Goal: Task Accomplishment & Management: Complete application form

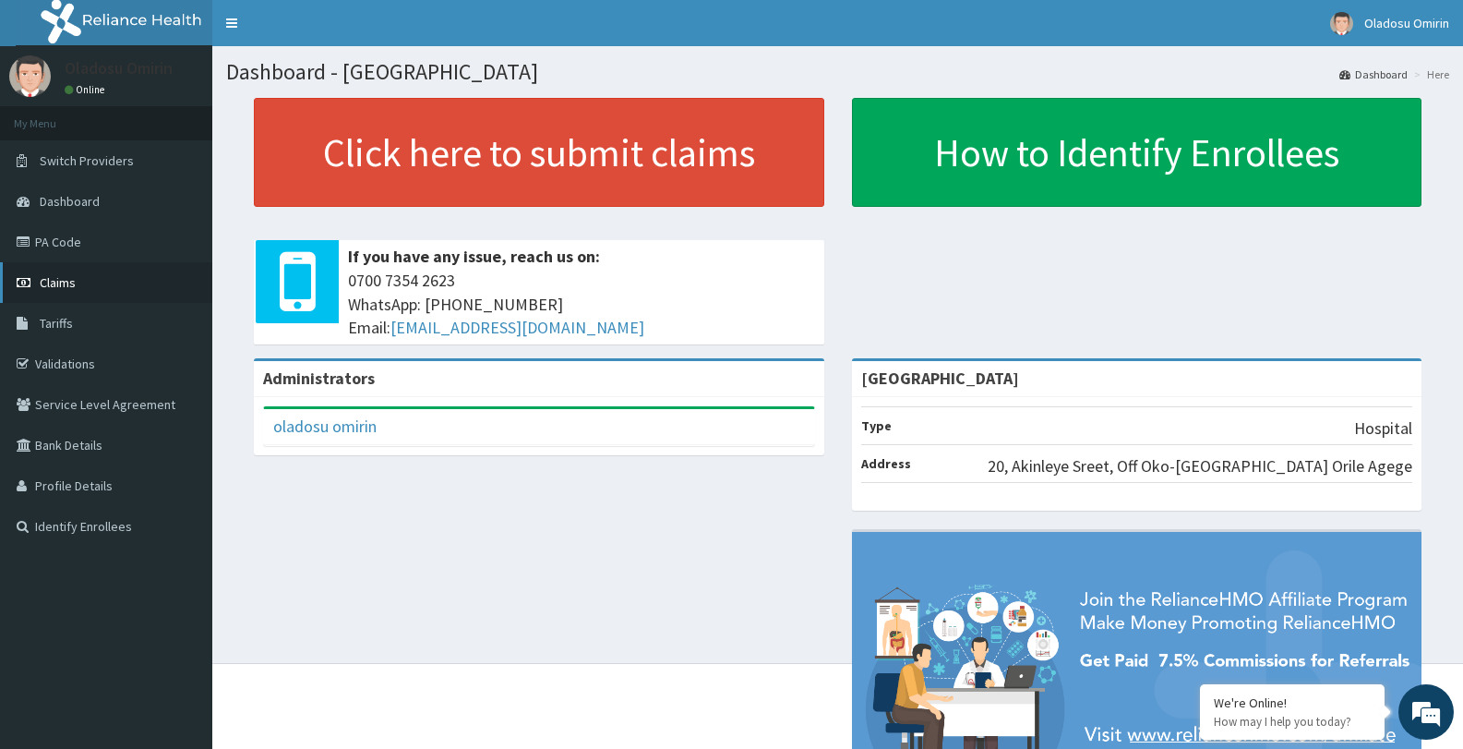
click at [120, 283] on link "Claims" at bounding box center [106, 282] width 212 height 41
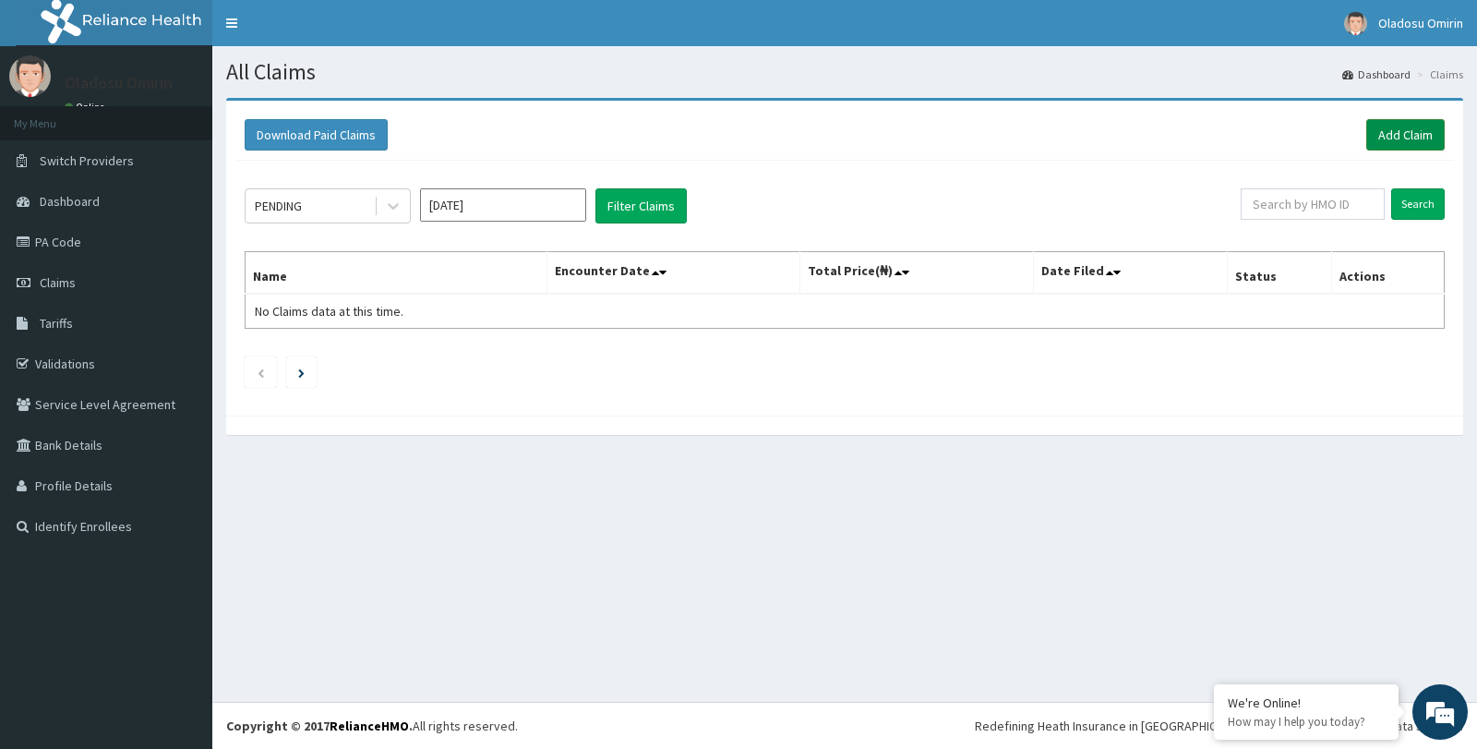
click at [1414, 128] on link "Add Claim" at bounding box center [1405, 134] width 78 height 31
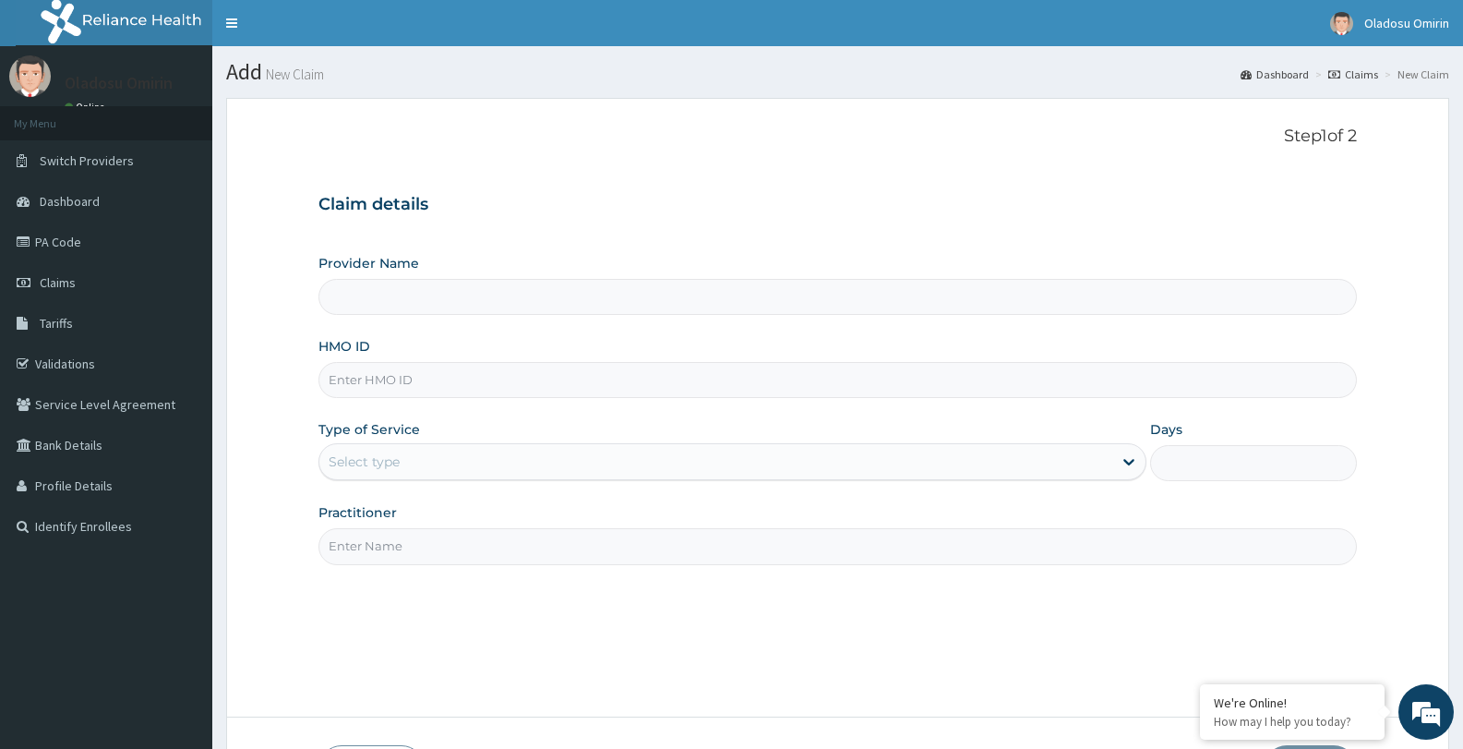
type input "[GEOGRAPHIC_DATA]"
click at [420, 378] on input "HMO ID" at bounding box center [837, 380] width 1038 height 36
type input "NRN/10049/A"
click at [534, 456] on div "Select type" at bounding box center [715, 462] width 792 height 30
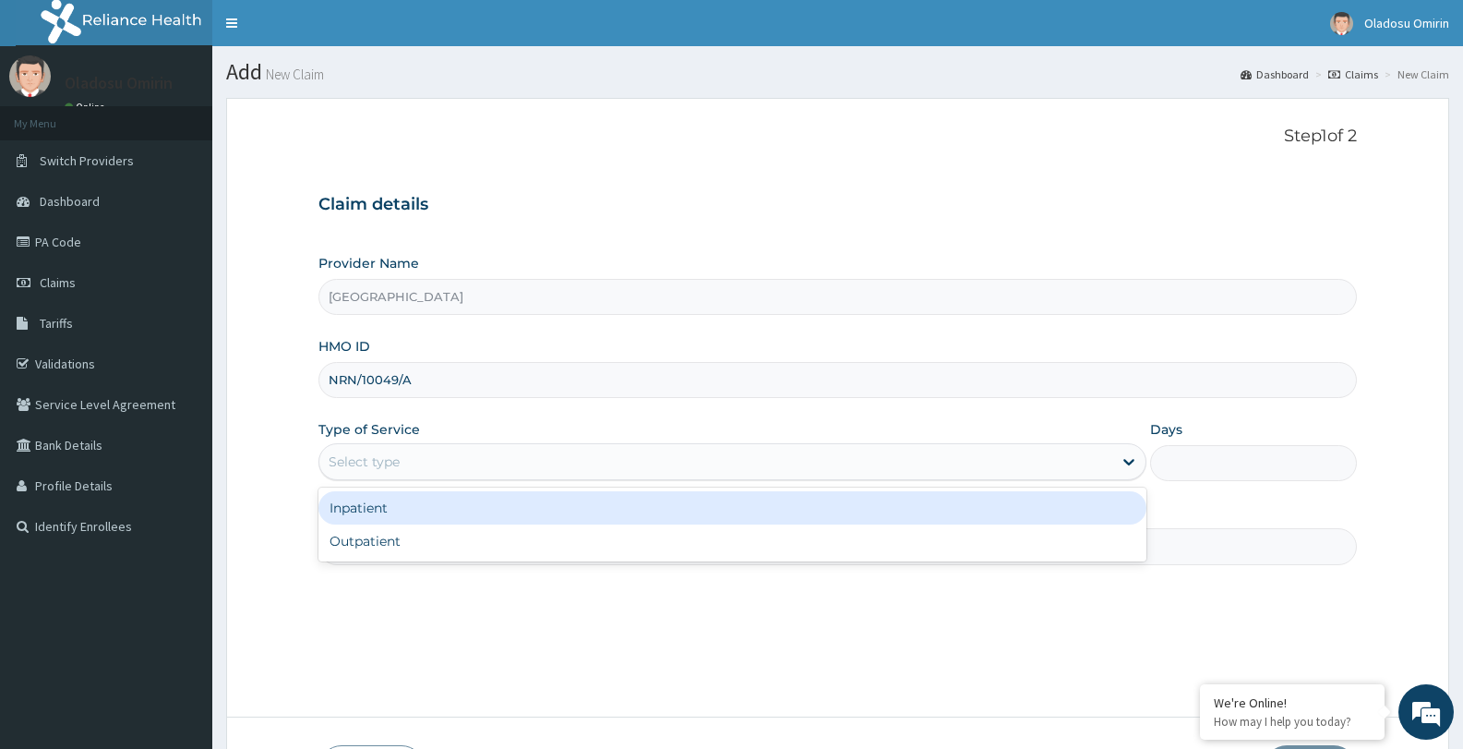
click at [522, 515] on div "Inpatient" at bounding box center [731, 507] width 827 height 33
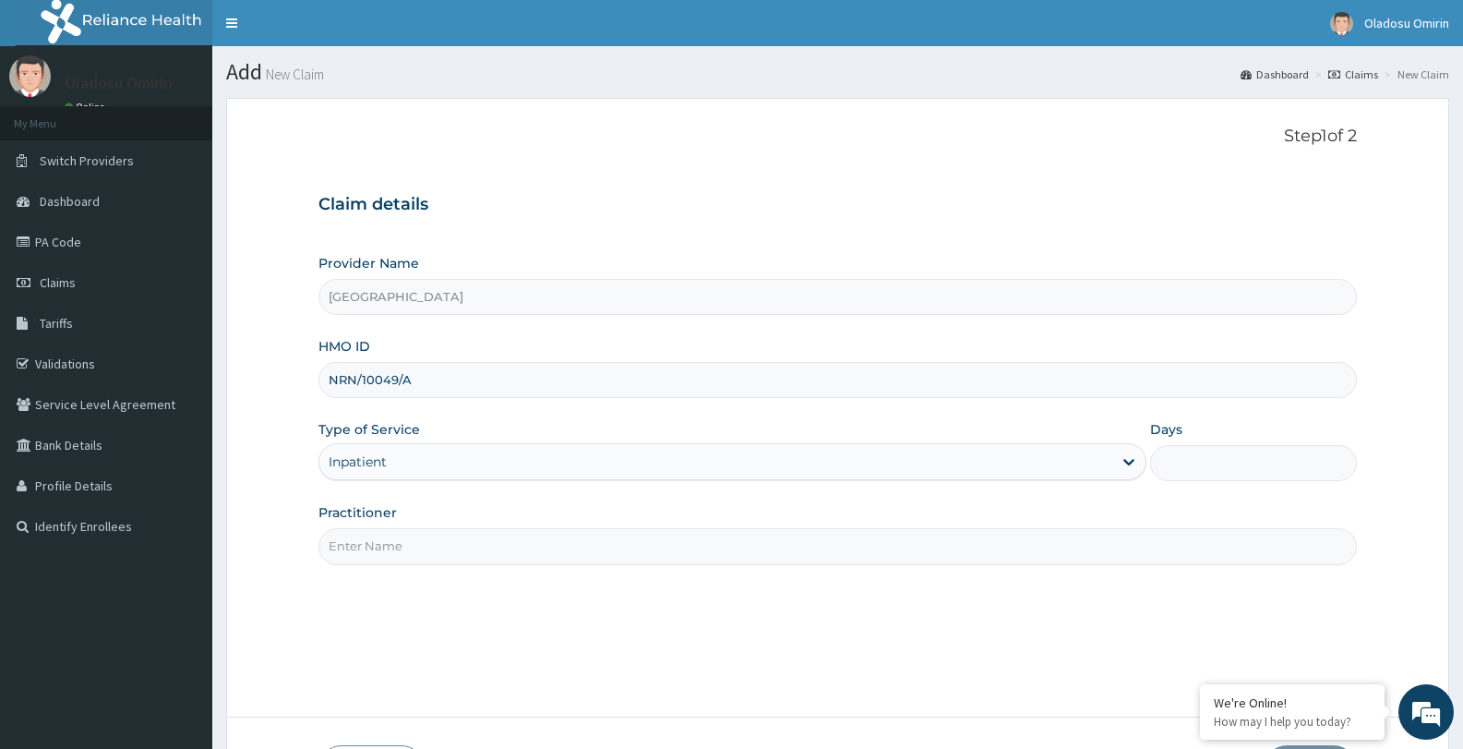
click at [476, 560] on input "Practitioner" at bounding box center [837, 546] width 1038 height 36
type input "d"
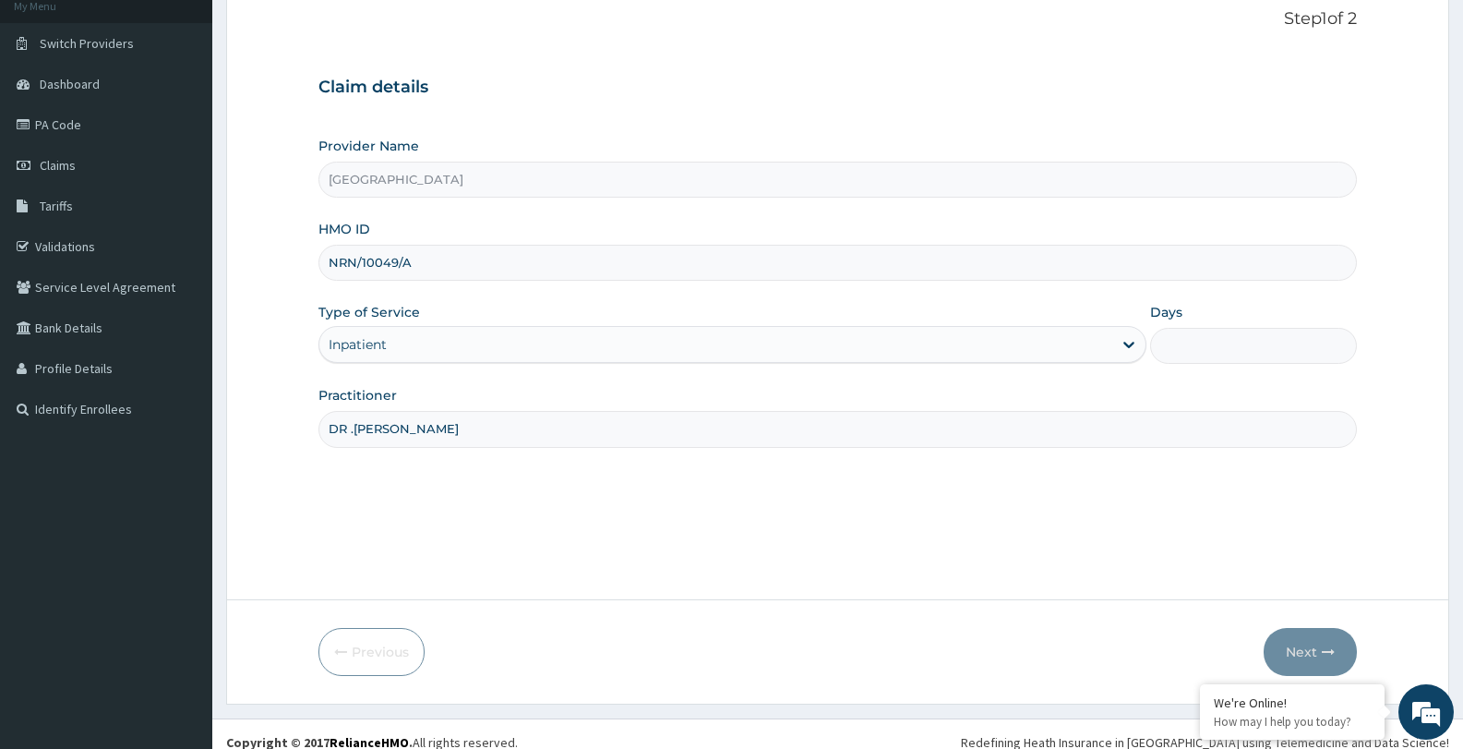
scroll to position [134, 0]
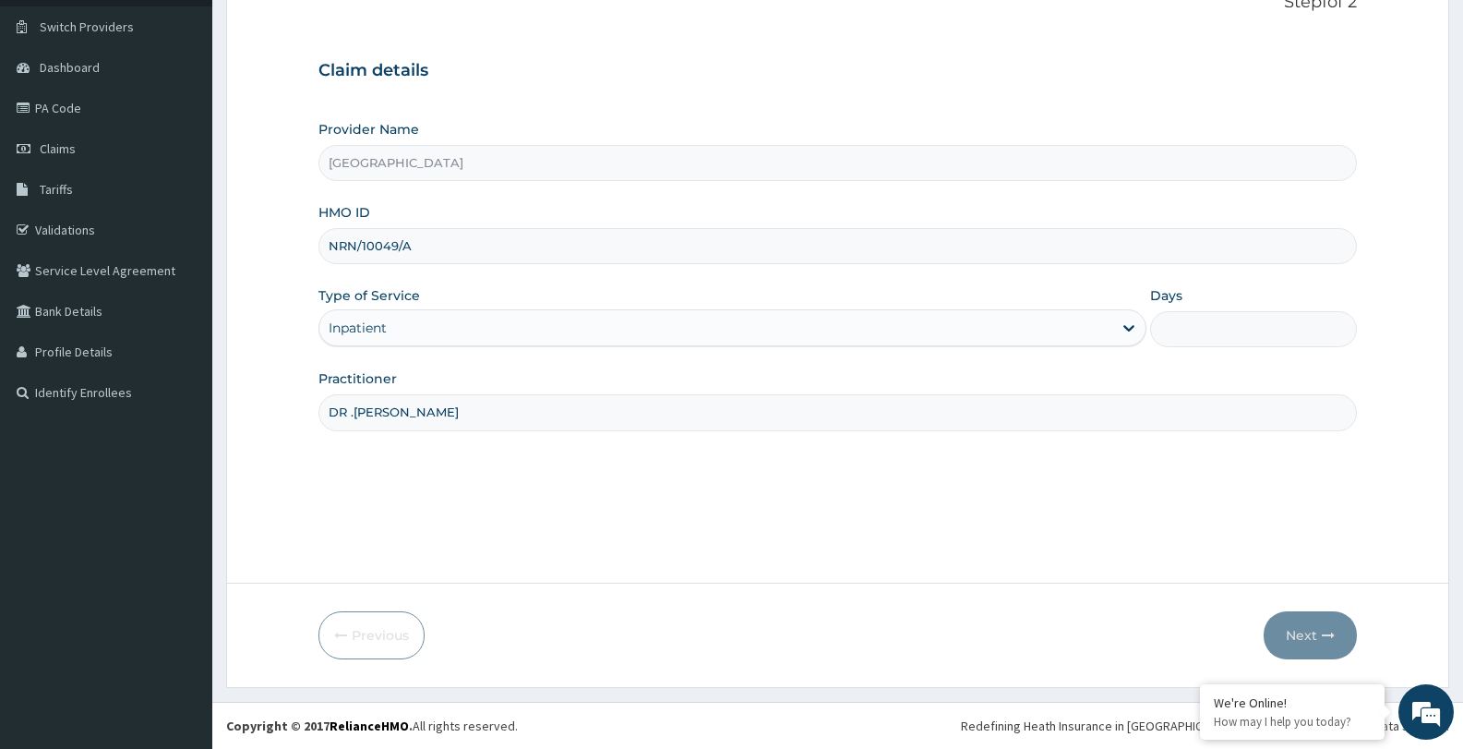
type input "DR .OLOYEDE FATAI"
click at [1246, 325] on input "Days" at bounding box center [1253, 329] width 207 height 36
type input "3"
click at [1304, 635] on button "Next" at bounding box center [1310, 635] width 93 height 48
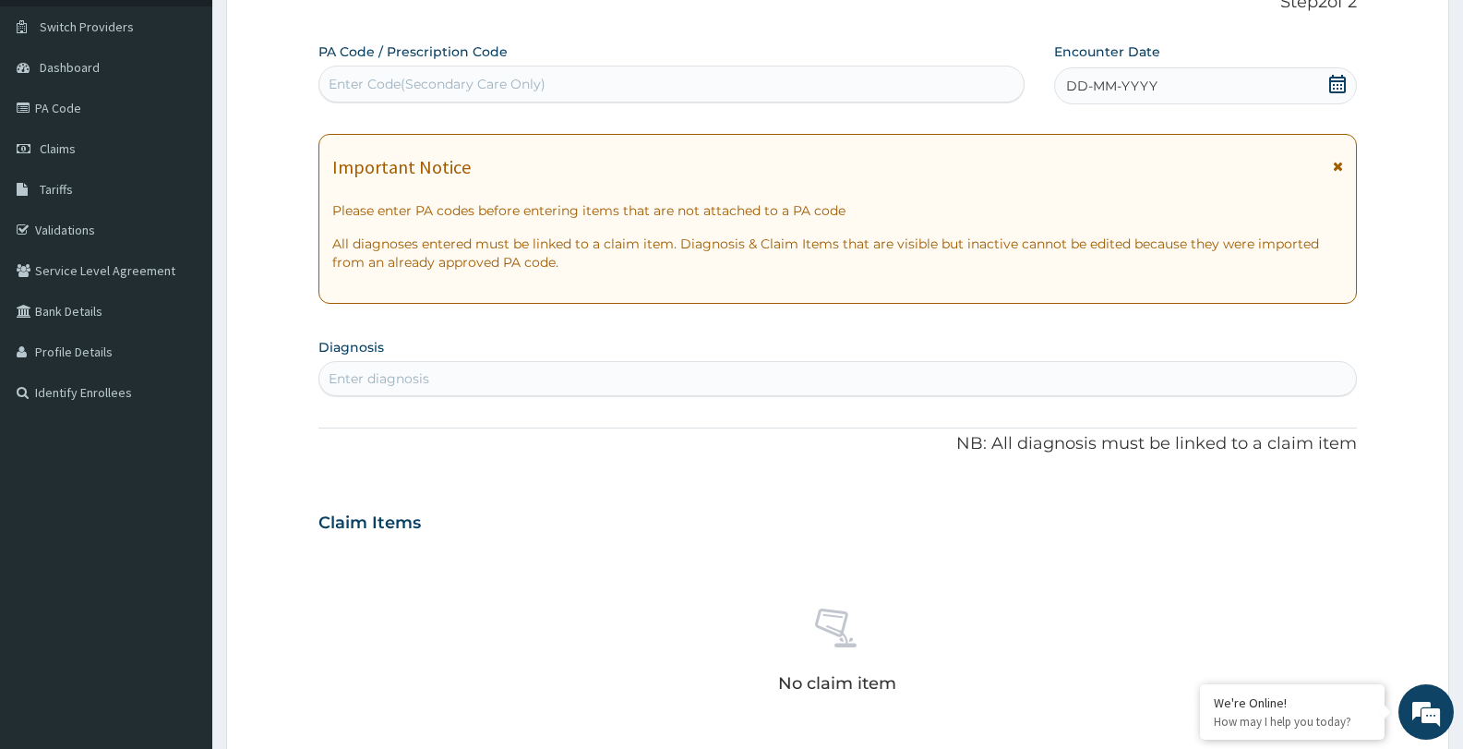
click at [494, 83] on div "Enter Code(Secondary Care Only)" at bounding box center [437, 84] width 217 height 18
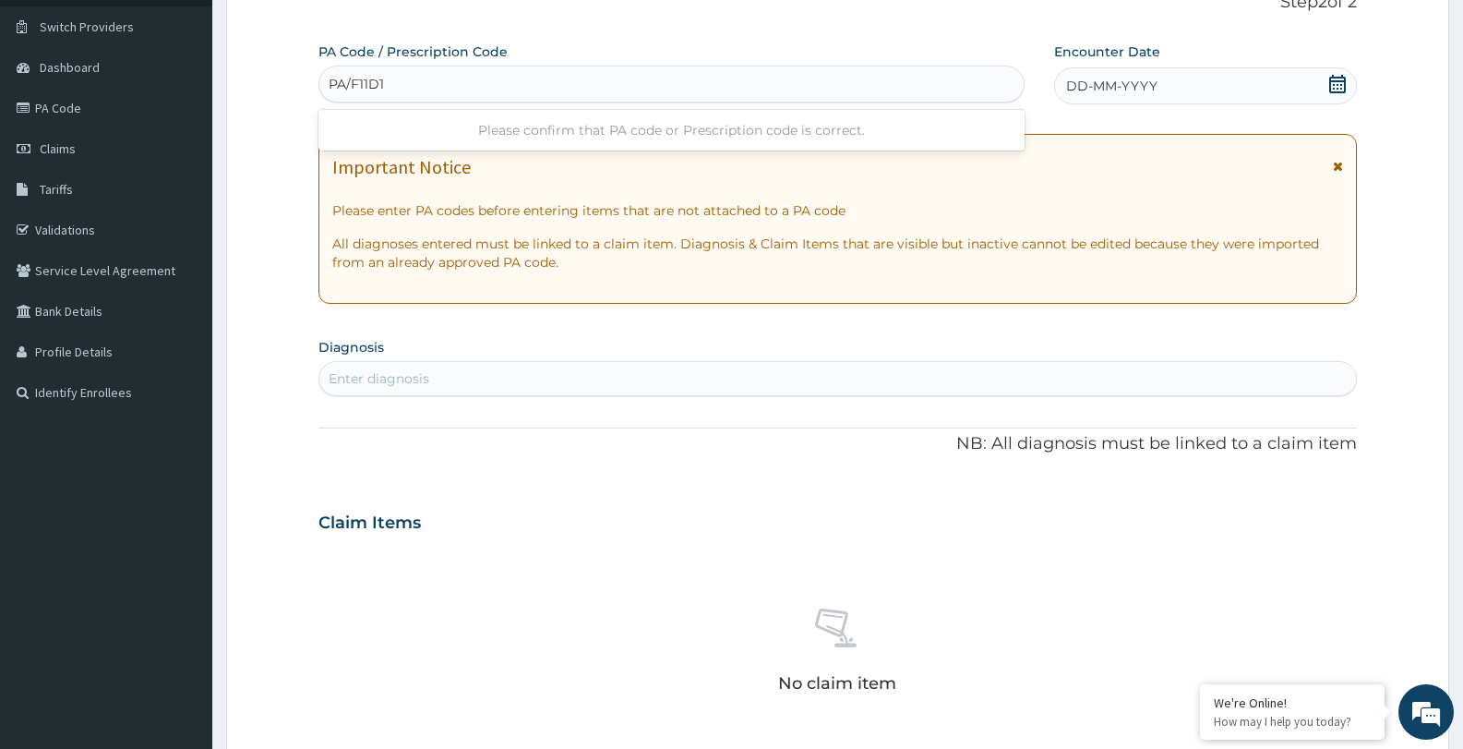
type input "PA/F11D1D"
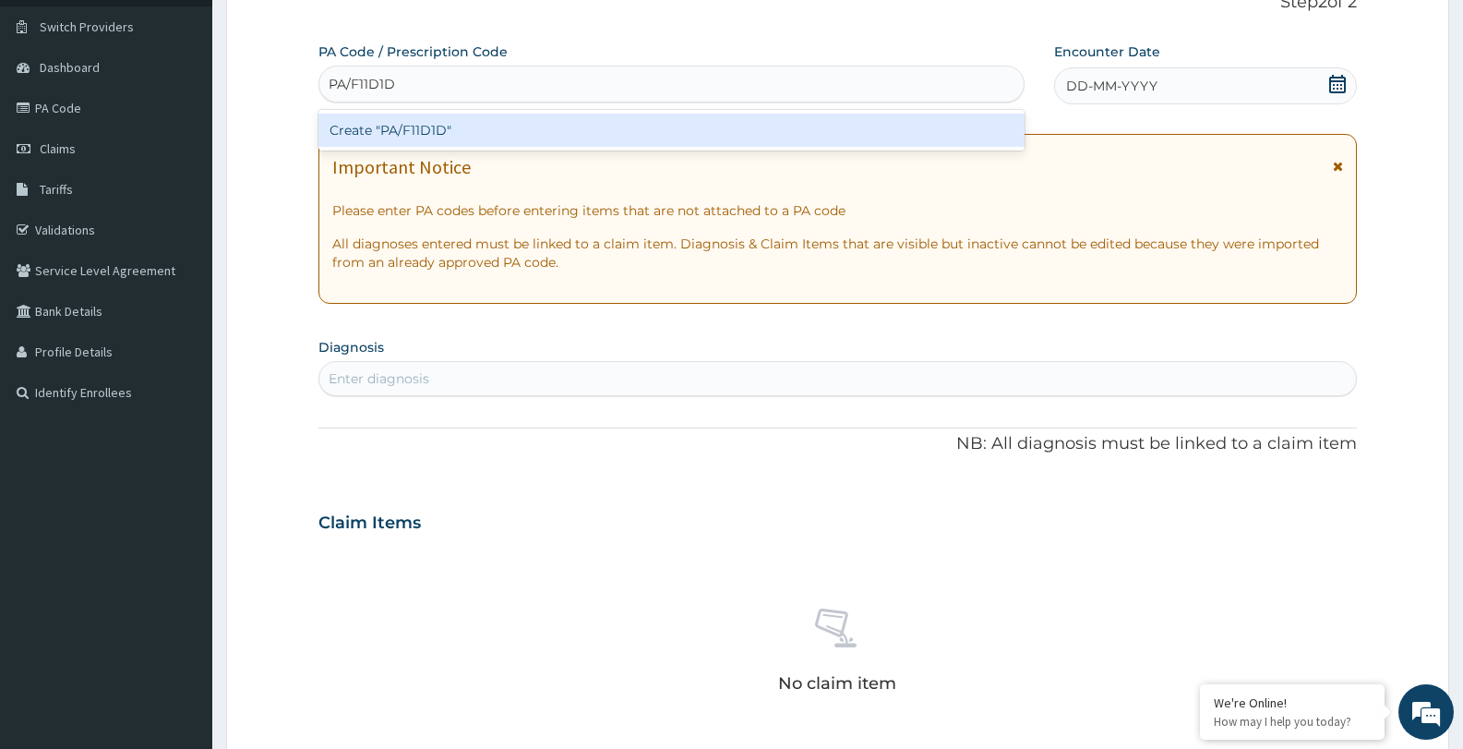
click at [482, 136] on div "Create "PA/F11D1D"" at bounding box center [671, 130] width 706 height 33
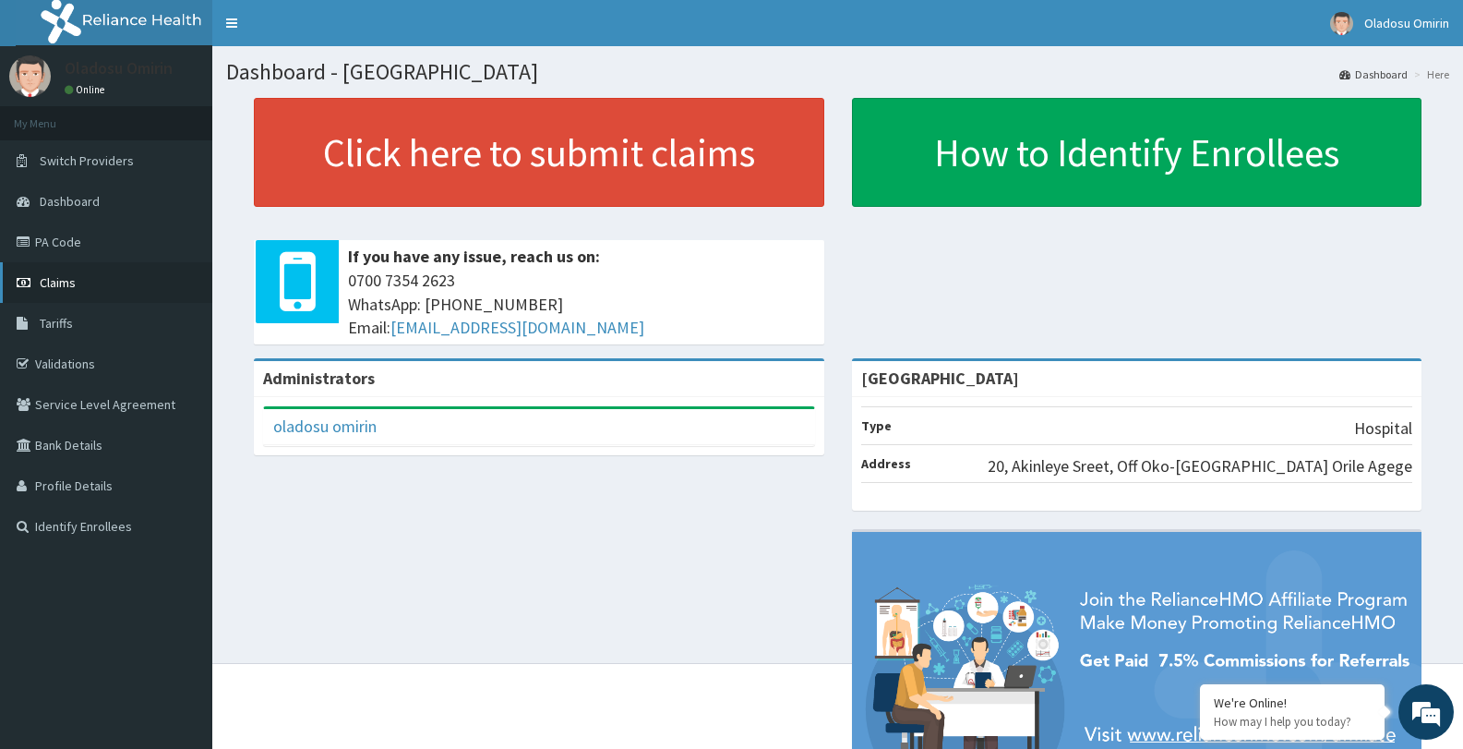
click at [115, 278] on link "Claims" at bounding box center [106, 282] width 212 height 41
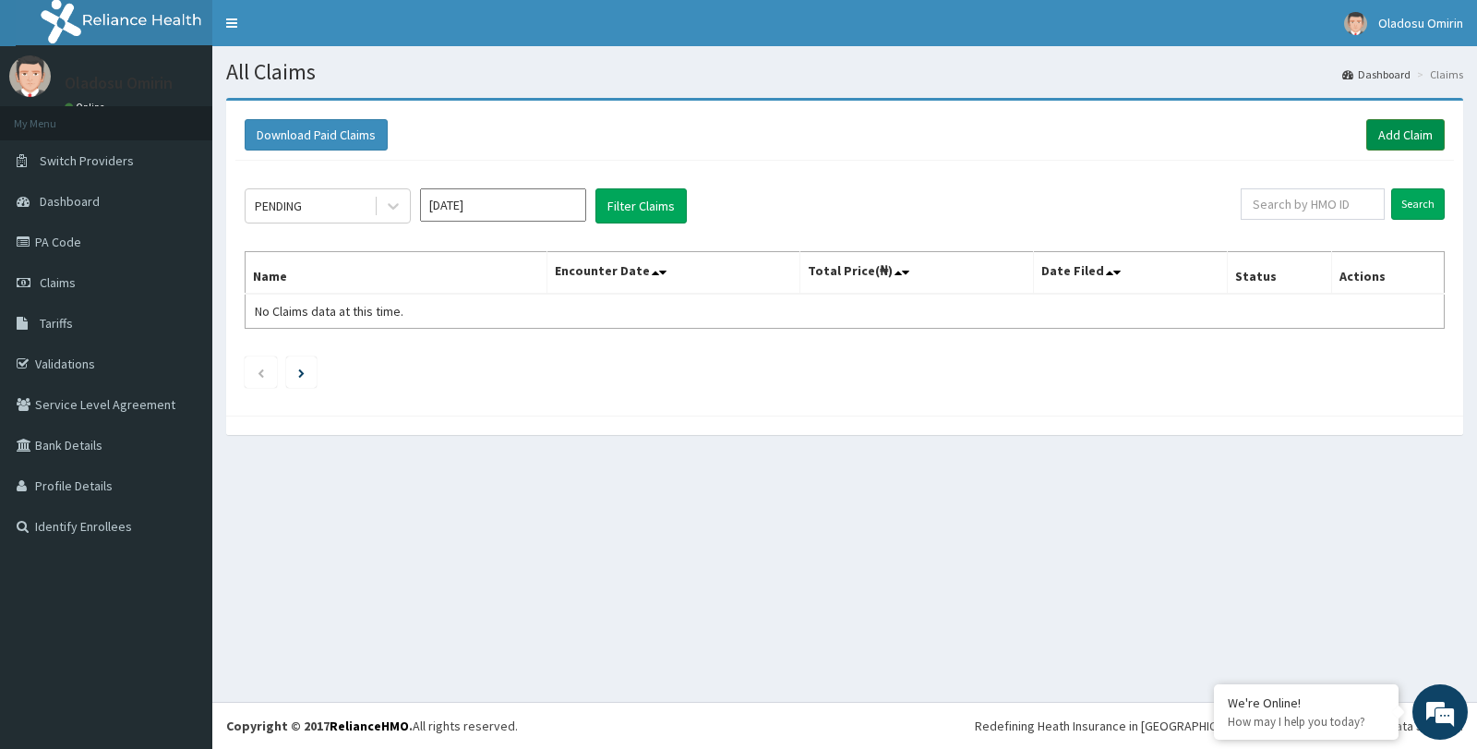
click at [1400, 133] on link "Add Claim" at bounding box center [1405, 134] width 78 height 31
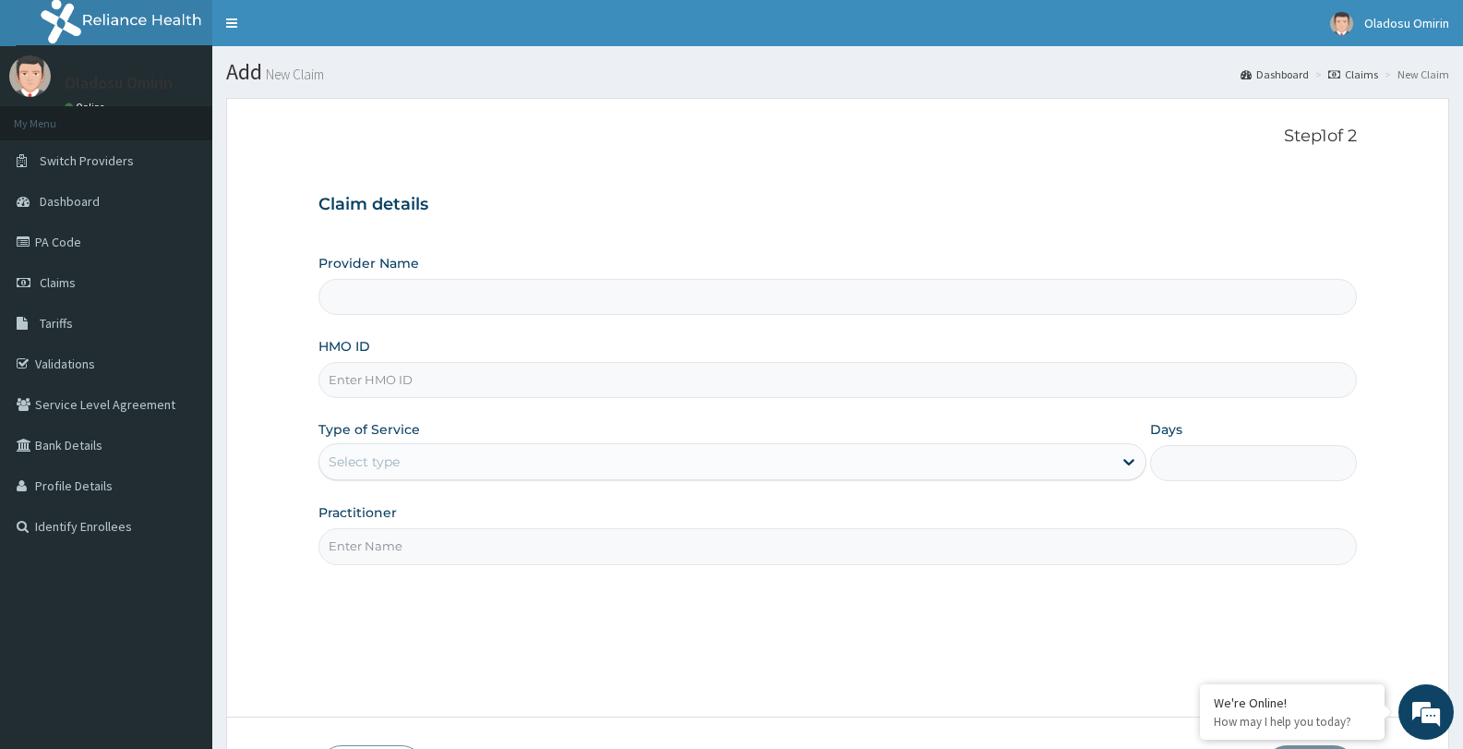
type input "[GEOGRAPHIC_DATA]"
click at [497, 381] on input "HMO ID" at bounding box center [837, 380] width 1038 height 36
type input "NRN/10049/A"
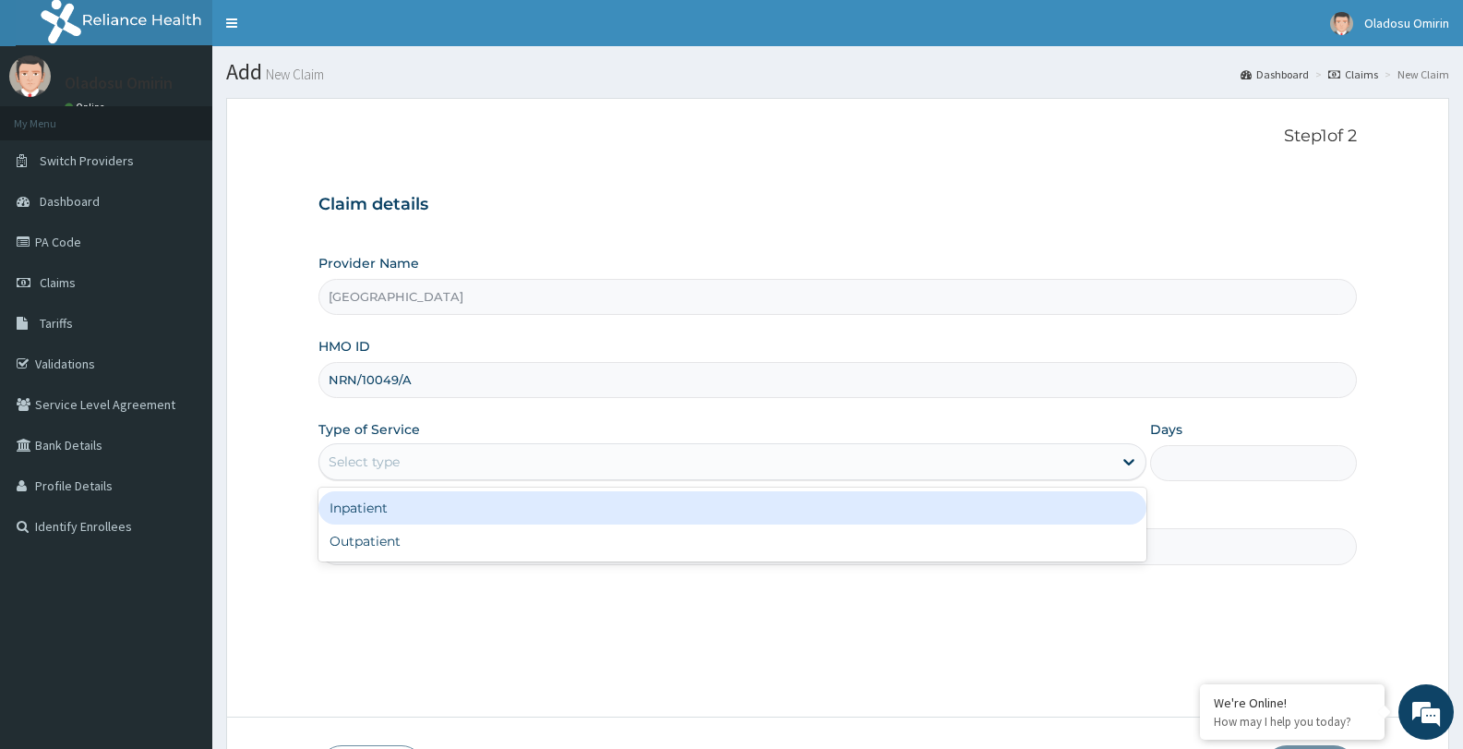
click at [502, 462] on div "Select type" at bounding box center [715, 462] width 792 height 30
click at [491, 503] on div "Inpatient" at bounding box center [731, 507] width 827 height 33
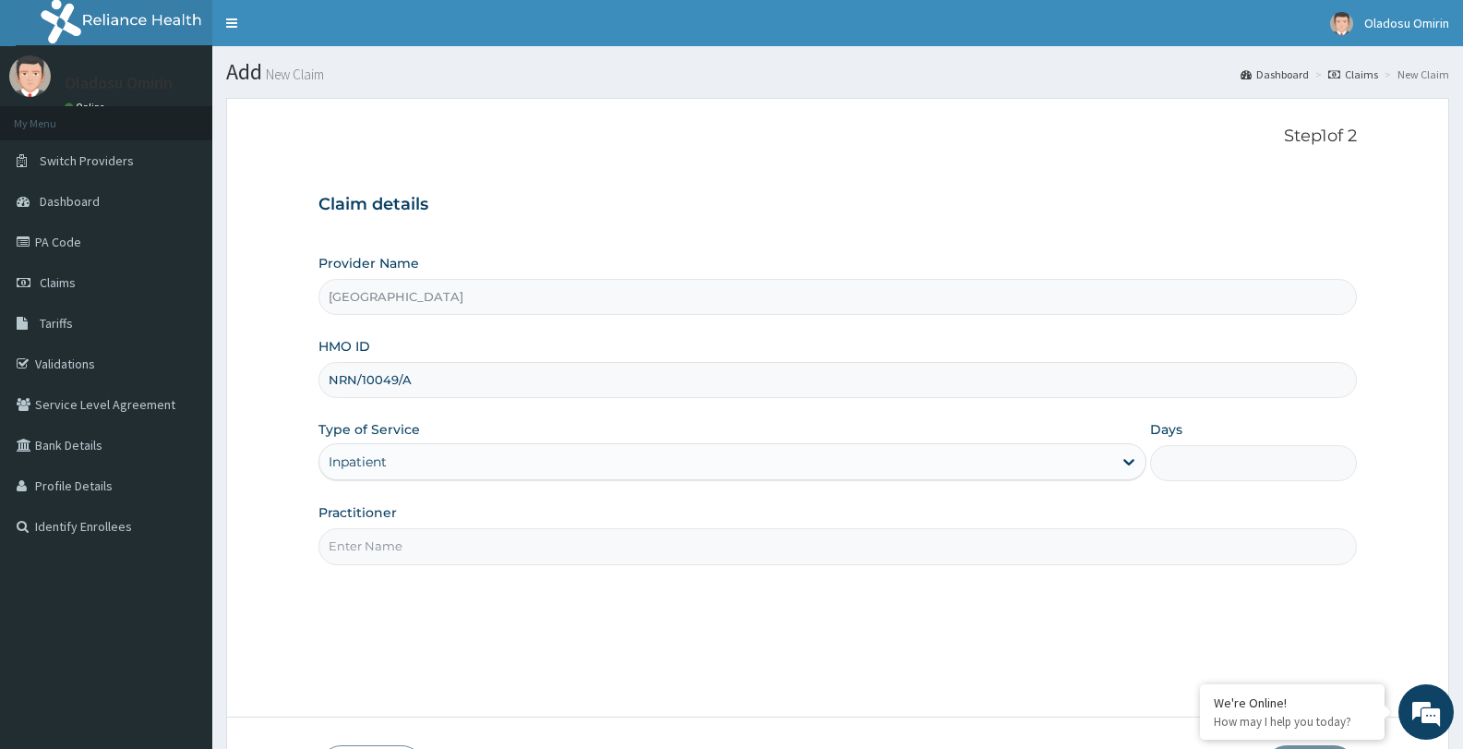
click at [1293, 463] on input "Days" at bounding box center [1253, 463] width 207 height 36
type input "3"
click at [718, 548] on input "Practitioner" at bounding box center [837, 546] width 1038 height 36
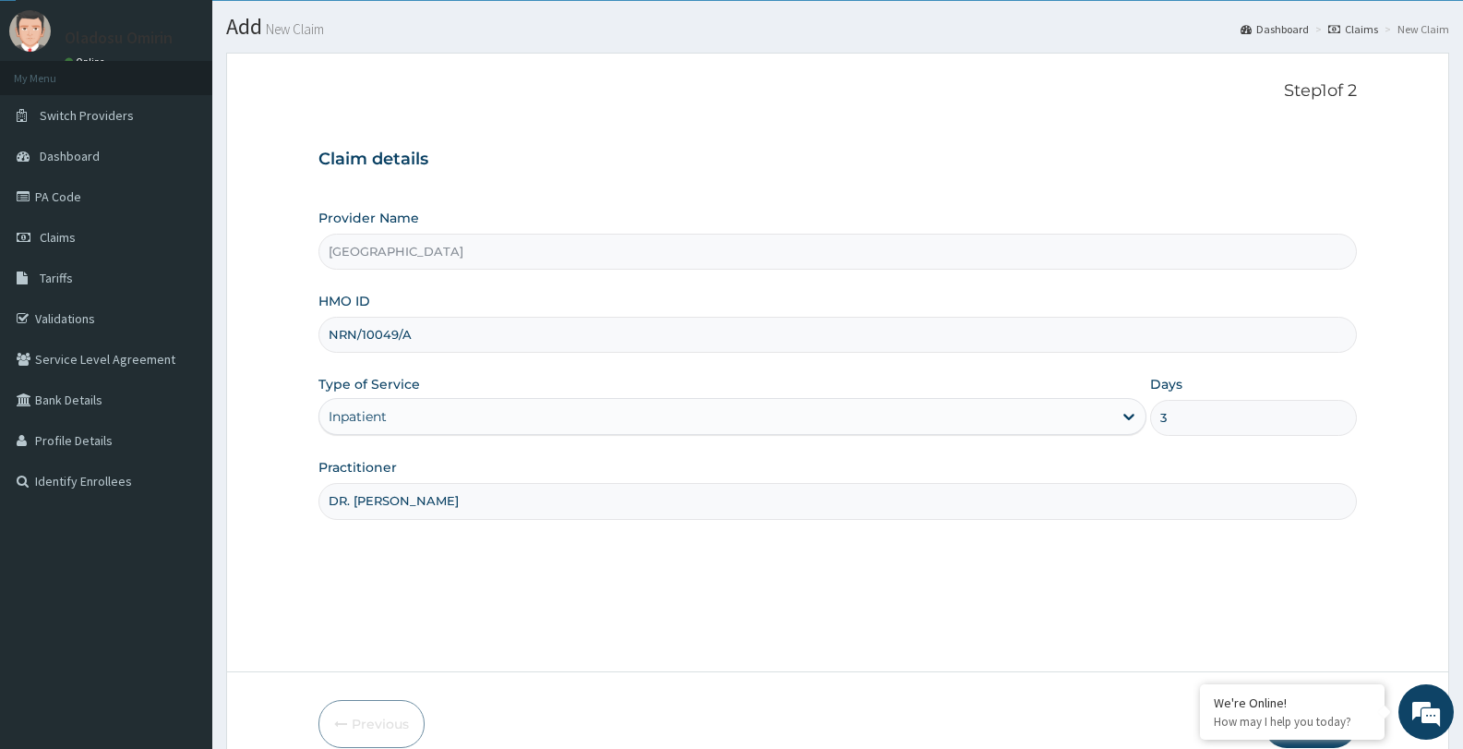
scroll to position [134, 0]
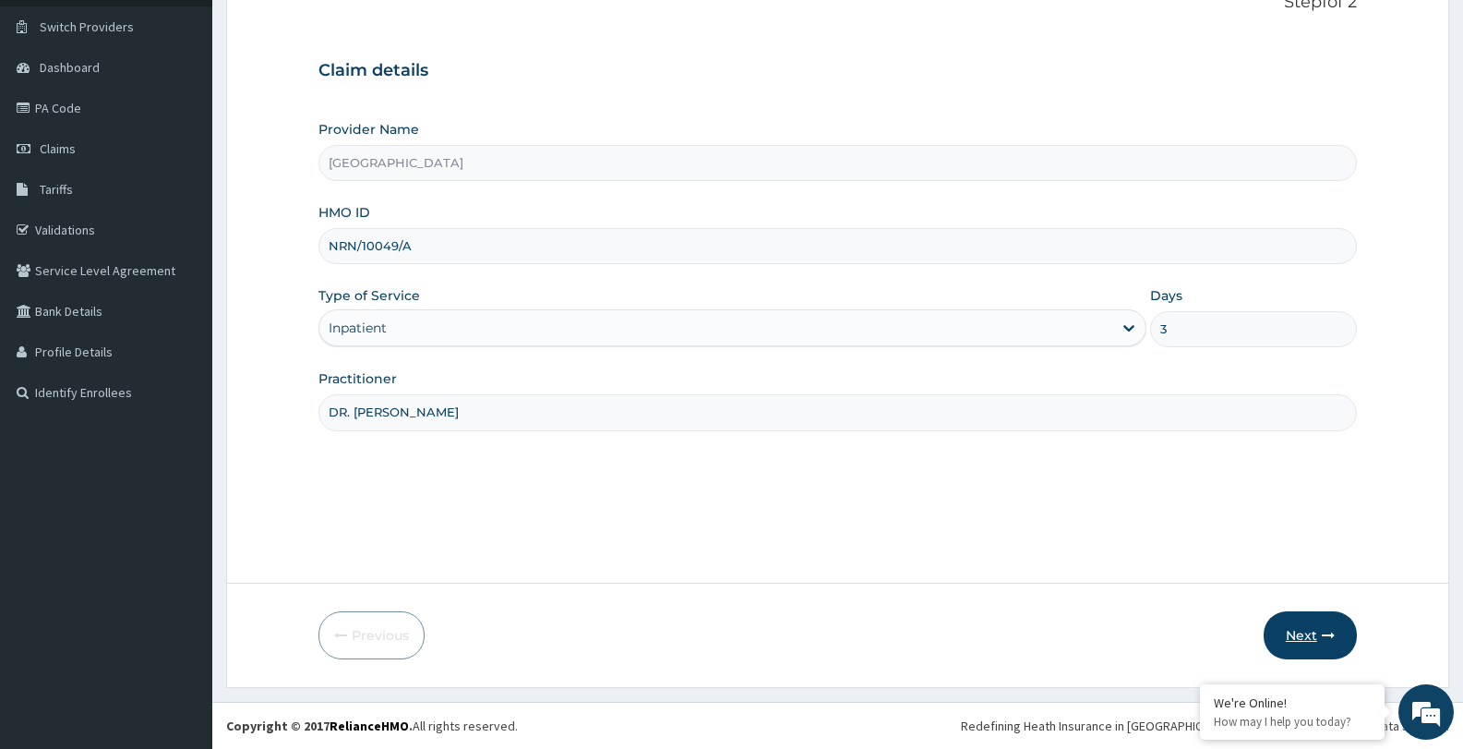
type input "DR. OLOYEDE FATAI"
click at [1301, 629] on button "Next" at bounding box center [1310, 635] width 93 height 48
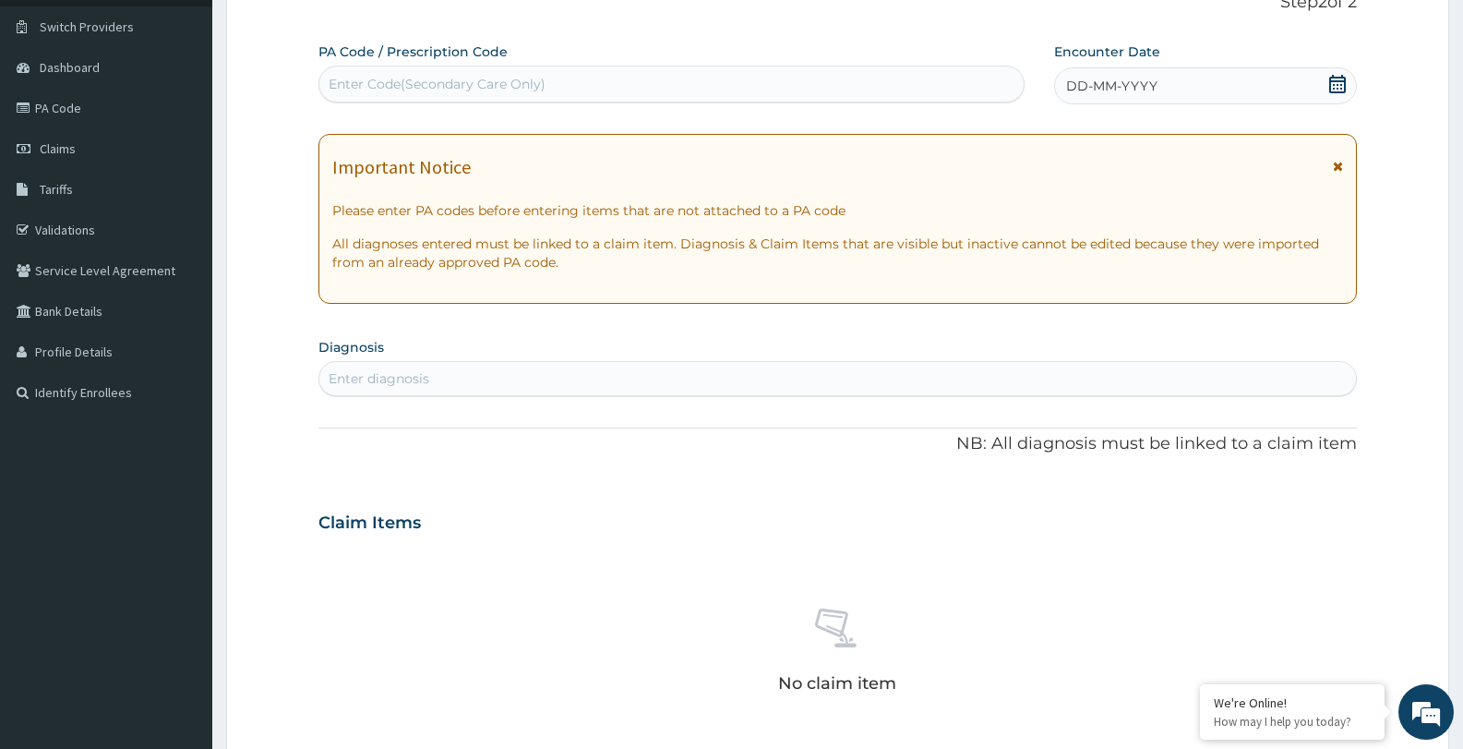
click at [1335, 78] on icon at bounding box center [1337, 84] width 17 height 18
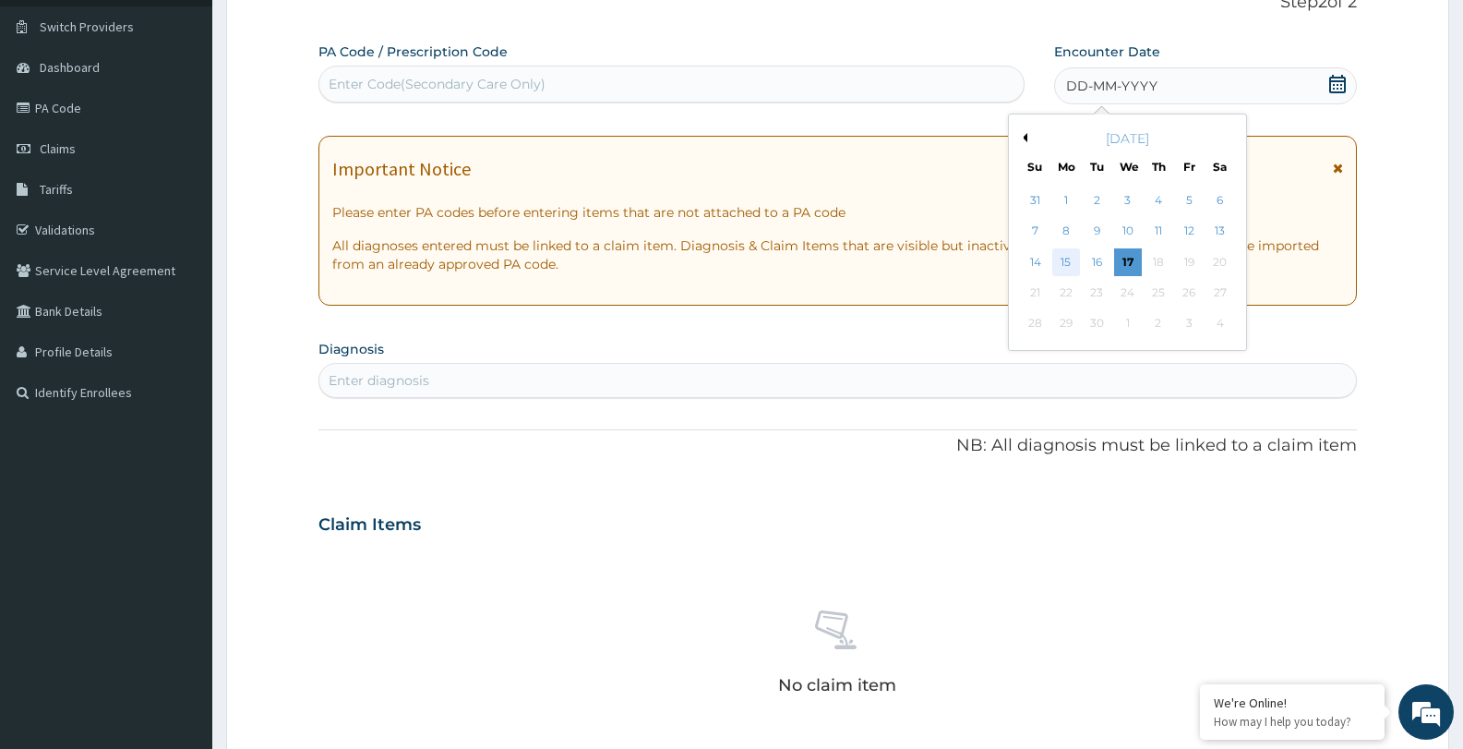
click at [1070, 257] on div "15" at bounding box center [1066, 262] width 28 height 28
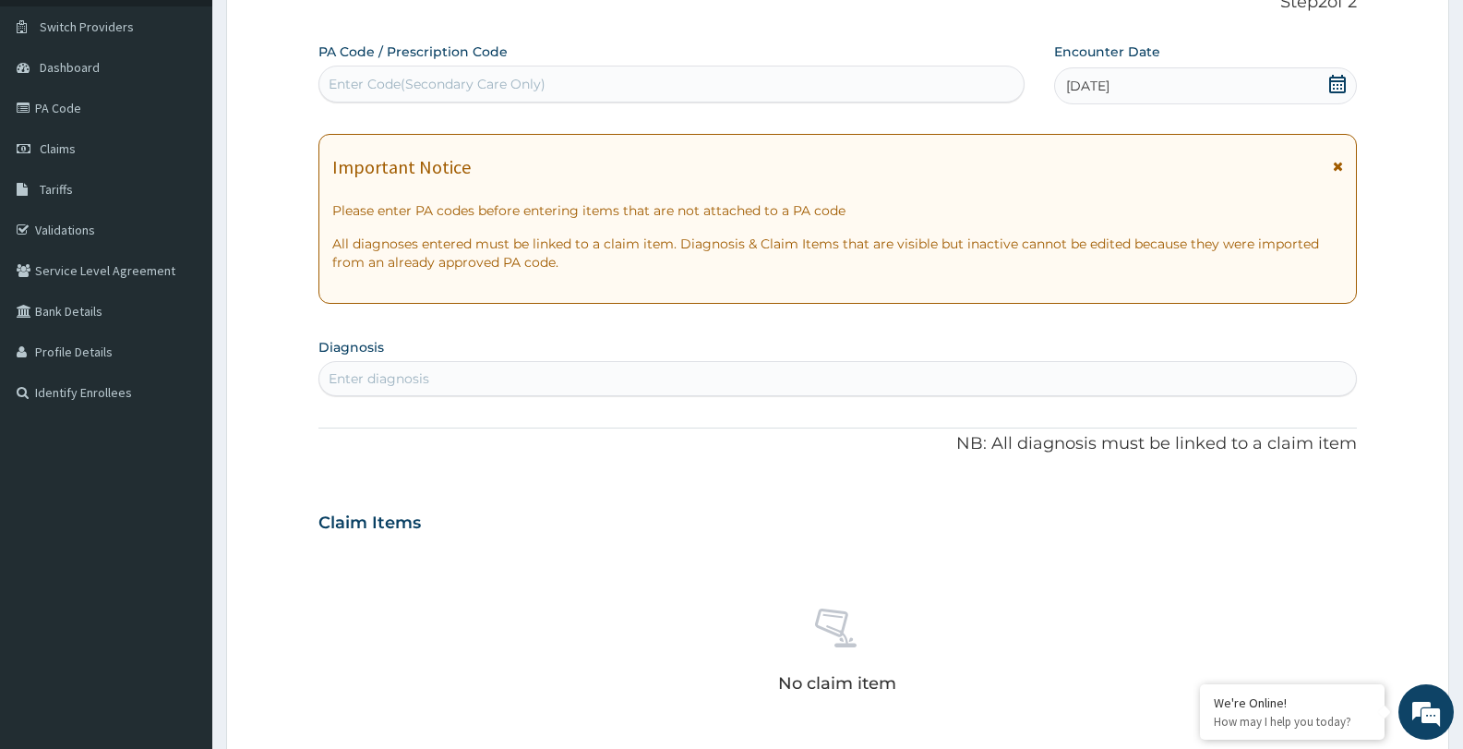
click at [643, 83] on div "Enter Code(Secondary Care Only)" at bounding box center [671, 84] width 704 height 30
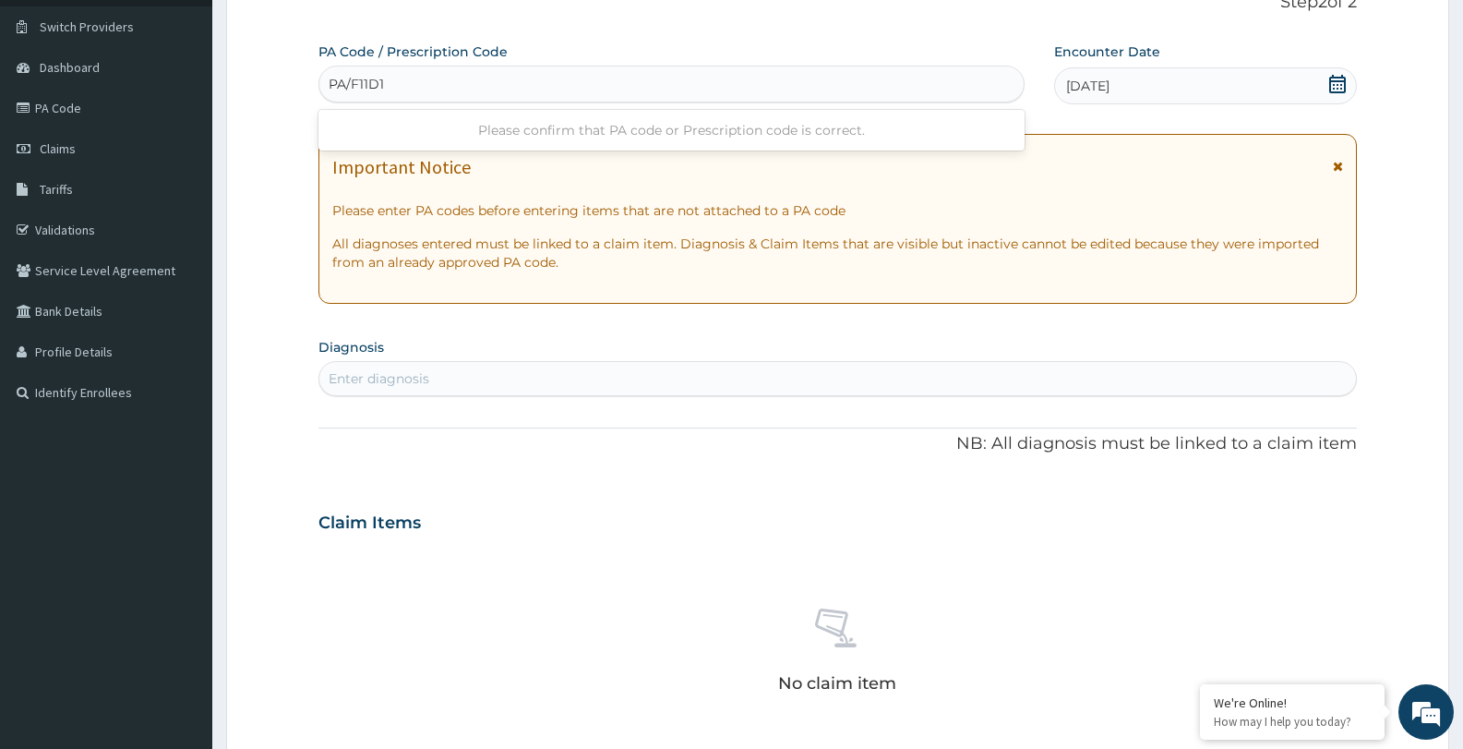
type input "PA/F11D1D"
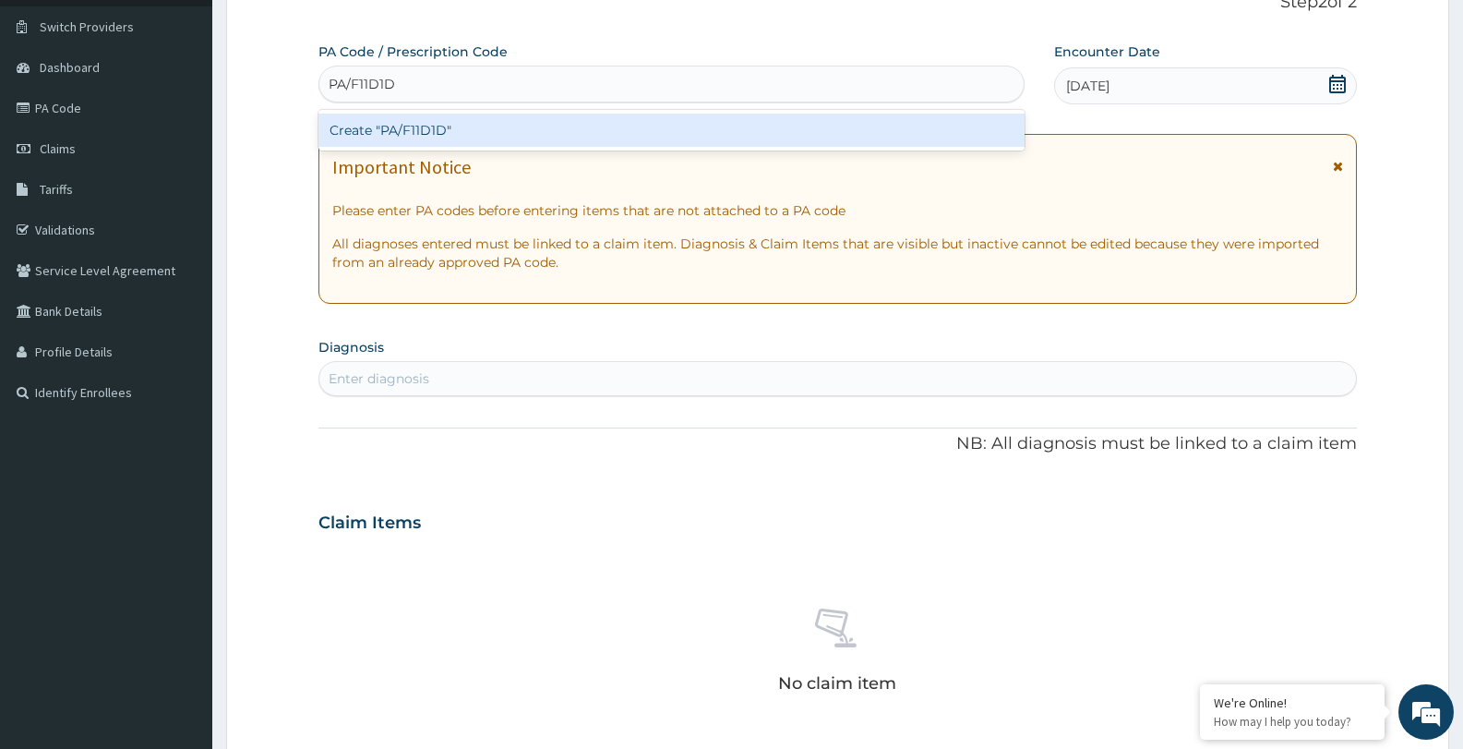
click at [624, 124] on div "Create "PA/F11D1D"" at bounding box center [671, 130] width 706 height 33
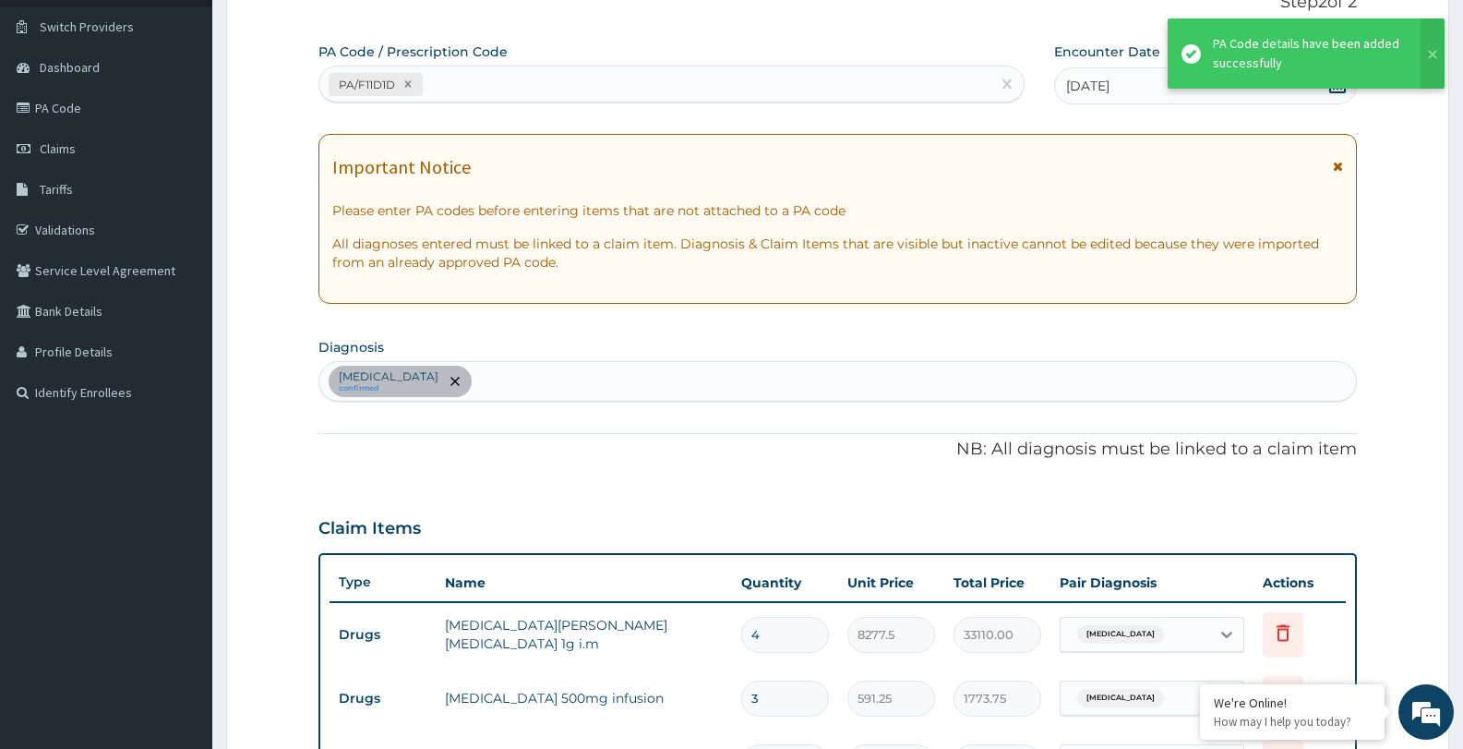
scroll to position [904, 0]
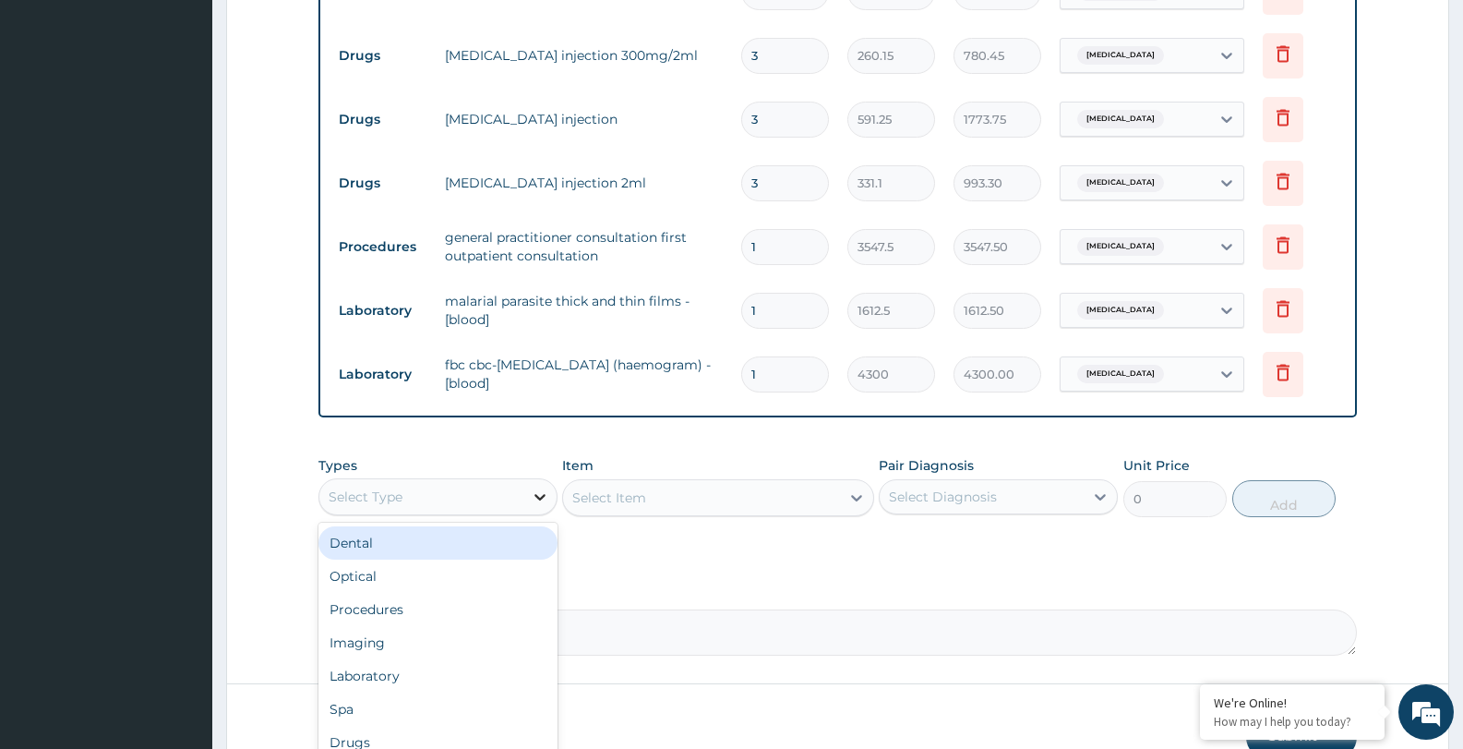
click at [542, 494] on icon at bounding box center [540, 496] width 18 height 18
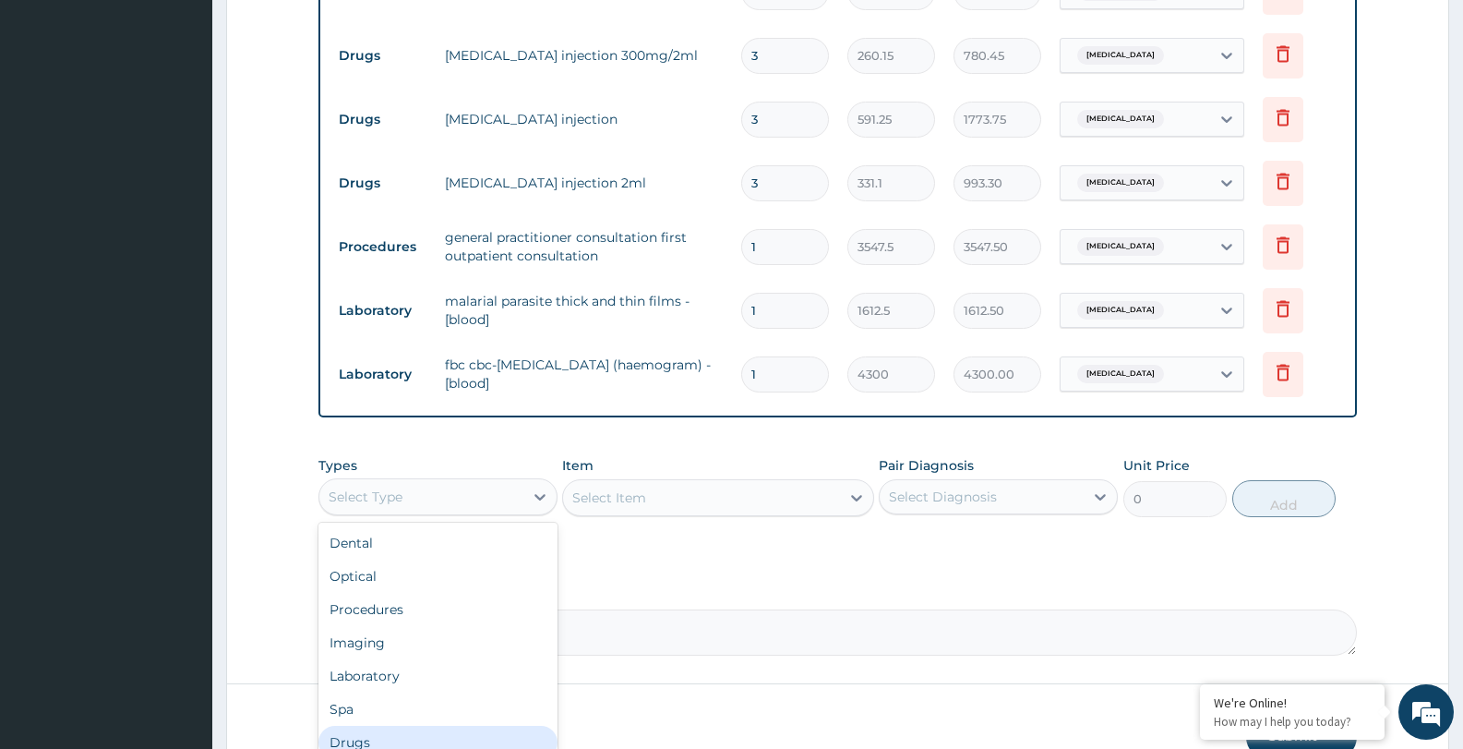
click at [471, 735] on div "Drugs" at bounding box center [437, 741] width 239 height 33
click at [759, 497] on div "Select Item" at bounding box center [717, 497] width 311 height 37
click at [725, 492] on div "Select Item" at bounding box center [701, 498] width 276 height 30
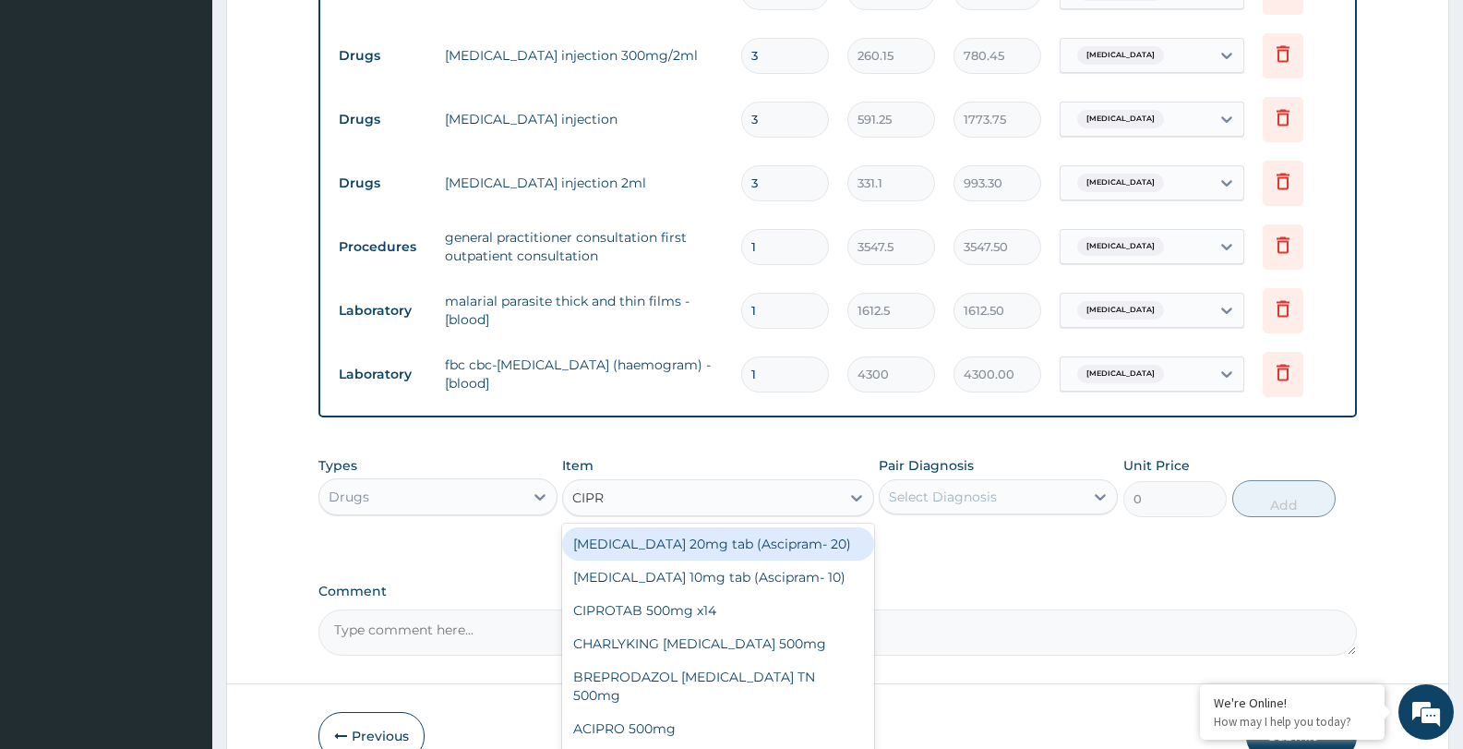
type input "CIPRO"
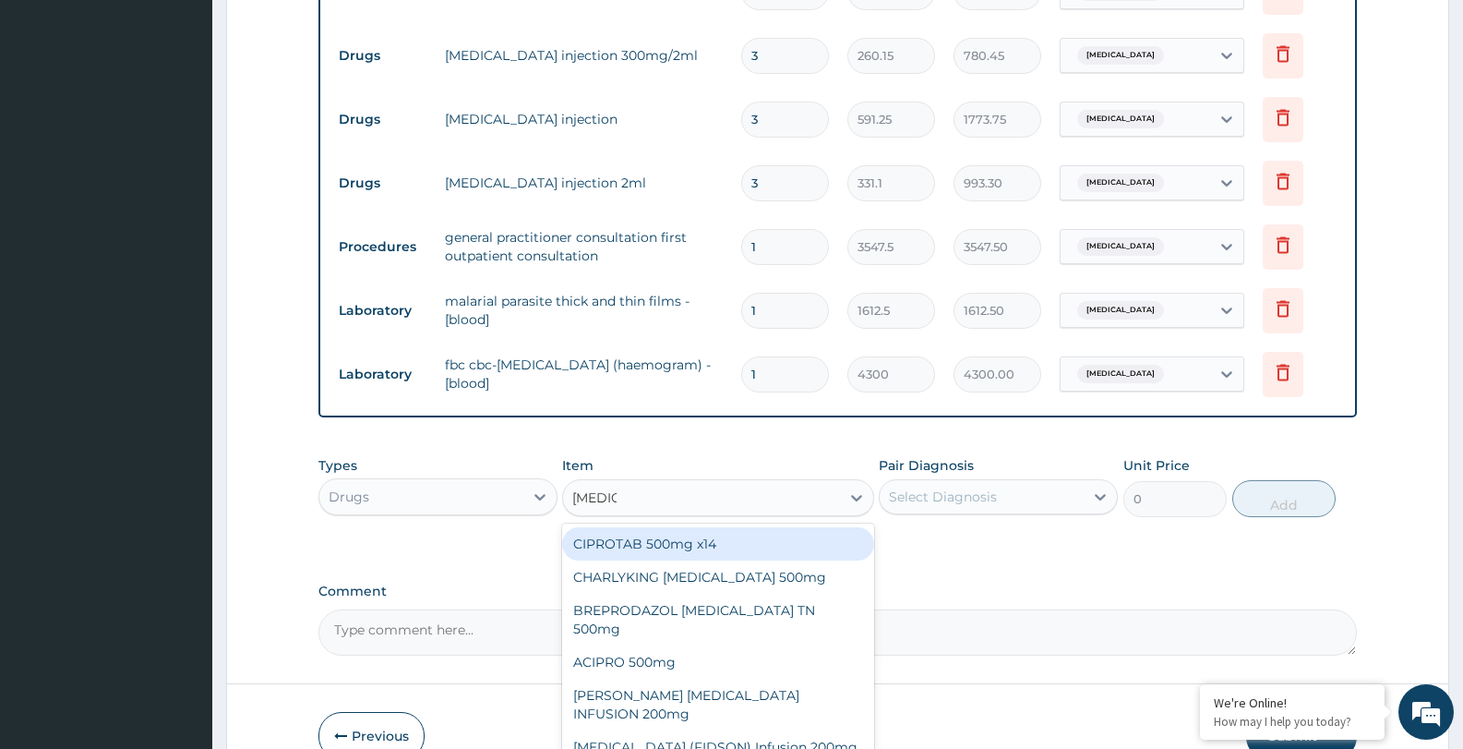
click at [718, 547] on div "CIPROTAB 500mg x14" at bounding box center [717, 543] width 311 height 33
type input "319.275"
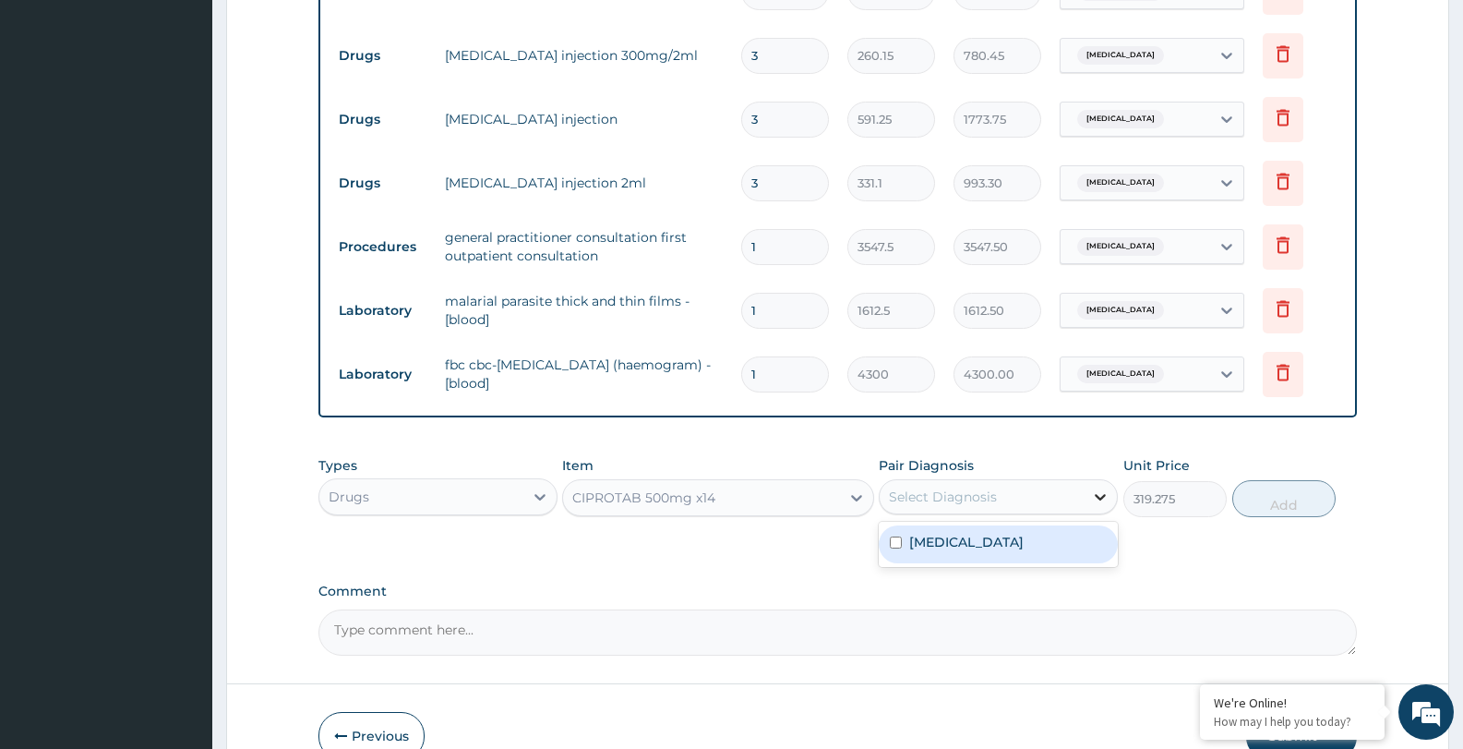
click at [1100, 498] on icon at bounding box center [1100, 497] width 11 height 6
click at [1079, 544] on div "Acute abdomen" at bounding box center [998, 544] width 239 height 38
checkbox input "true"
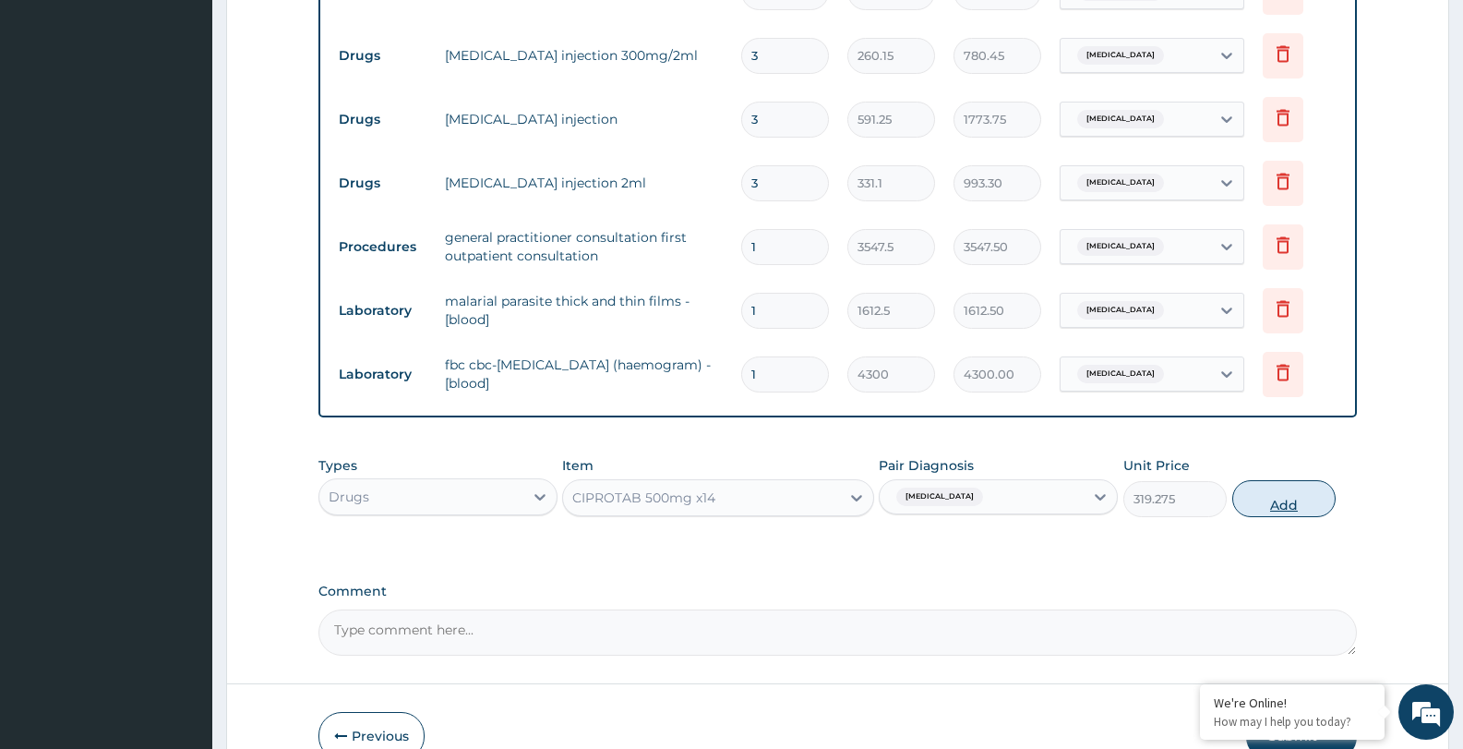
click at [1286, 496] on button "Add" at bounding box center [1283, 498] width 103 height 37
type input "0"
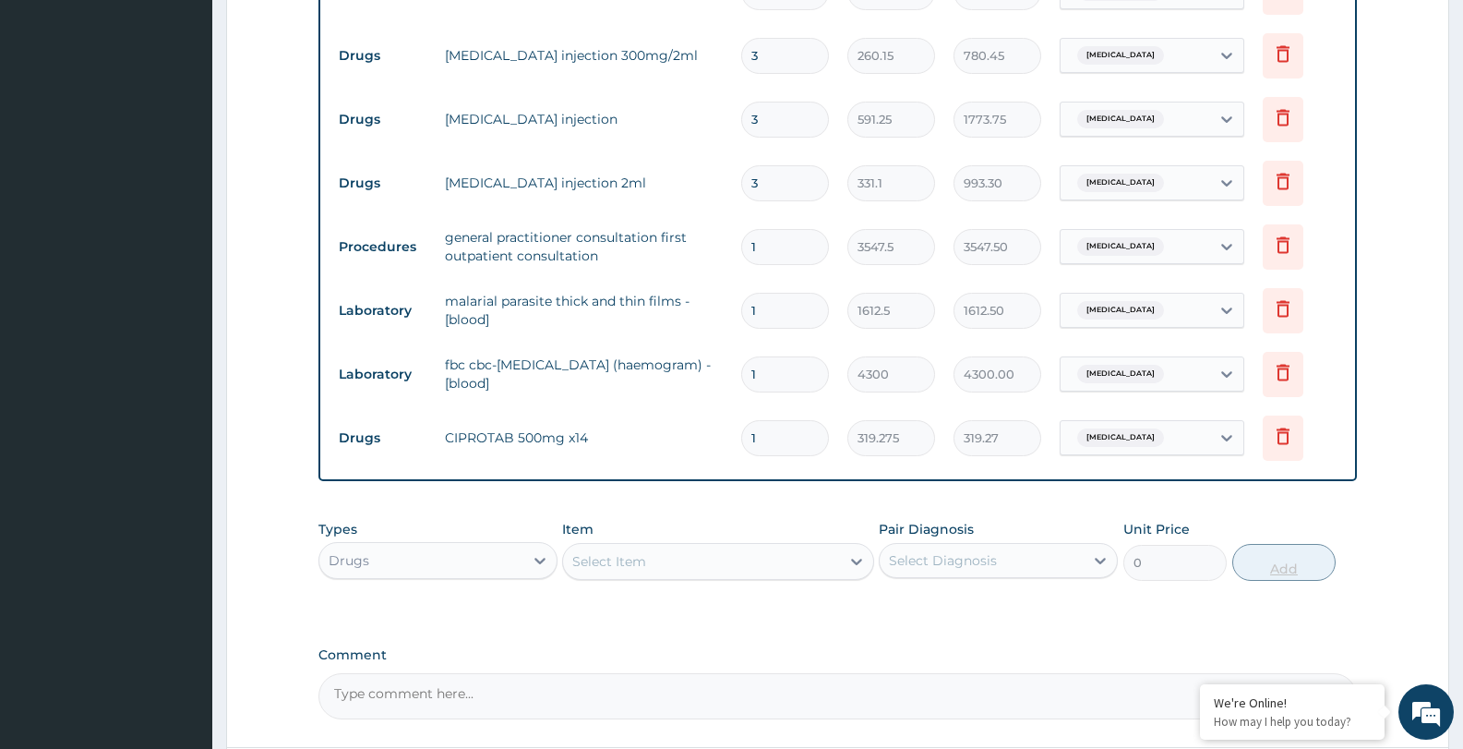
type input "10"
type input "3192.75"
type input "10"
click at [853, 559] on icon at bounding box center [856, 561] width 11 height 6
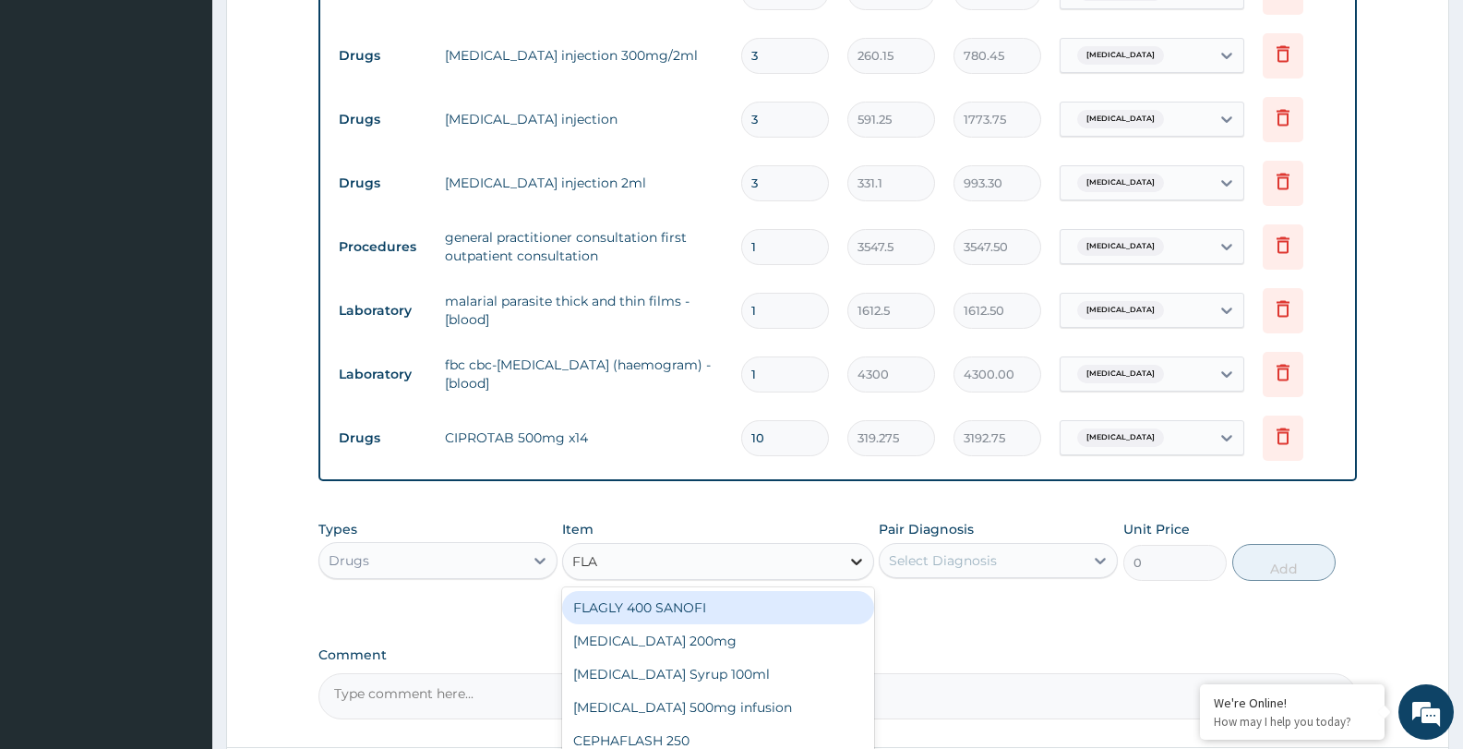
type input "FLAG"
click at [821, 603] on div "FLAGLY 400 SANOFI" at bounding box center [717, 607] width 311 height 33
type input "70.95"
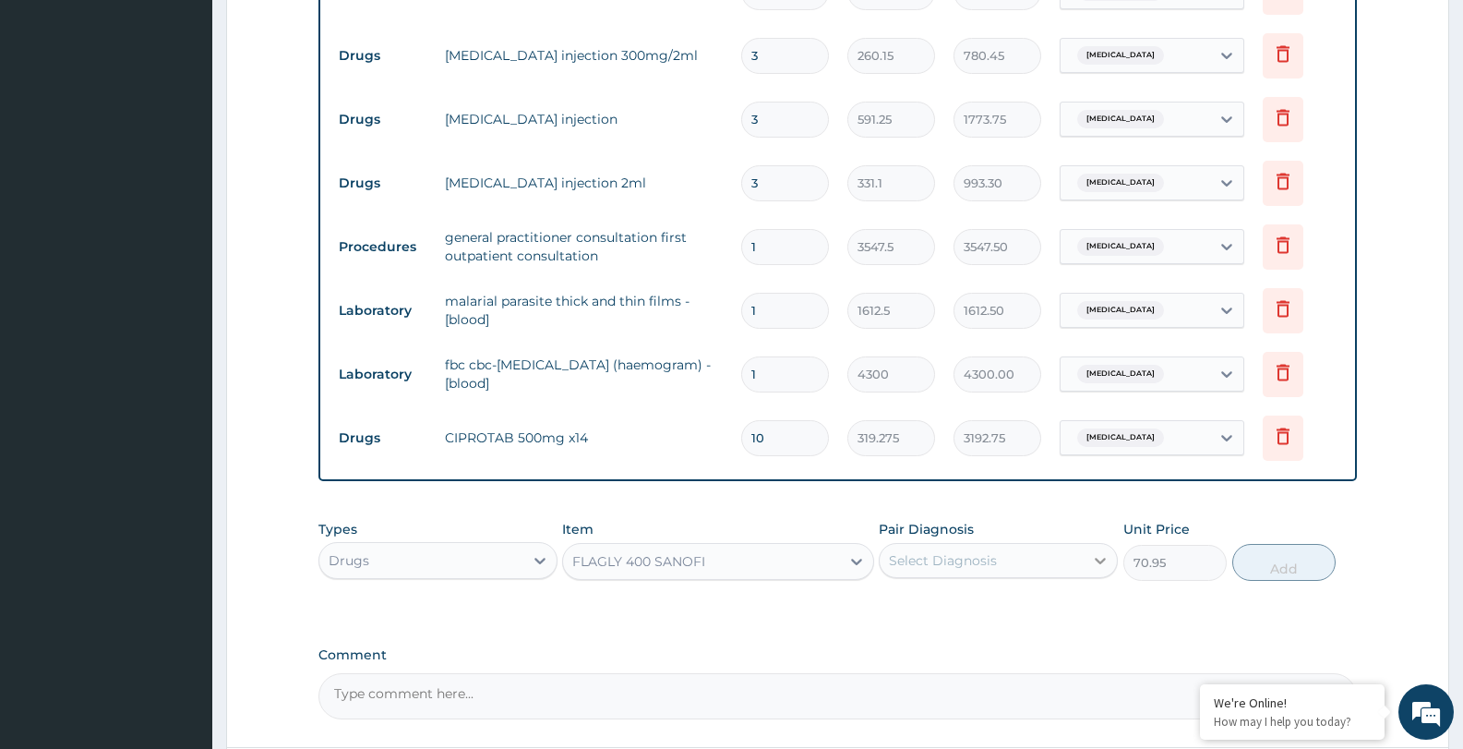
click at [1103, 560] on icon at bounding box center [1100, 560] width 11 height 6
click at [1081, 608] on div "Acute abdomen" at bounding box center [998, 608] width 239 height 38
checkbox input "true"
click at [1290, 568] on button "Add" at bounding box center [1283, 562] width 103 height 37
type input "0"
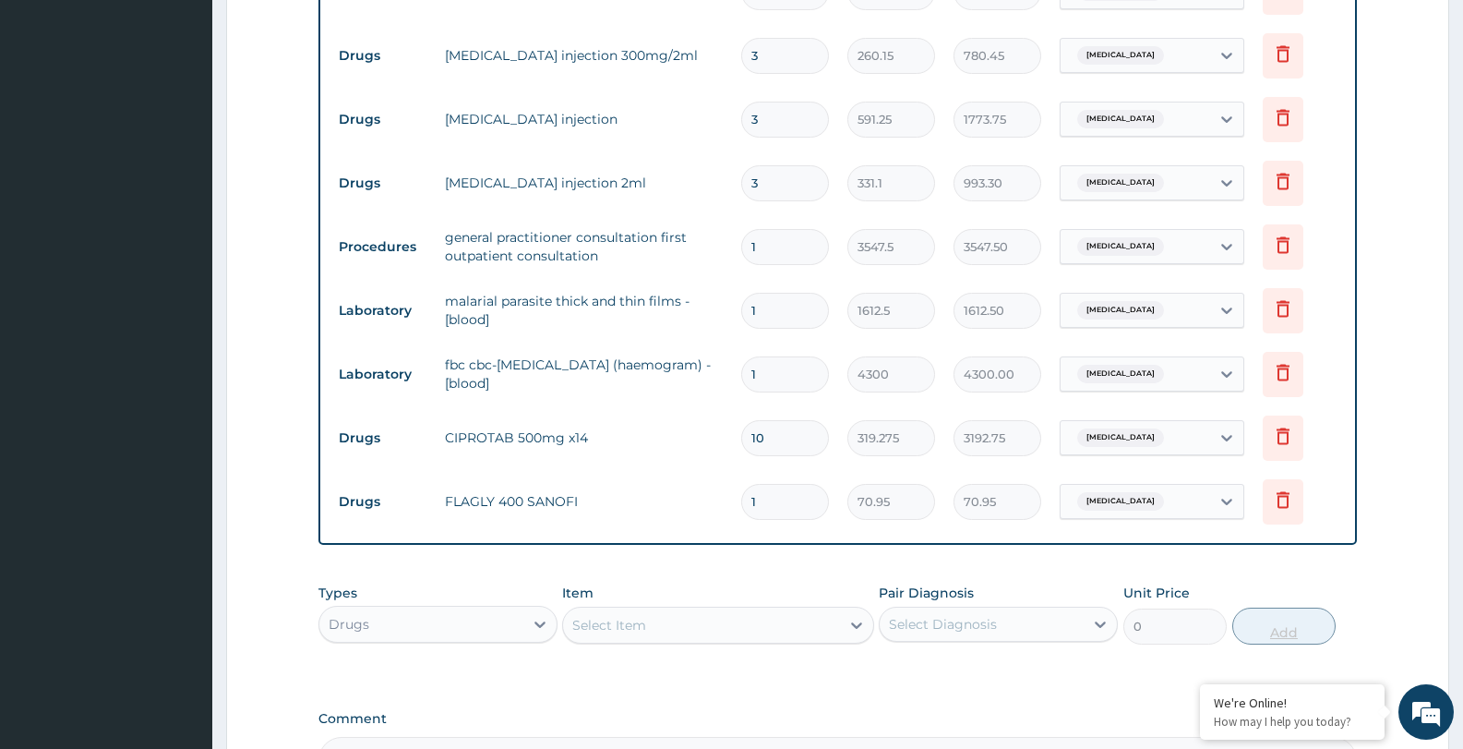
type input "15"
type input "1064.25"
type input "15"
click at [858, 625] on icon at bounding box center [856, 625] width 11 height 6
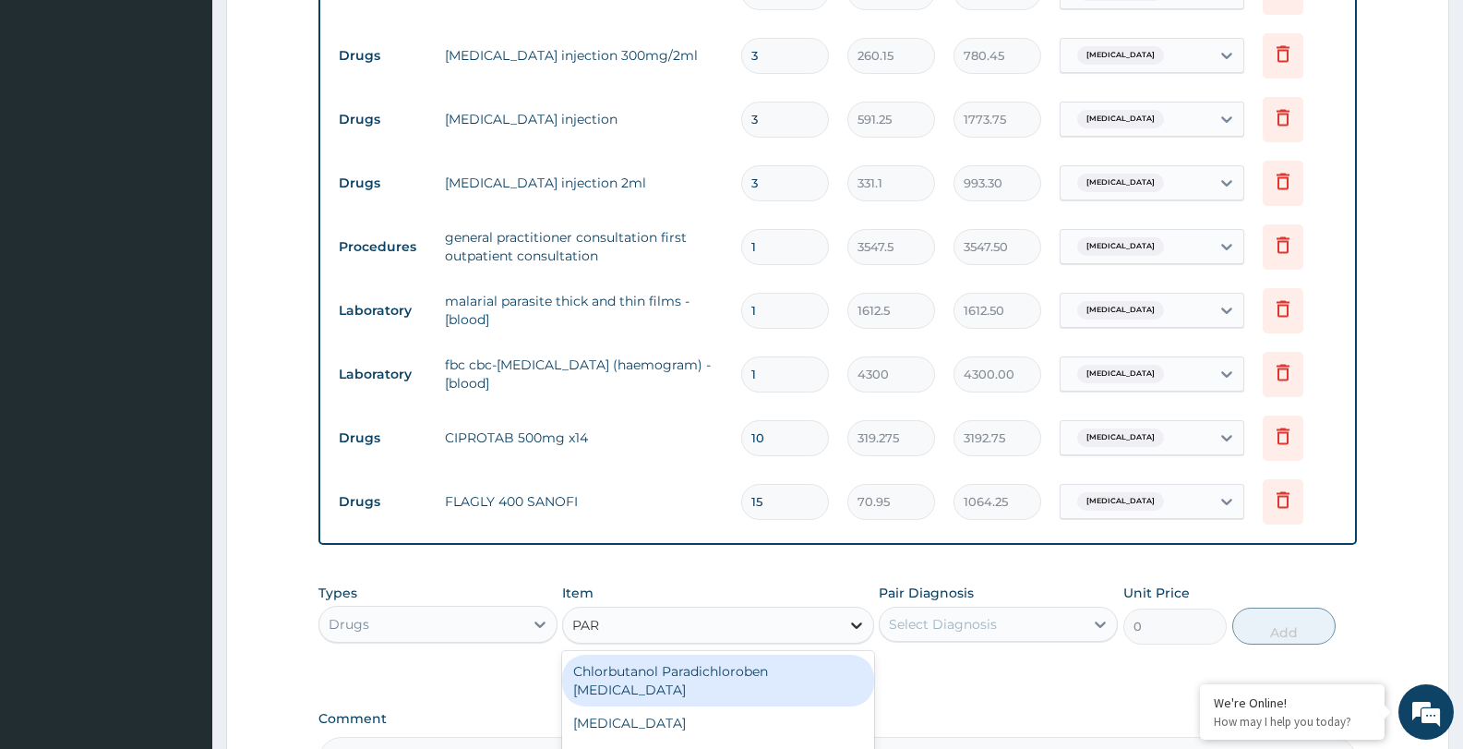
type input "PARA"
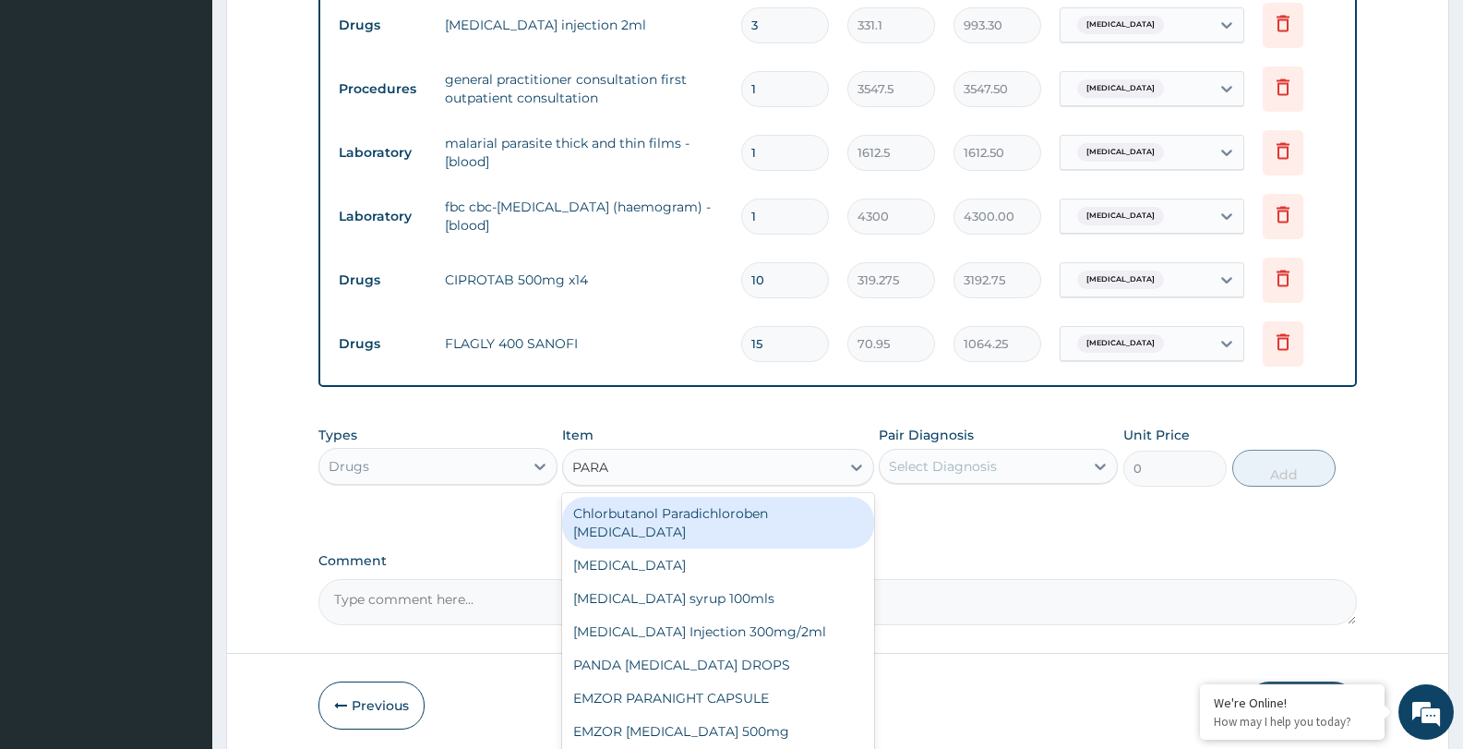
scroll to position [1078, 0]
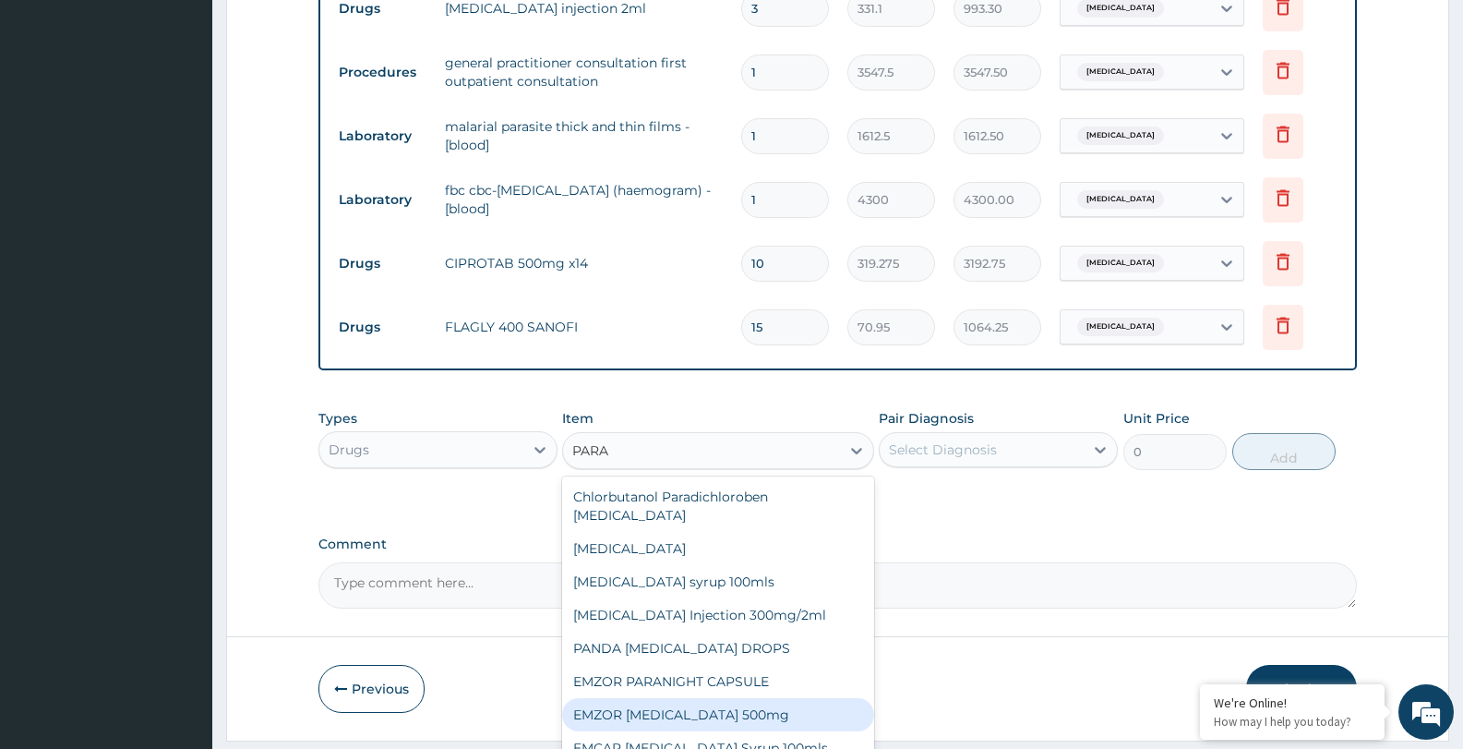
click at [769, 698] on div "EMZOR [MEDICAL_DATA] 500mg" at bounding box center [717, 714] width 311 height 33
type input "23.65"
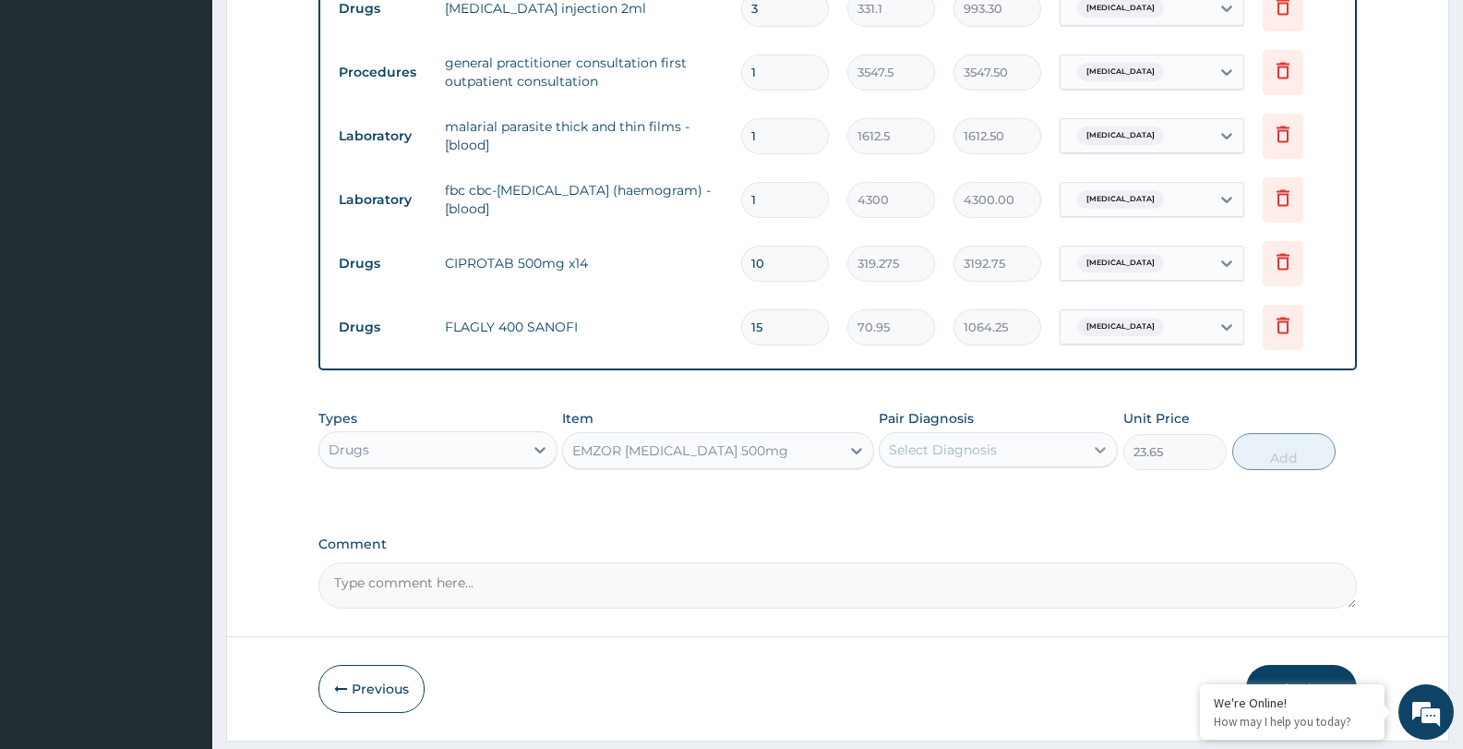
click at [1100, 448] on icon at bounding box center [1100, 449] width 18 height 18
click at [903, 496] on div "[MEDICAL_DATA]" at bounding box center [998, 497] width 239 height 38
checkbox input "true"
click at [1297, 456] on button "Add" at bounding box center [1283, 451] width 103 height 37
type input "0"
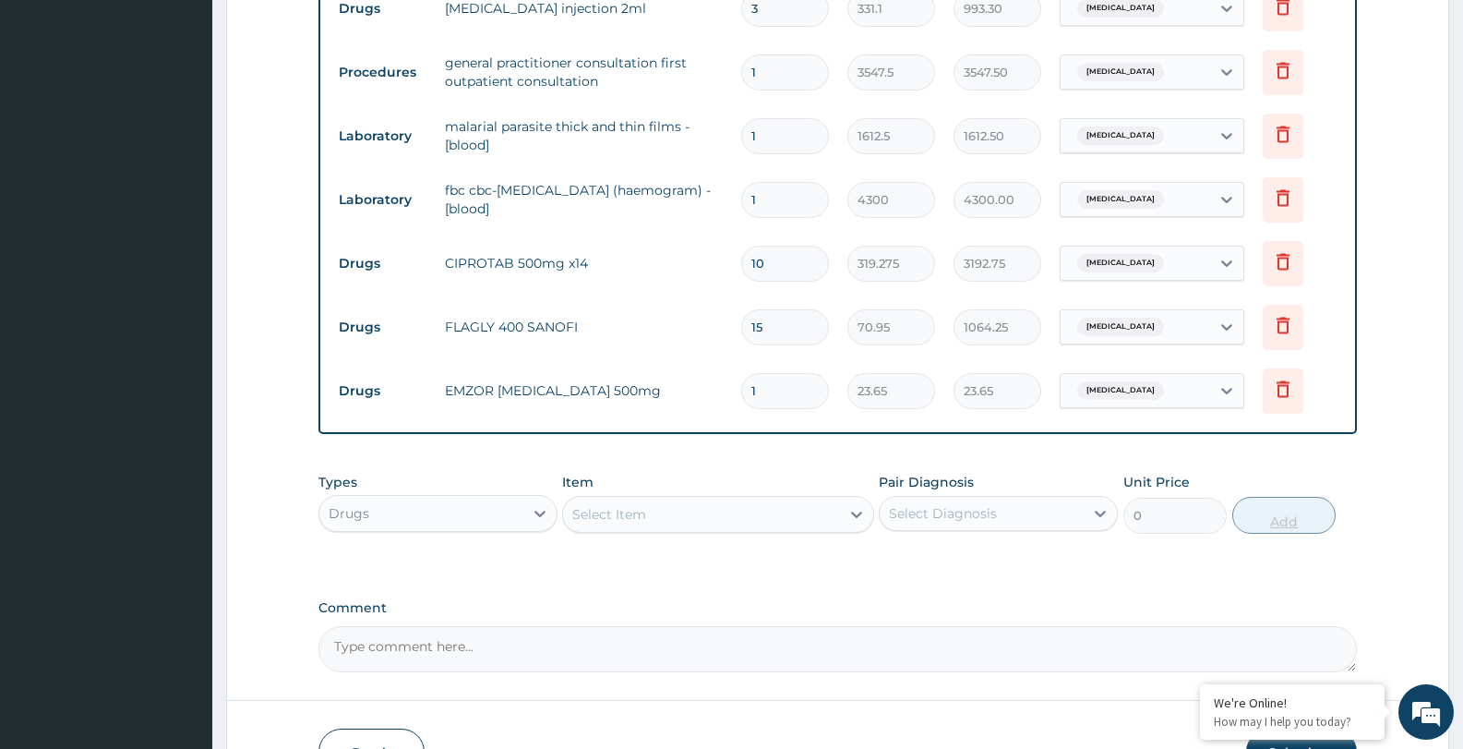
type input "18"
type input "425.70"
type input "18"
click at [851, 517] on icon at bounding box center [856, 514] width 18 height 18
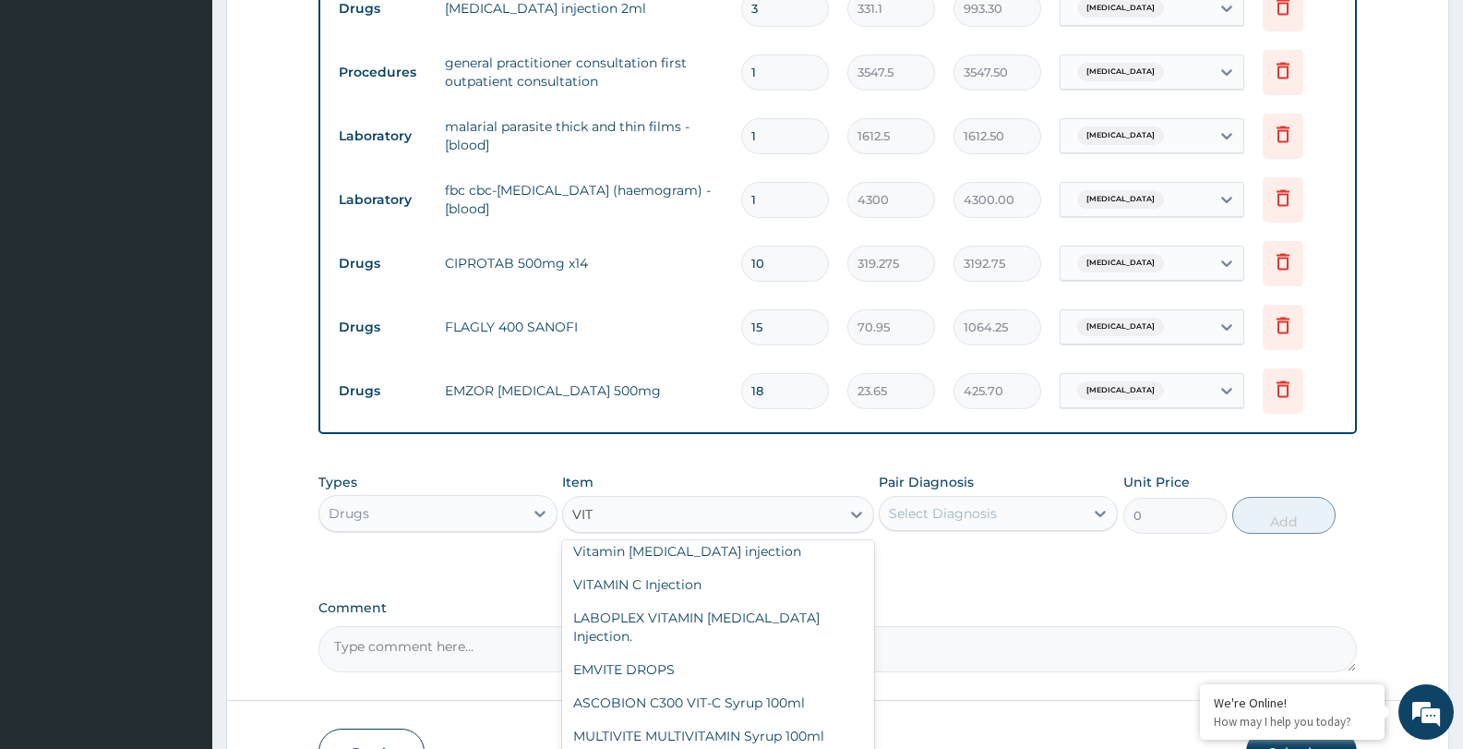
scroll to position [215, 0]
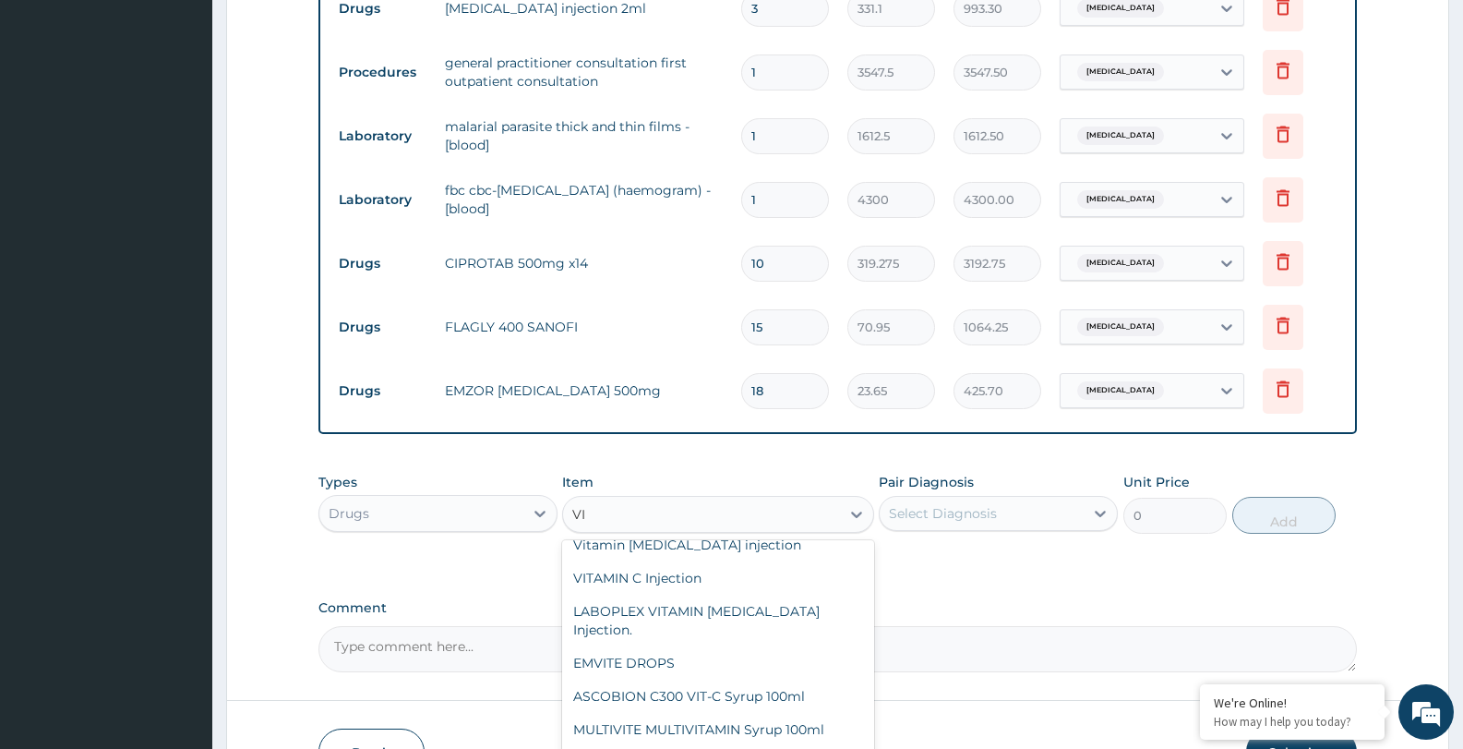
type input "V"
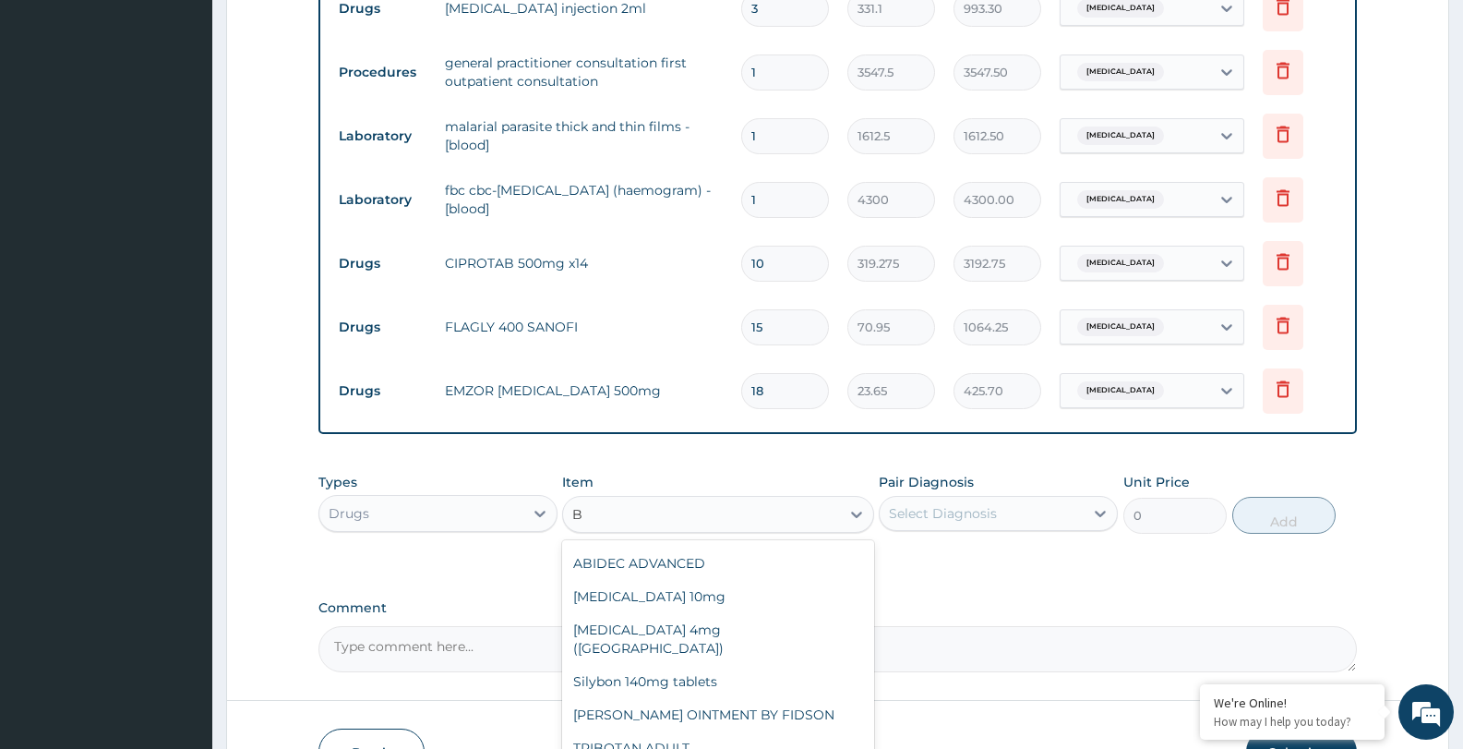
scroll to position [149, 0]
type input "B C"
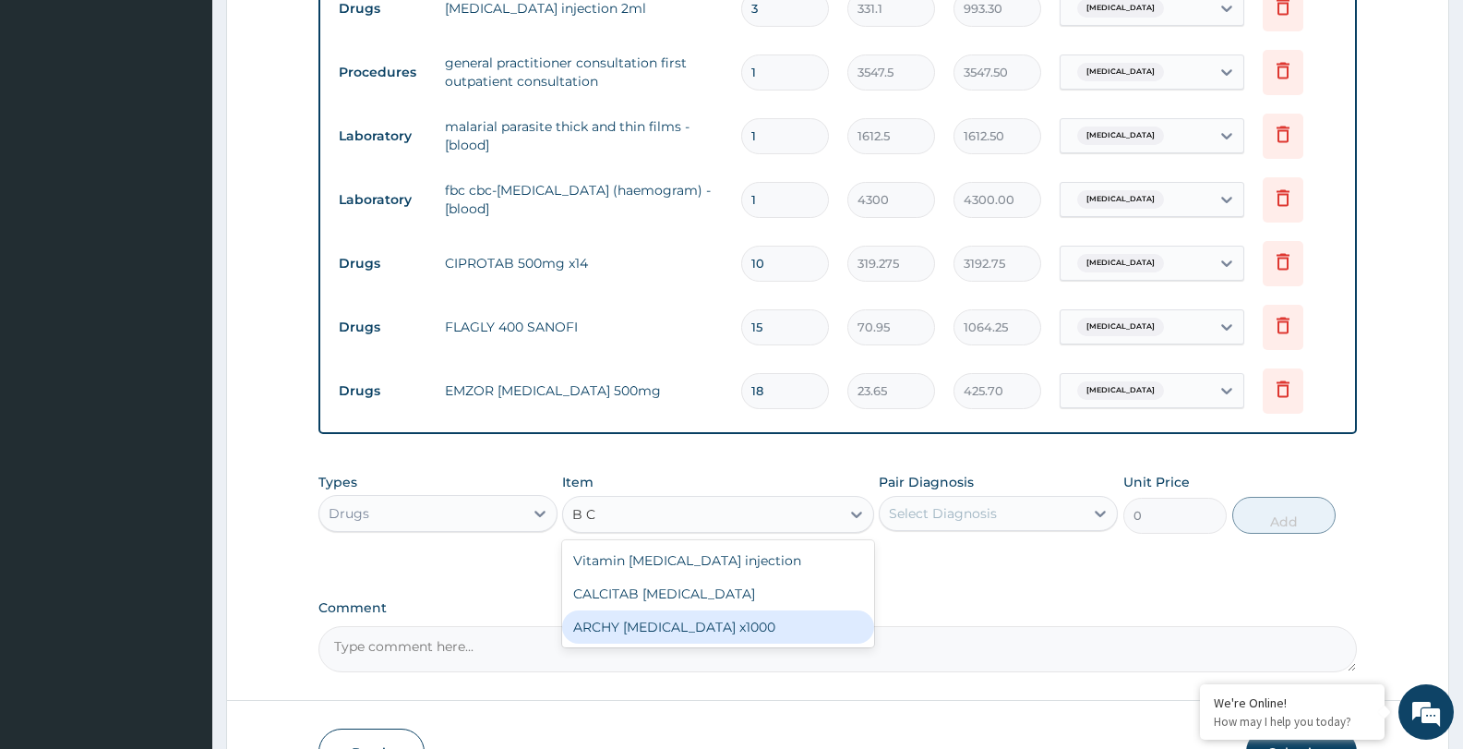
click at [767, 629] on div "ARCHY [MEDICAL_DATA] x1000" at bounding box center [717, 626] width 311 height 33
type input "413.875"
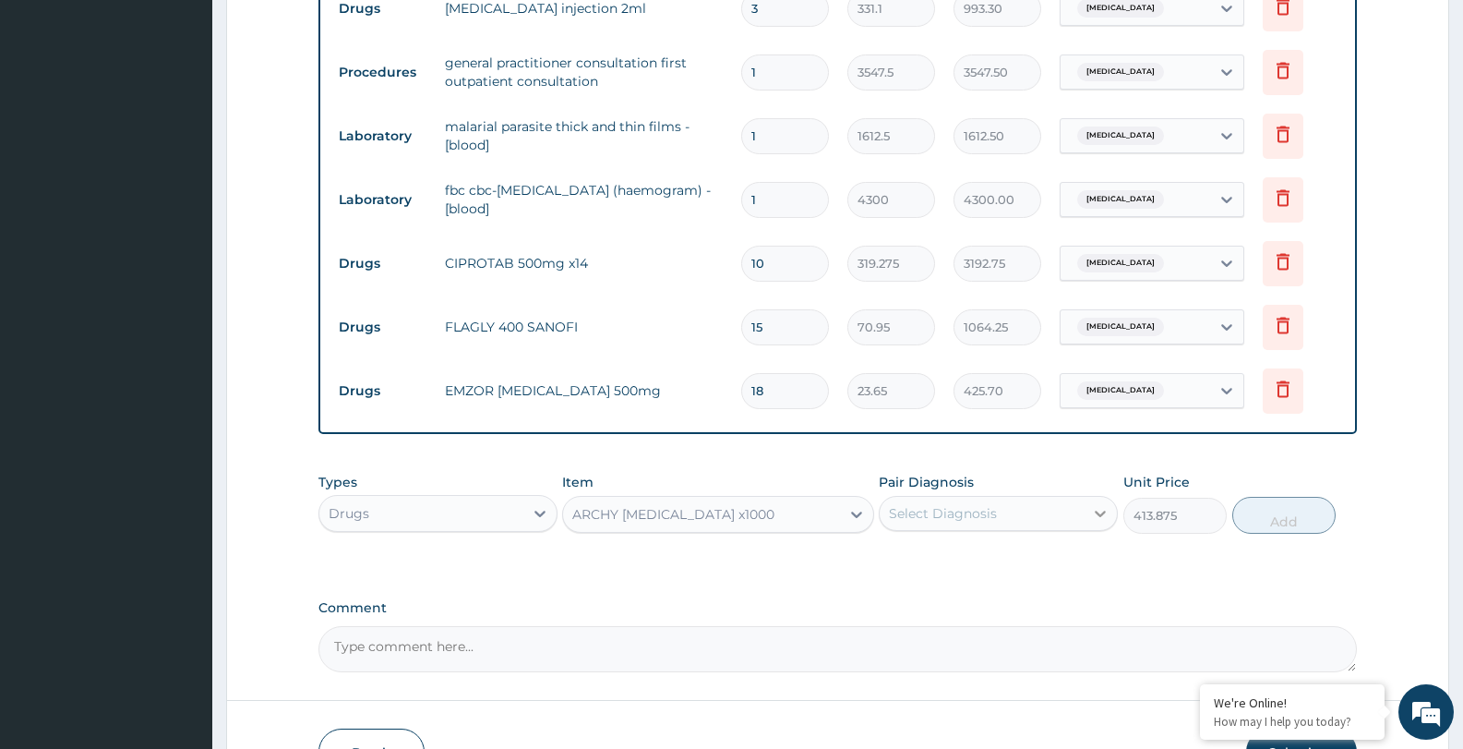
click at [1098, 510] on icon at bounding box center [1100, 513] width 18 height 18
click at [1079, 559] on div "[MEDICAL_DATA]" at bounding box center [998, 561] width 239 height 38
checkbox input "true"
click at [1285, 515] on button "Add" at bounding box center [1283, 515] width 103 height 37
type input "0"
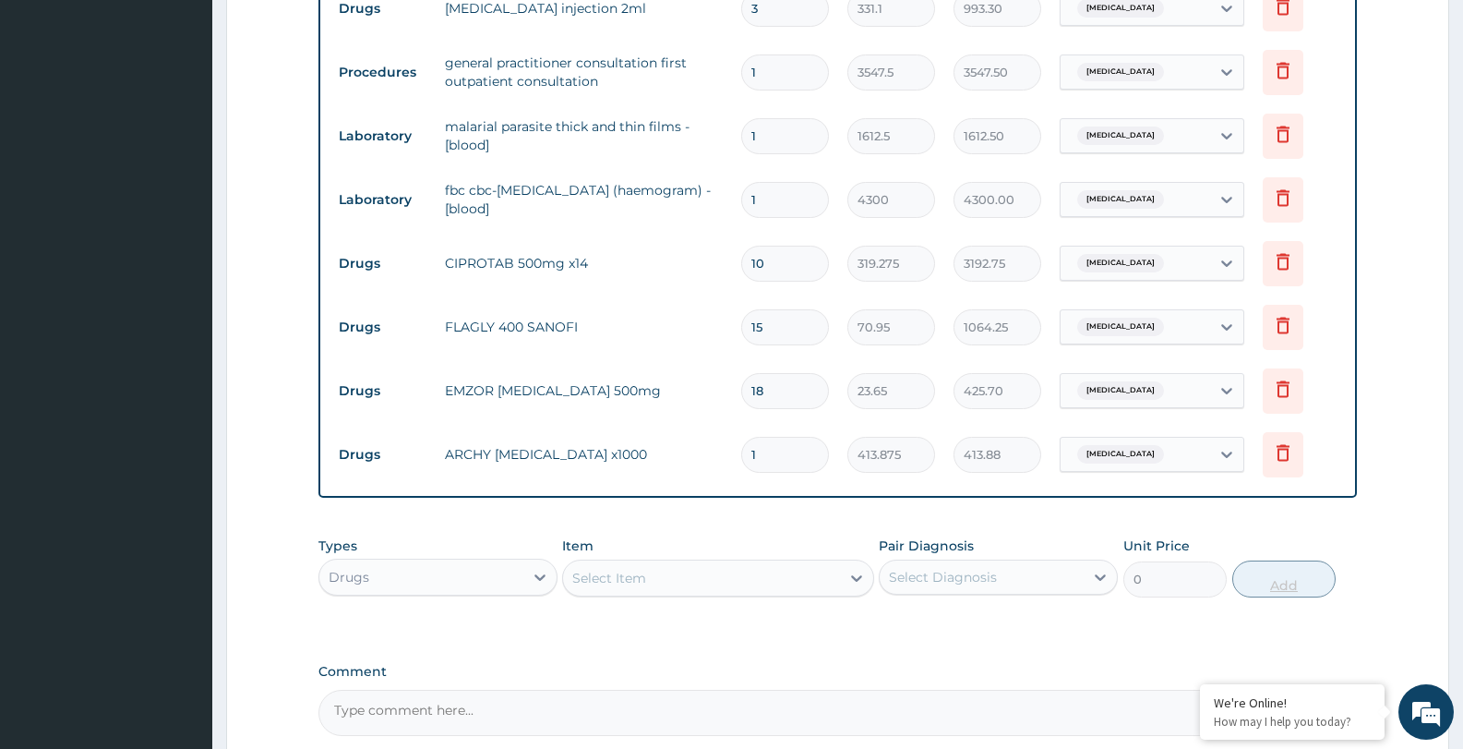
type input "15"
type input "6208.13"
type input "15"
click at [857, 575] on icon at bounding box center [856, 578] width 18 height 18
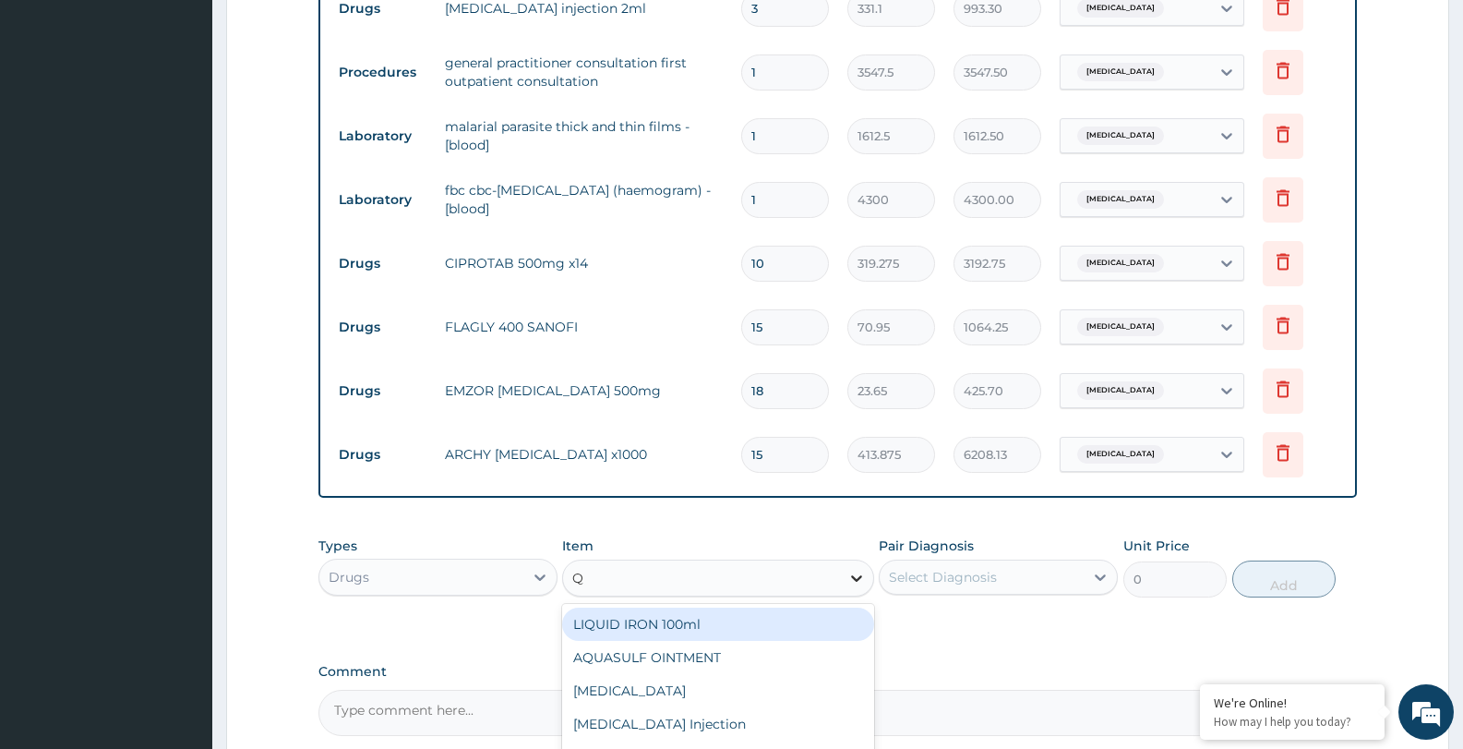
type input "QU"
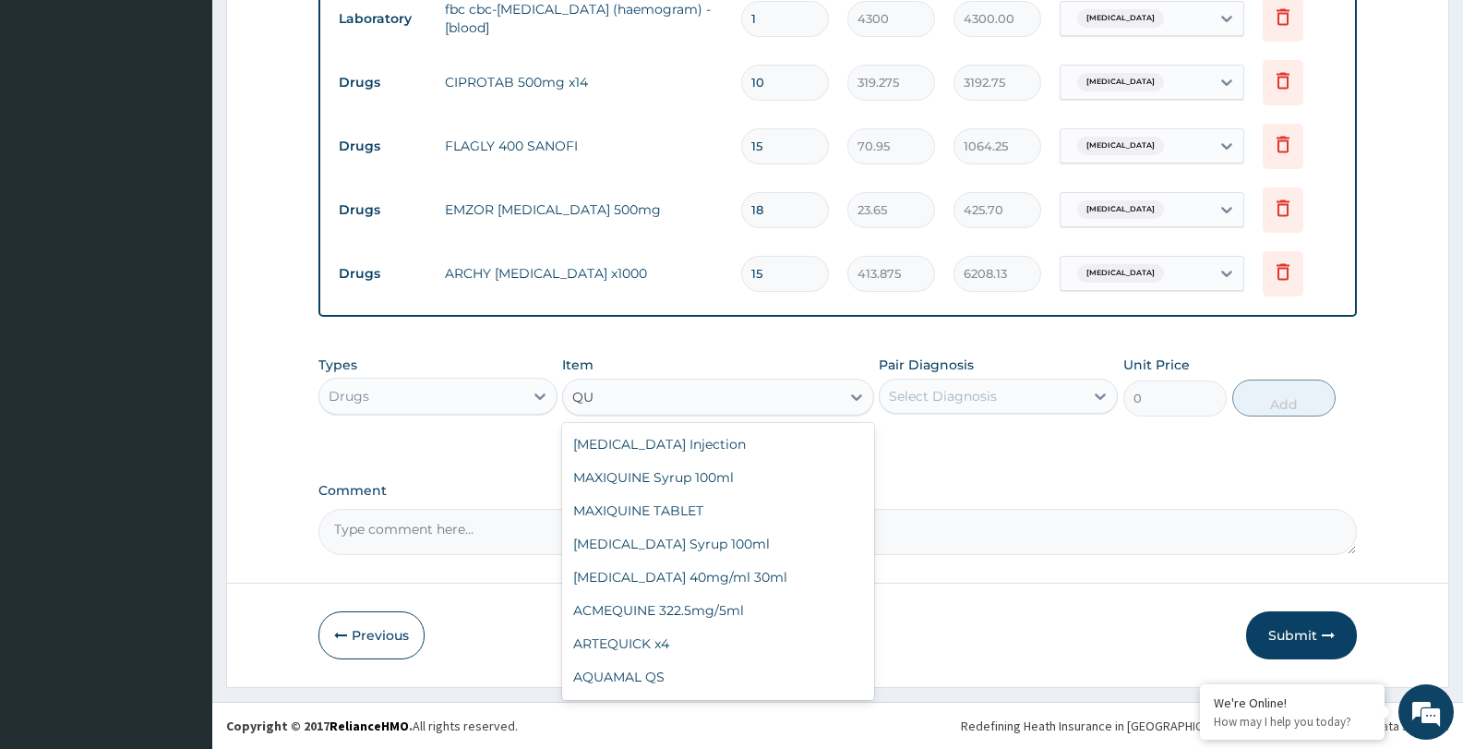
scroll to position [65, 0]
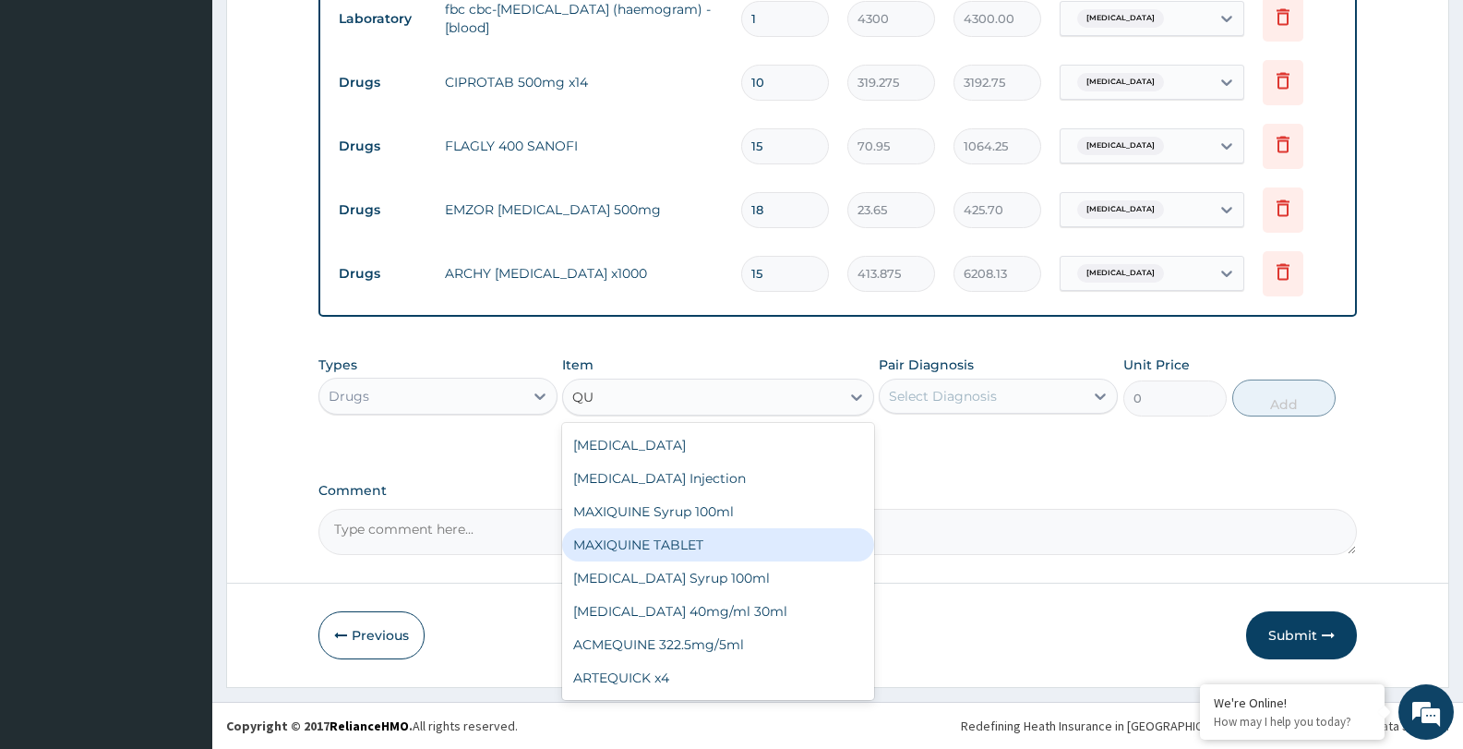
click at [742, 544] on div "MAXIQUINE TABLET" at bounding box center [717, 544] width 311 height 33
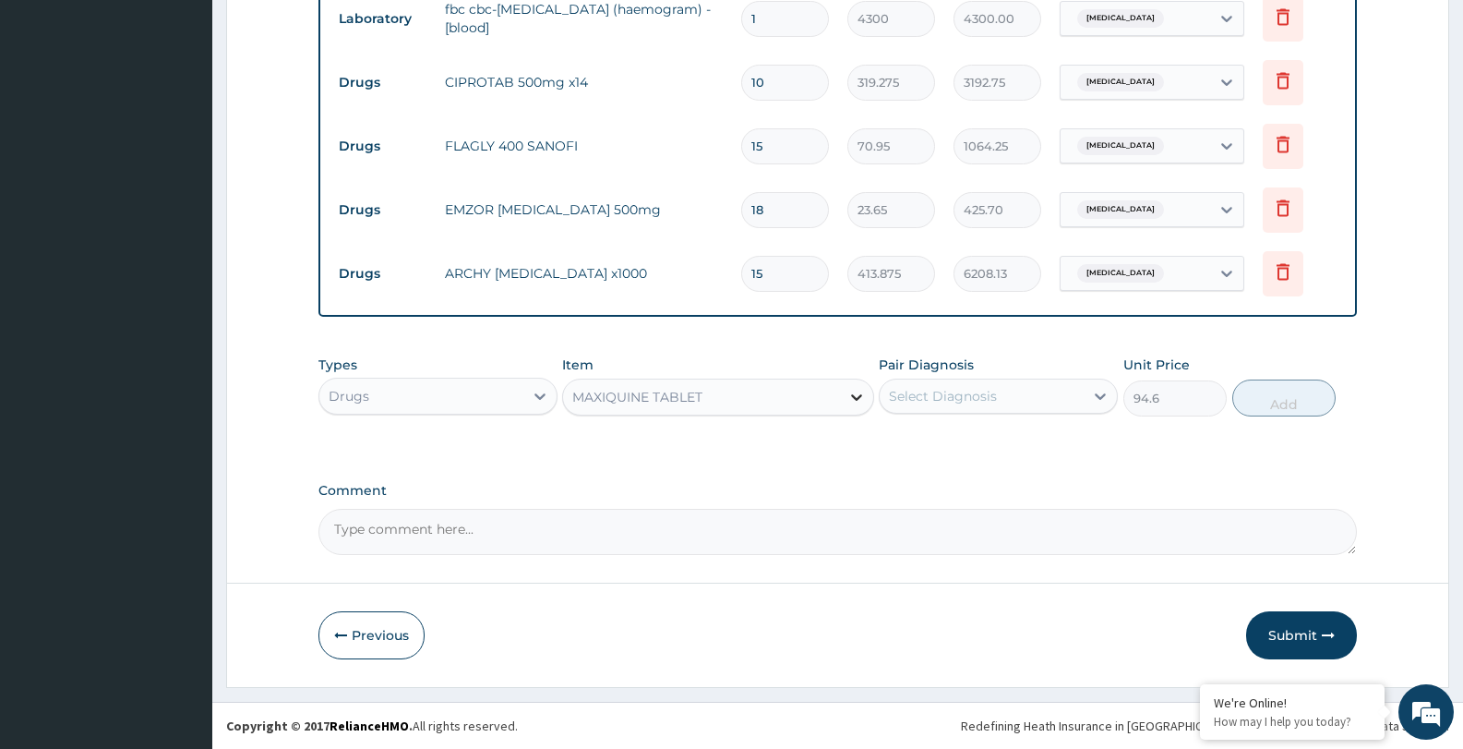
click at [857, 393] on icon at bounding box center [856, 397] width 18 height 18
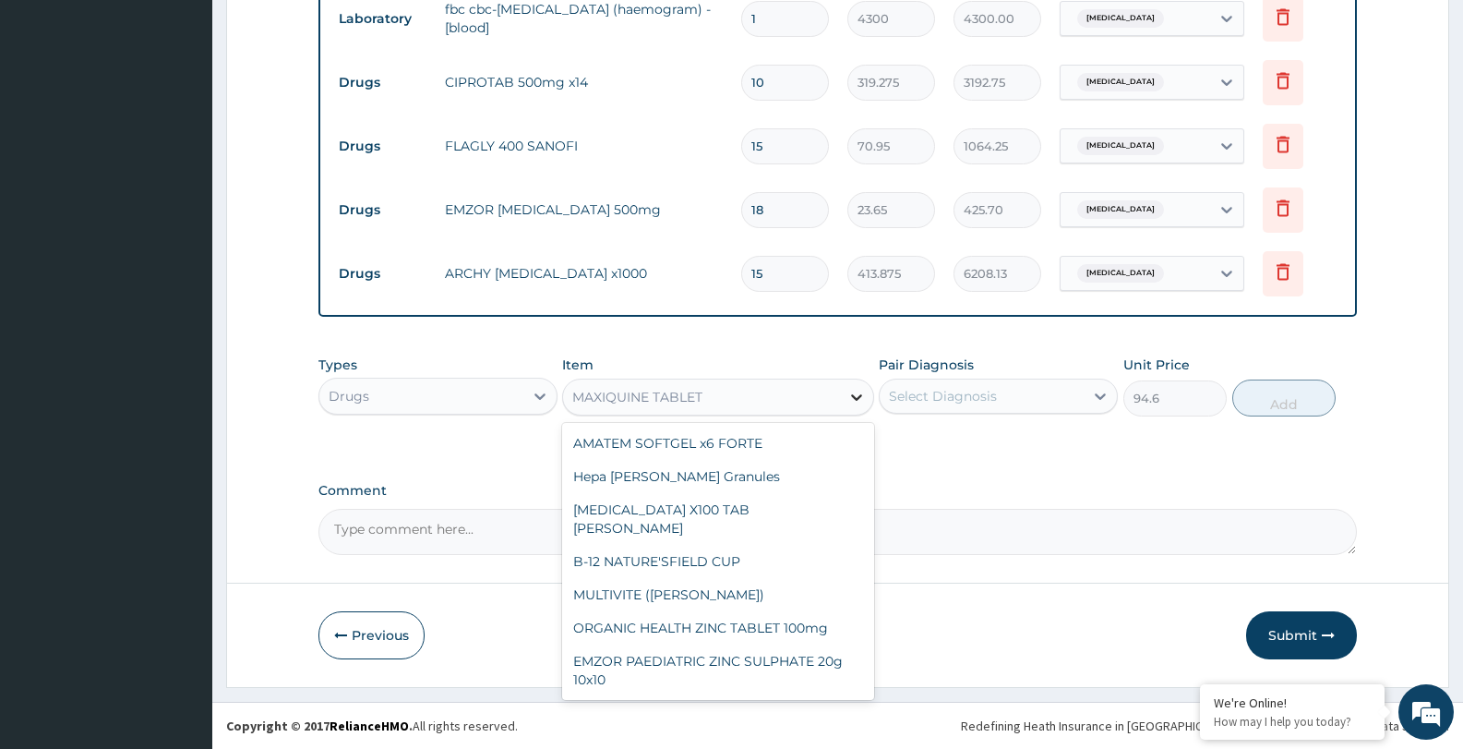
scroll to position [9850, 0]
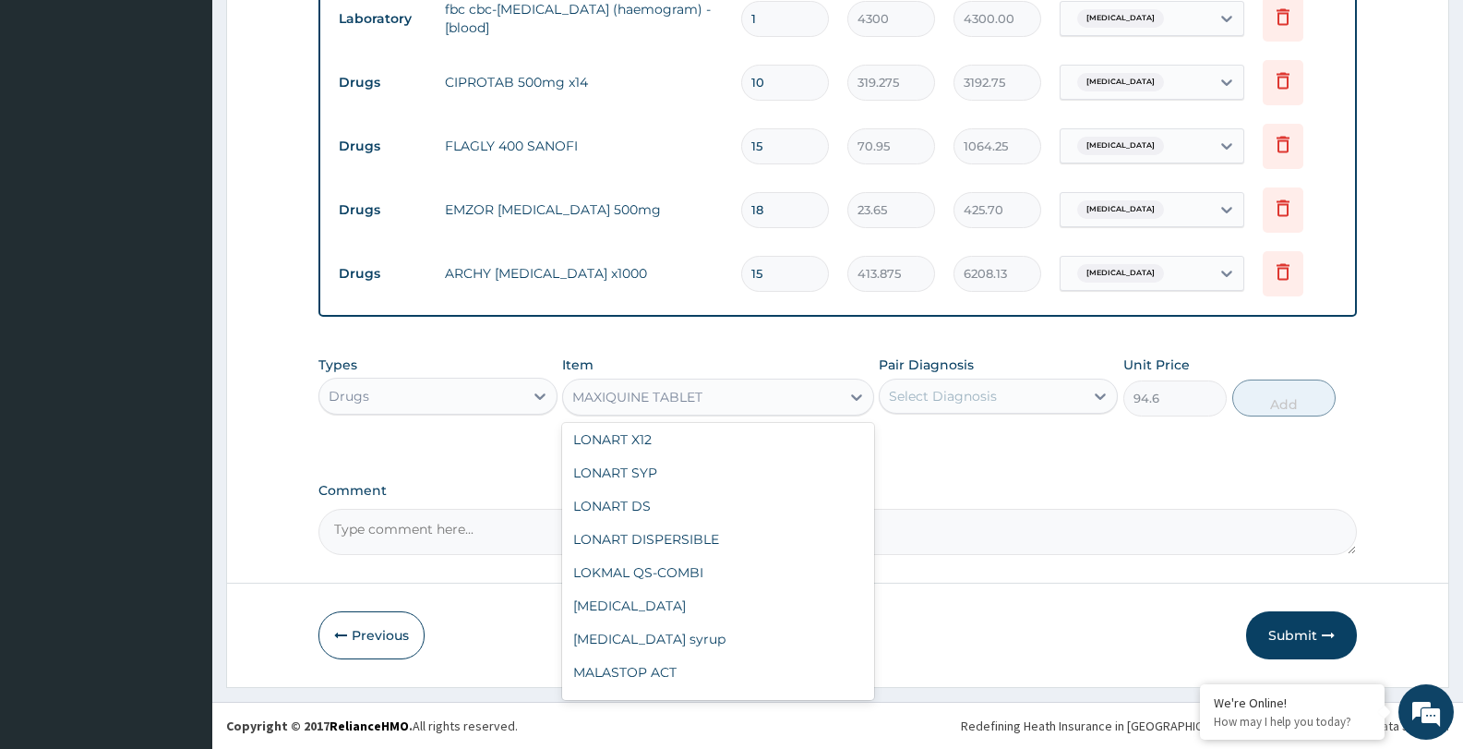
type input "449.35"
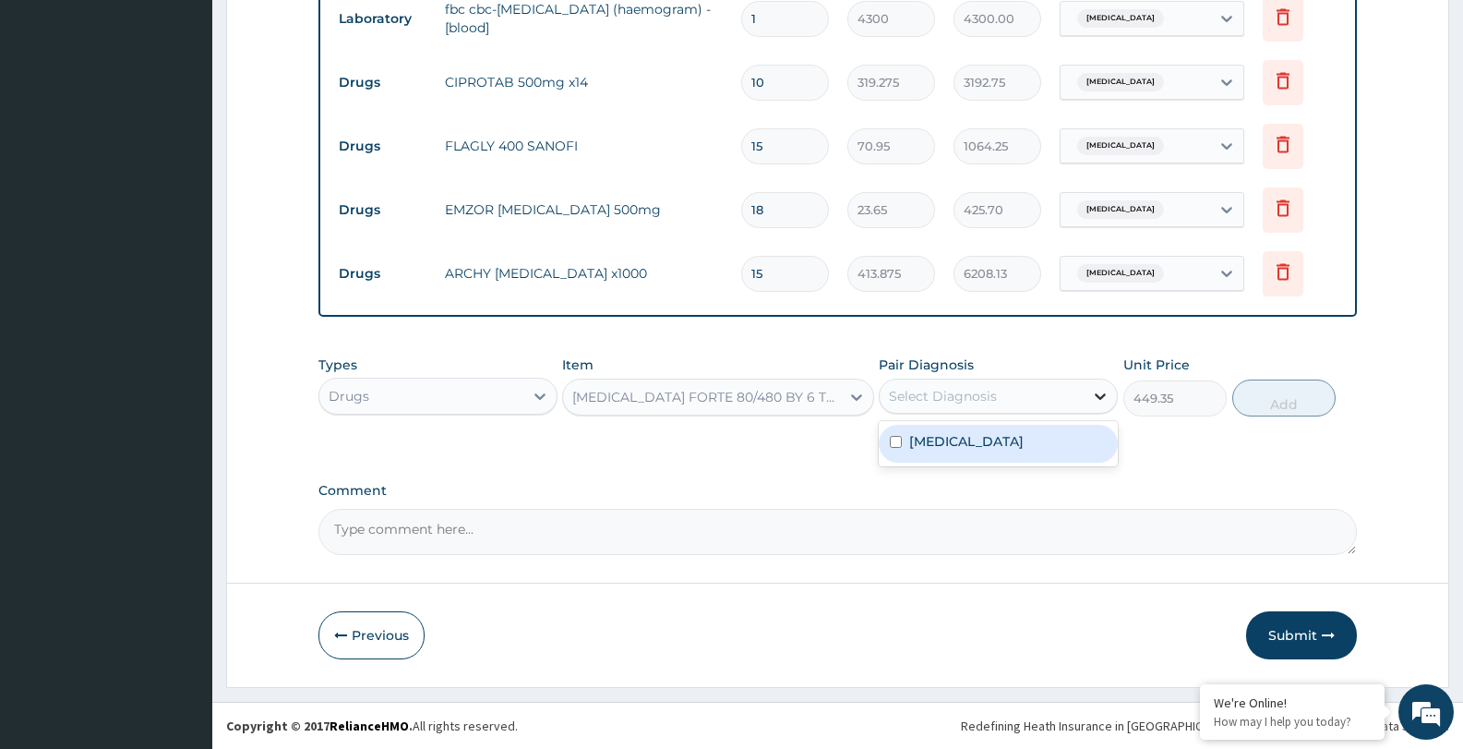
click at [1100, 391] on icon at bounding box center [1100, 396] width 18 height 18
click at [1080, 443] on div "[MEDICAL_DATA]" at bounding box center [998, 444] width 239 height 38
checkbox input "true"
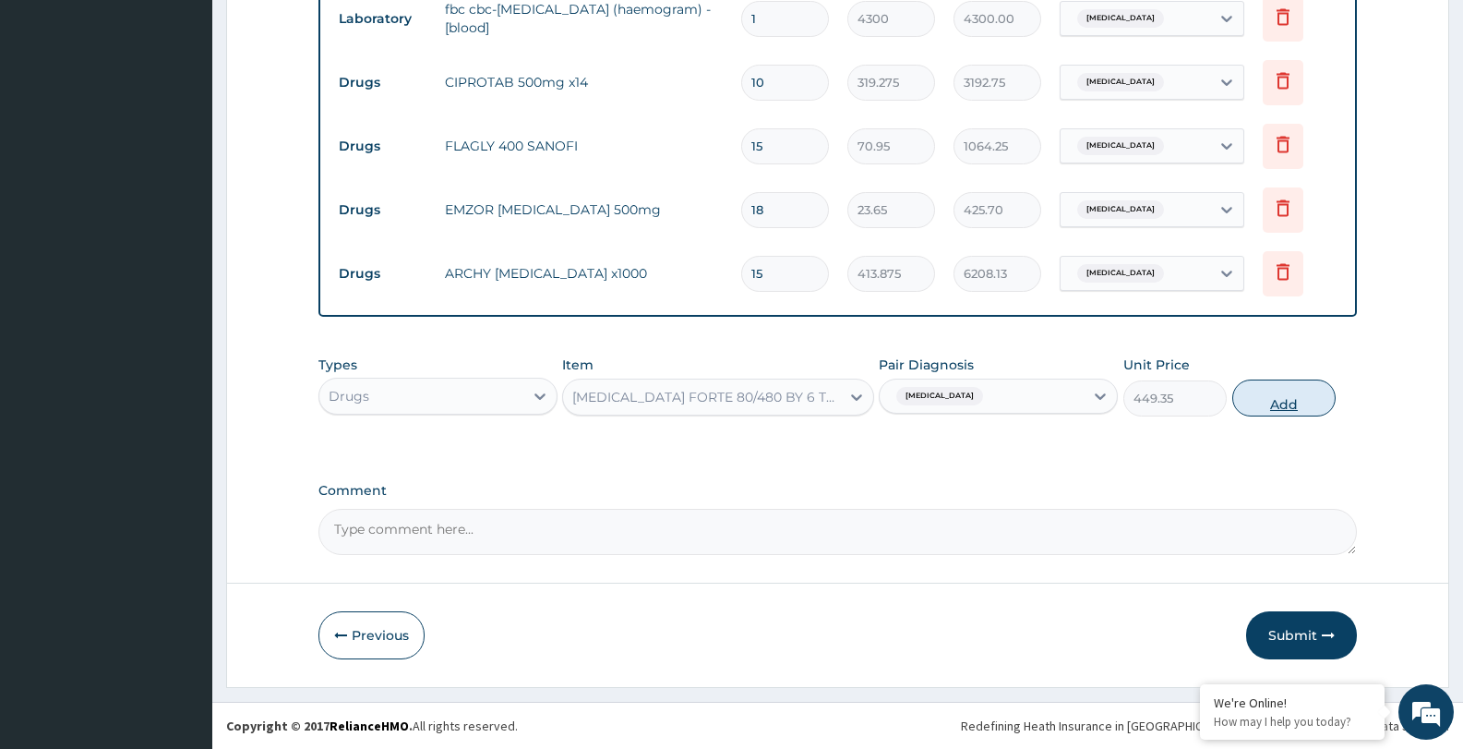
click at [1283, 402] on button "Add" at bounding box center [1283, 397] width 103 height 37
type input "0"
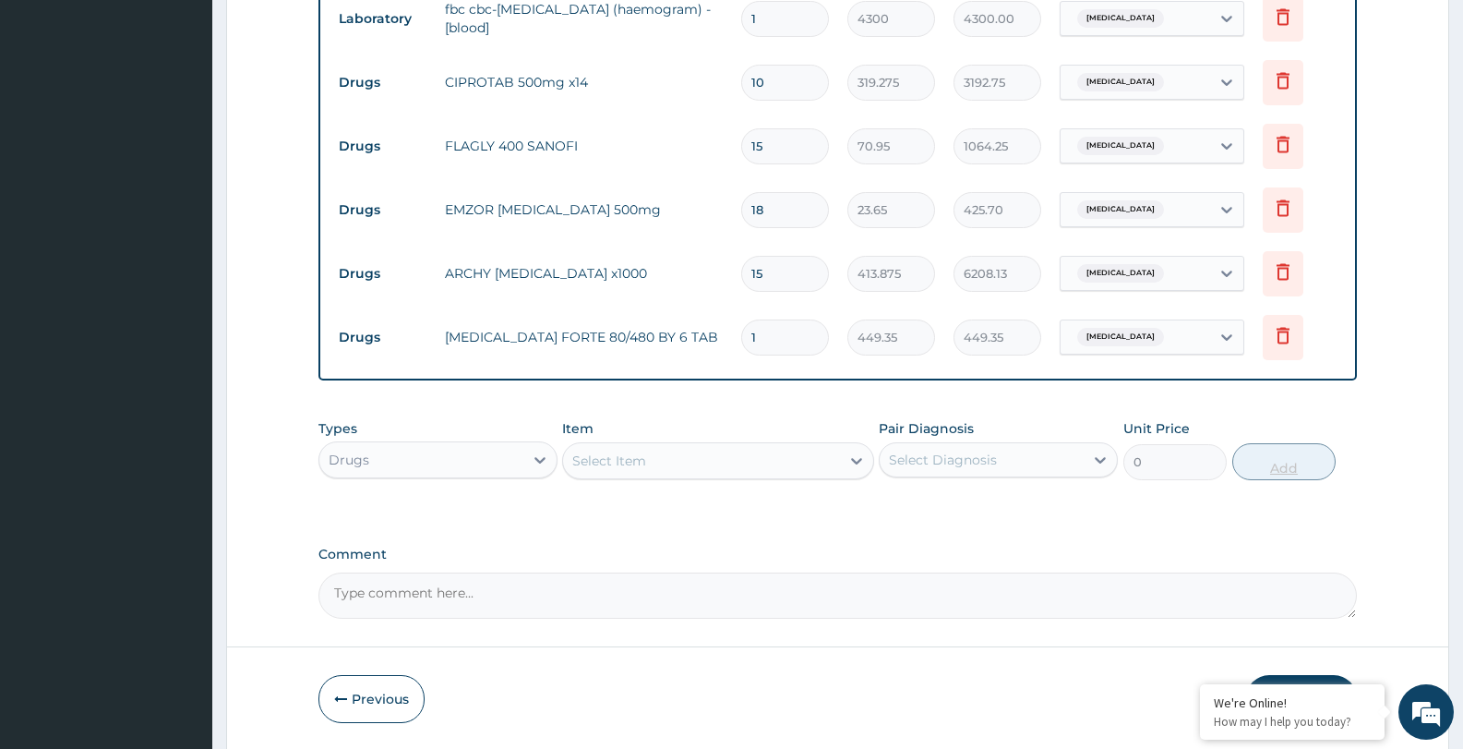
type input "0.00"
type input "6"
type input "2696.10"
type input "6"
click at [514, 603] on textarea "Comment" at bounding box center [837, 595] width 1038 height 46
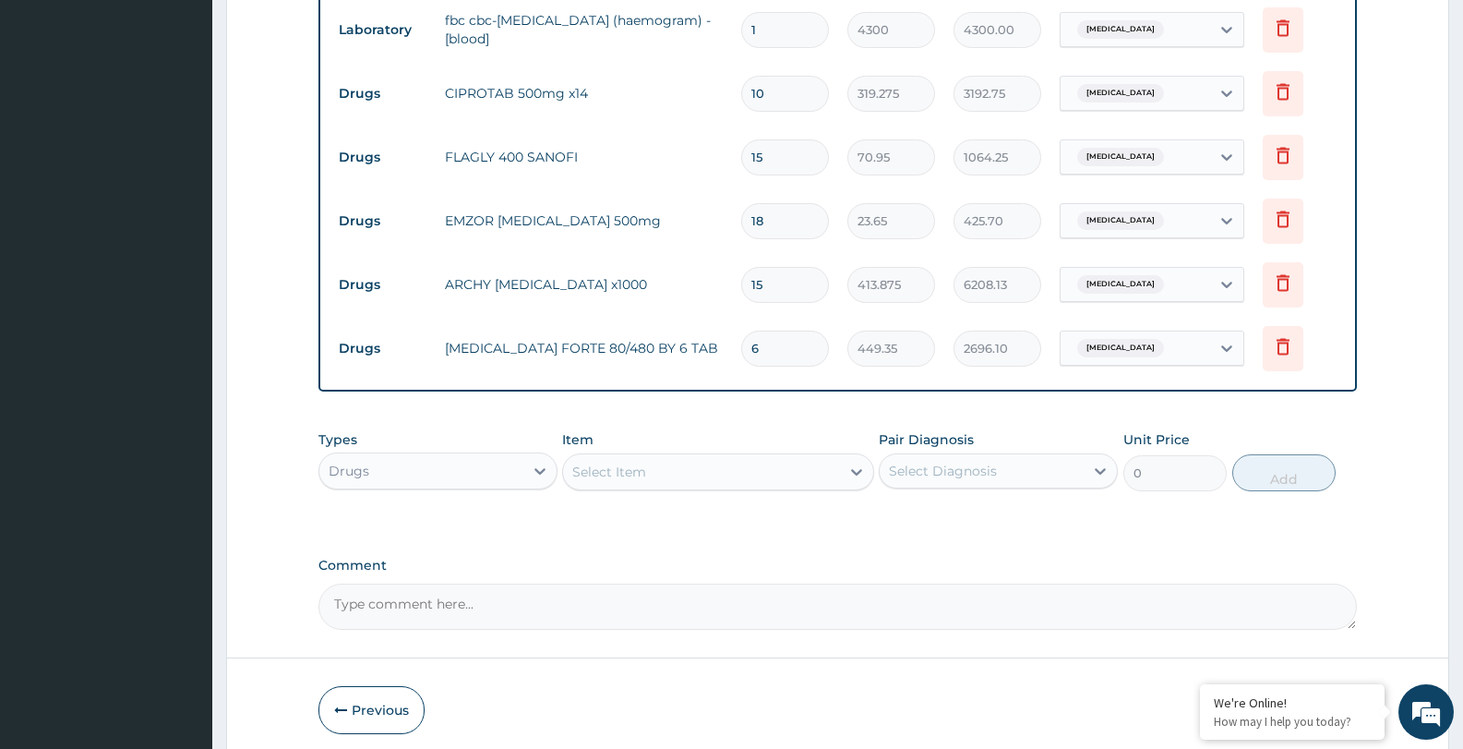
scroll to position [1323, 0]
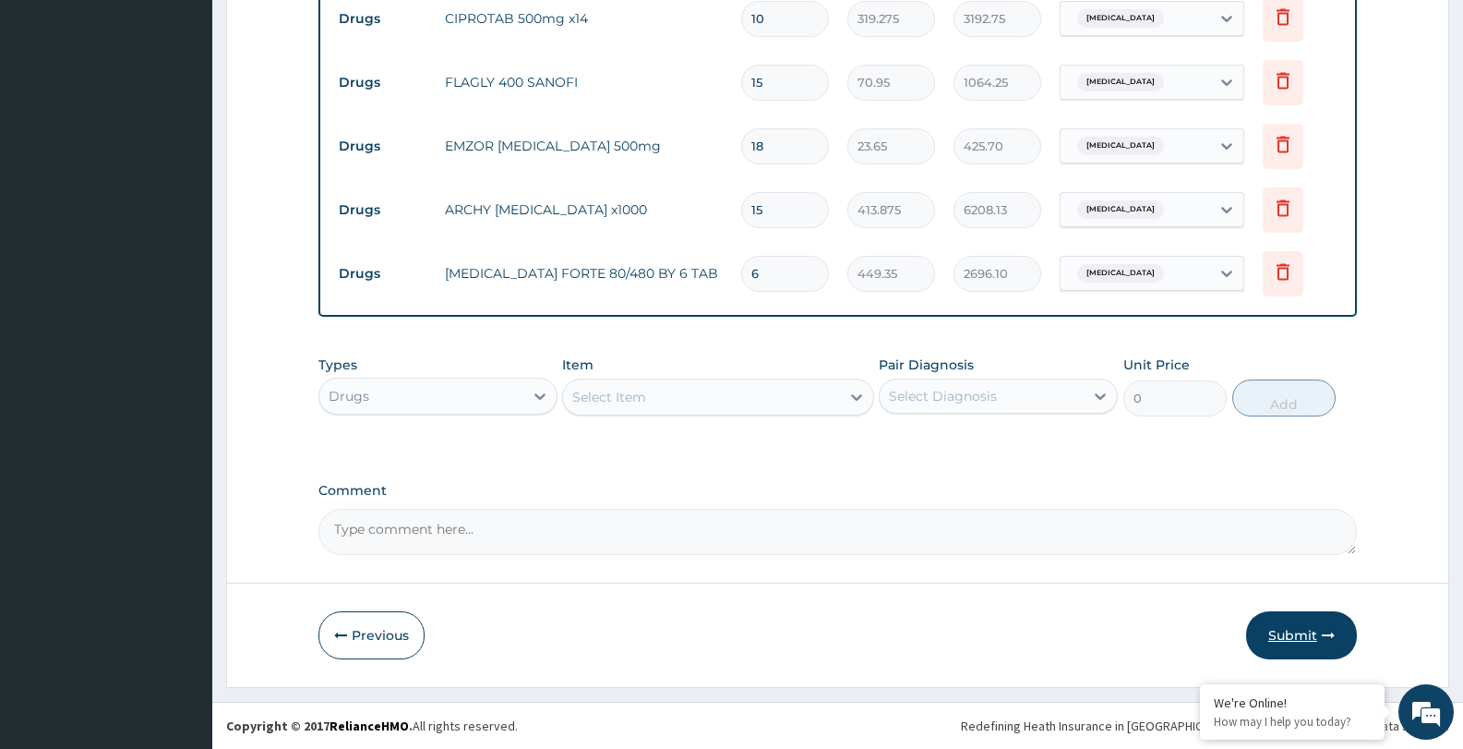
click at [1275, 635] on button "Submit" at bounding box center [1301, 635] width 111 height 48
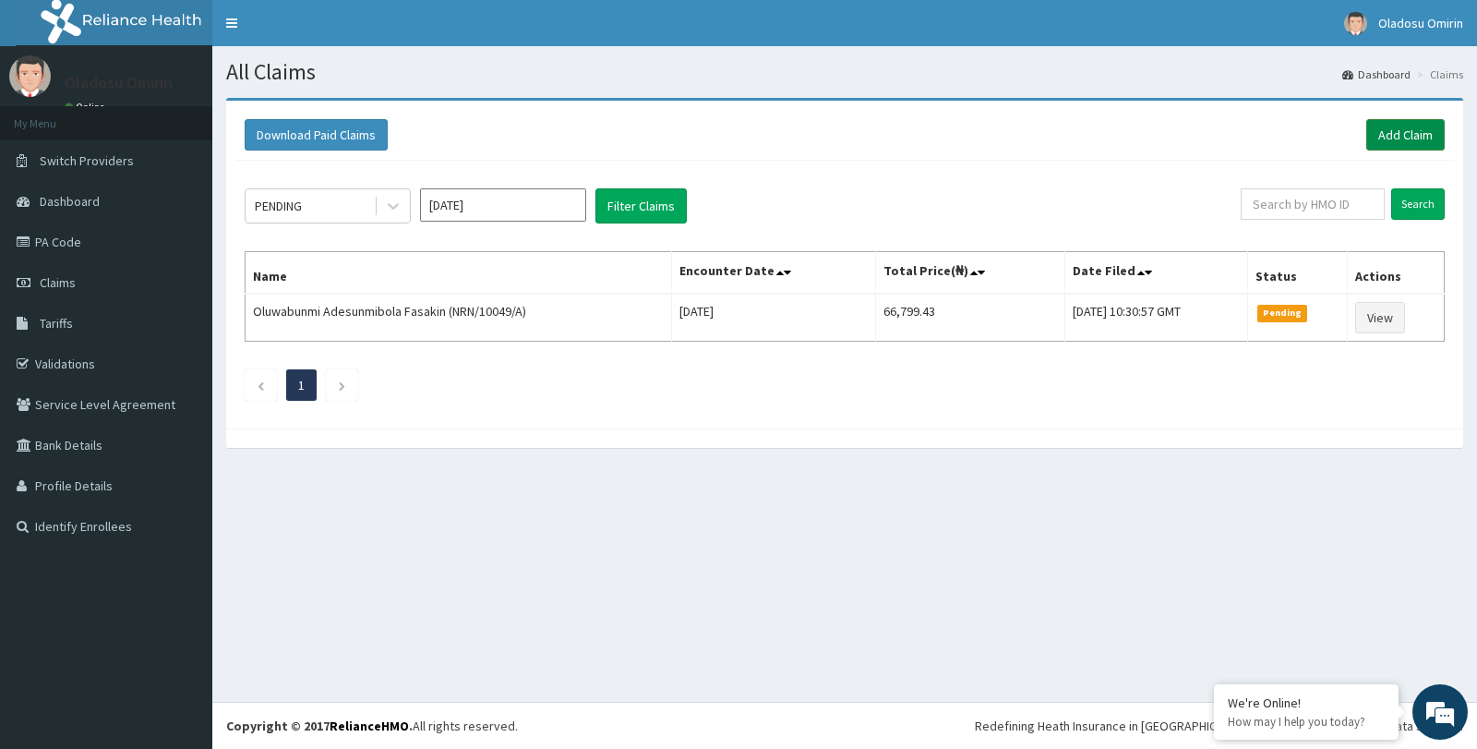
click at [1391, 130] on link "Add Claim" at bounding box center [1405, 134] width 78 height 31
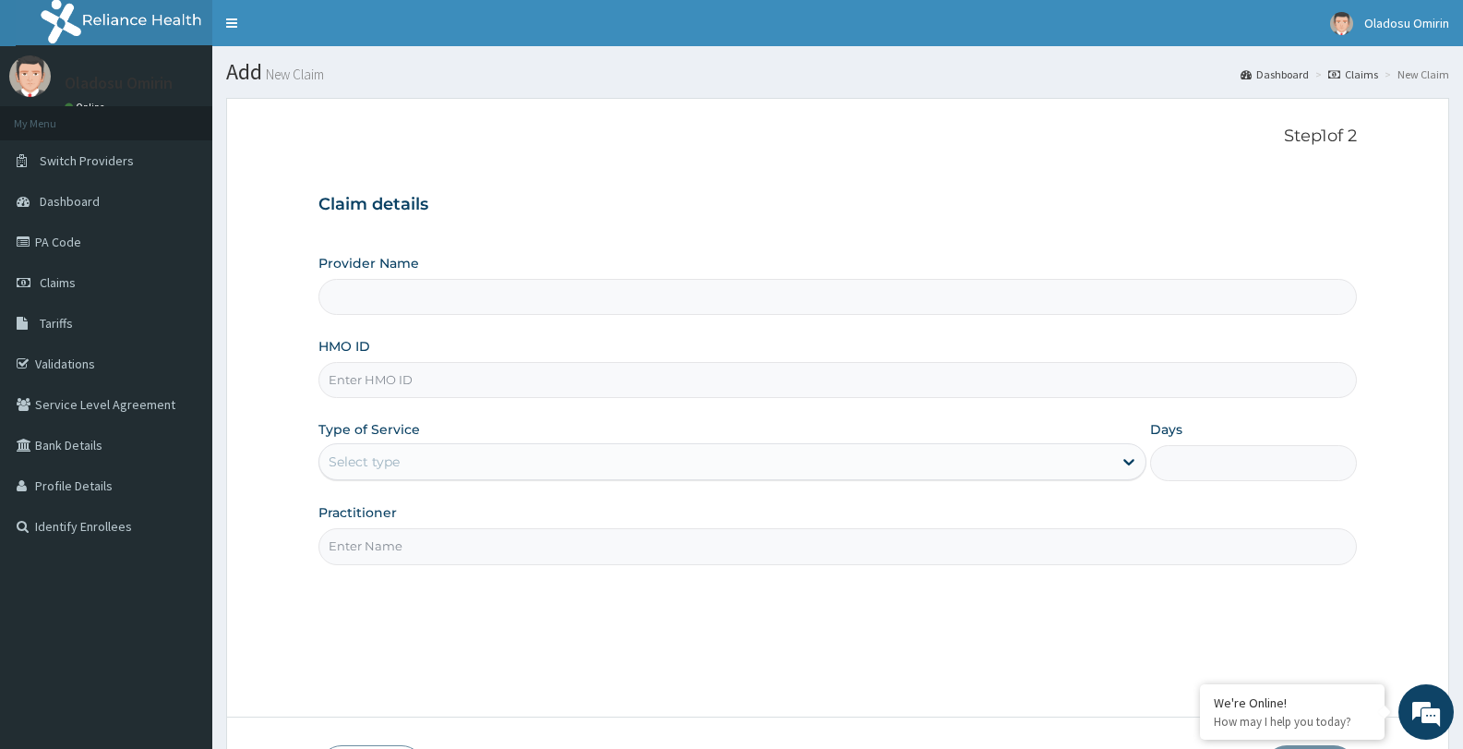
type input "Molayo Medical Centre"
click at [434, 378] on input "HMO ID" at bounding box center [837, 380] width 1038 height 36
type input "NRN/10049/A"
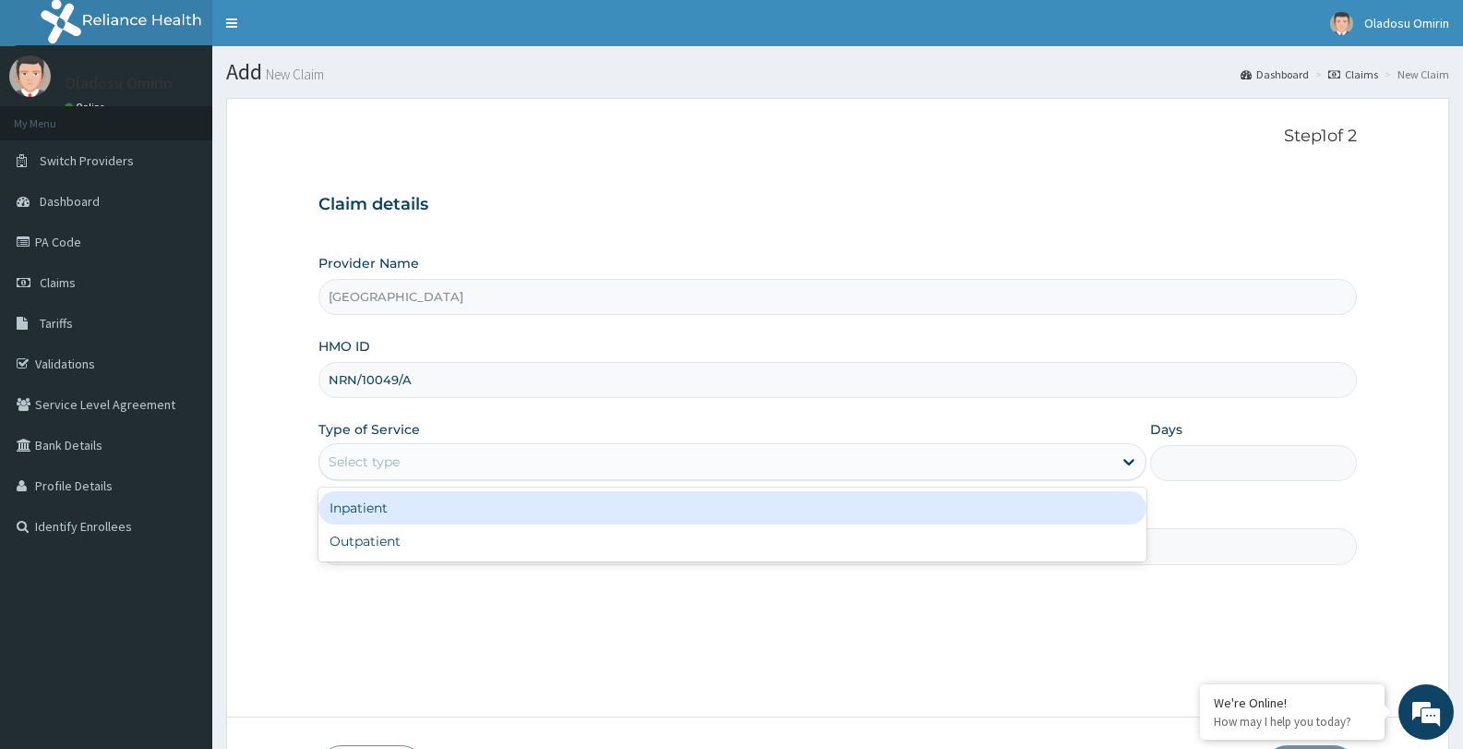
click at [466, 464] on div "Select type" at bounding box center [715, 462] width 792 height 30
click at [471, 511] on div "Inpatient" at bounding box center [731, 507] width 827 height 33
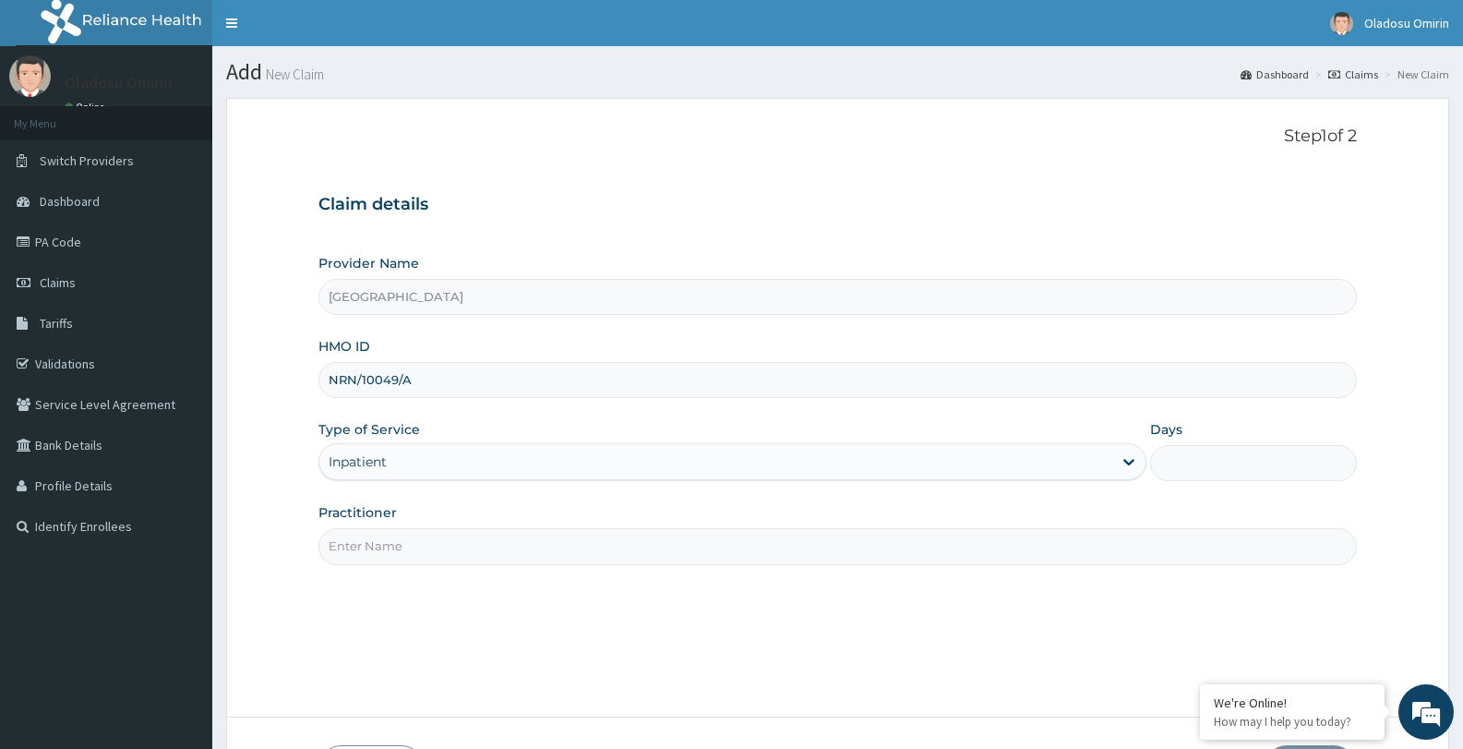
click at [518, 549] on input "Practitioner" at bounding box center [837, 546] width 1038 height 36
click at [1121, 462] on icon at bounding box center [1129, 461] width 18 height 18
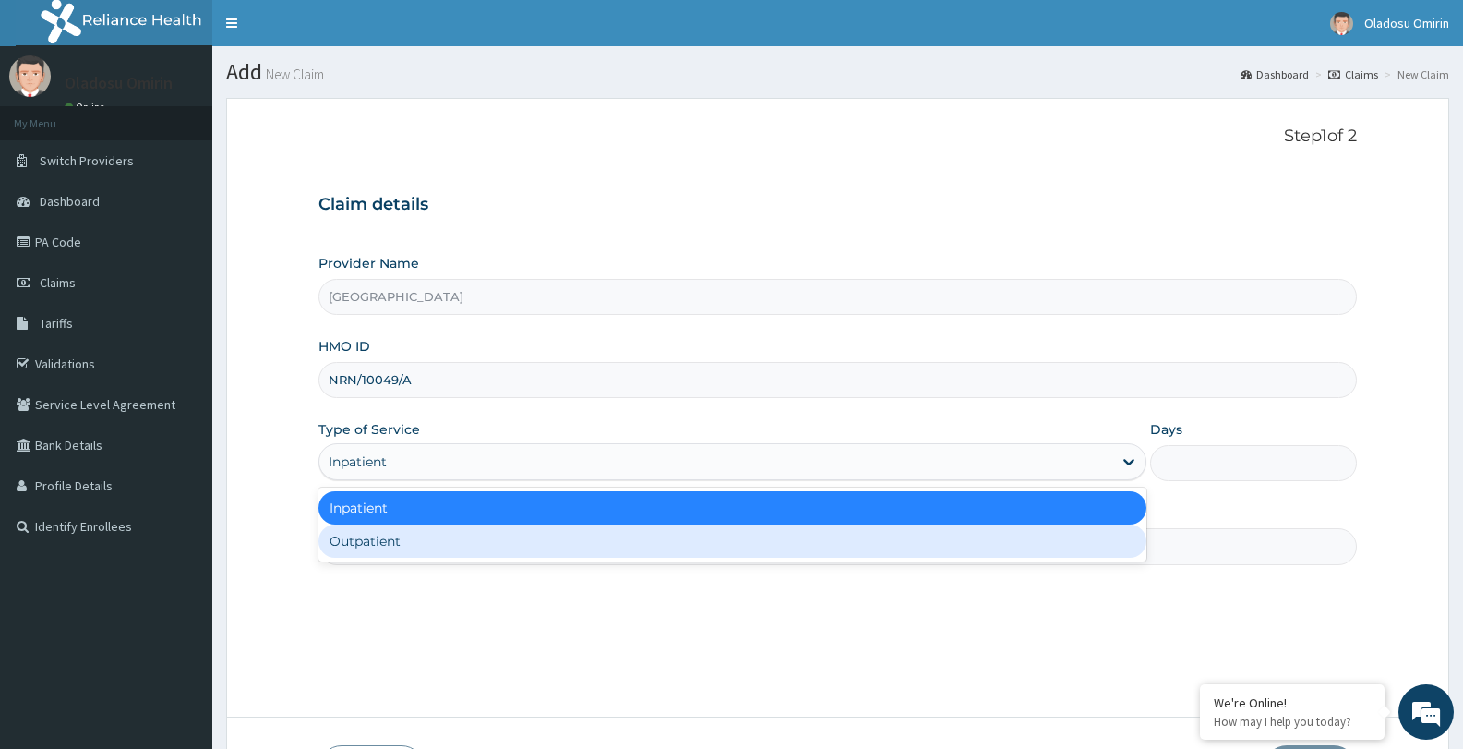
click at [1084, 543] on div "Outpatient" at bounding box center [731, 540] width 827 height 33
type input "1"
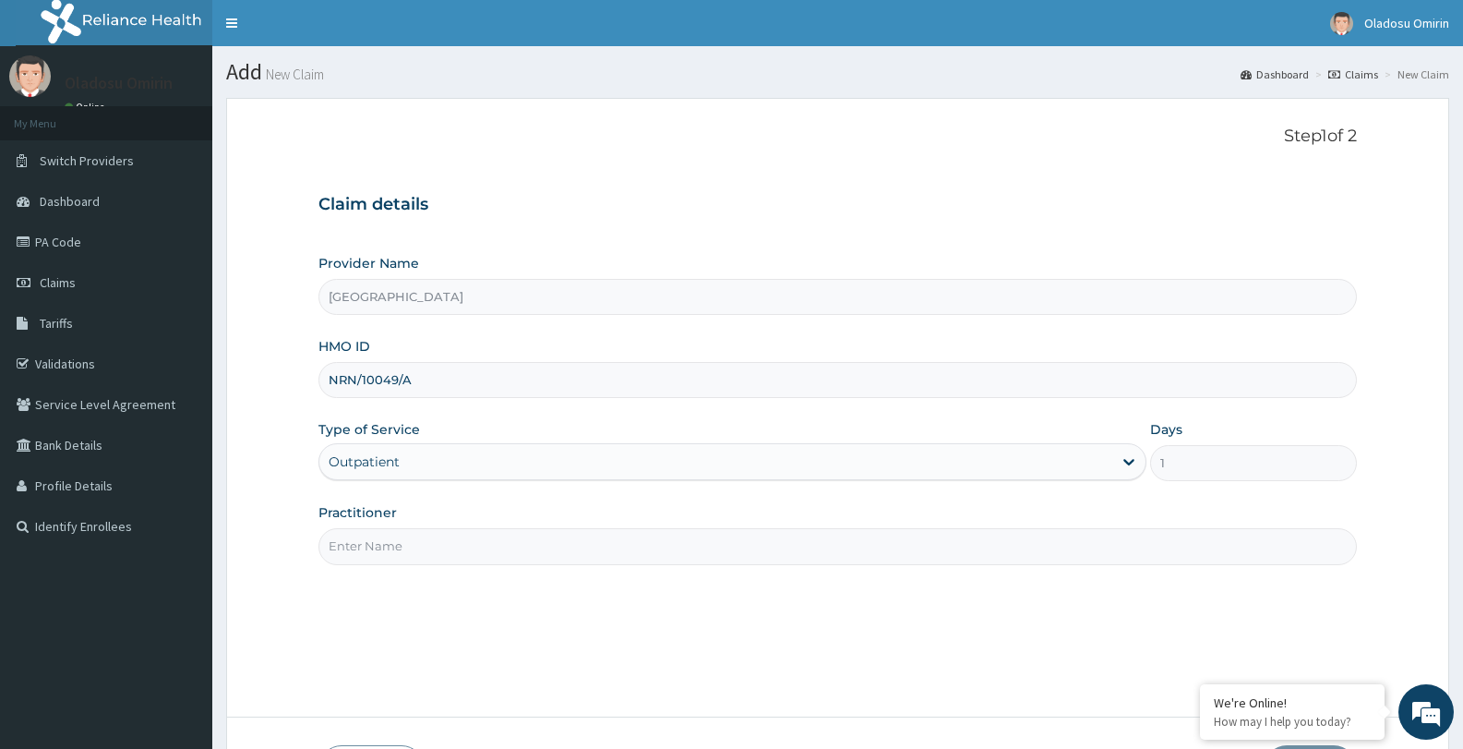
click at [610, 550] on input "Practitioner" at bounding box center [837, 546] width 1038 height 36
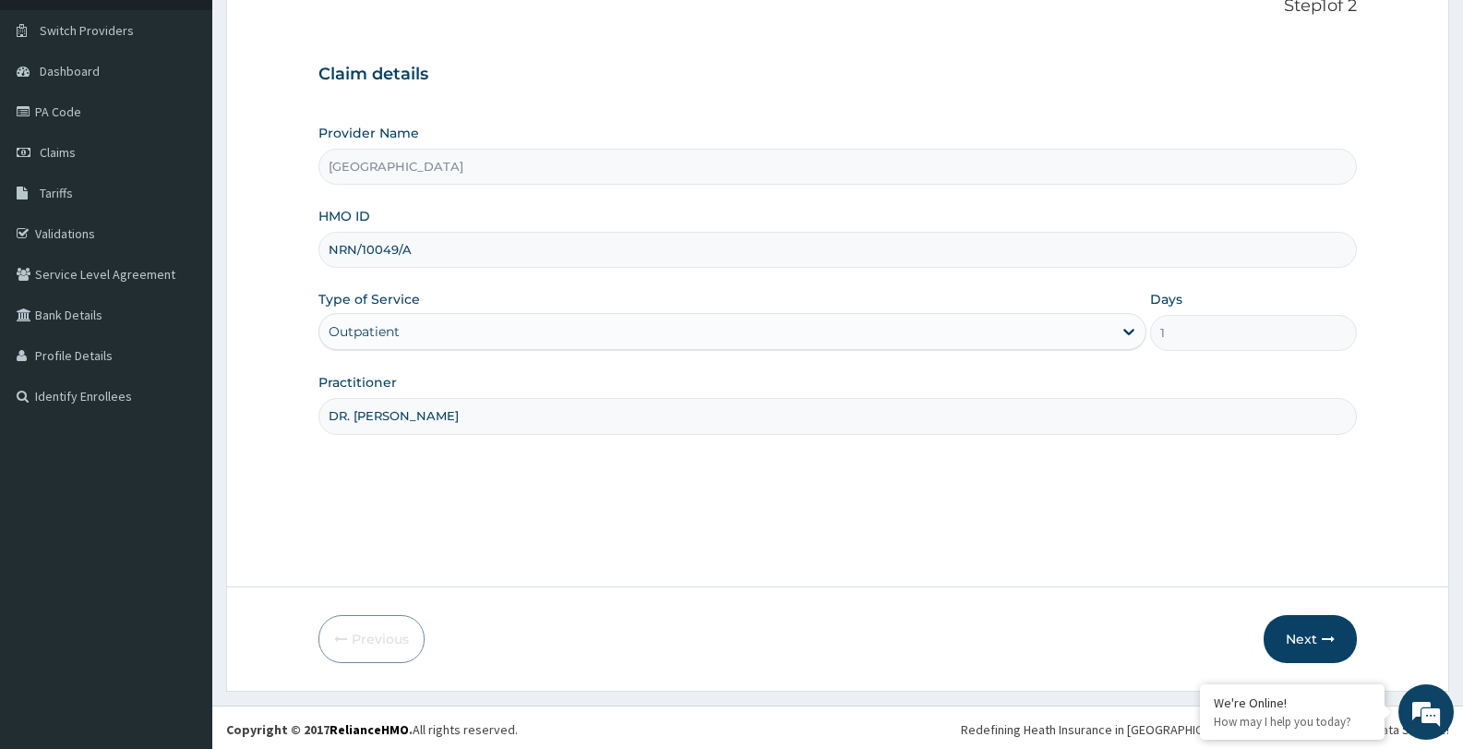
scroll to position [134, 0]
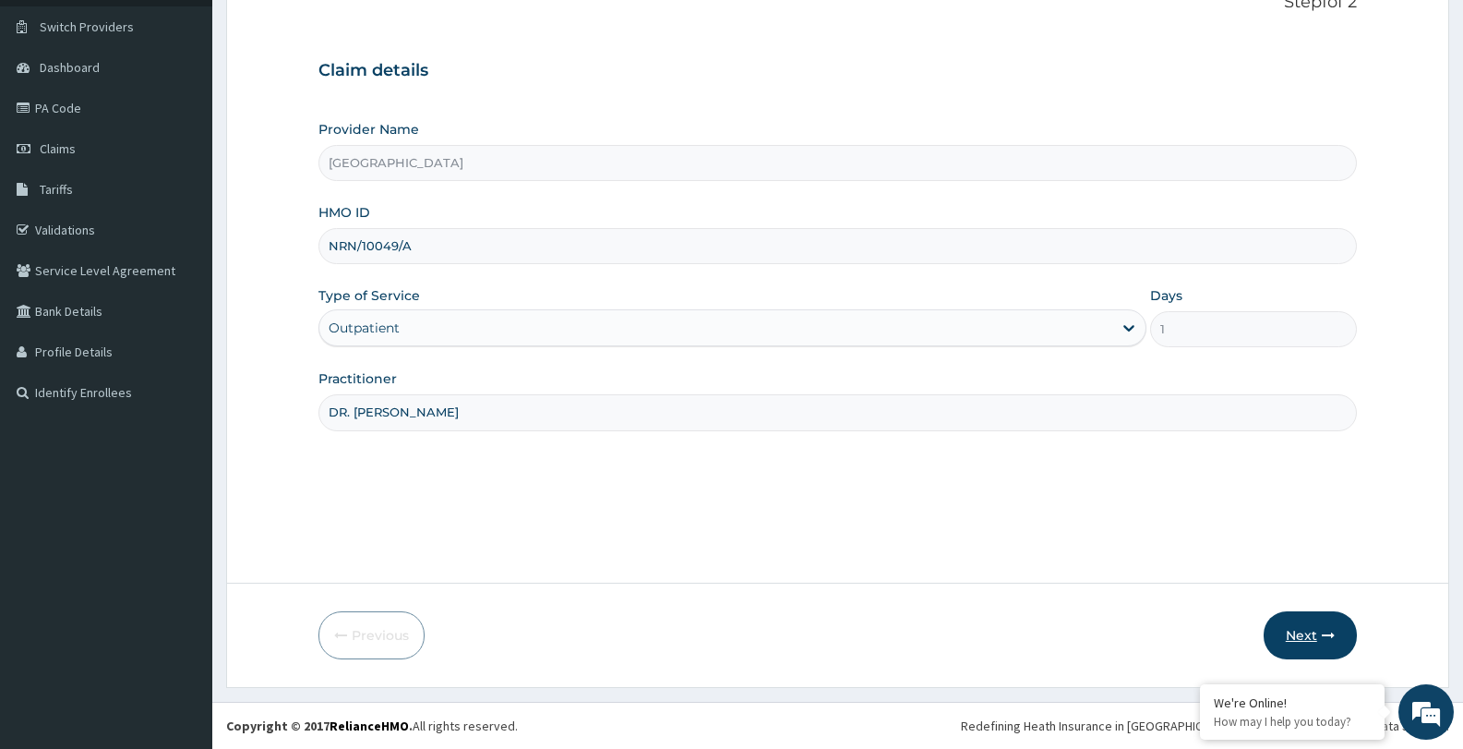
type input "DR. OLOYEDE FATAI"
click at [1311, 634] on button "Next" at bounding box center [1310, 635] width 93 height 48
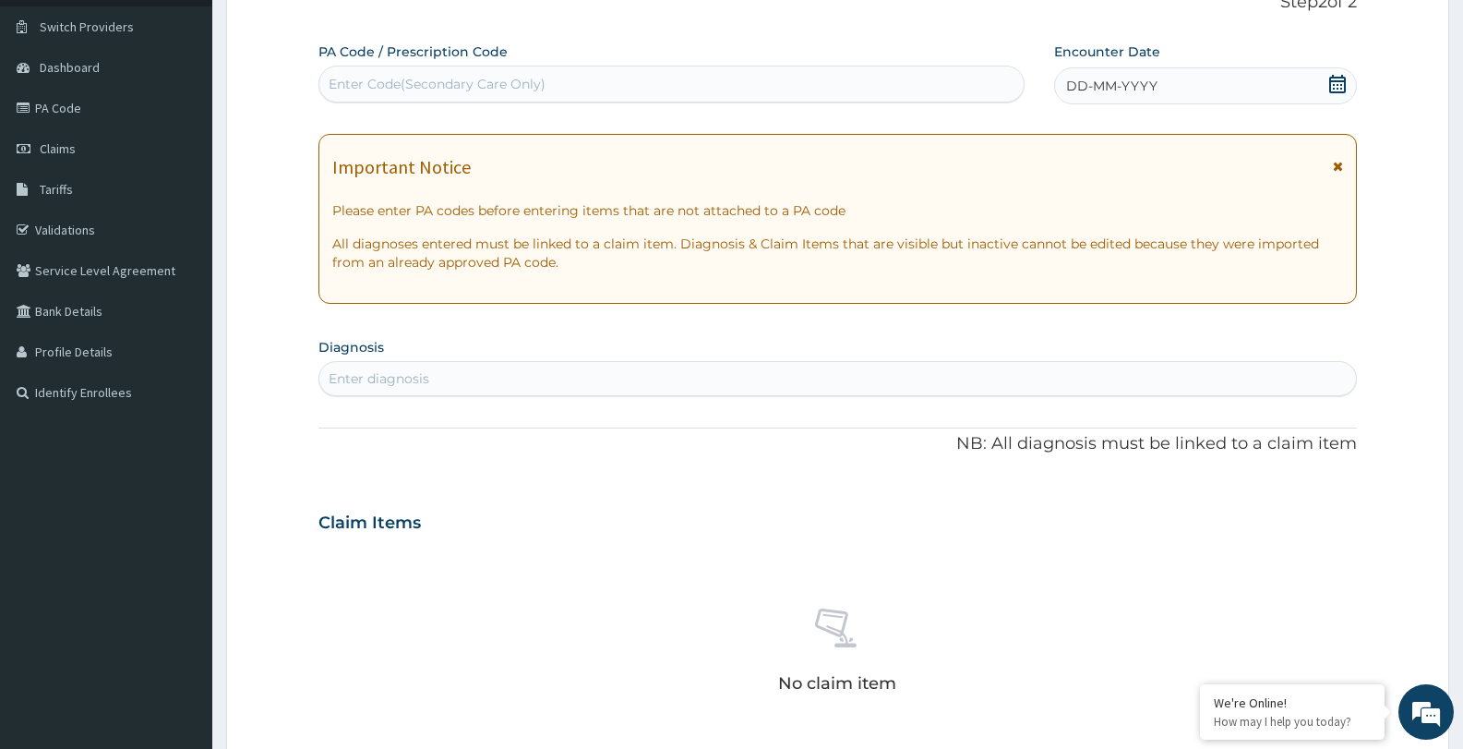
click at [1336, 80] on icon at bounding box center [1337, 84] width 17 height 18
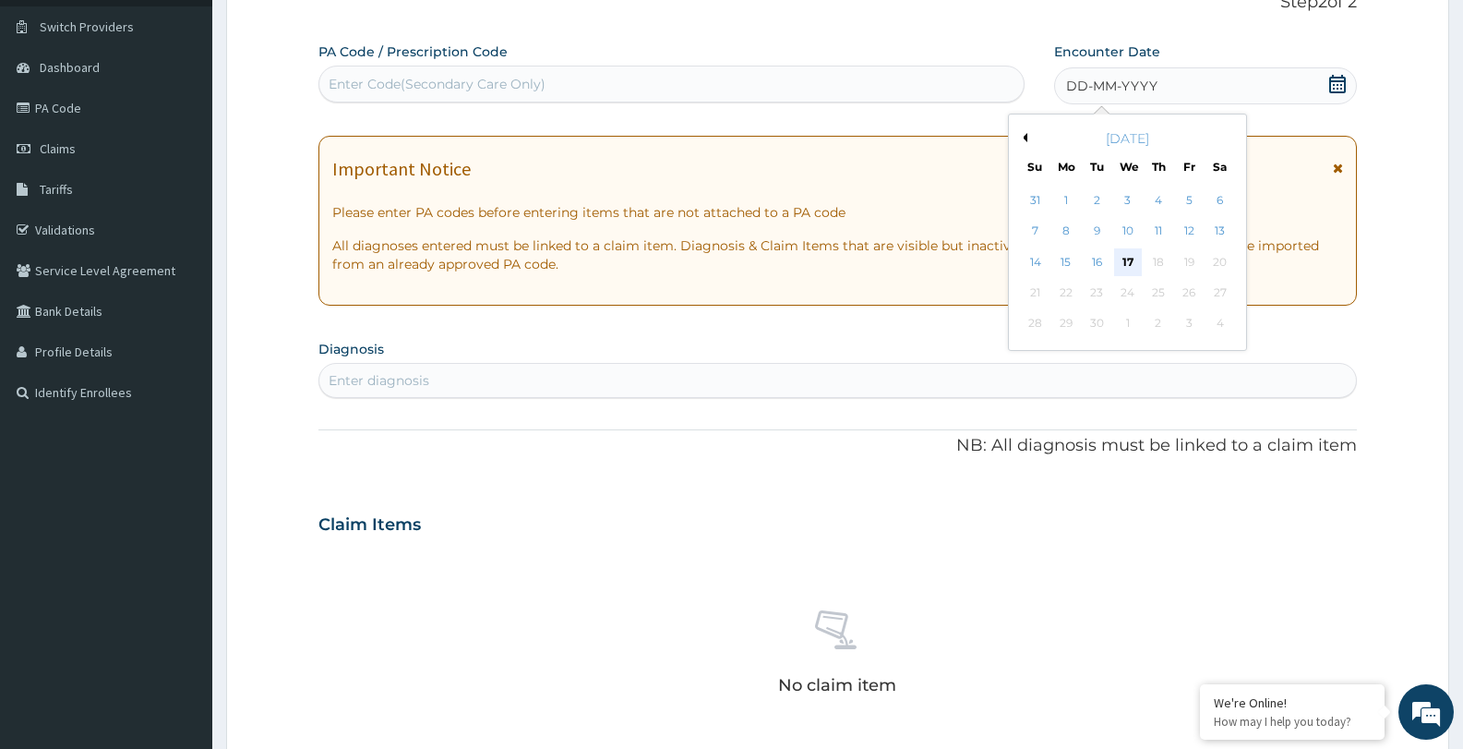
click at [1126, 259] on div "17" at bounding box center [1128, 262] width 28 height 28
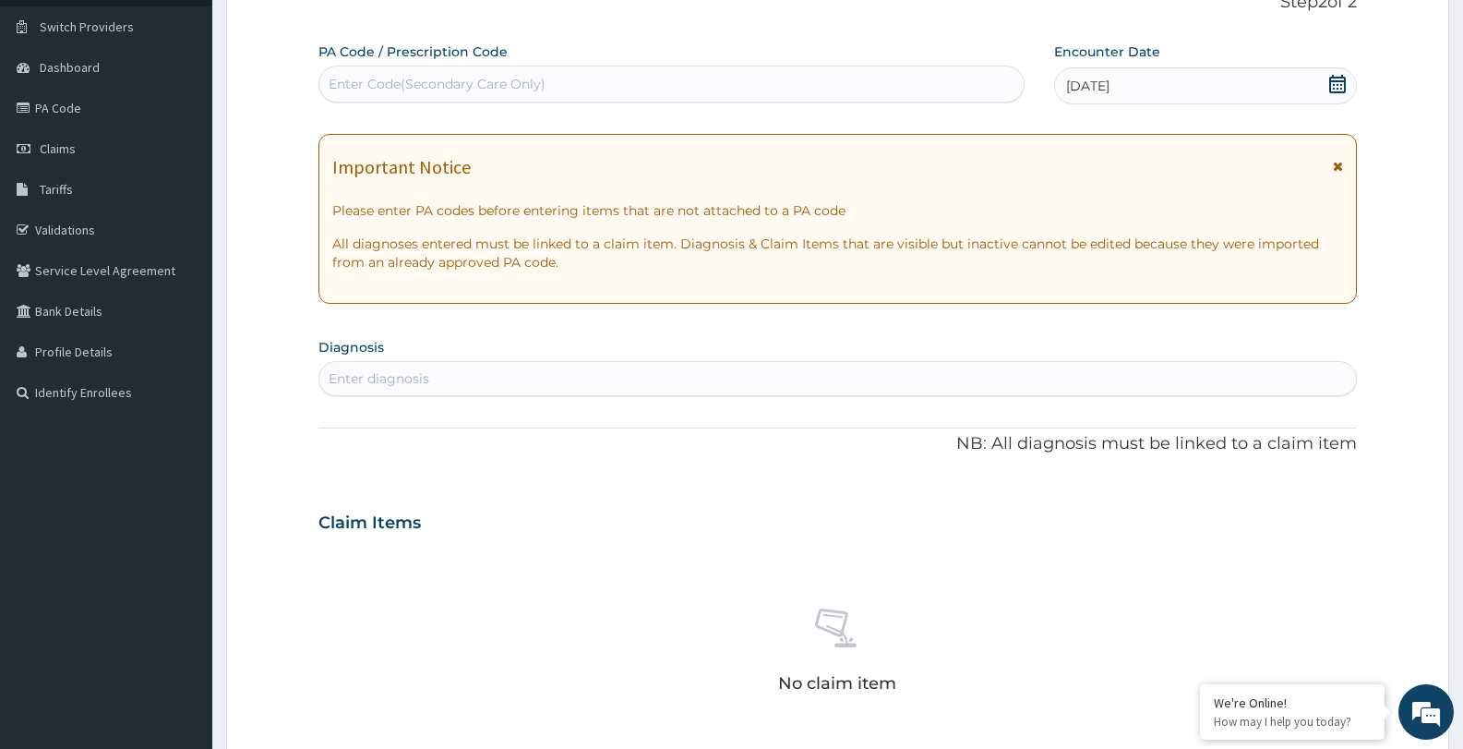
click at [525, 378] on div "Enter diagnosis" at bounding box center [837, 379] width 1037 height 30
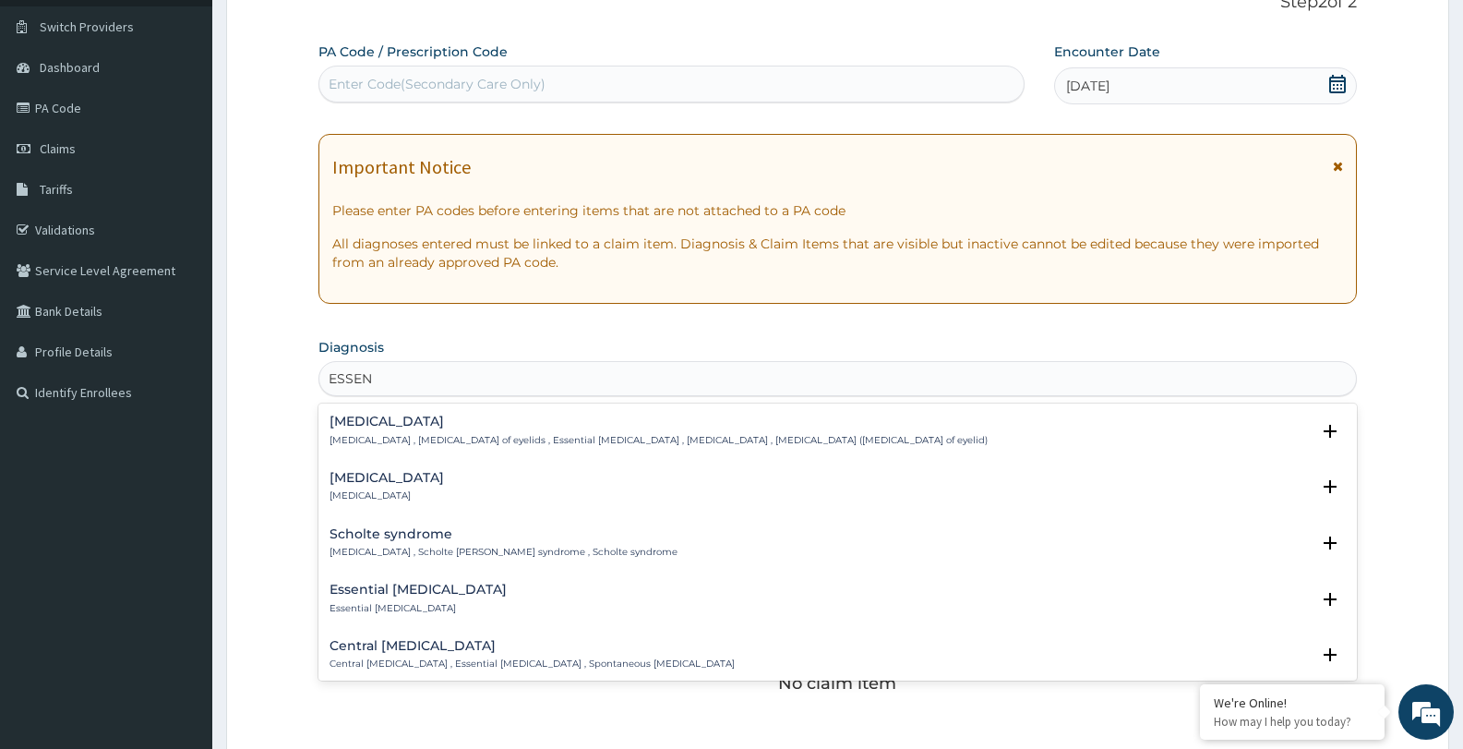
type input "ESSENT"
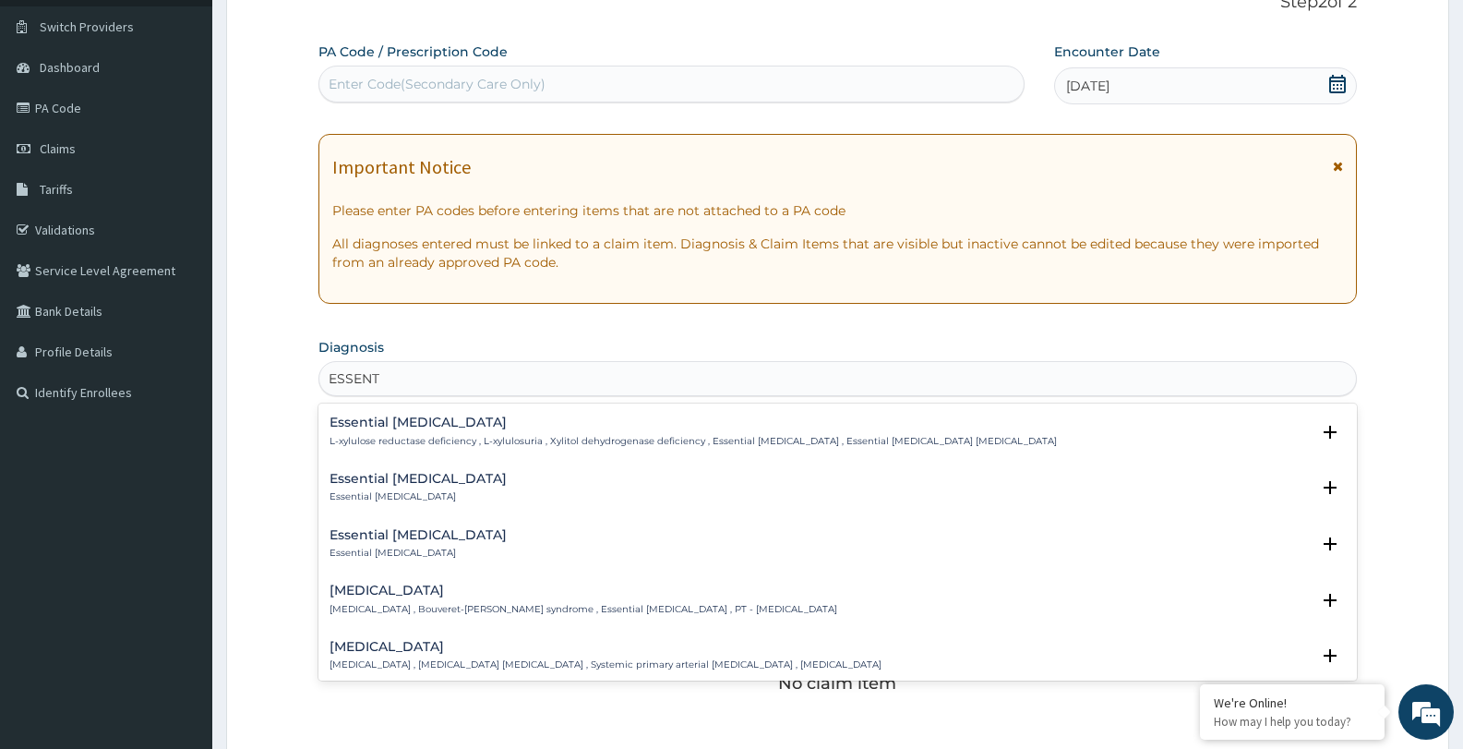
scroll to position [345, 0]
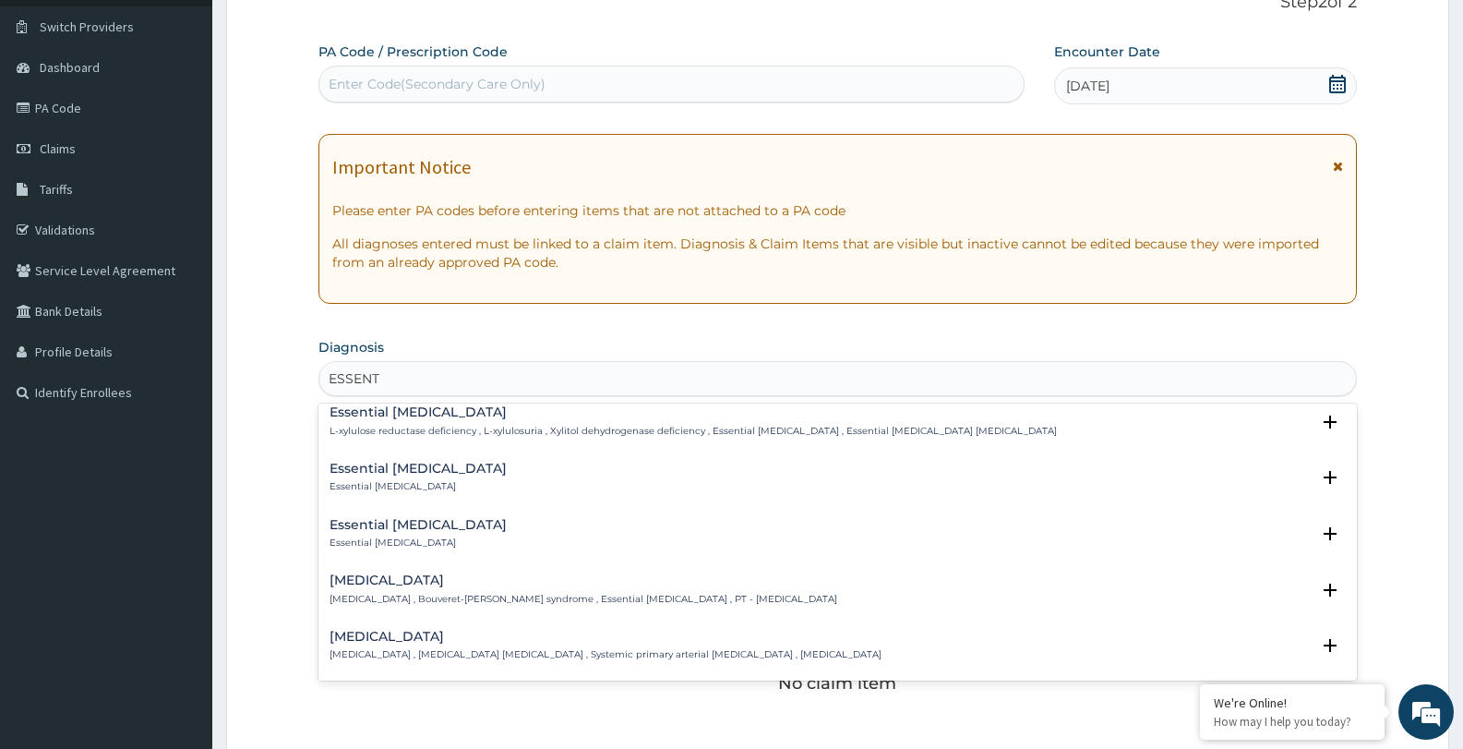
click at [681, 641] on h4 "Essential hypertension" at bounding box center [606, 636] width 552 height 14
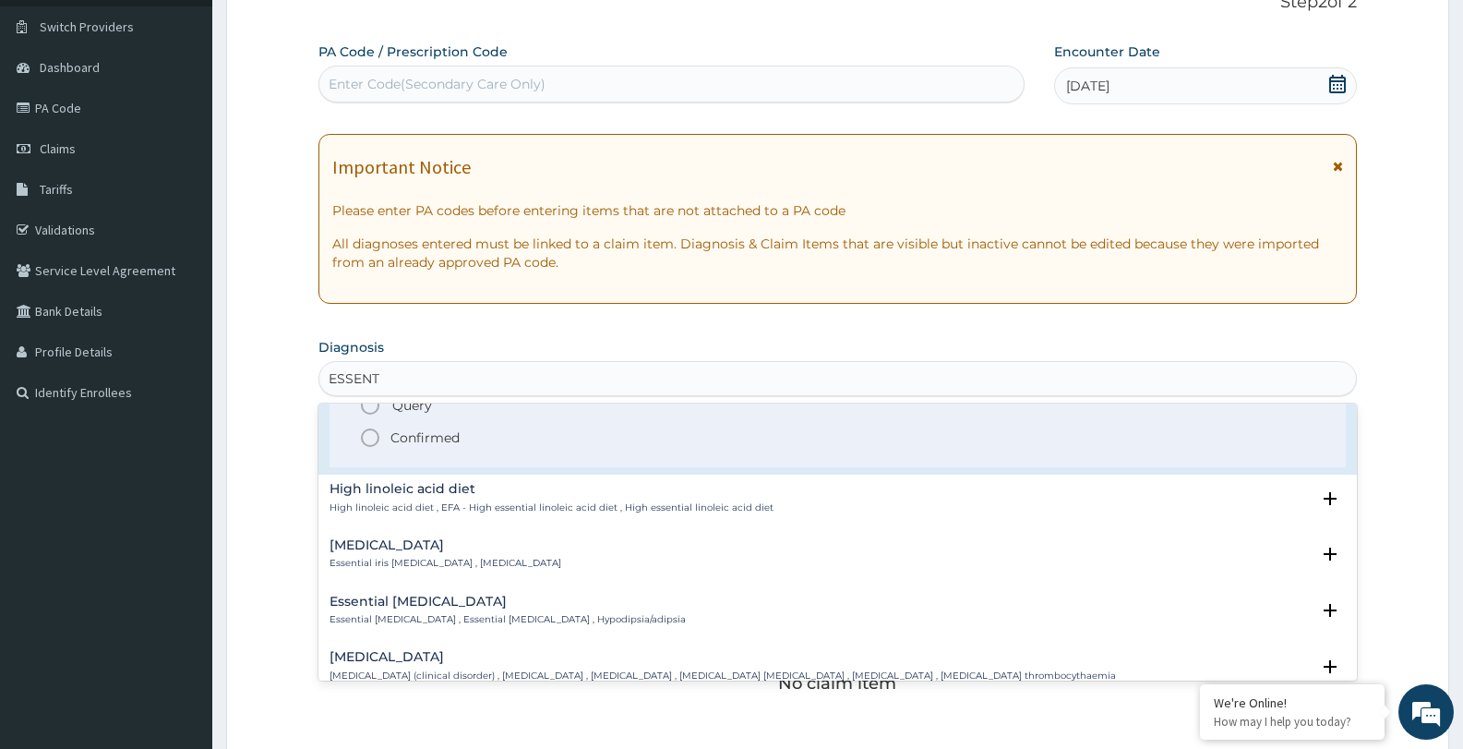
scroll to position [654, 0]
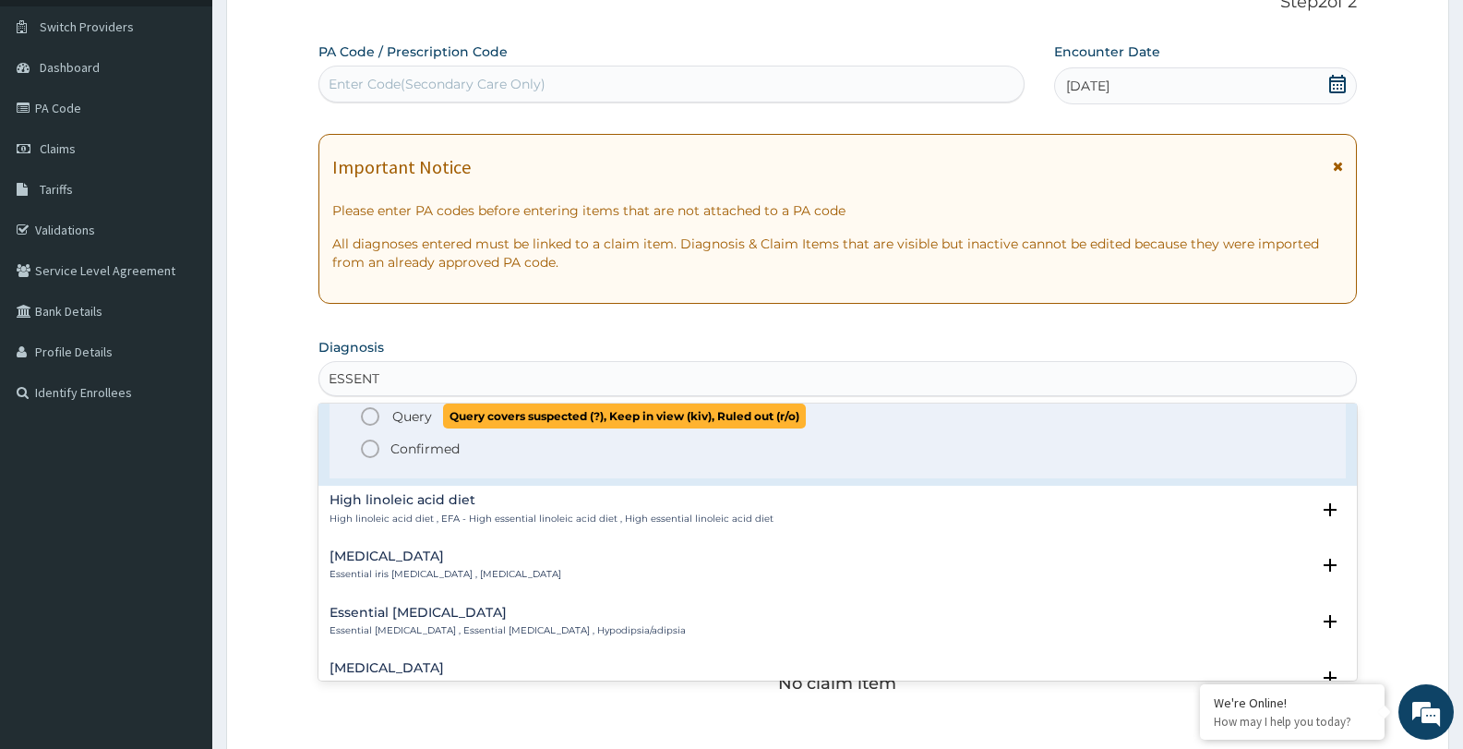
click at [371, 413] on icon "status option query" at bounding box center [370, 416] width 22 height 22
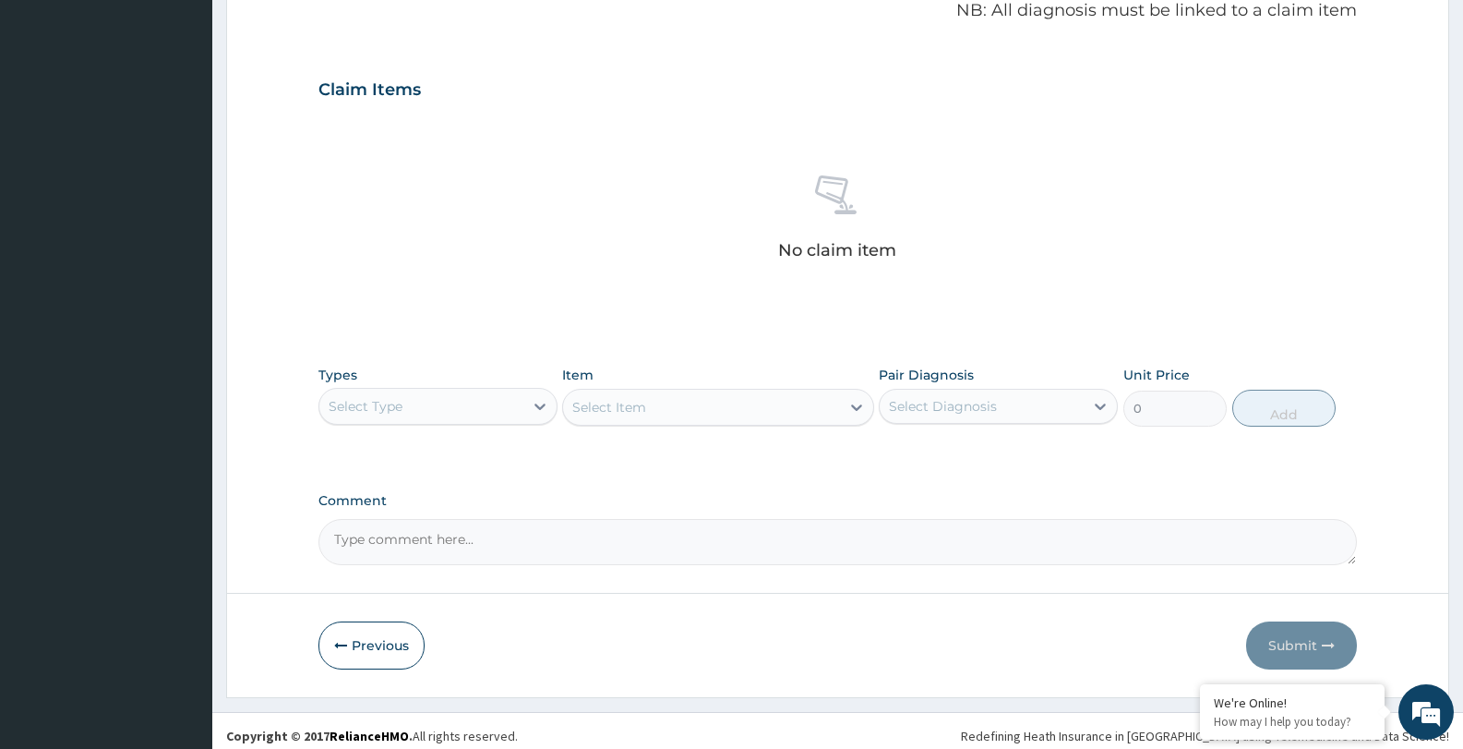
scroll to position [579, 0]
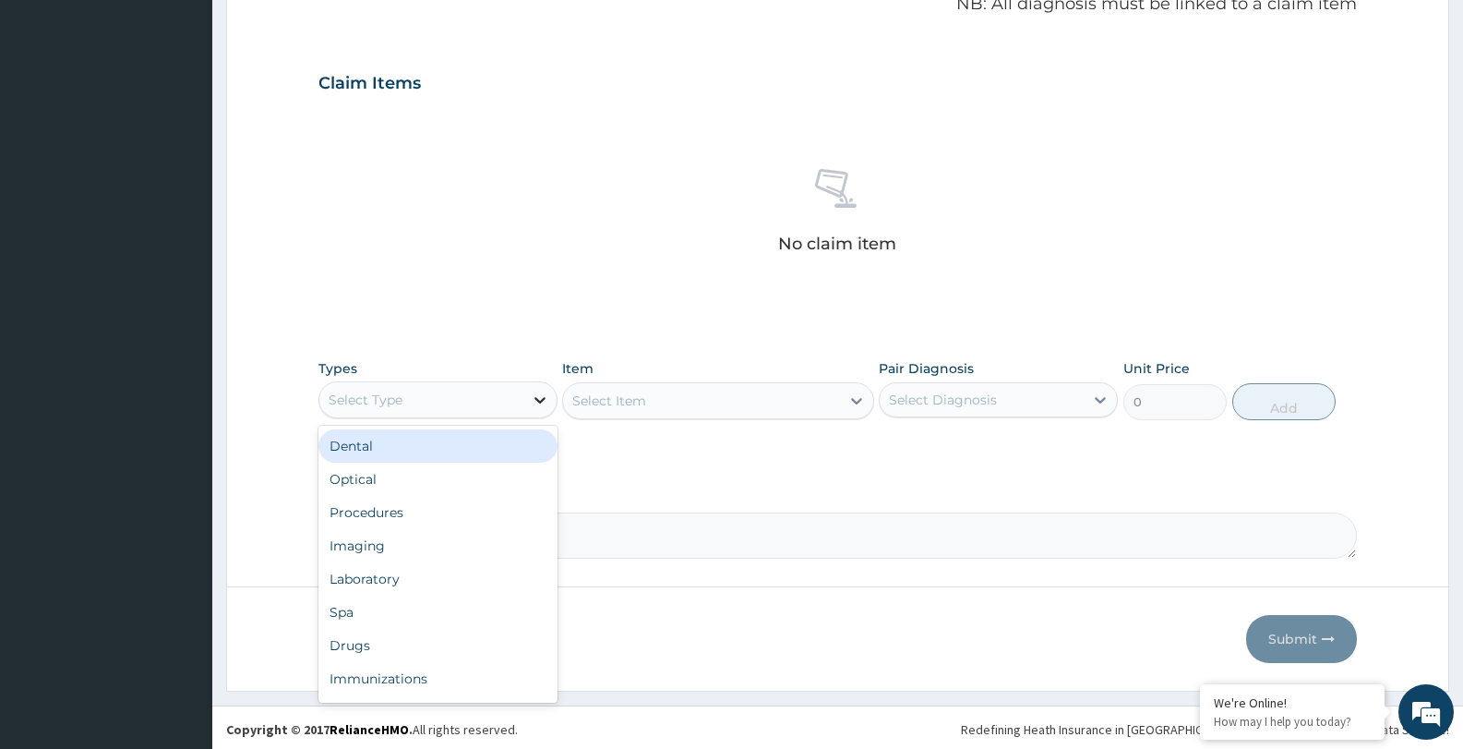
click at [536, 398] on icon at bounding box center [539, 400] width 11 height 6
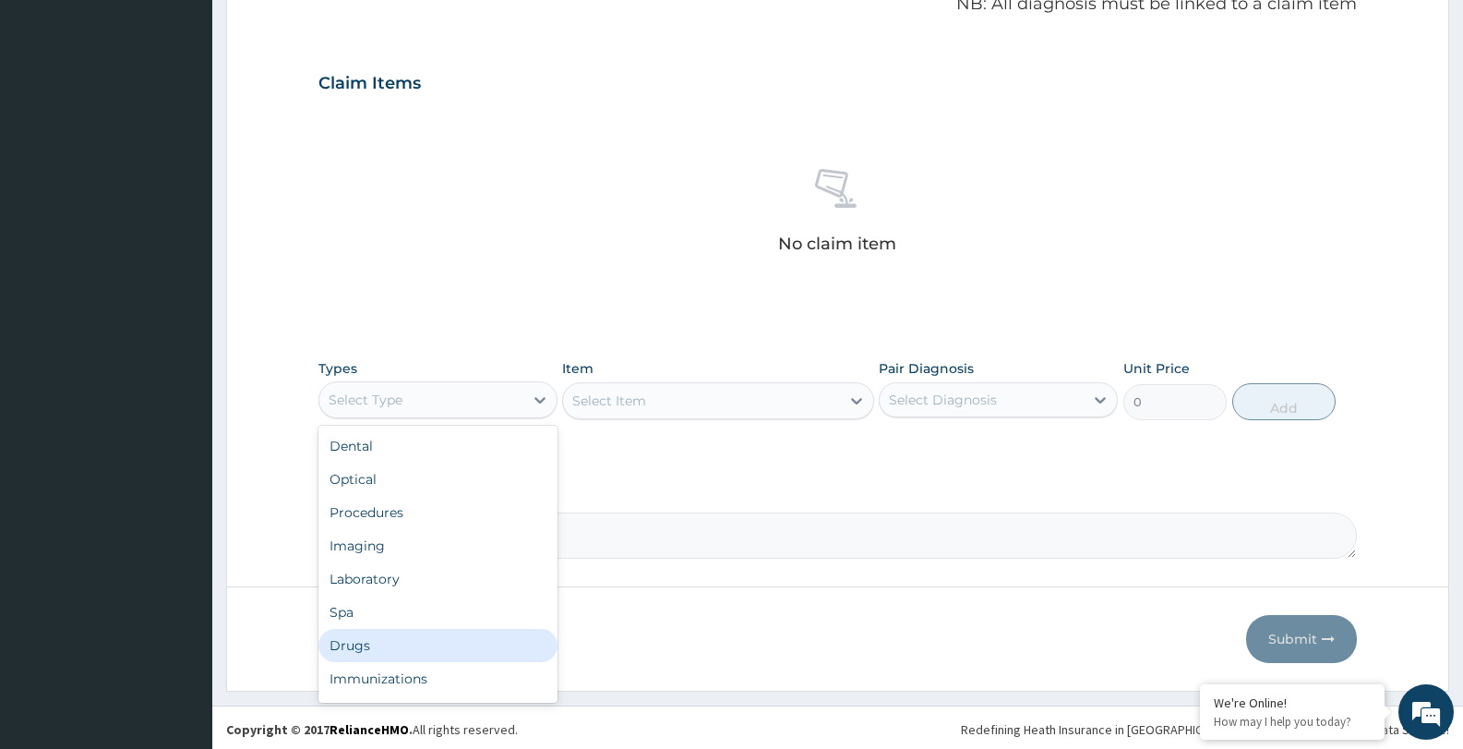
click at [462, 650] on div "Drugs" at bounding box center [437, 645] width 239 height 33
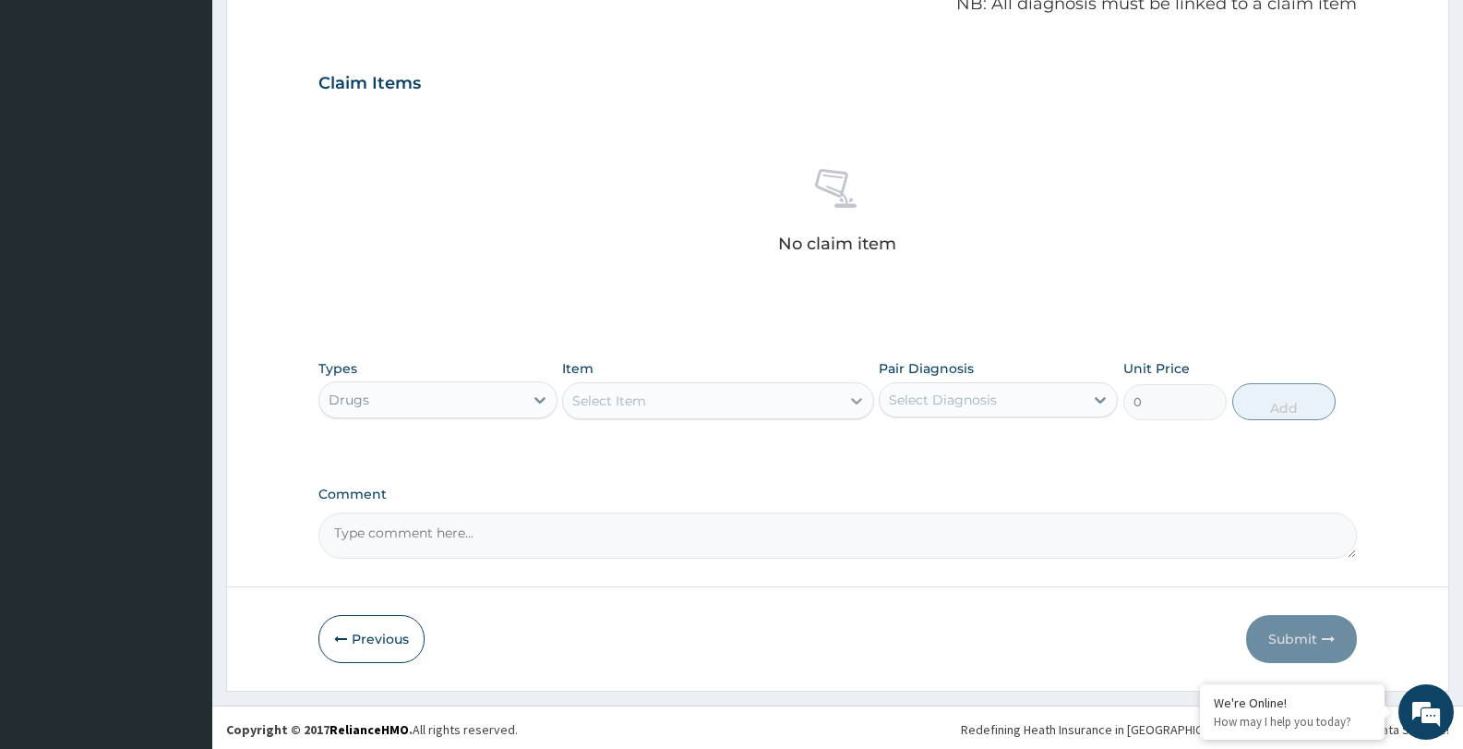
click at [857, 398] on icon at bounding box center [856, 400] width 18 height 18
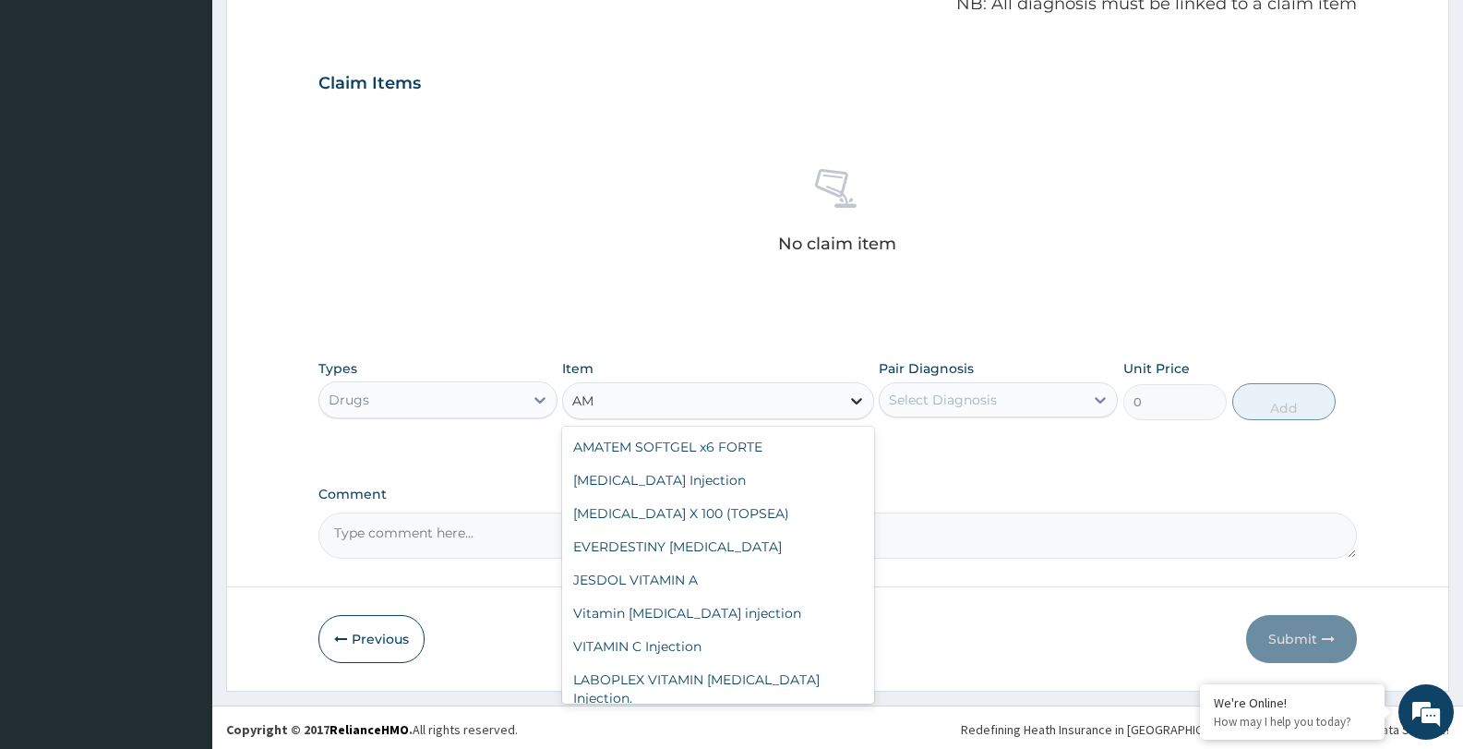
type input "AML"
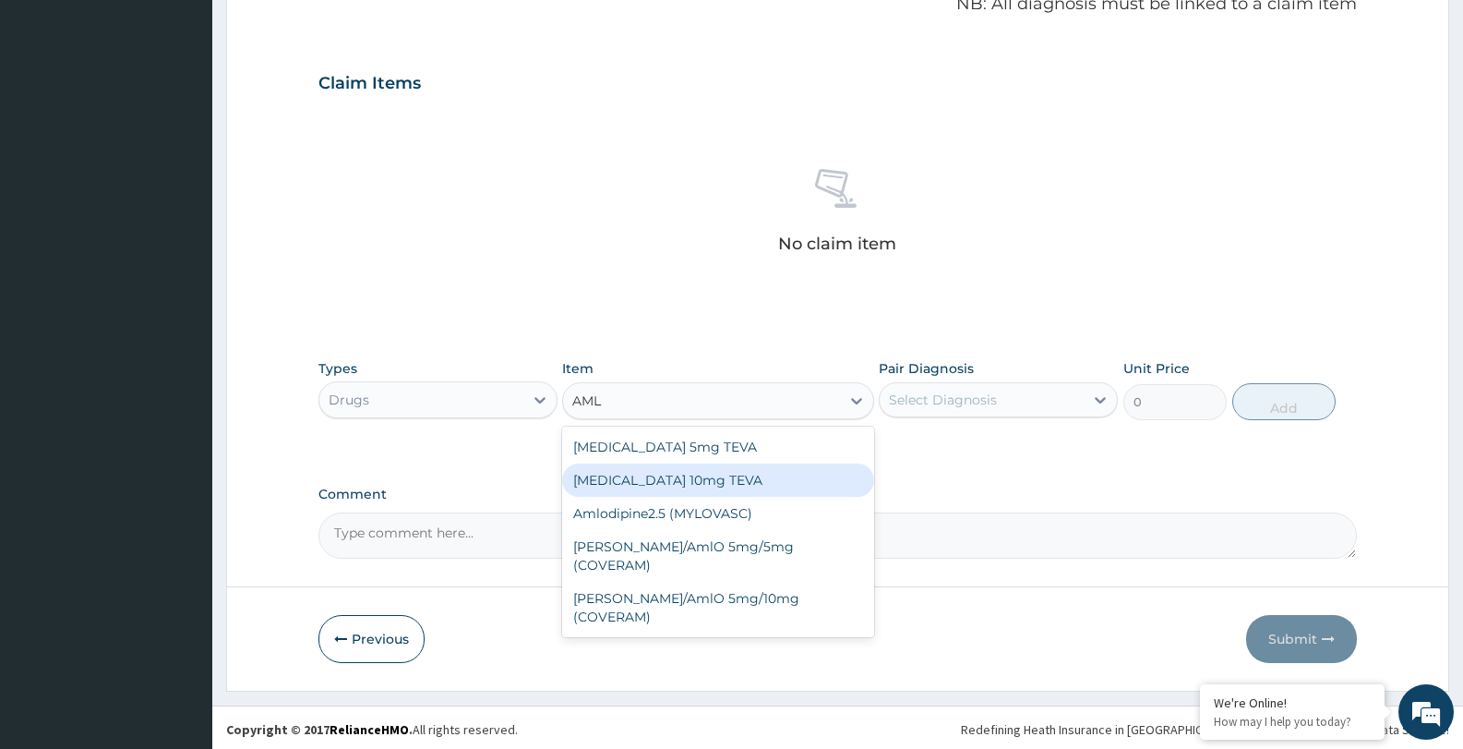
click at [812, 473] on div "Amlodipine 10mg TEVA" at bounding box center [717, 479] width 311 height 33
type input "100.5125"
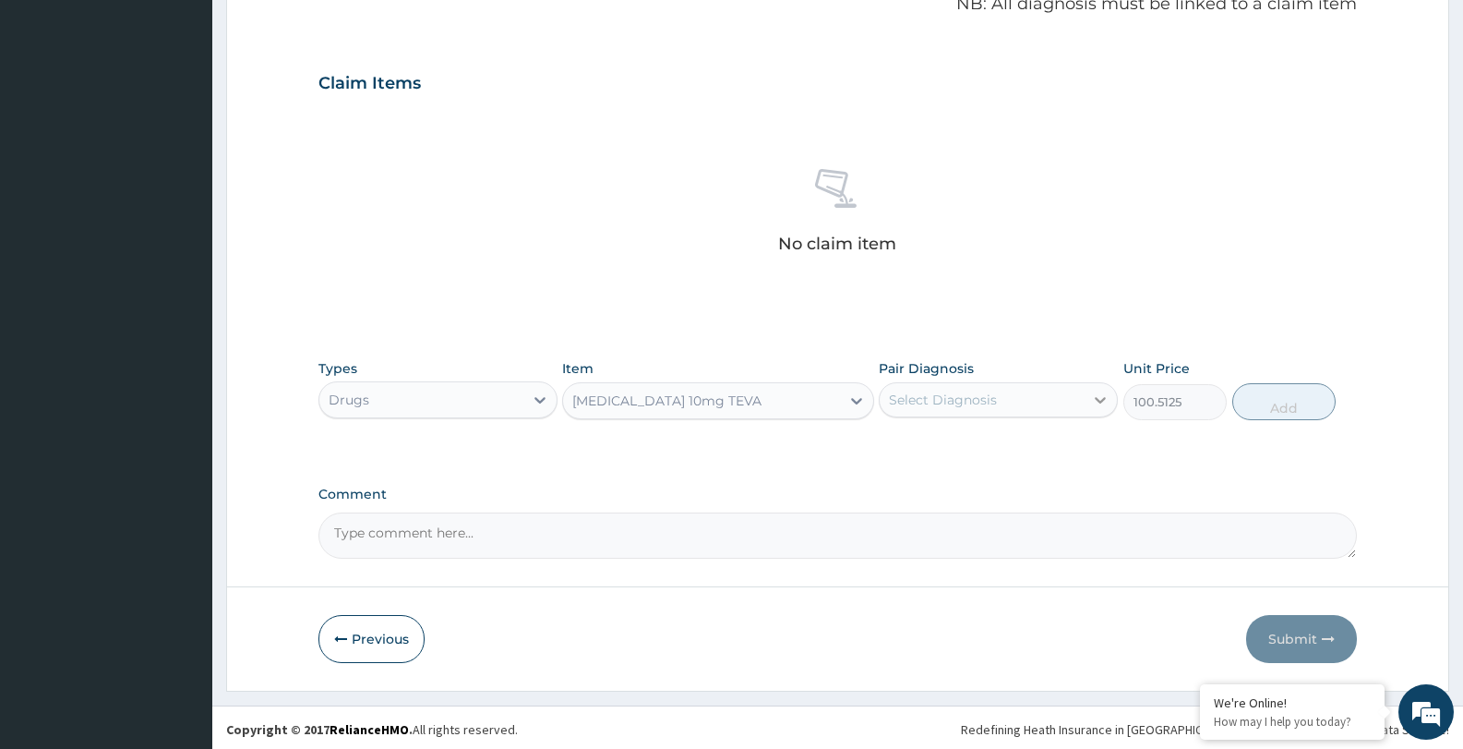
click at [1097, 396] on icon at bounding box center [1100, 399] width 18 height 18
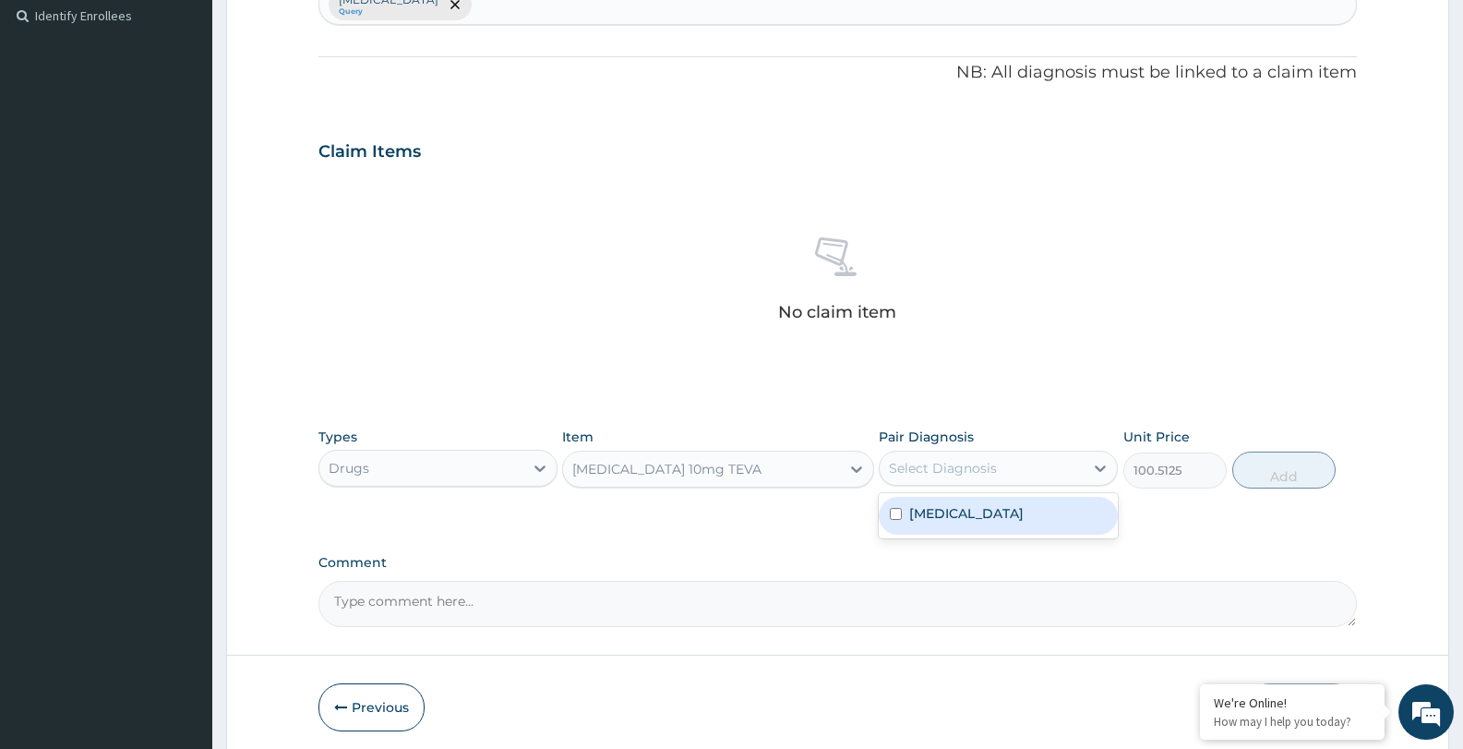
scroll to position [582, 0]
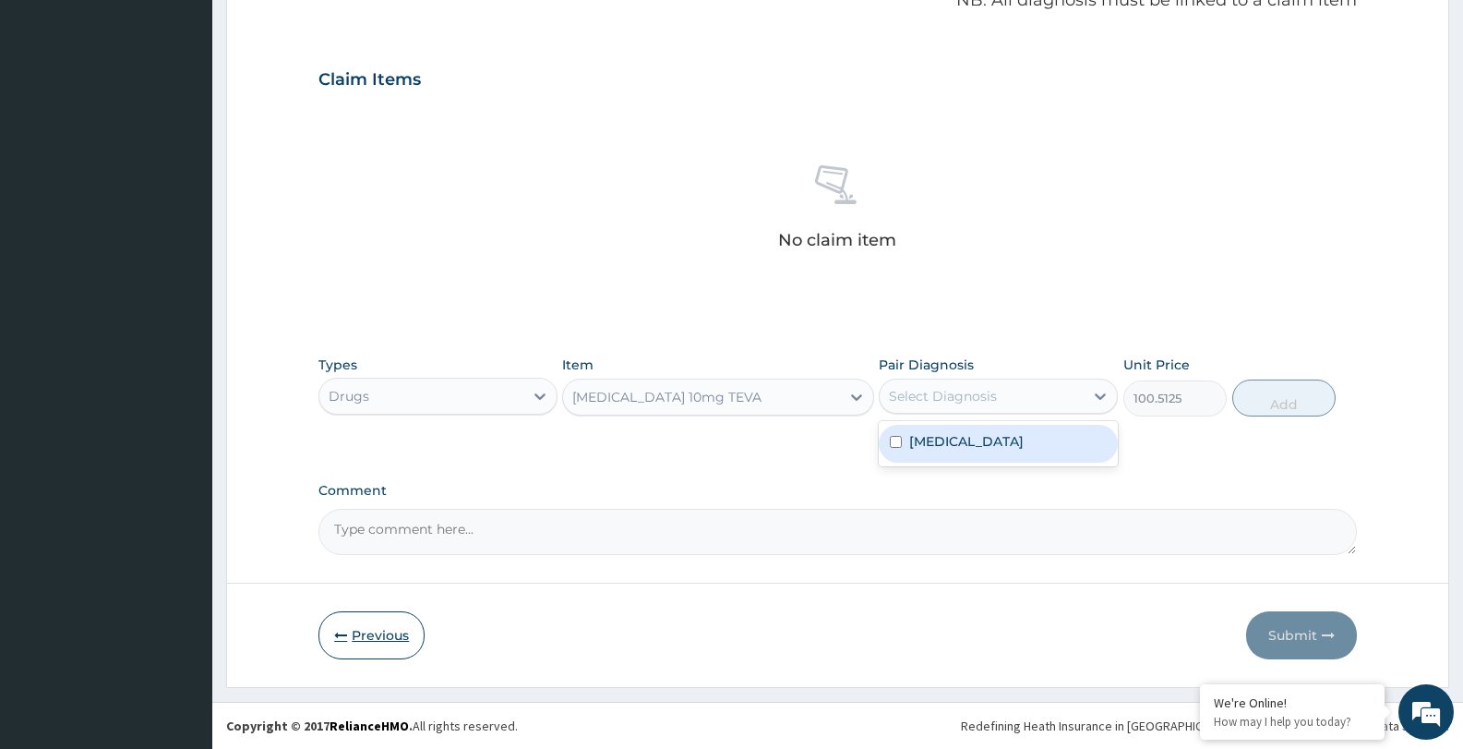
click at [382, 635] on button "Previous" at bounding box center [371, 635] width 106 height 48
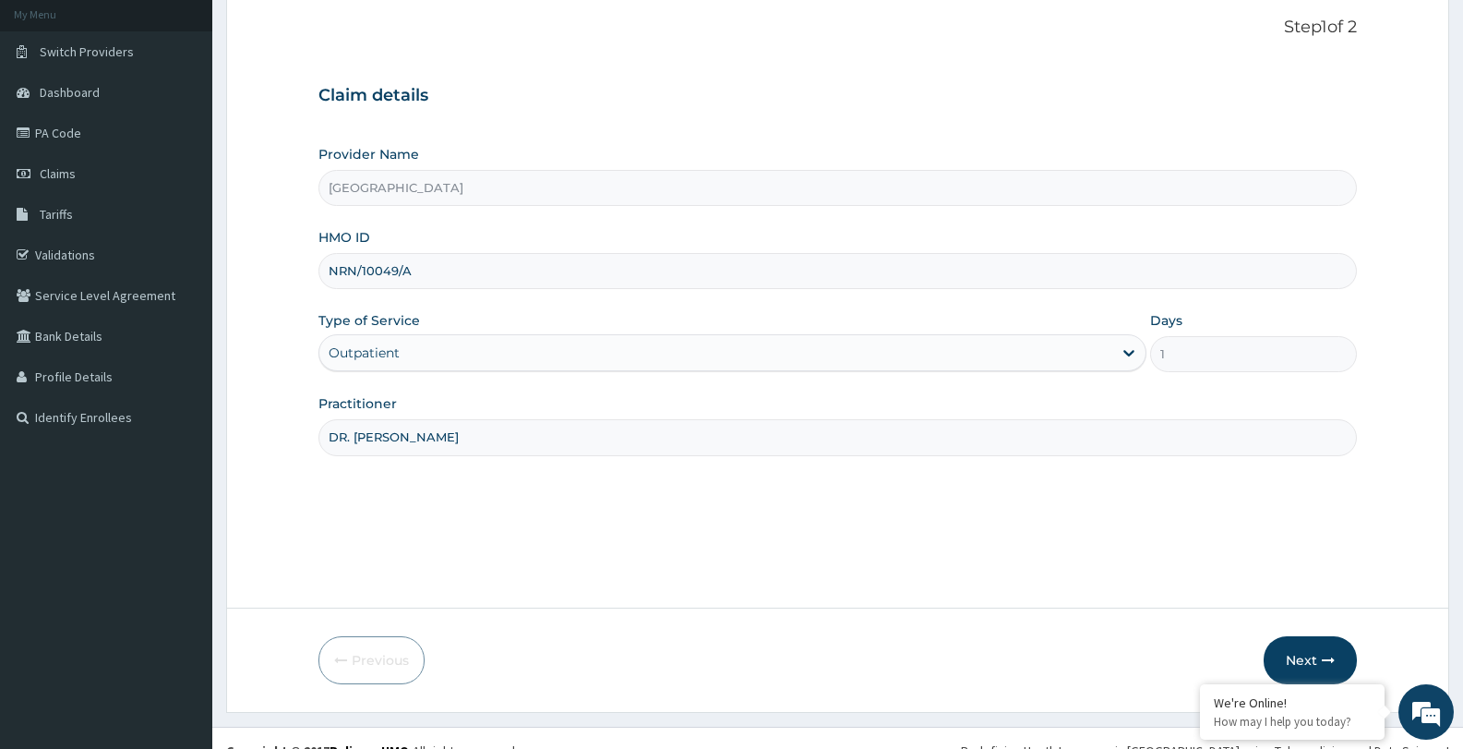
scroll to position [134, 0]
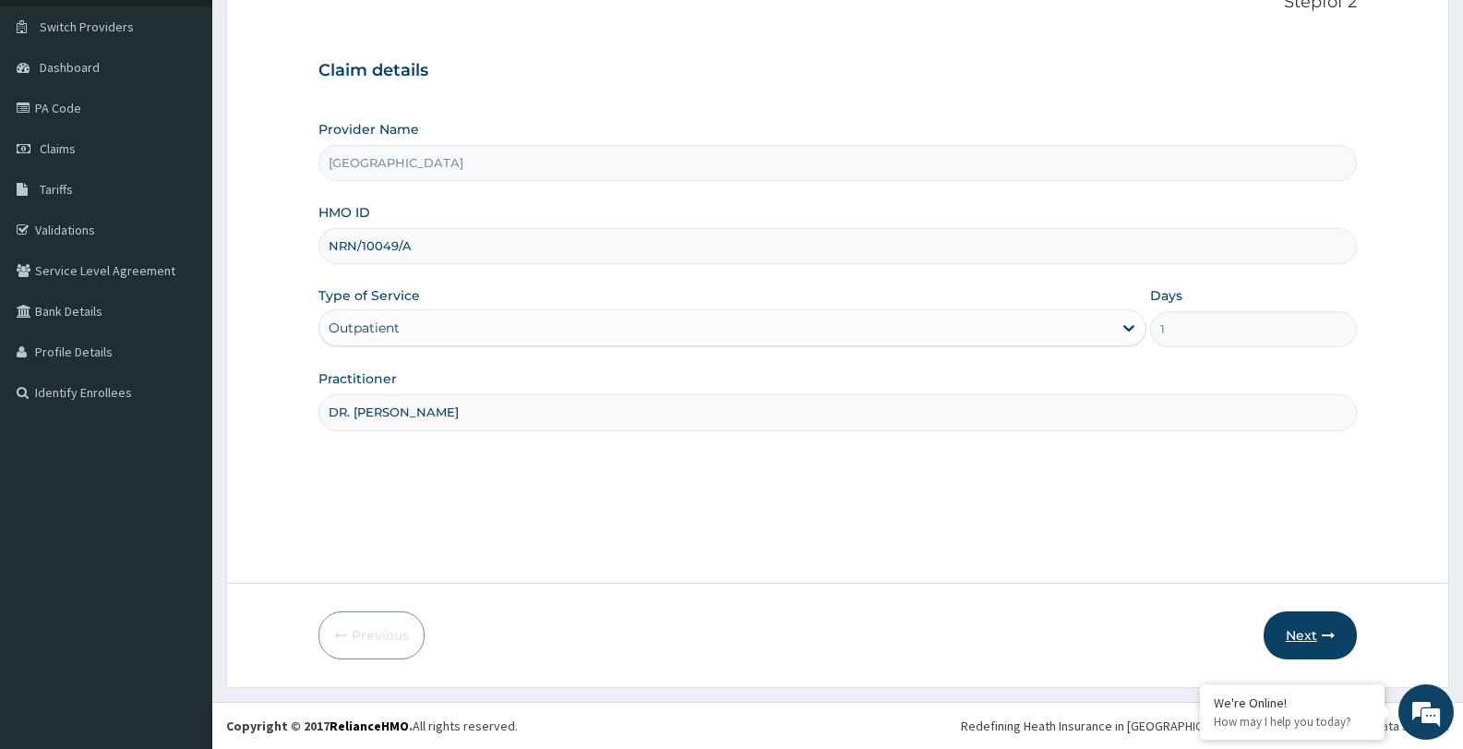
click at [1315, 636] on button "Next" at bounding box center [1310, 635] width 93 height 48
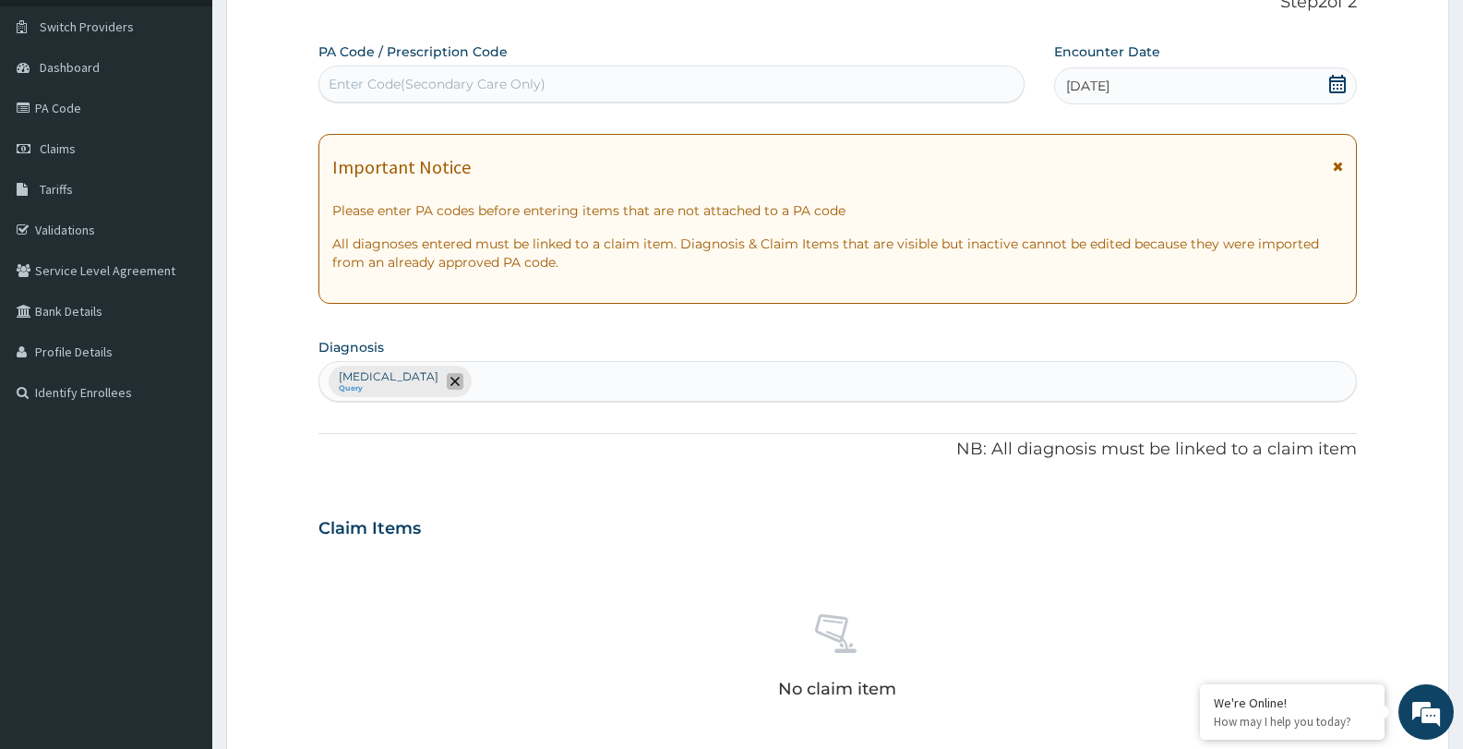
click at [460, 380] on icon "remove selection option" at bounding box center [454, 381] width 9 height 9
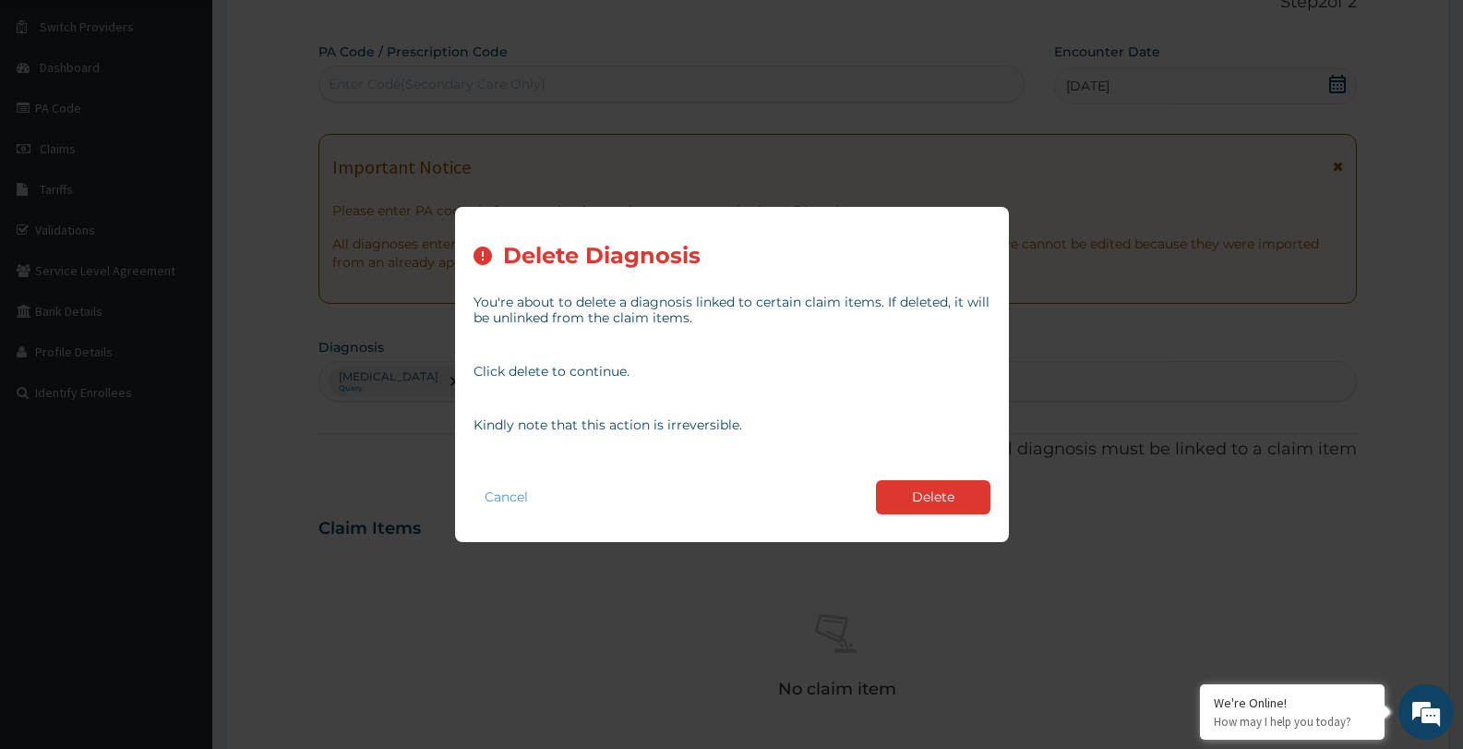
click at [411, 473] on div "Delete Diagnosis You're about to delete a diagnosis linked to certain claim ite…" at bounding box center [731, 374] width 1463 height 749
click at [934, 497] on button "Delete" at bounding box center [933, 497] width 114 height 34
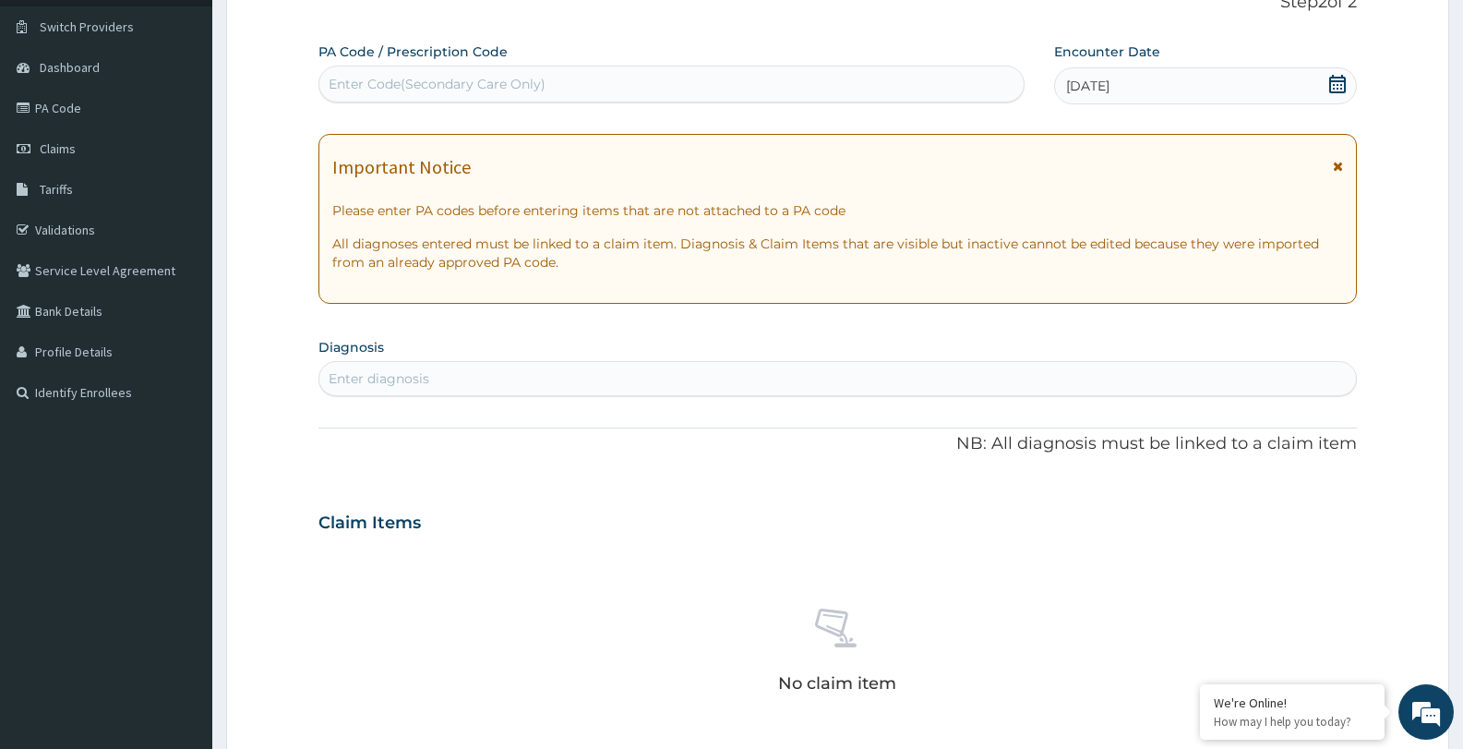
click at [499, 378] on div "Enter diagnosis" at bounding box center [837, 379] width 1037 height 30
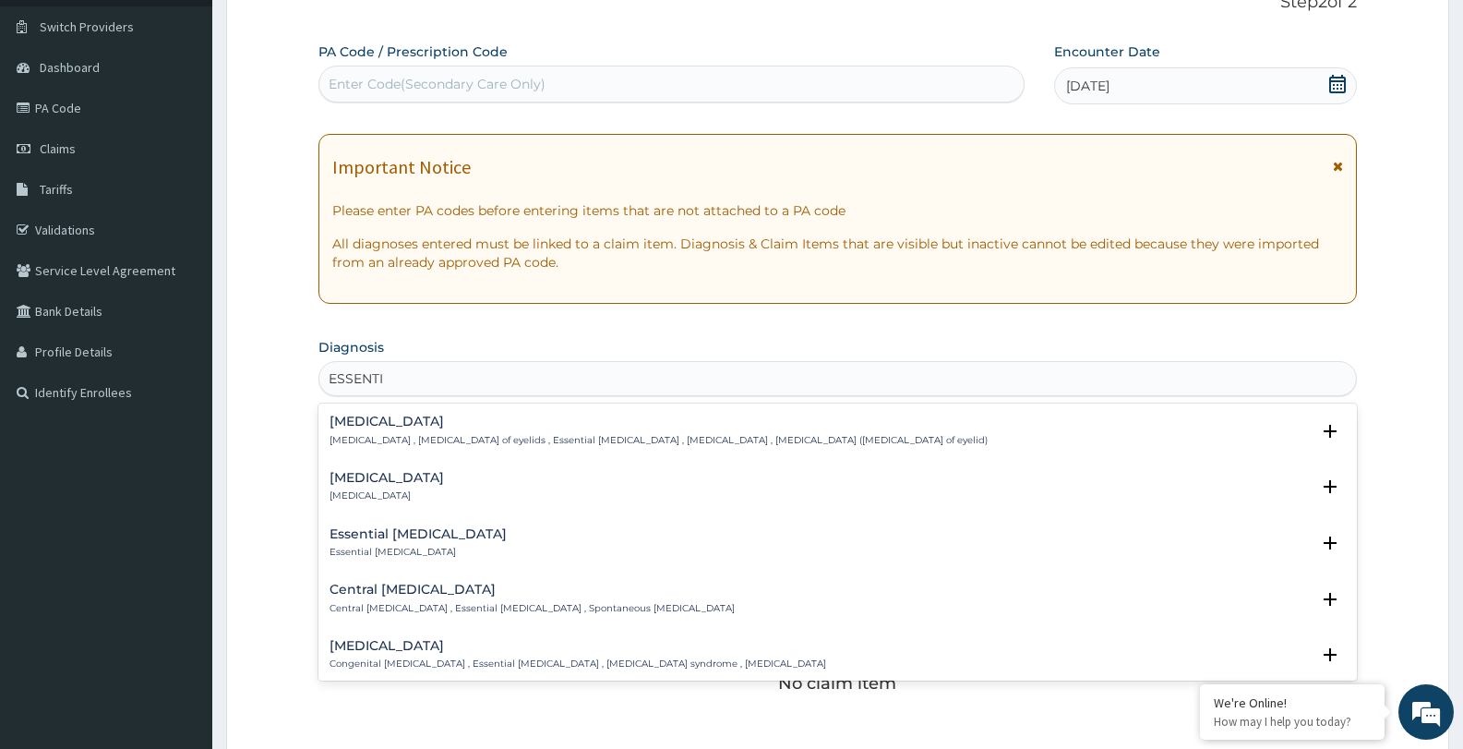
type input "ESSENTIA"
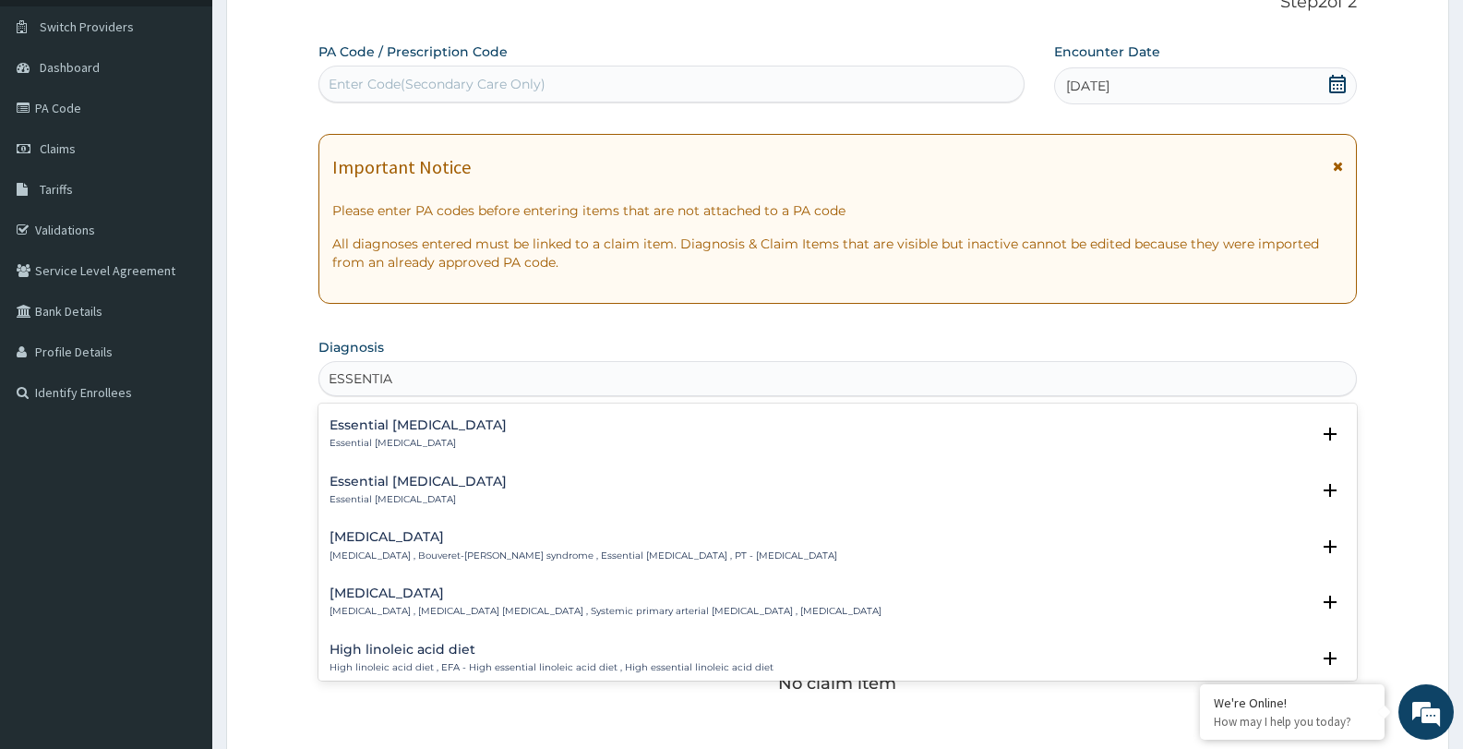
scroll to position [421, 0]
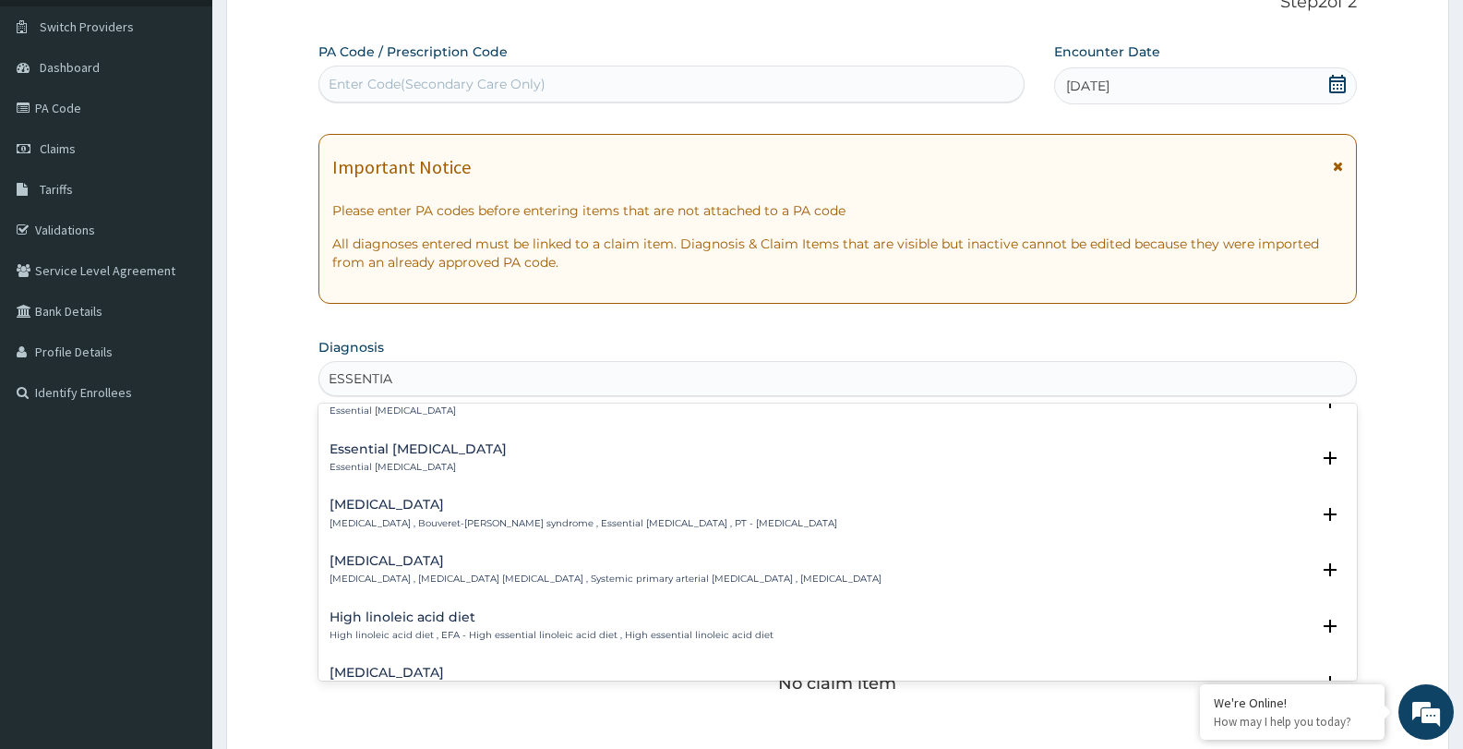
click at [744, 569] on div "Essential hypertension Essential hypertension , Idiopathic hypertension , Syste…" at bounding box center [606, 570] width 552 height 32
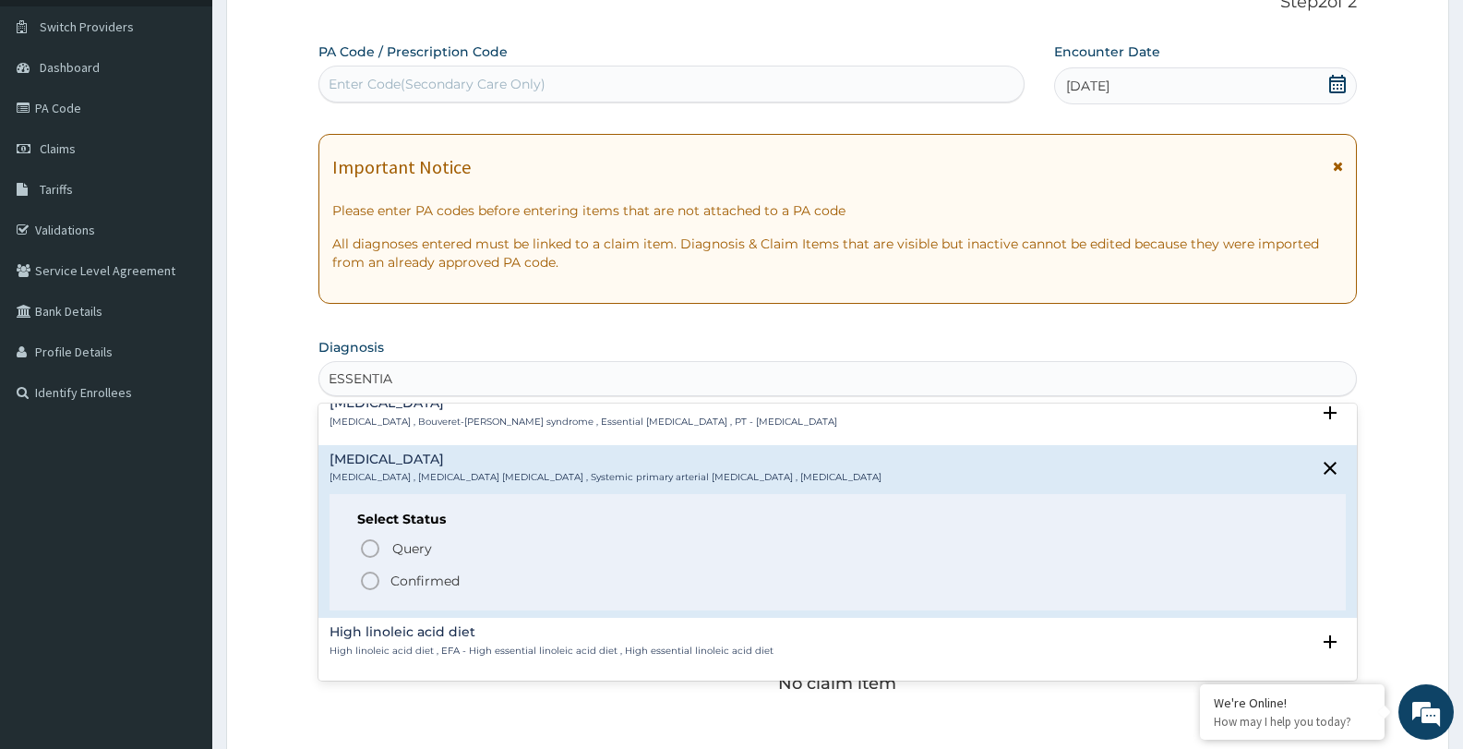
scroll to position [557, 0]
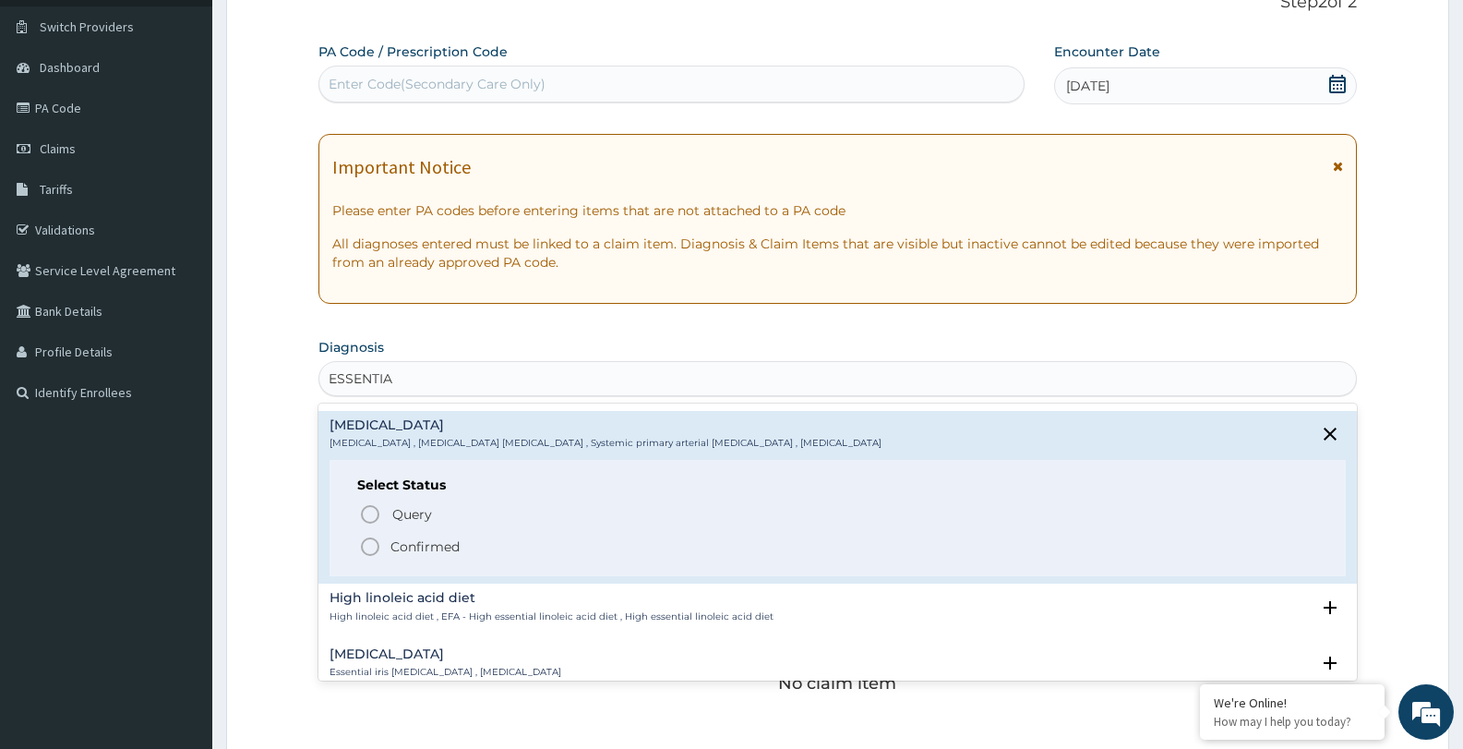
click at [369, 548] on icon "status option filled" at bounding box center [370, 546] width 22 height 22
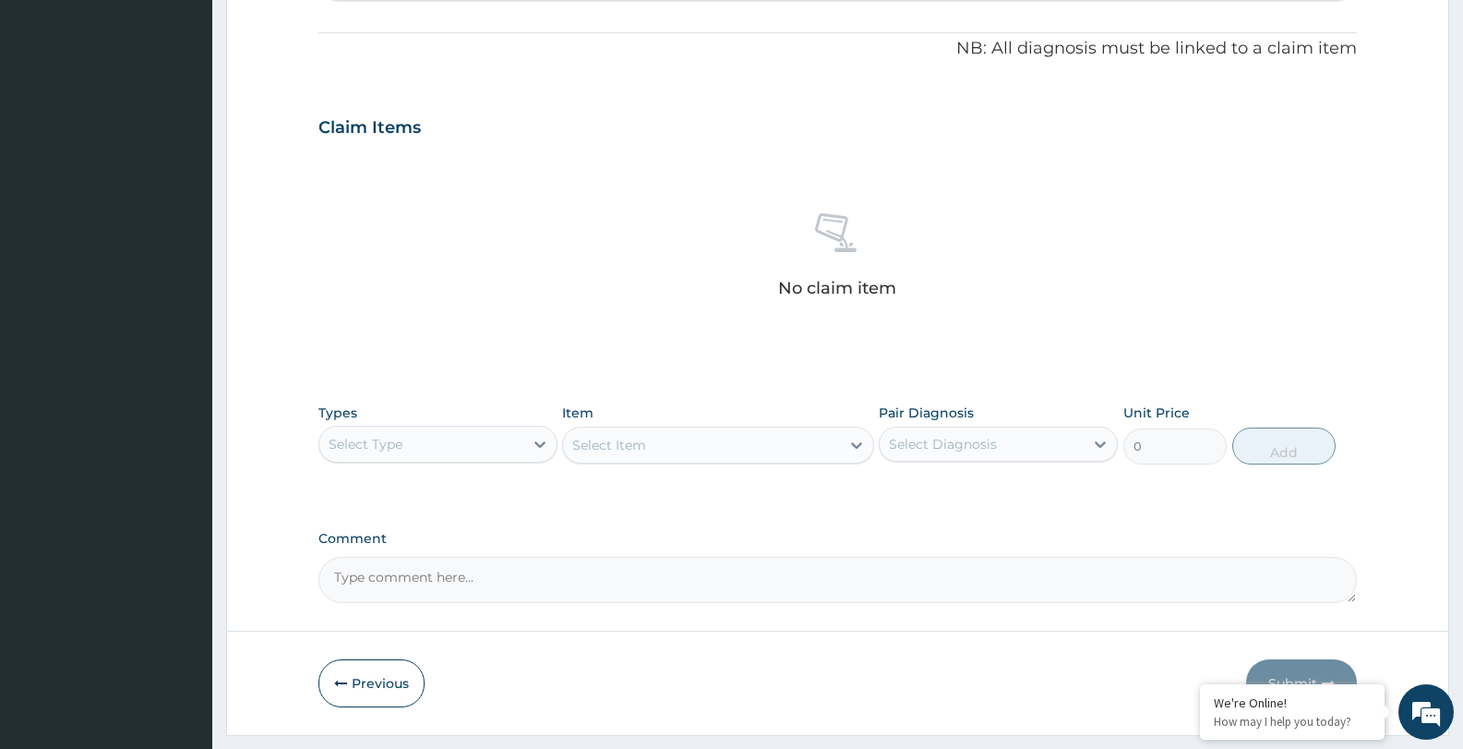
scroll to position [537, 0]
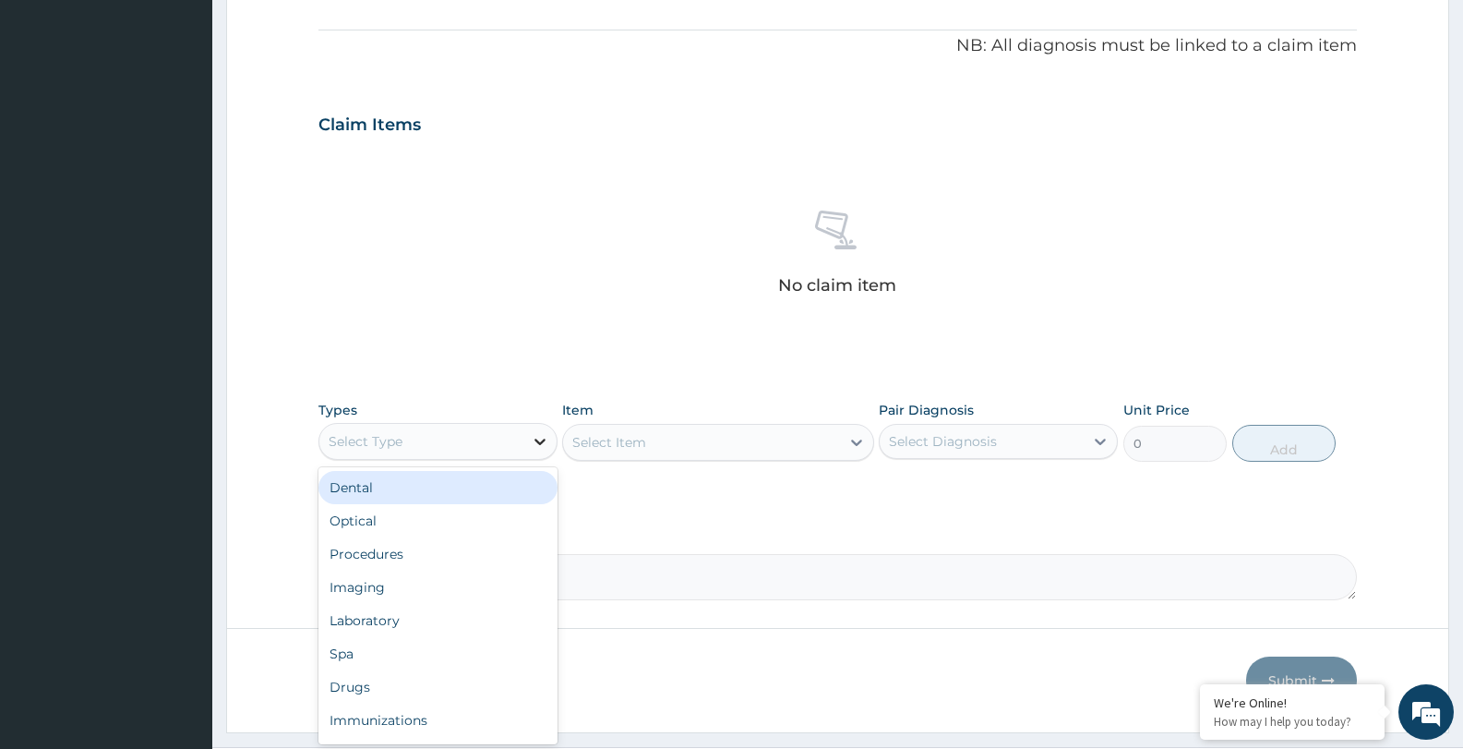
click at [539, 438] on icon at bounding box center [540, 441] width 18 height 18
click at [469, 681] on div "Drugs" at bounding box center [437, 686] width 239 height 33
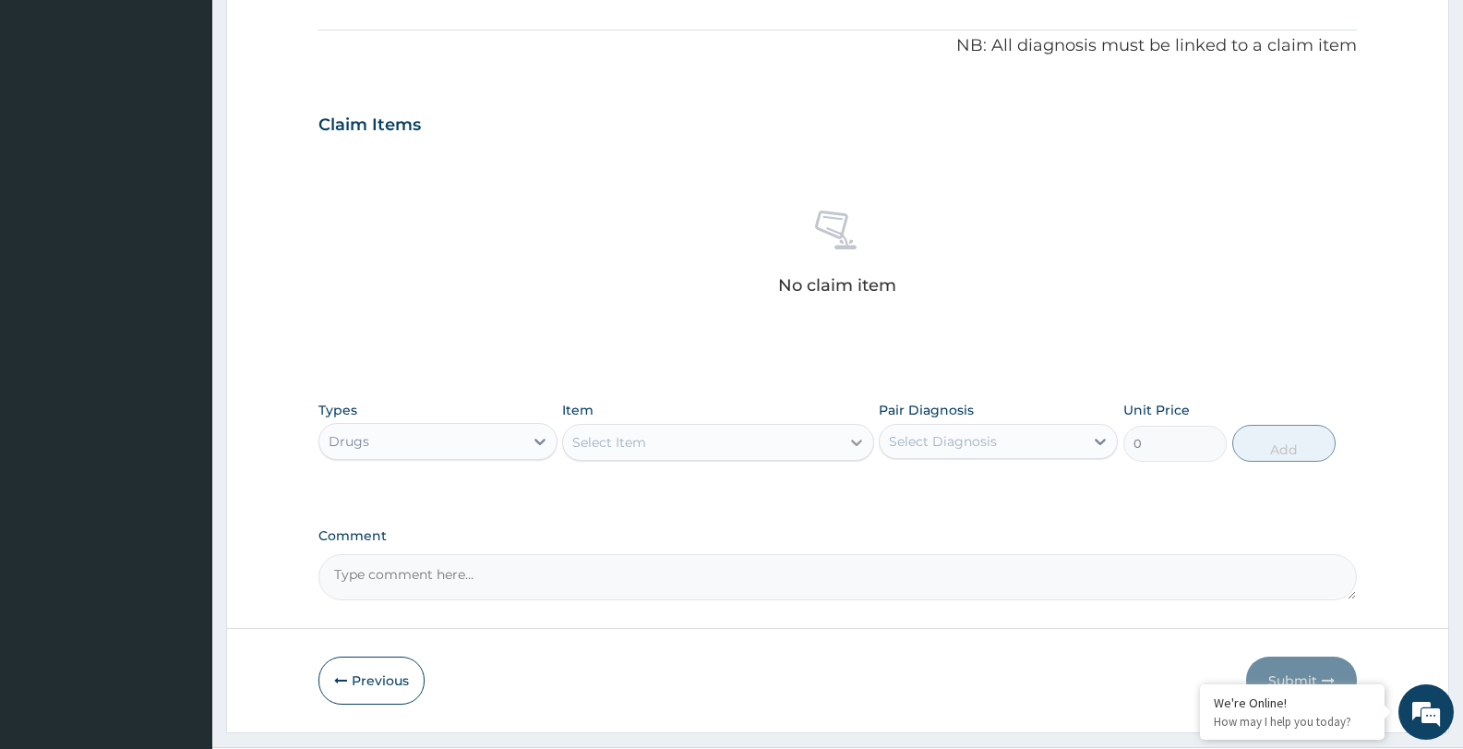
click at [856, 438] on icon at bounding box center [856, 442] width 18 height 18
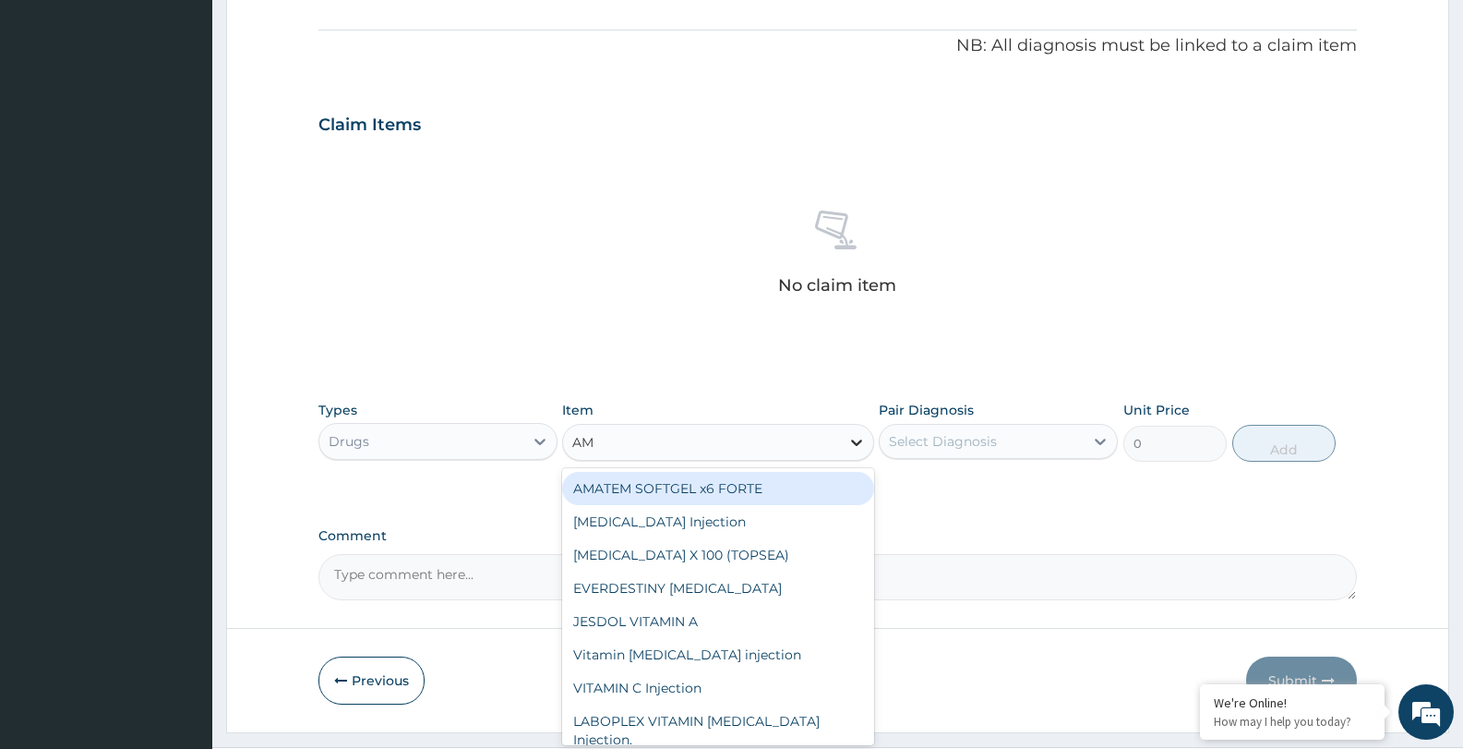
type input "AML"
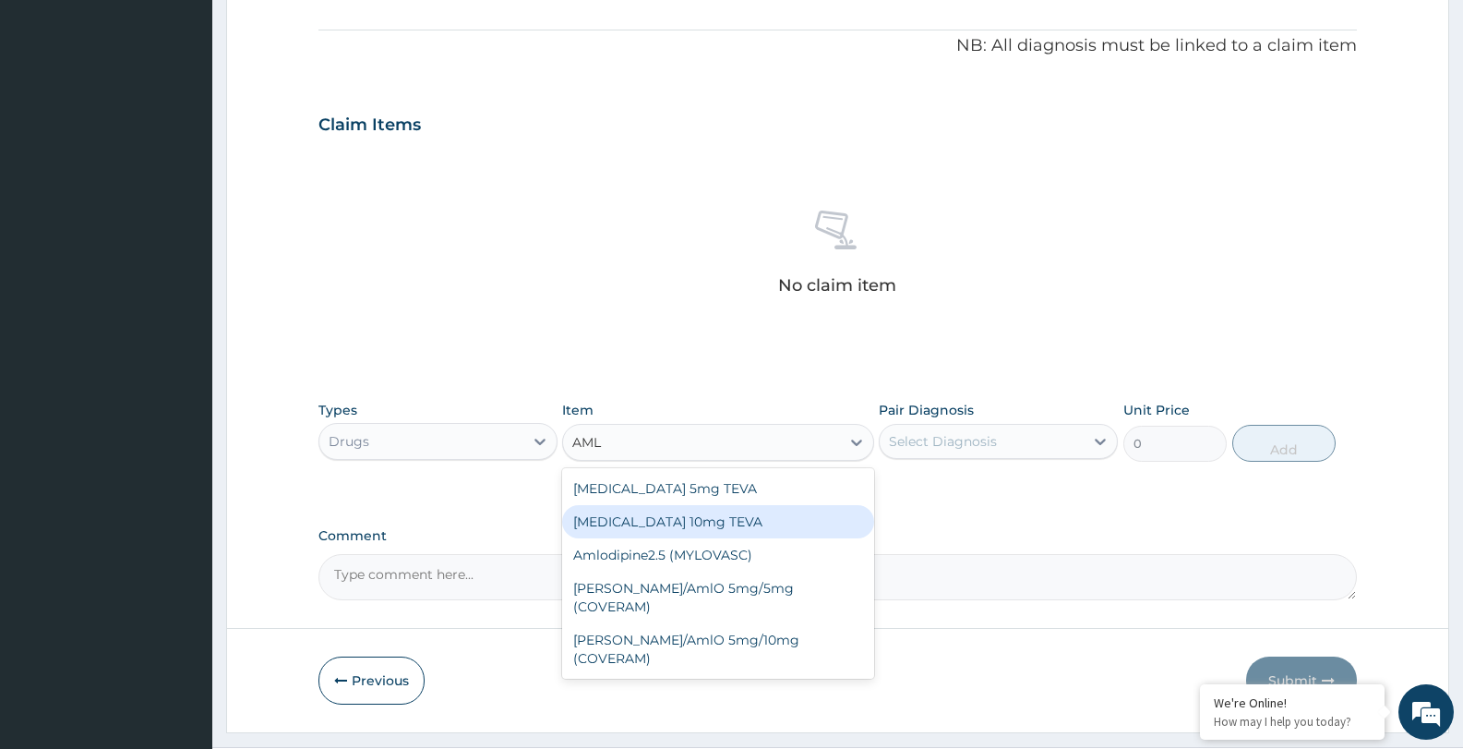
click at [806, 535] on div "Amlodipine 10mg TEVA" at bounding box center [717, 521] width 311 height 33
type input "100.5125"
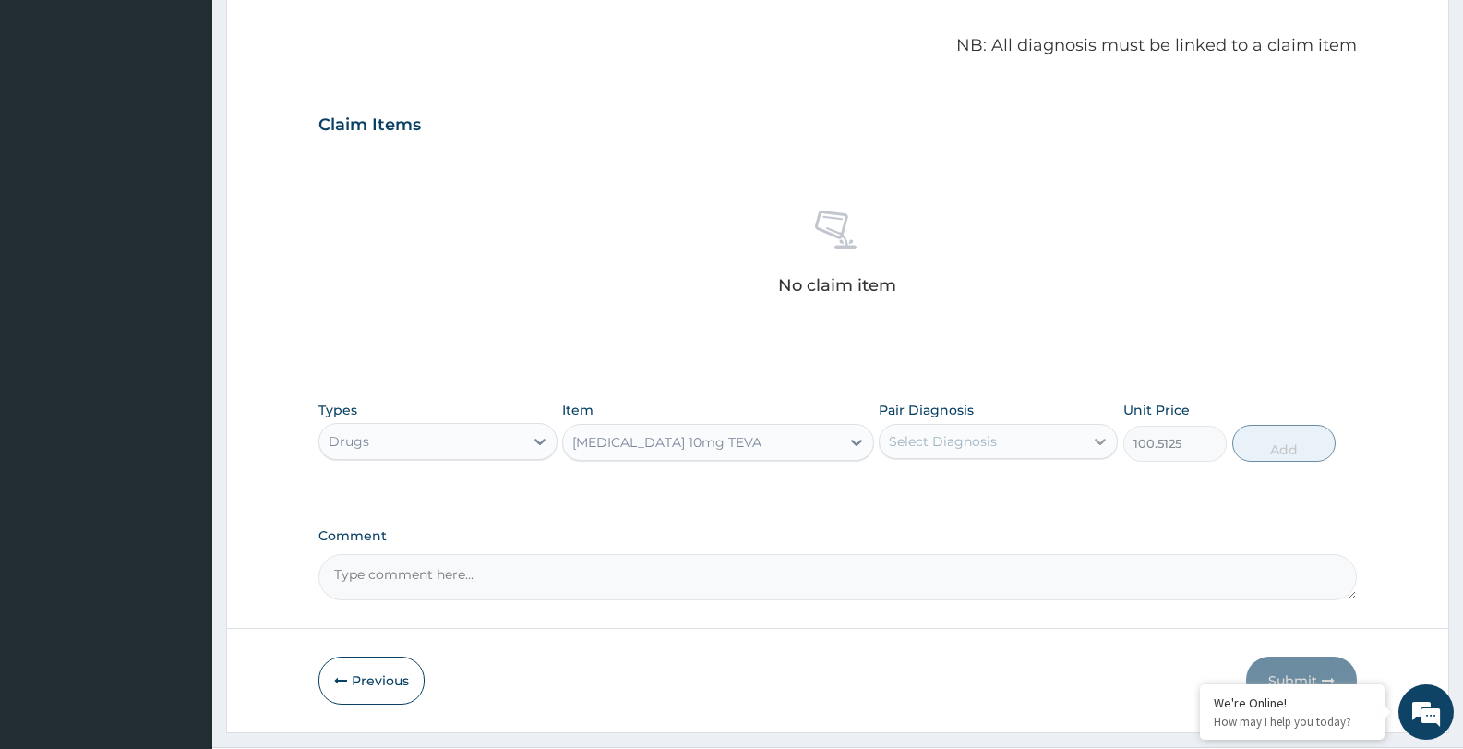
click at [1098, 440] on icon at bounding box center [1100, 441] width 18 height 18
click at [1078, 486] on div "Essential hypertension" at bounding box center [998, 489] width 239 height 38
checkbox input "true"
click at [1277, 442] on button "Add" at bounding box center [1283, 443] width 103 height 37
type input "0"
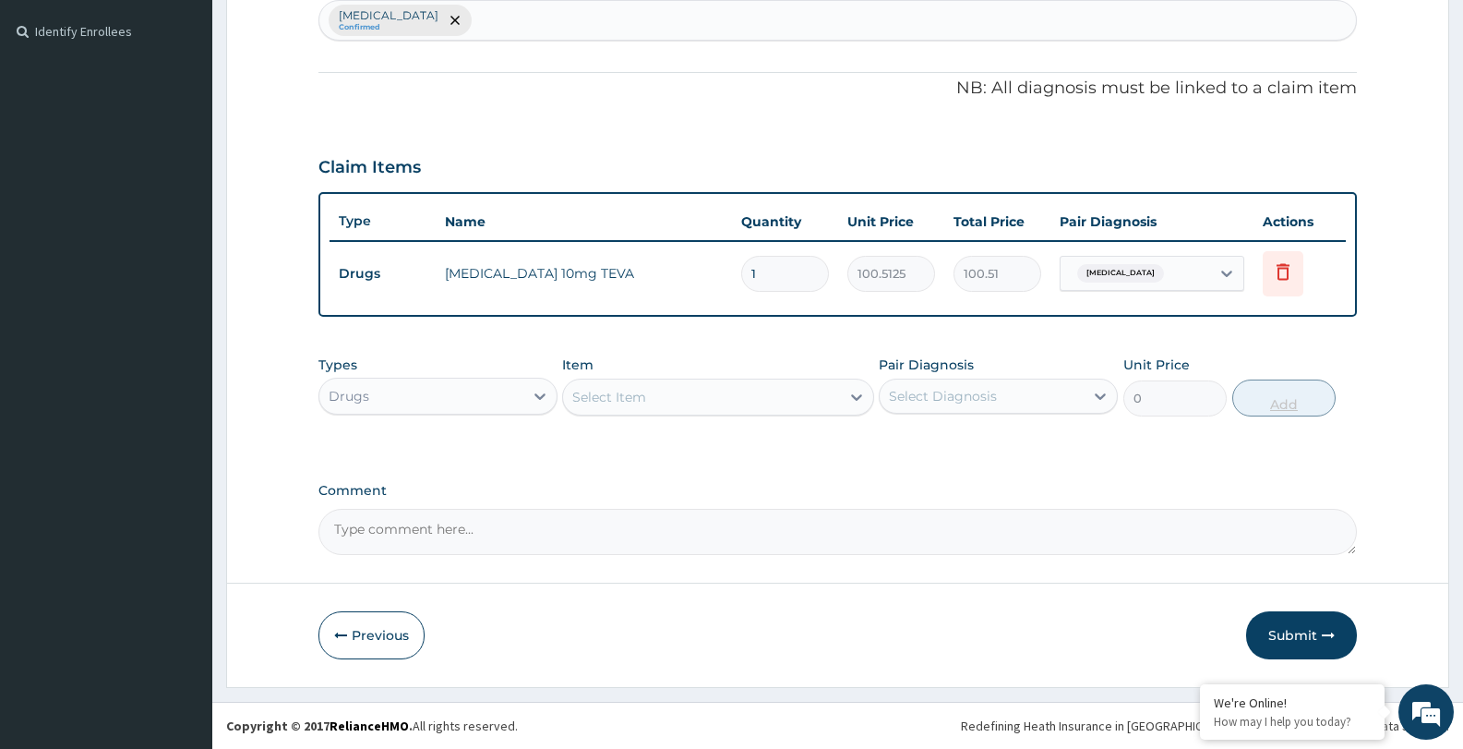
scroll to position [495, 0]
click at [758, 270] on input "1" at bounding box center [785, 274] width 88 height 36
type input "10"
type input "1005.13"
type input "10"
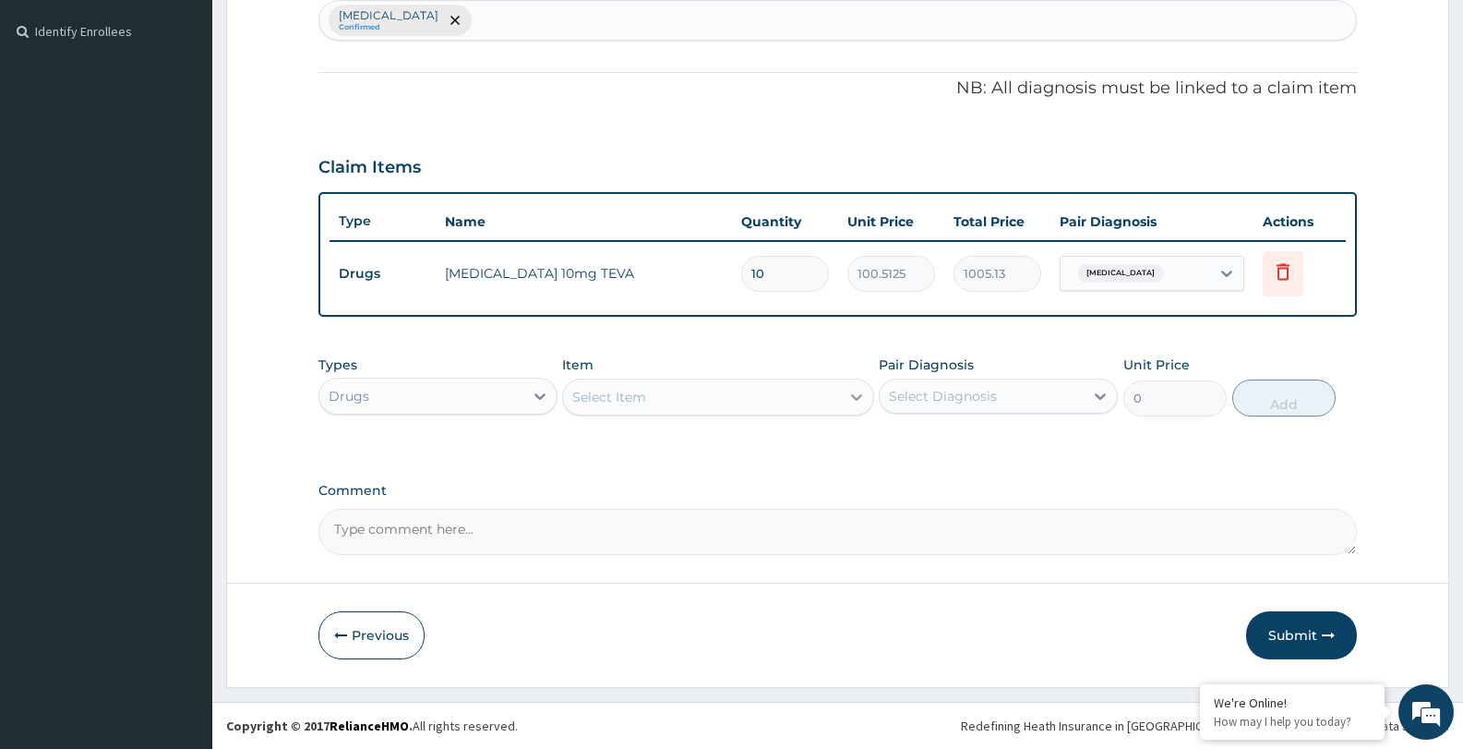
click at [868, 394] on div at bounding box center [856, 396] width 33 height 33
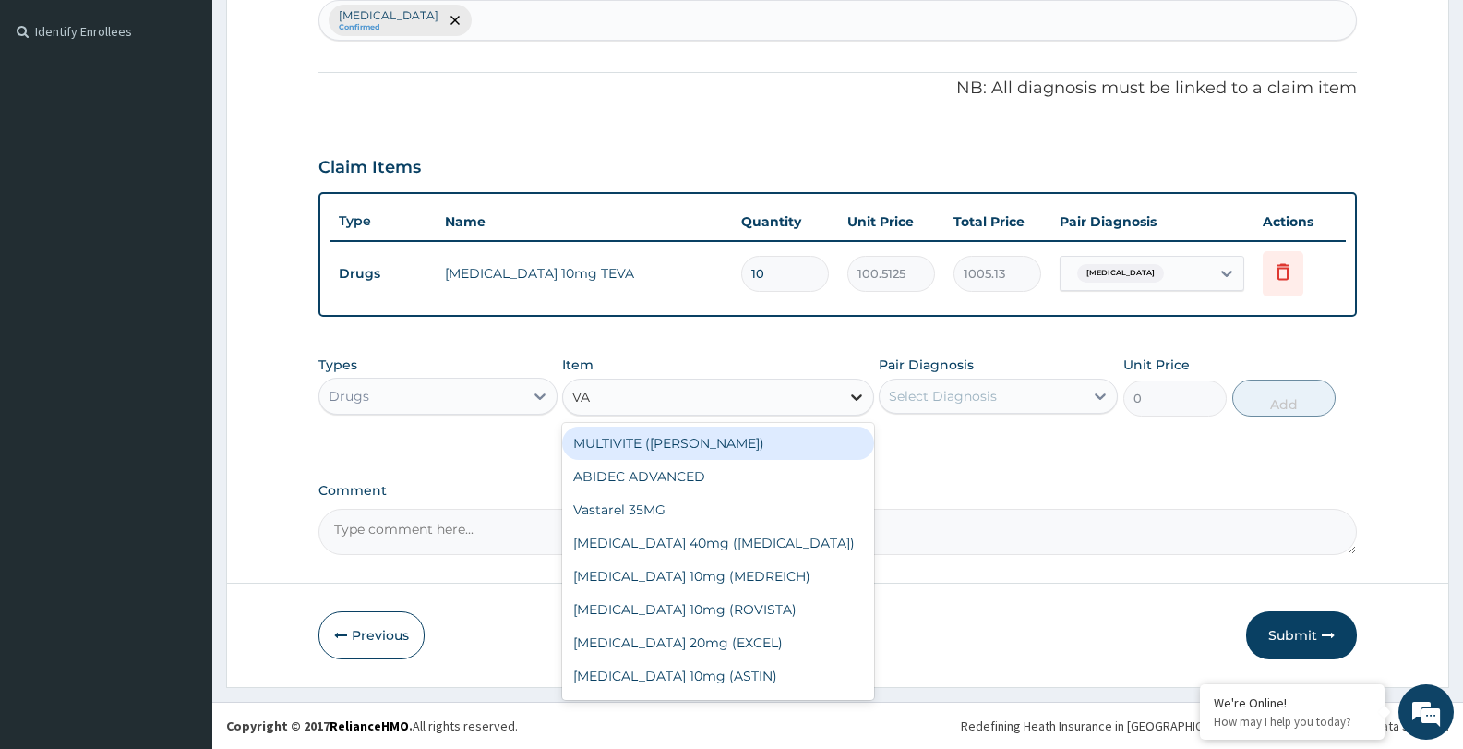
type input "VAS"
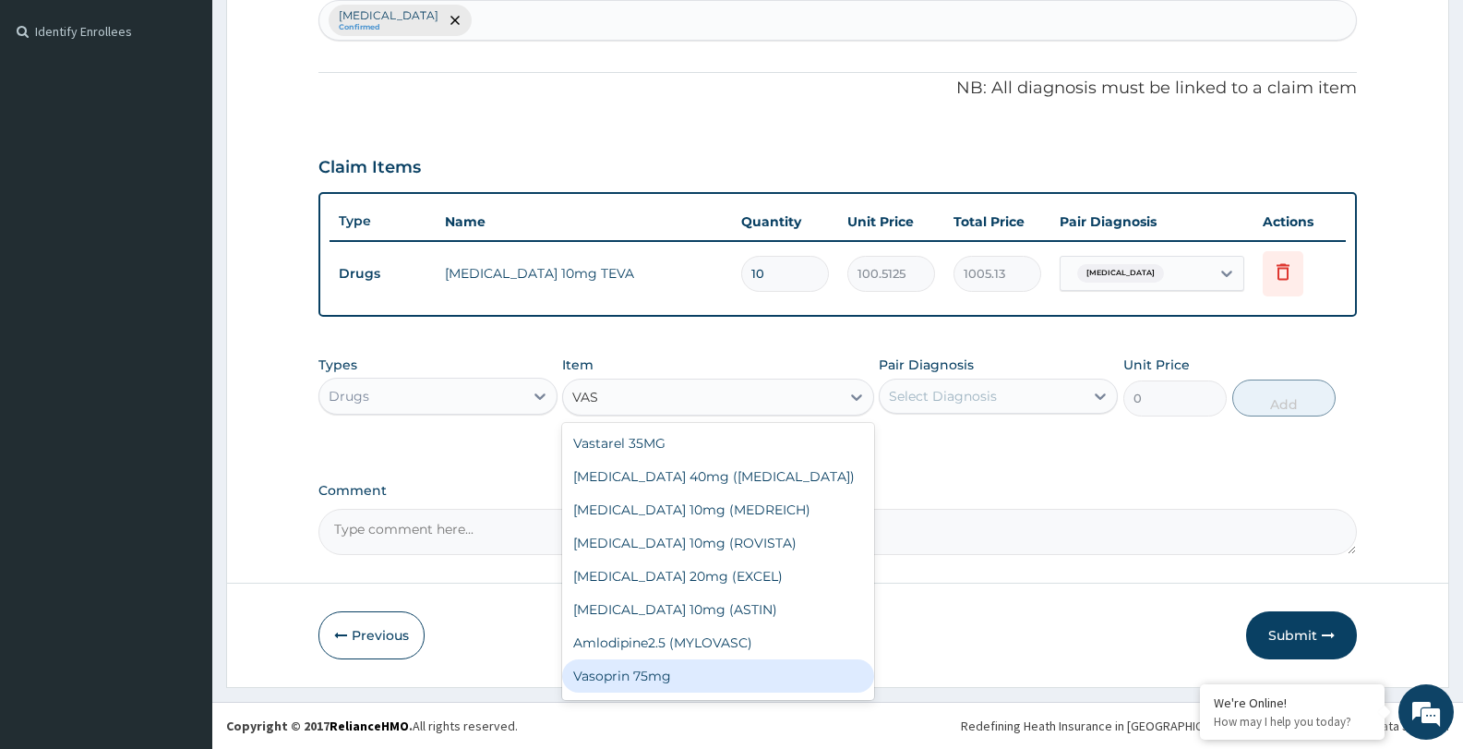
click at [696, 673] on div "Vasoprin 75mg" at bounding box center [717, 675] width 311 height 33
type input "23.65"
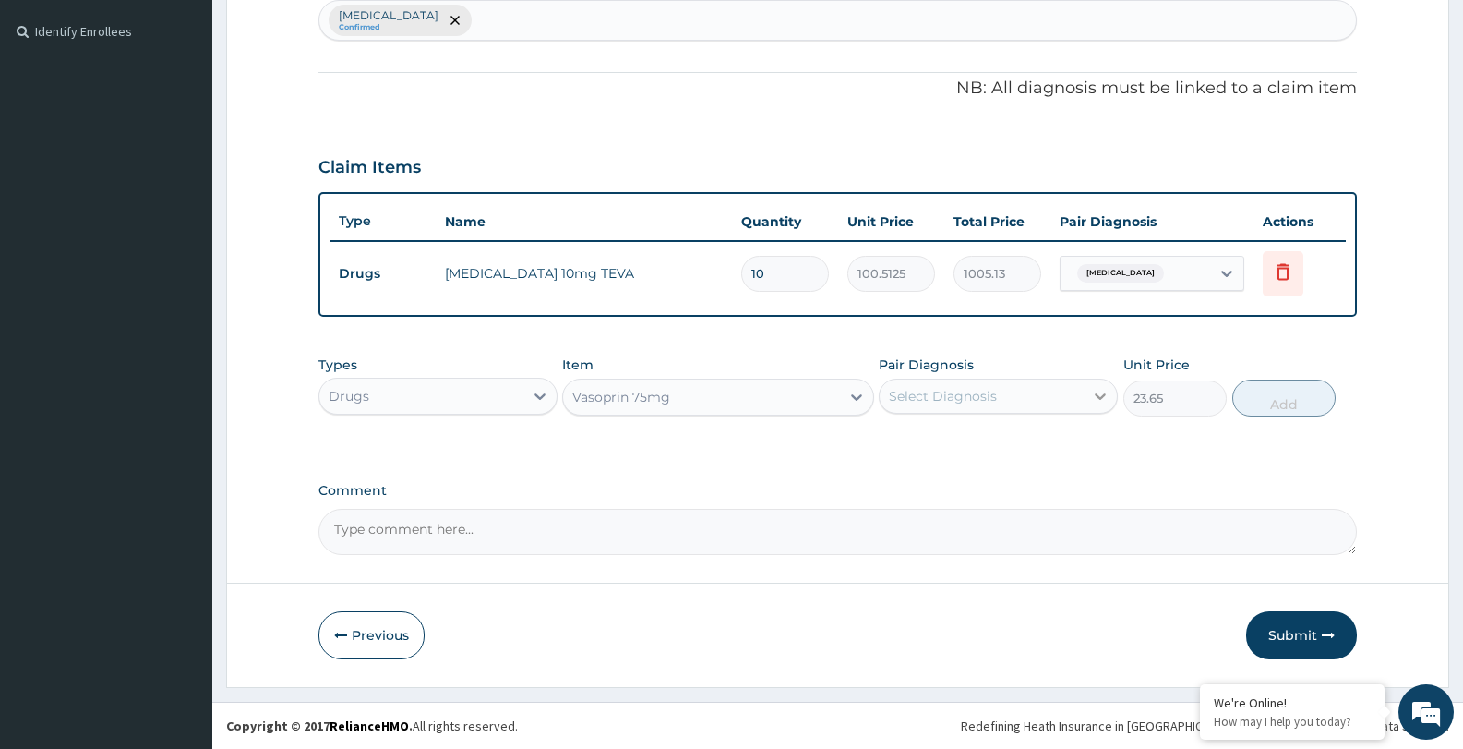
click at [1098, 394] on icon at bounding box center [1100, 396] width 18 height 18
click at [1082, 448] on div "Essential hypertension" at bounding box center [998, 444] width 239 height 38
checkbox input "true"
click at [1301, 397] on button "Add" at bounding box center [1283, 397] width 103 height 37
type input "0"
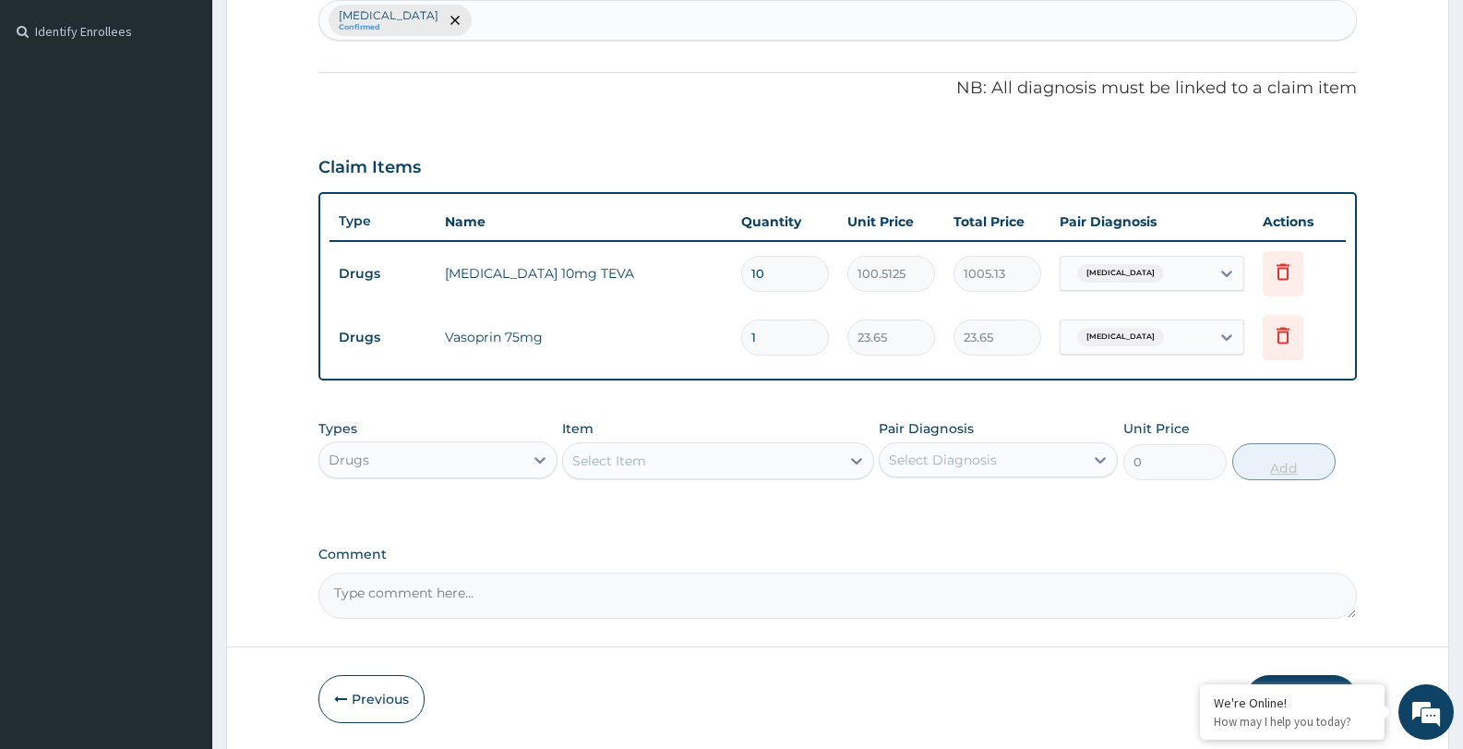
type input "14"
type input "331.10"
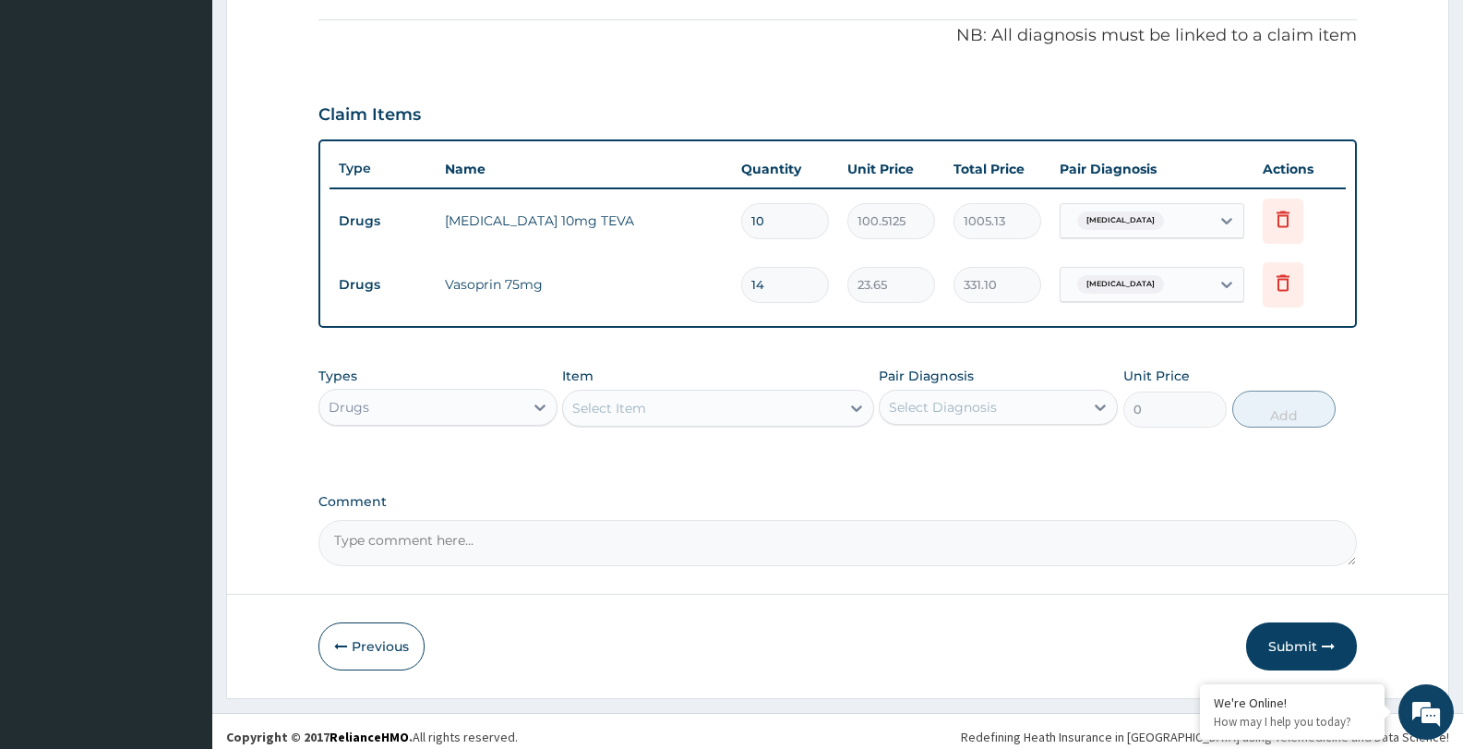
scroll to position [558, 0]
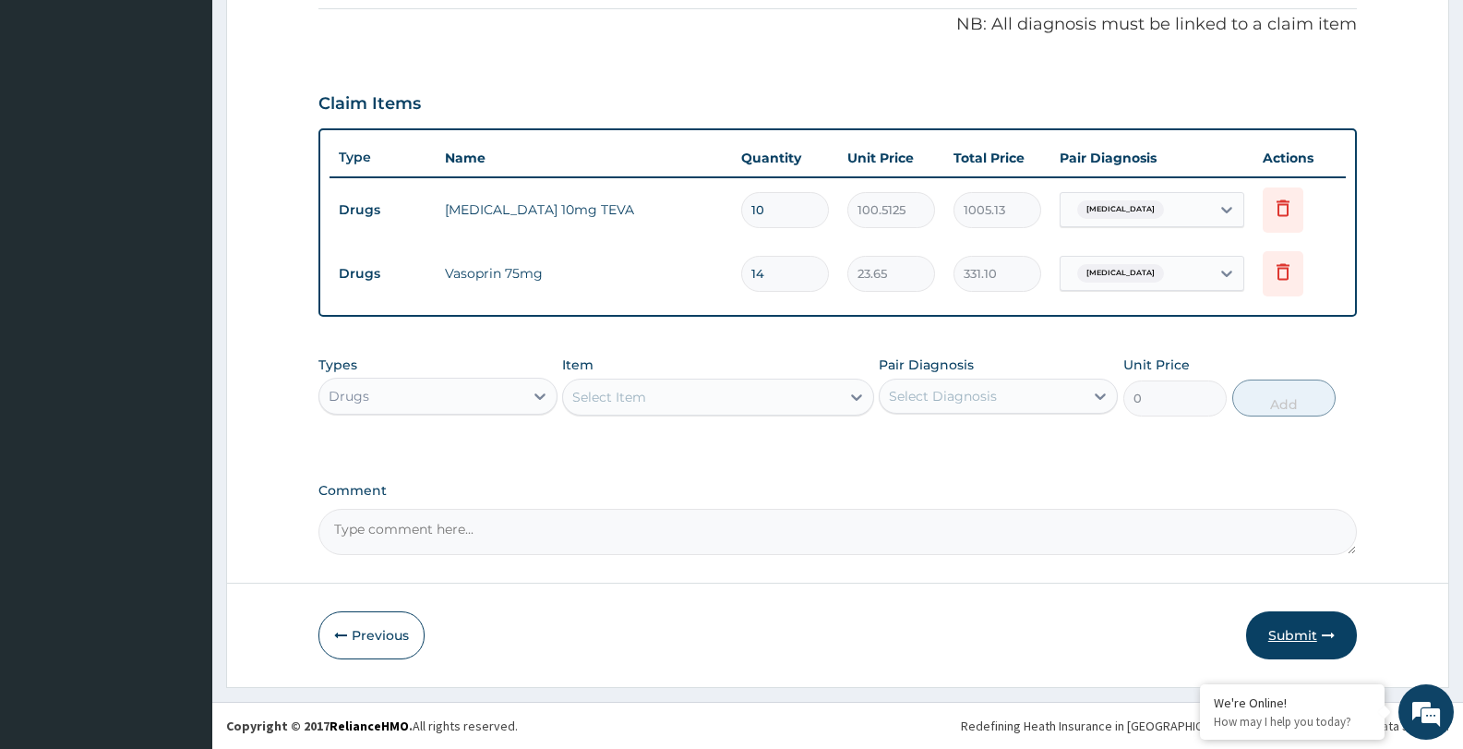
type input "14"
click at [1298, 633] on button "Submit" at bounding box center [1301, 635] width 111 height 48
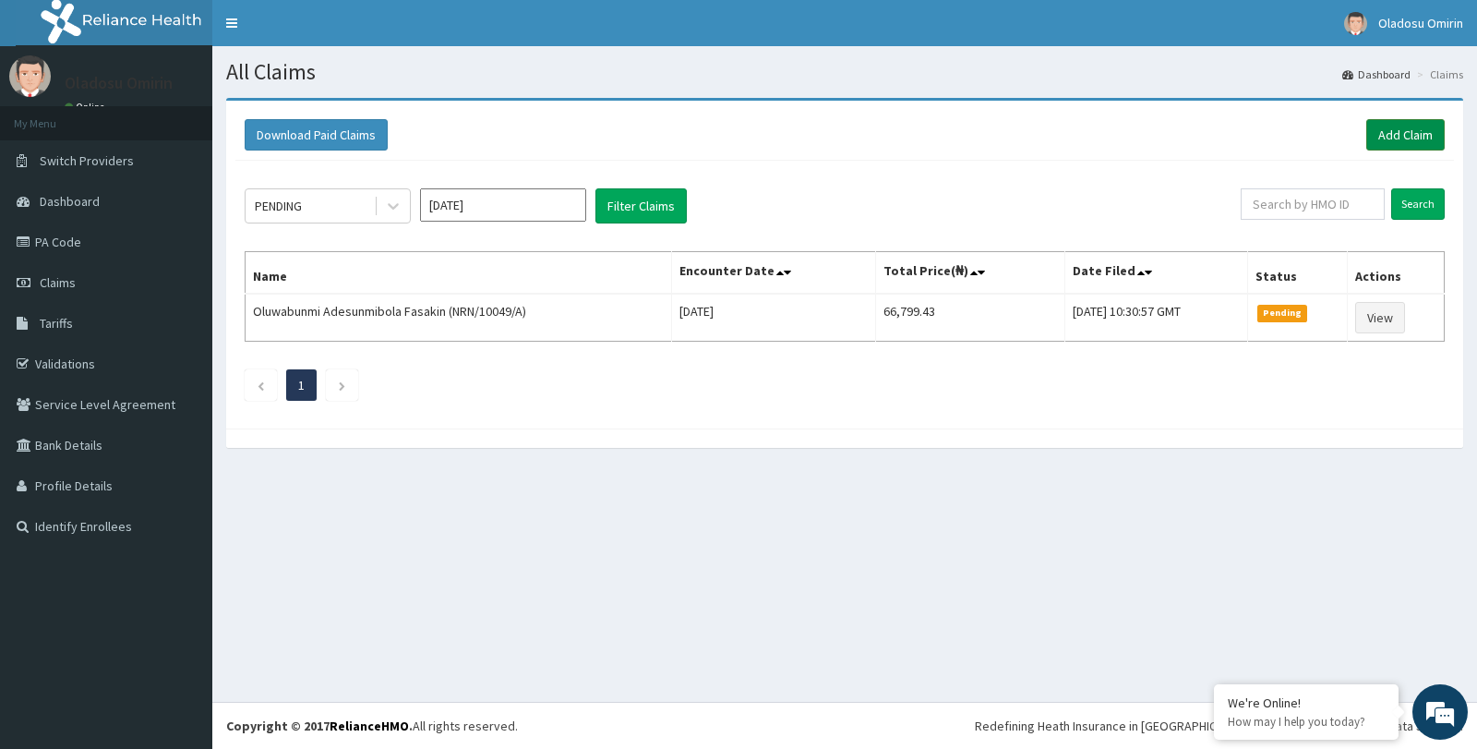
click at [1423, 127] on link "Add Claim" at bounding box center [1405, 134] width 78 height 31
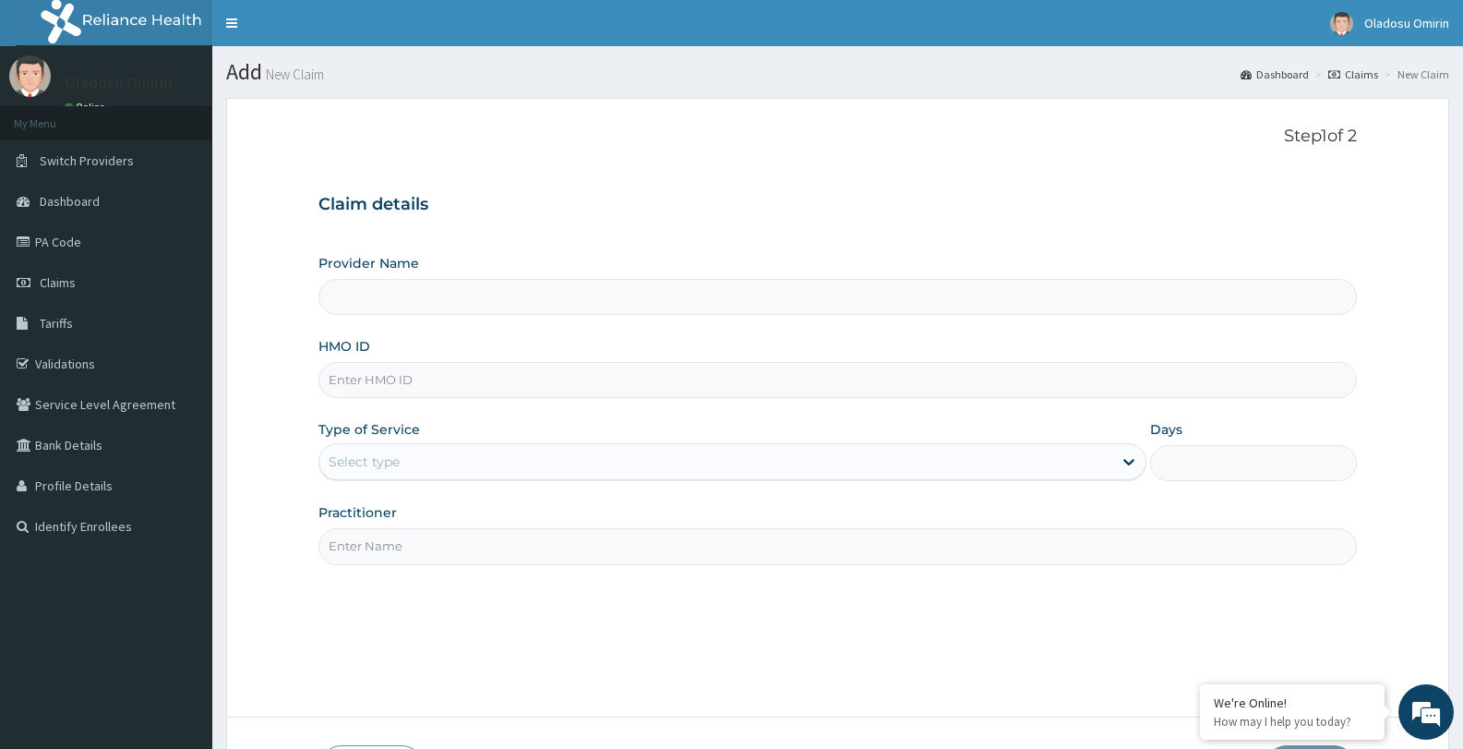
click at [470, 304] on input "Provider Name" at bounding box center [837, 297] width 1038 height 36
type input "[GEOGRAPHIC_DATA]"
click at [502, 376] on input "HMO ID" at bounding box center [837, 380] width 1038 height 36
type input "NRN/10049/A"
click at [1128, 463] on icon at bounding box center [1128, 463] width 11 height 6
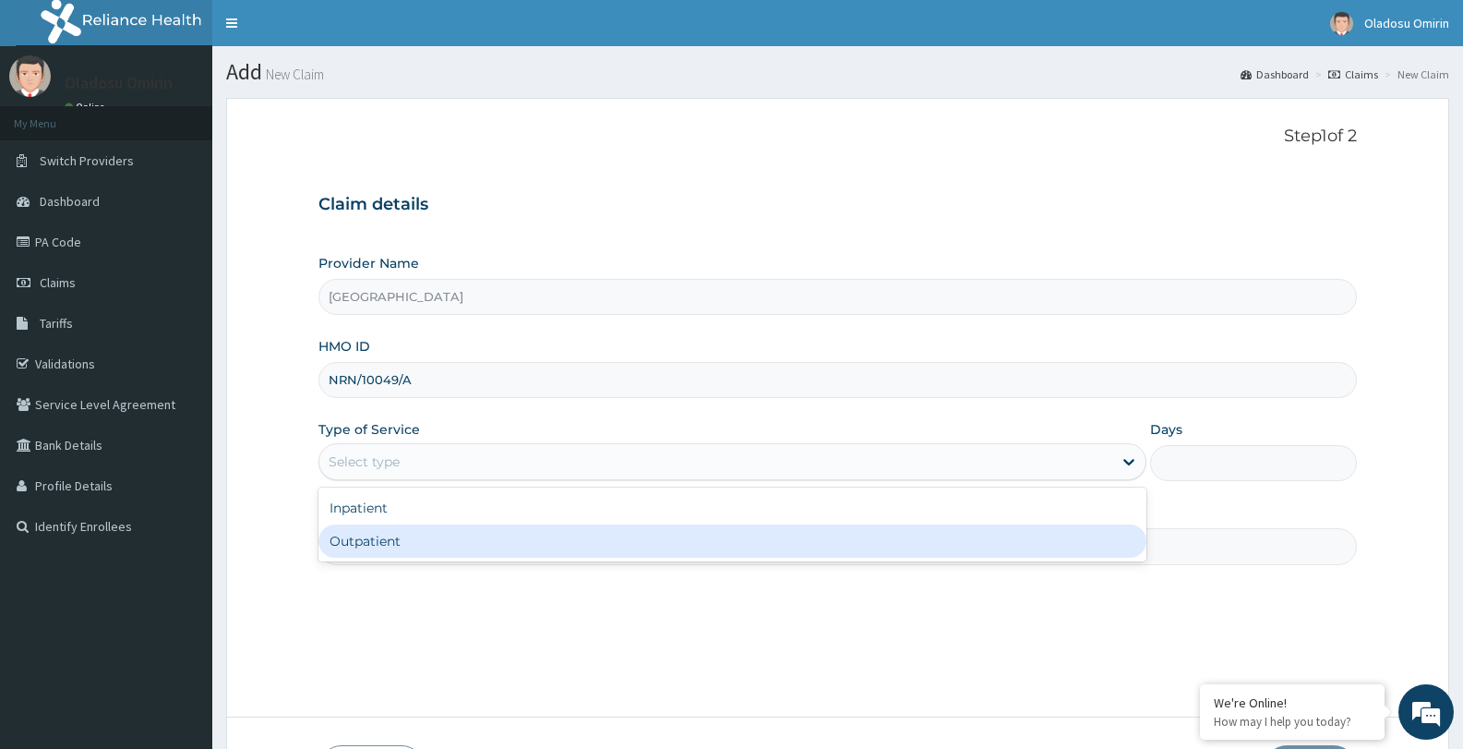
click at [1094, 536] on div "Outpatient" at bounding box center [731, 540] width 827 height 33
type input "1"
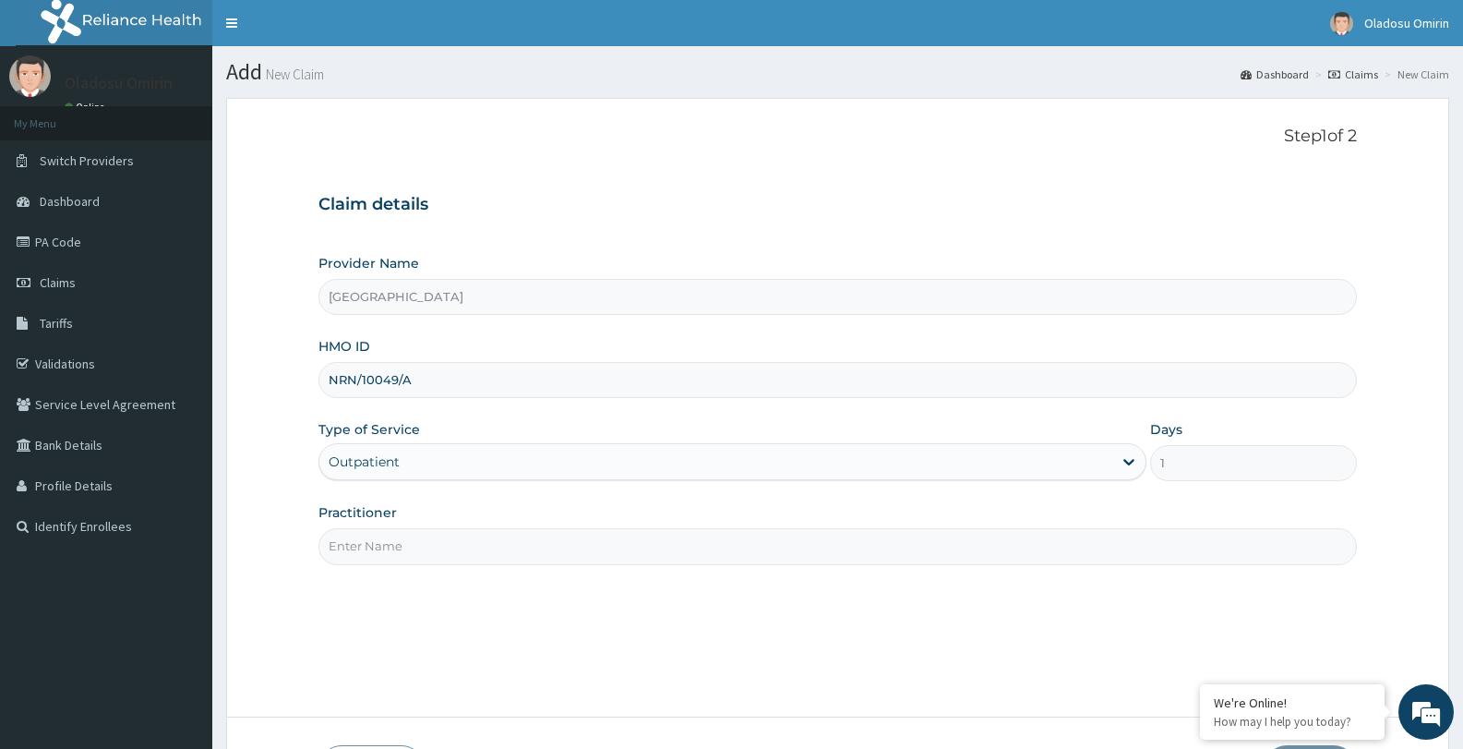
click at [874, 548] on input "Practitioner" at bounding box center [837, 546] width 1038 height 36
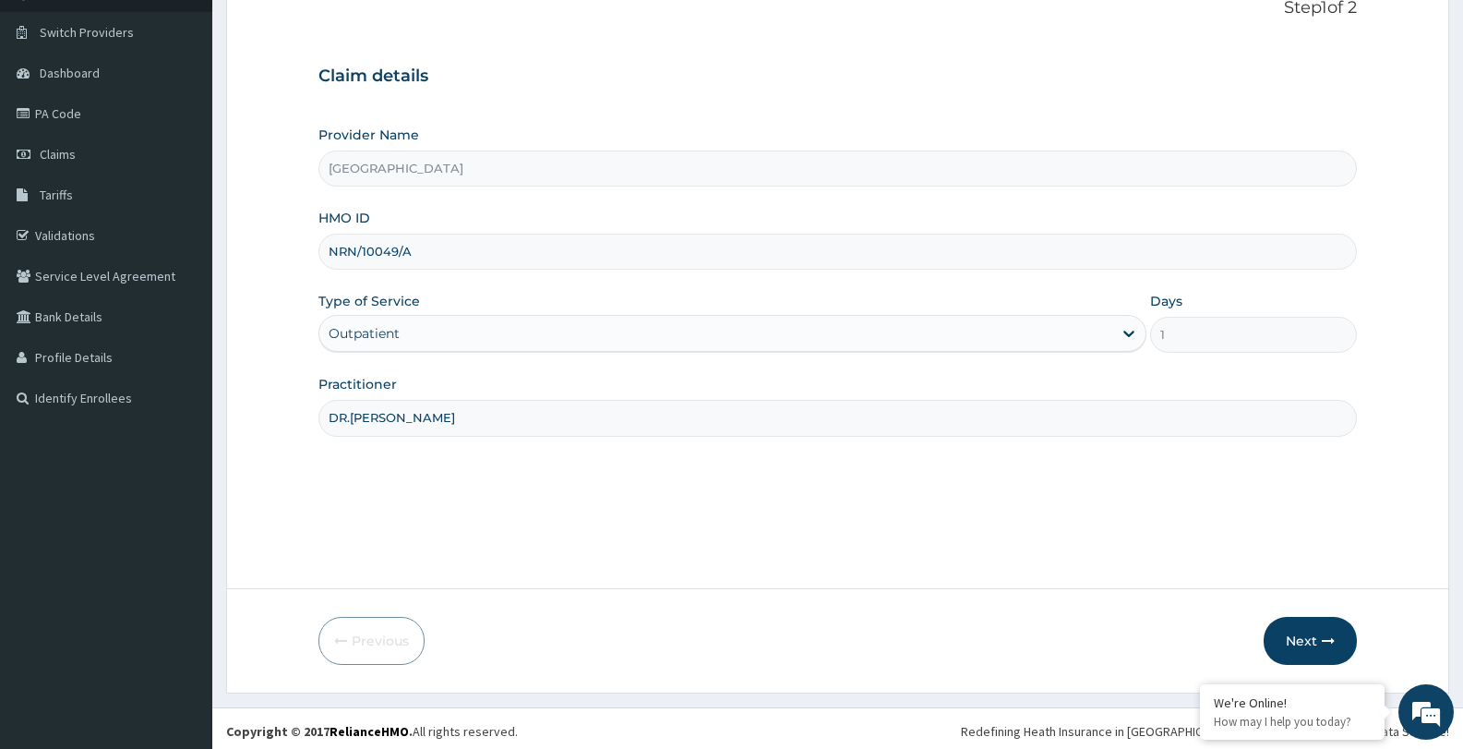
scroll to position [134, 0]
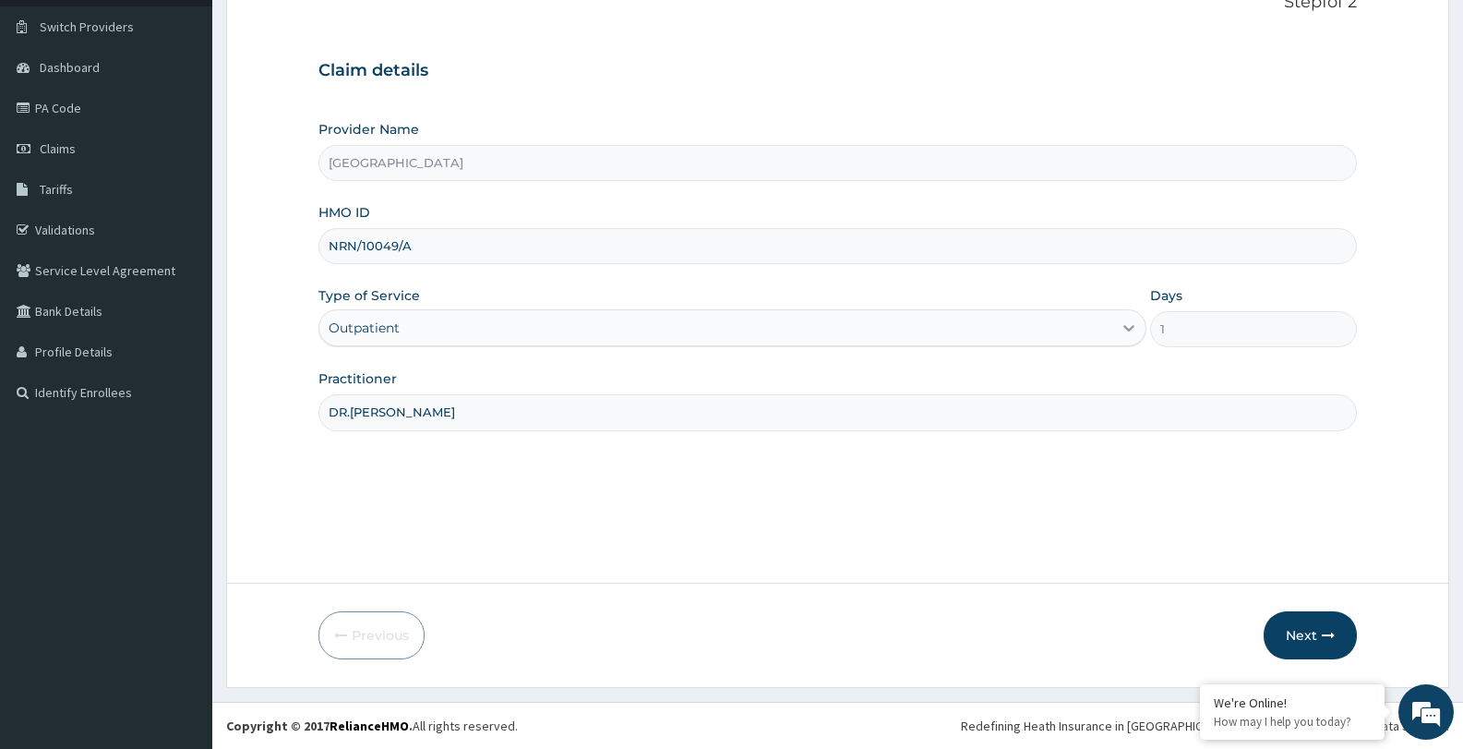
type input "DR.[PERSON_NAME]"
click at [1133, 330] on icon at bounding box center [1129, 327] width 18 height 18
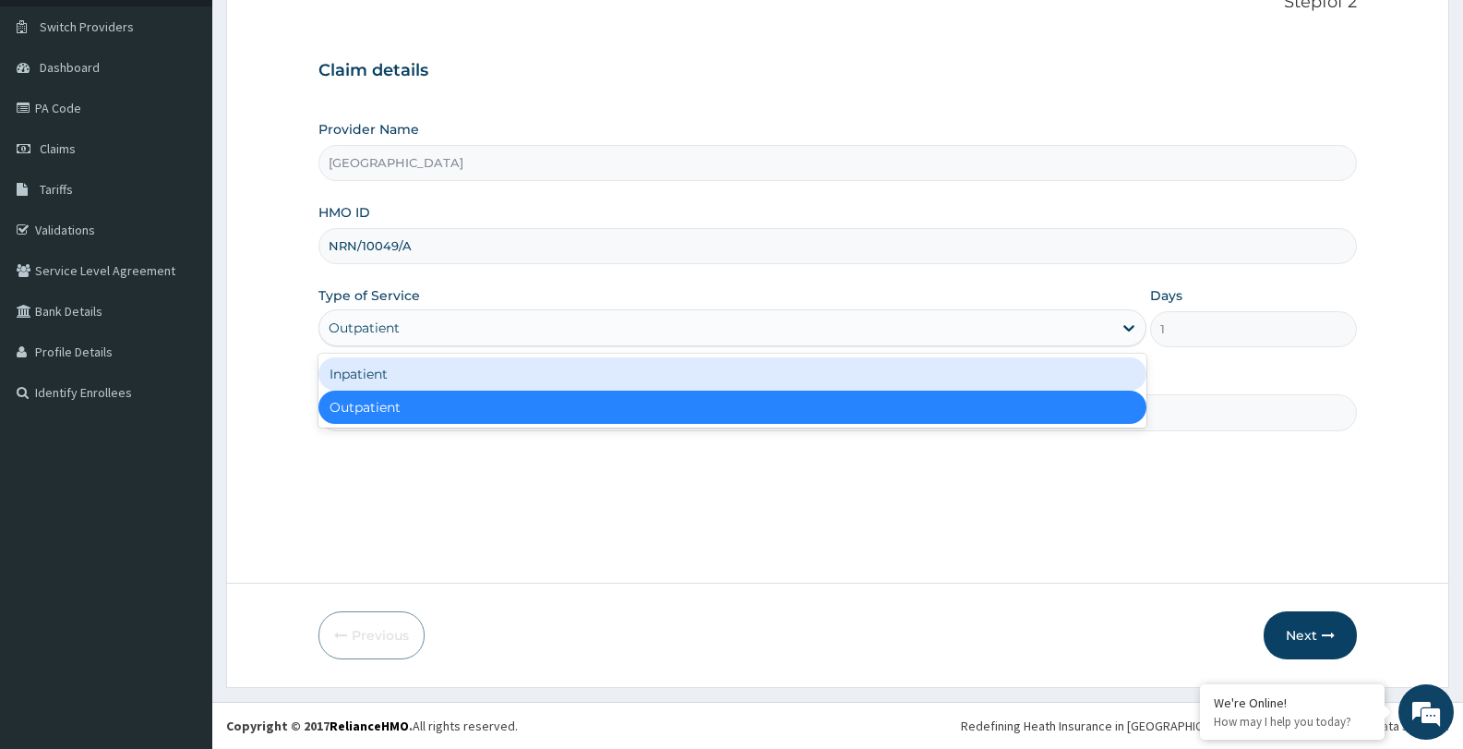
click at [1068, 372] on div "Inpatient" at bounding box center [731, 373] width 827 height 33
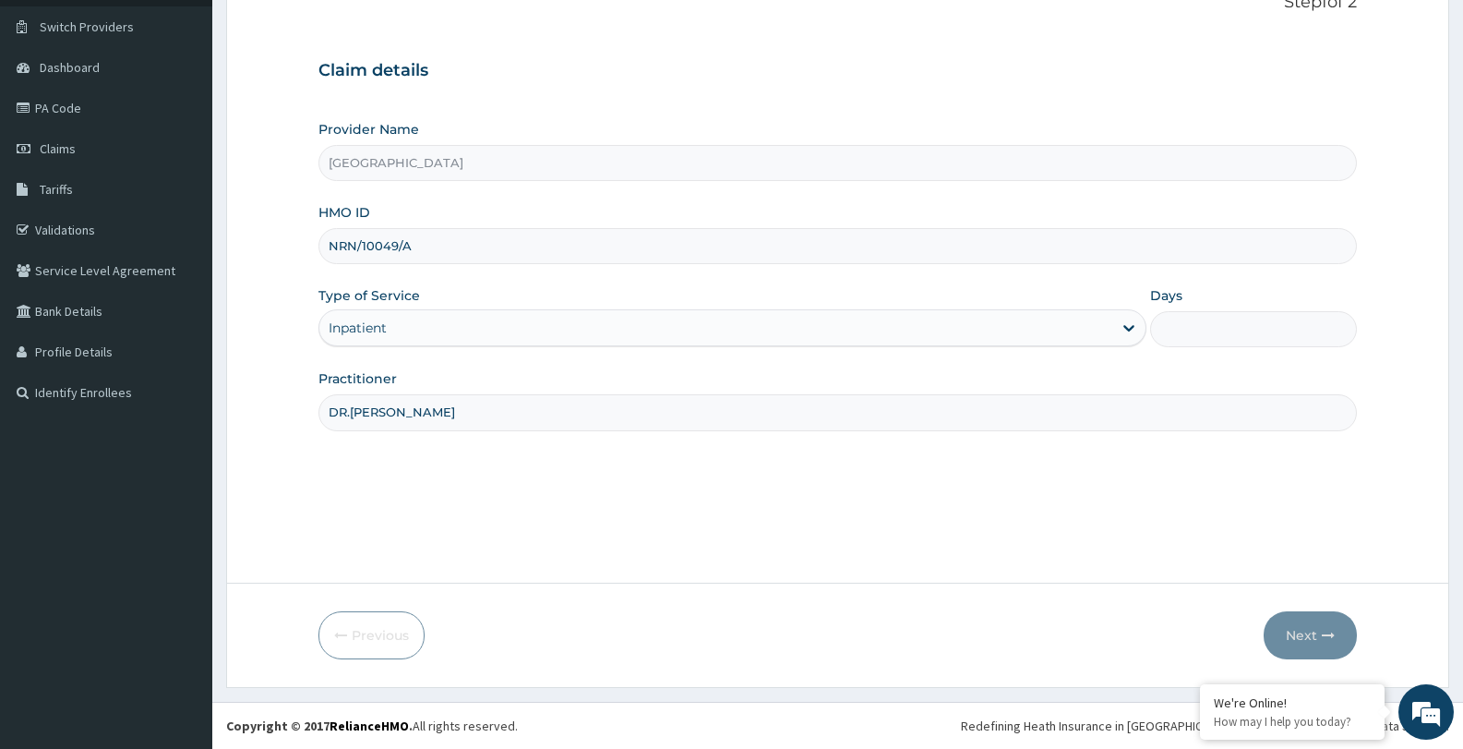
click at [1192, 330] on input "Days" at bounding box center [1253, 329] width 207 height 36
type input "3"
click at [1298, 636] on button "Next" at bounding box center [1310, 635] width 93 height 48
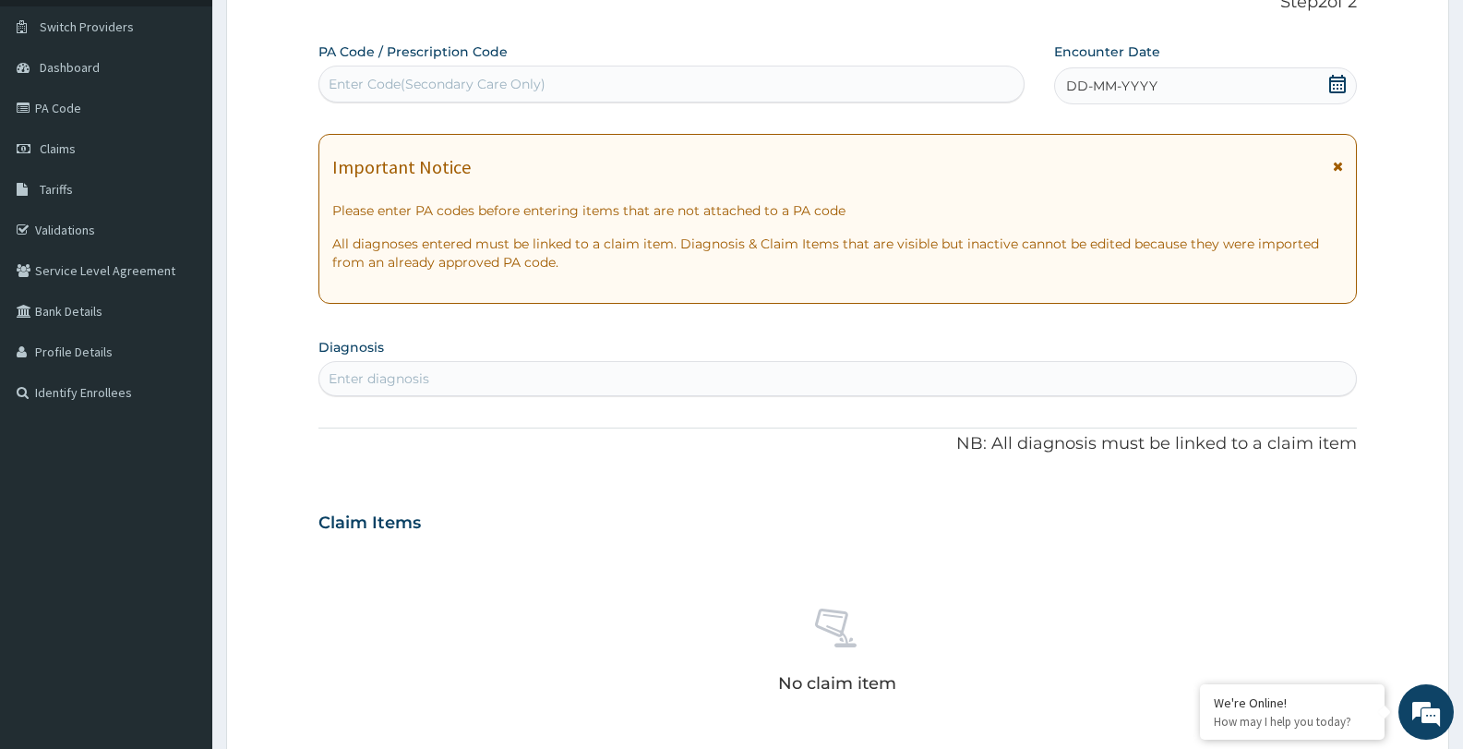
click at [716, 79] on div "Enter Code(Secondary Care Only)" at bounding box center [671, 84] width 704 height 30
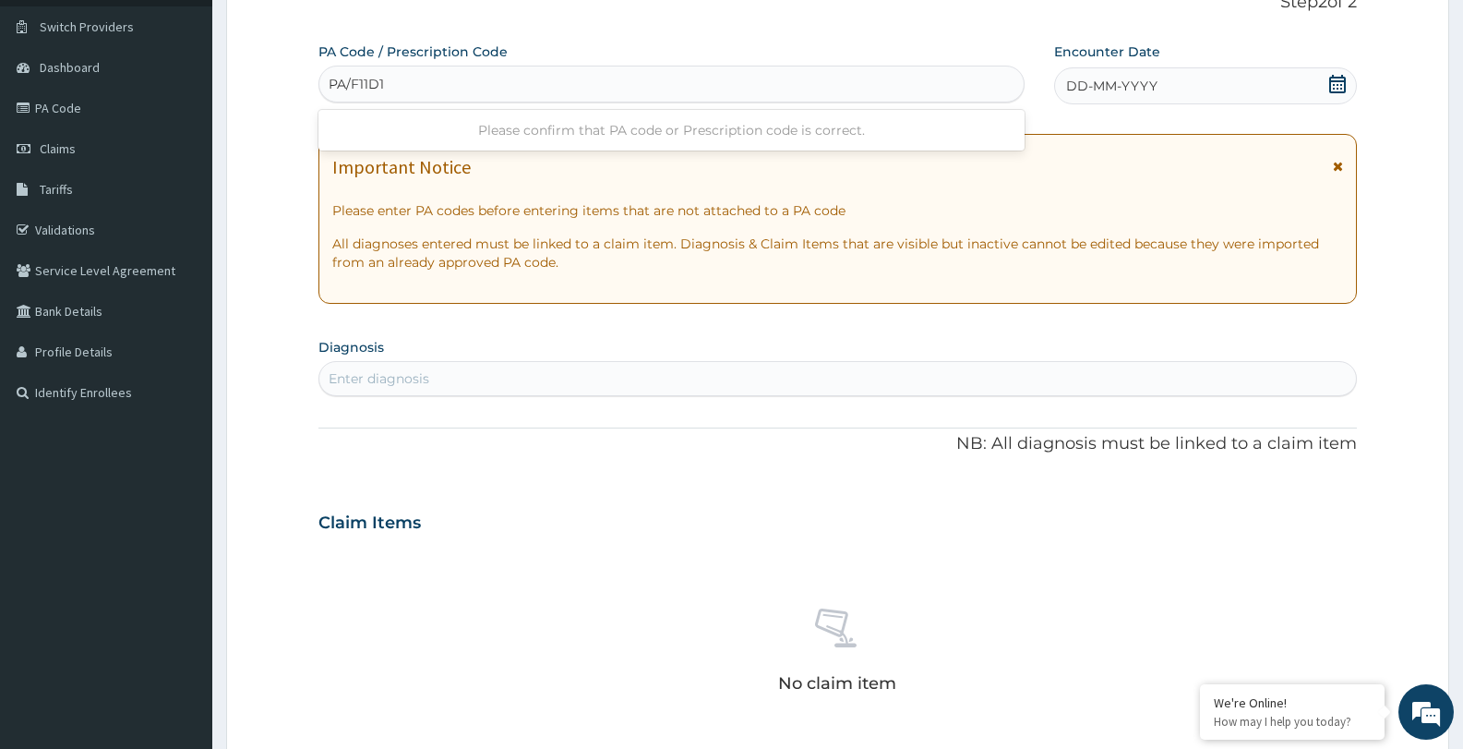
type input "PA/F11D1D"
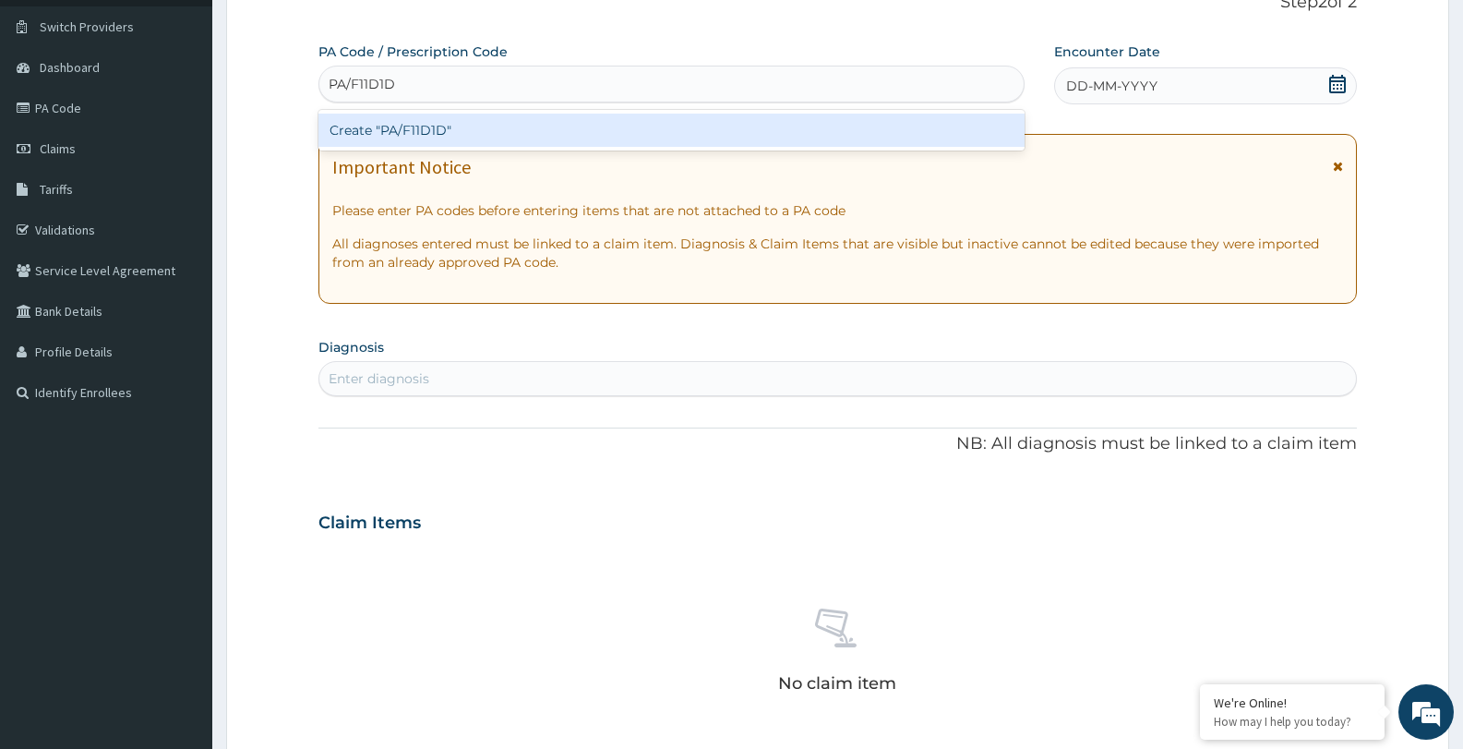
click at [692, 132] on div "Create "PA/F11D1D"" at bounding box center [671, 130] width 706 height 33
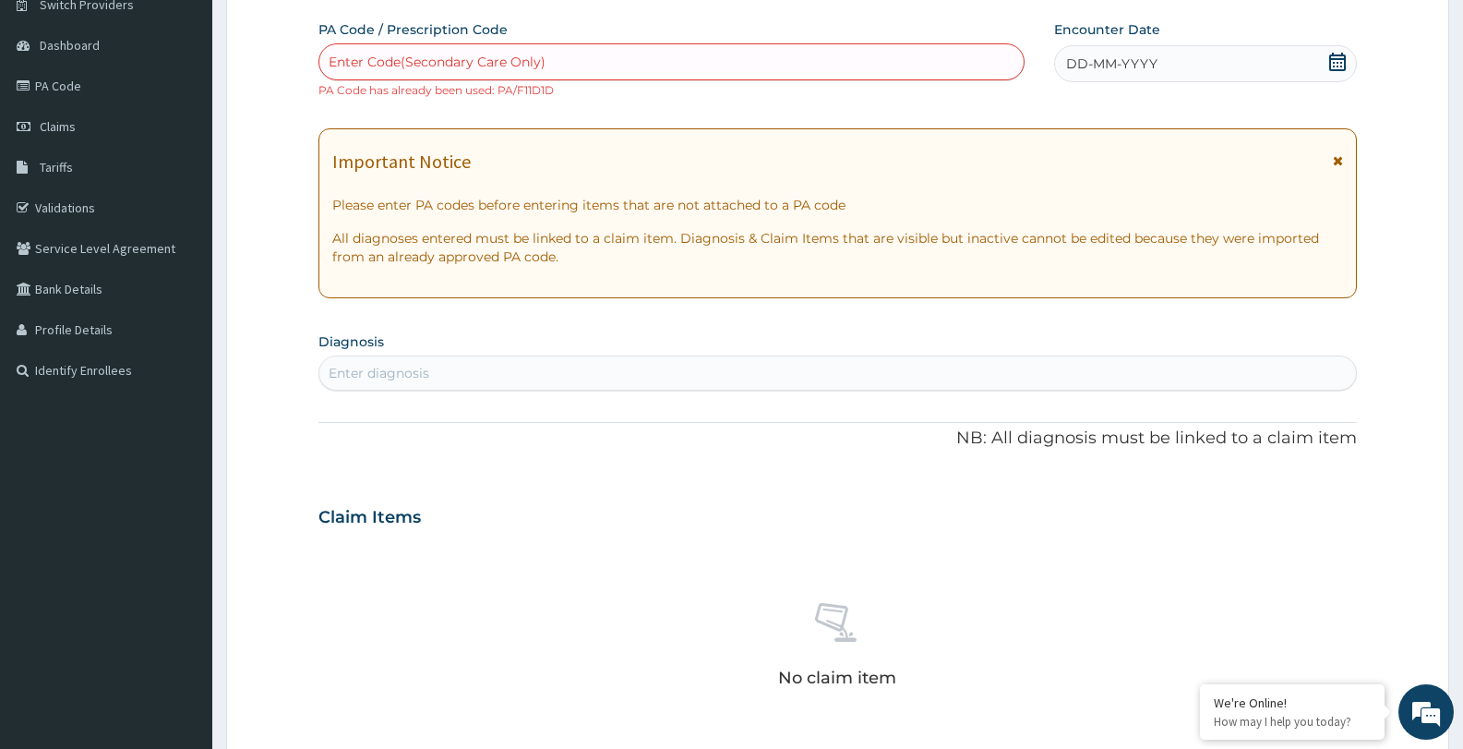
scroll to position [114, 0]
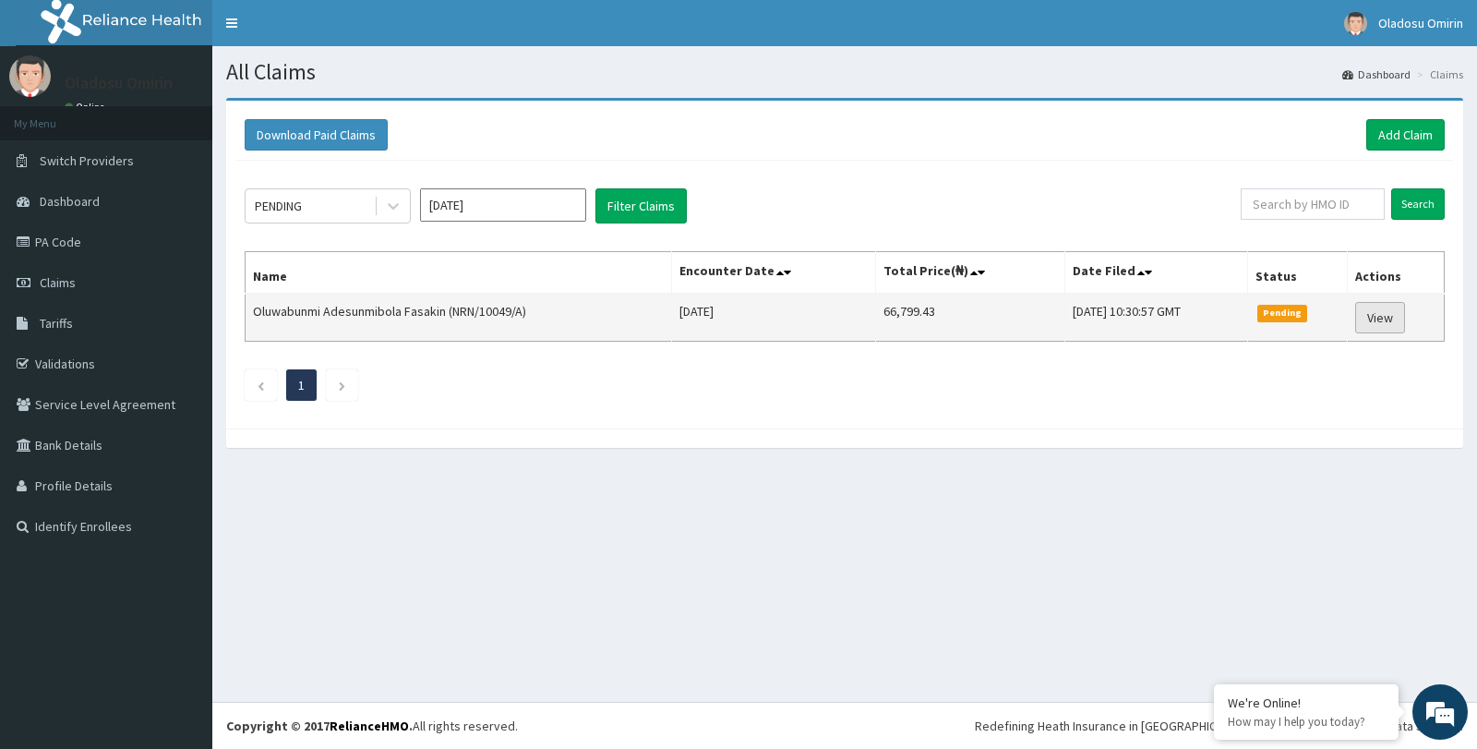
click at [1380, 316] on link "View" at bounding box center [1380, 317] width 50 height 31
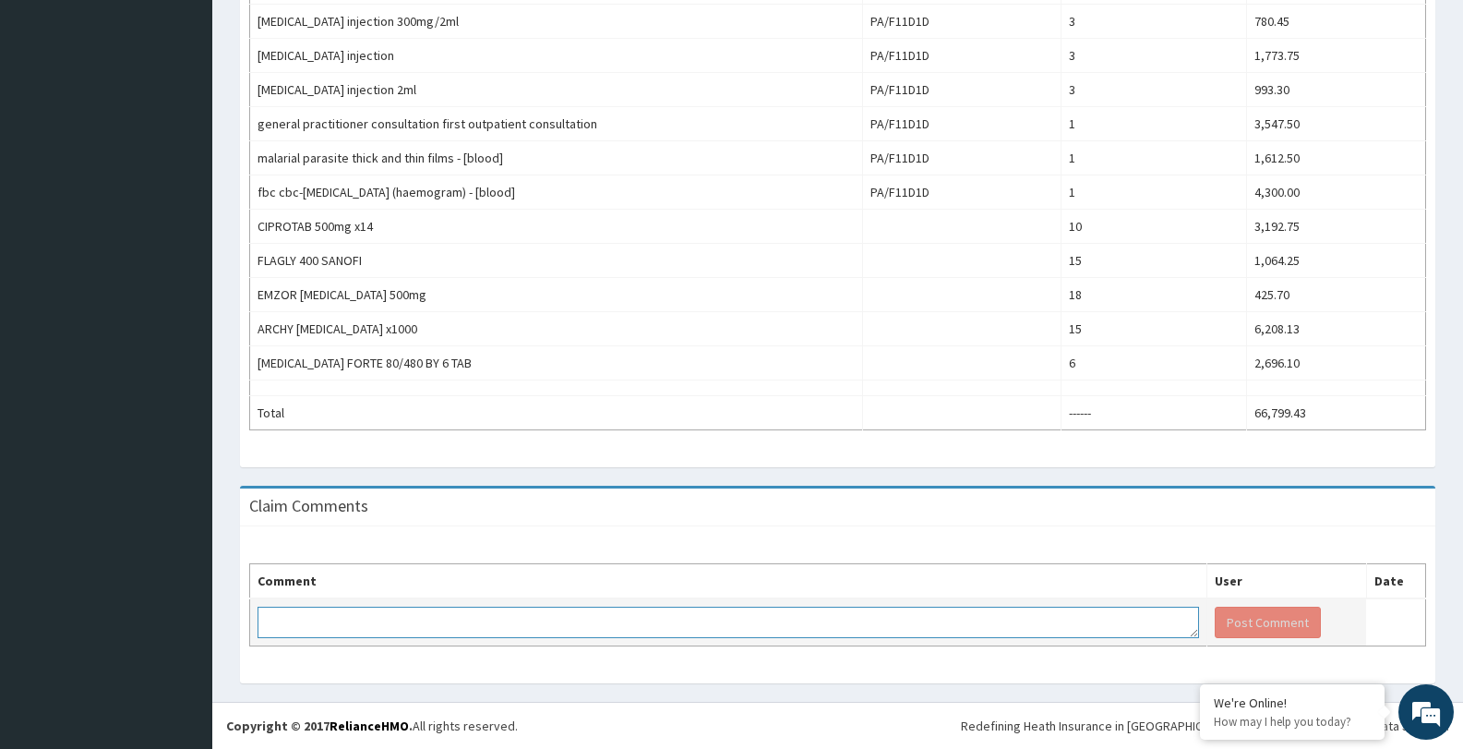
click at [583, 617] on textarea at bounding box center [728, 621] width 941 height 31
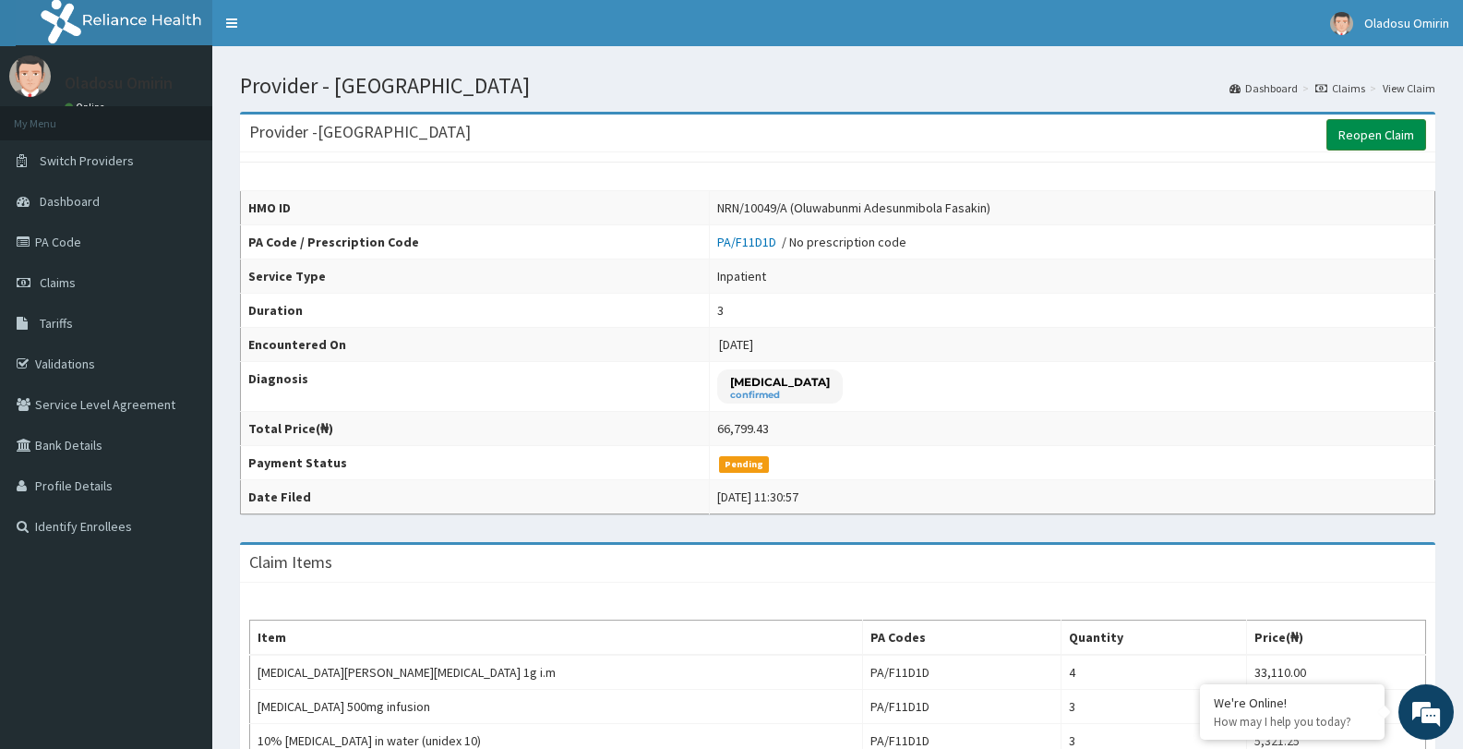
click at [1374, 133] on link "Reopen Claim" at bounding box center [1376, 134] width 100 height 31
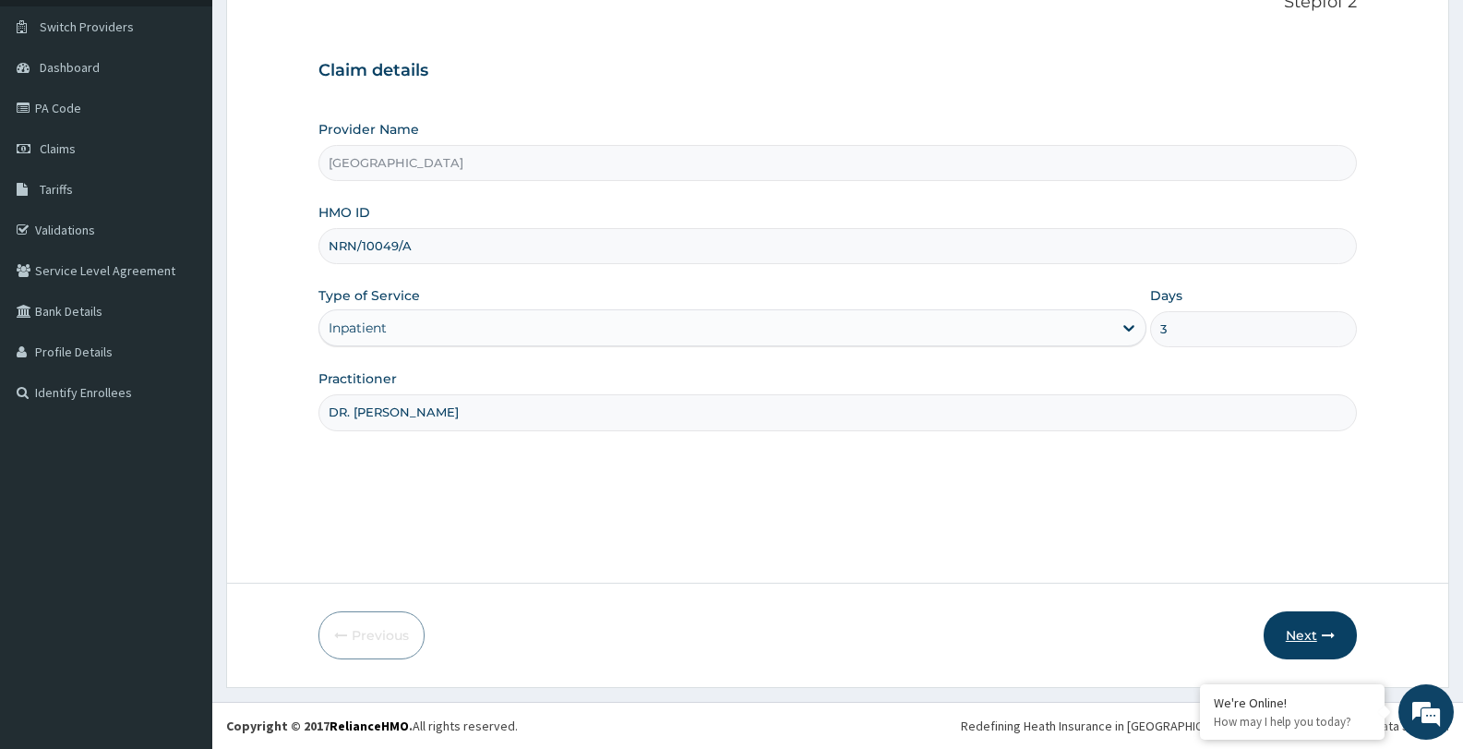
click at [1301, 638] on button "Next" at bounding box center [1310, 635] width 93 height 48
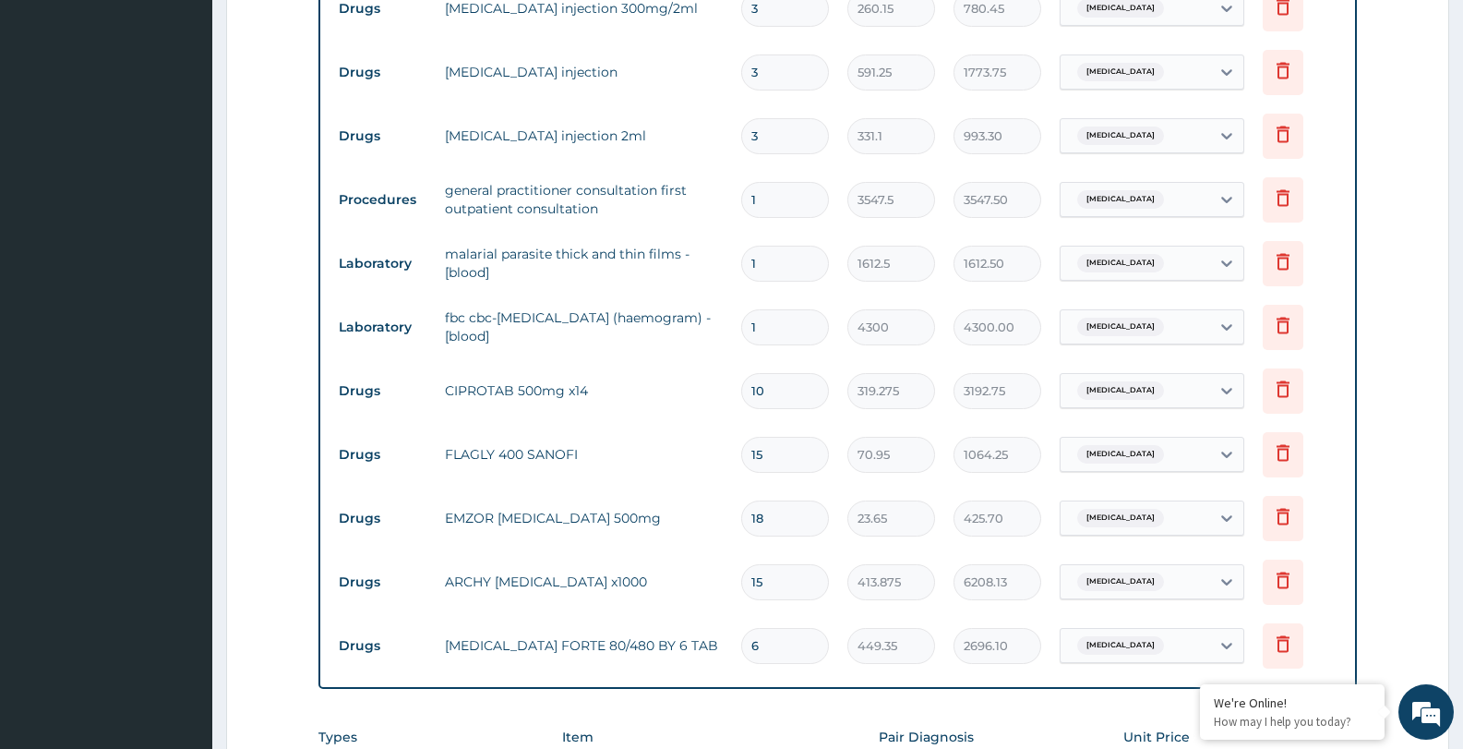
scroll to position [1221, 0]
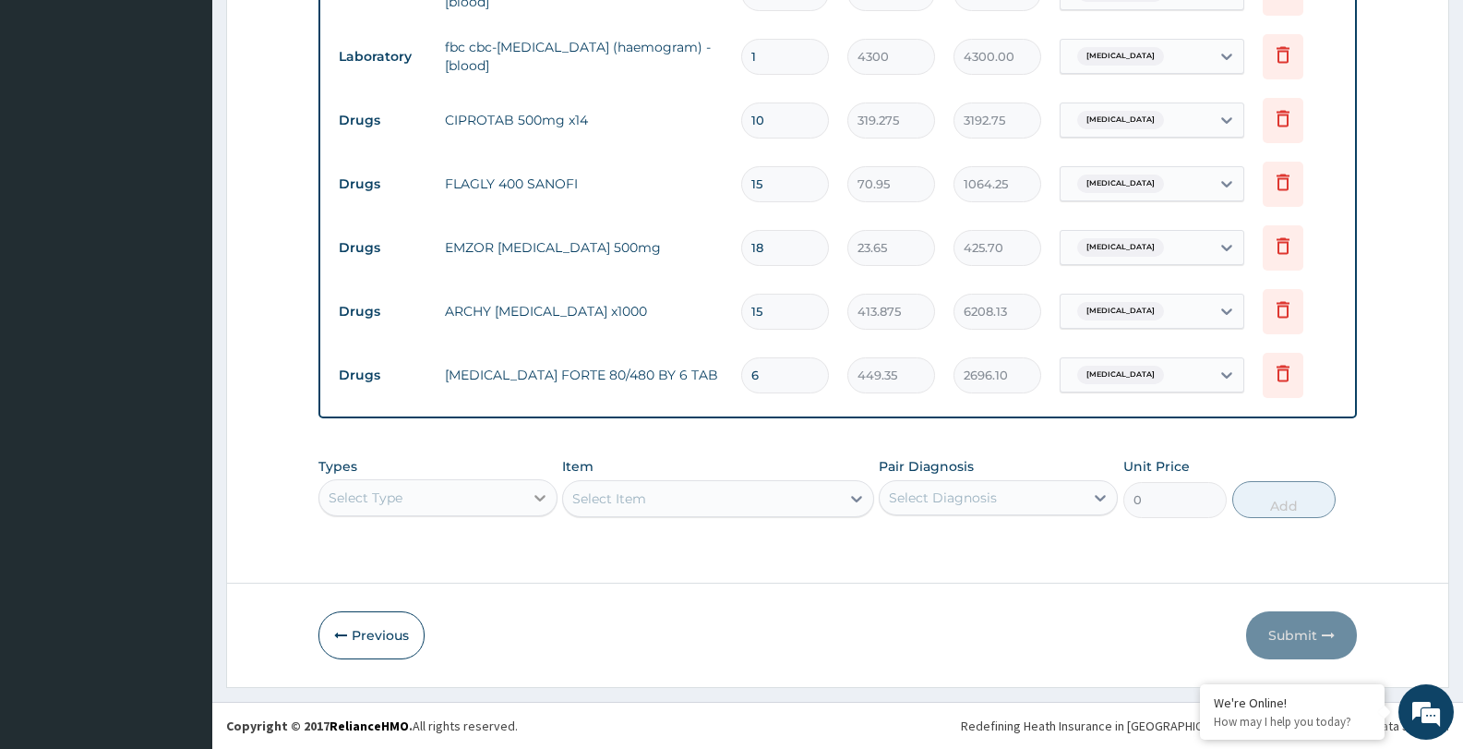
click at [539, 494] on div "Select Type" at bounding box center [437, 497] width 239 height 37
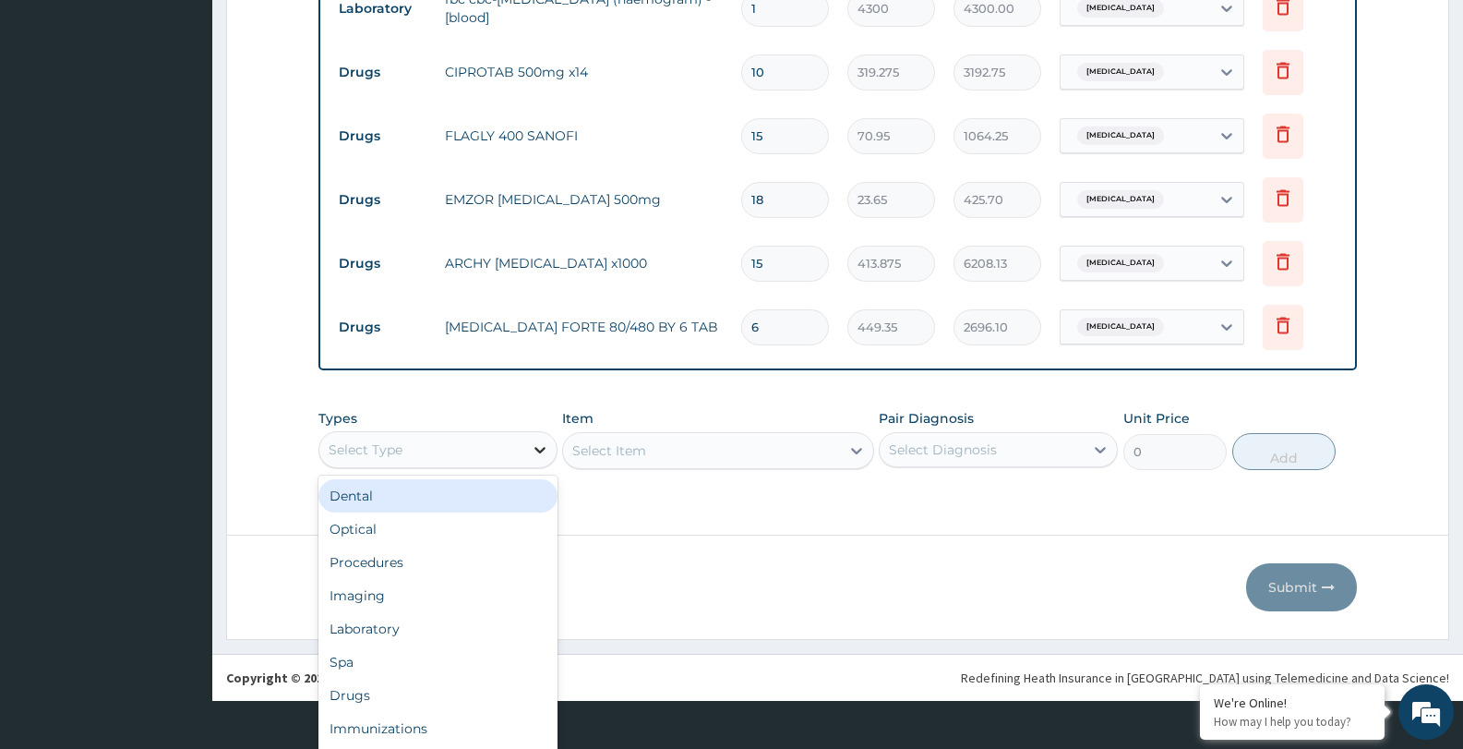
scroll to position [52, 0]
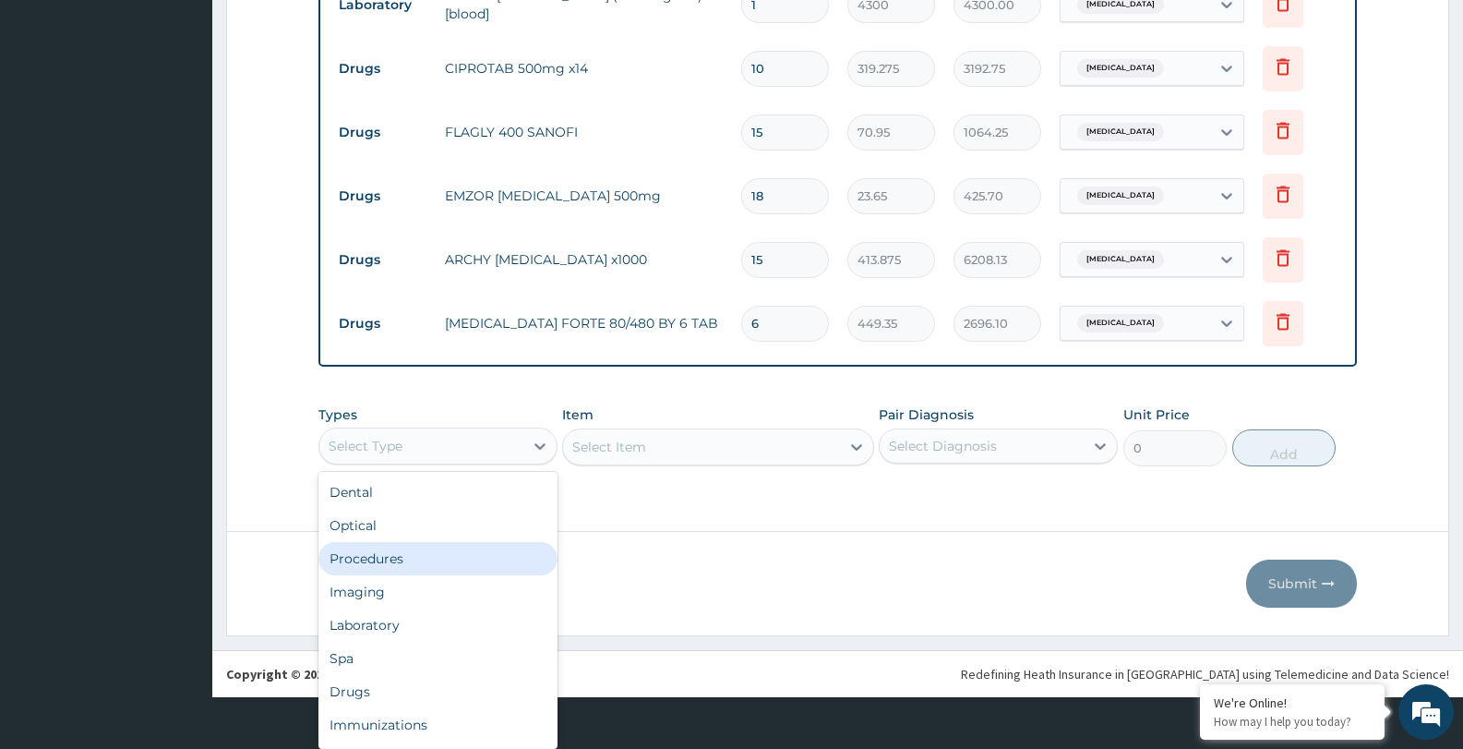
click at [466, 559] on div "Procedures" at bounding box center [437, 558] width 239 height 33
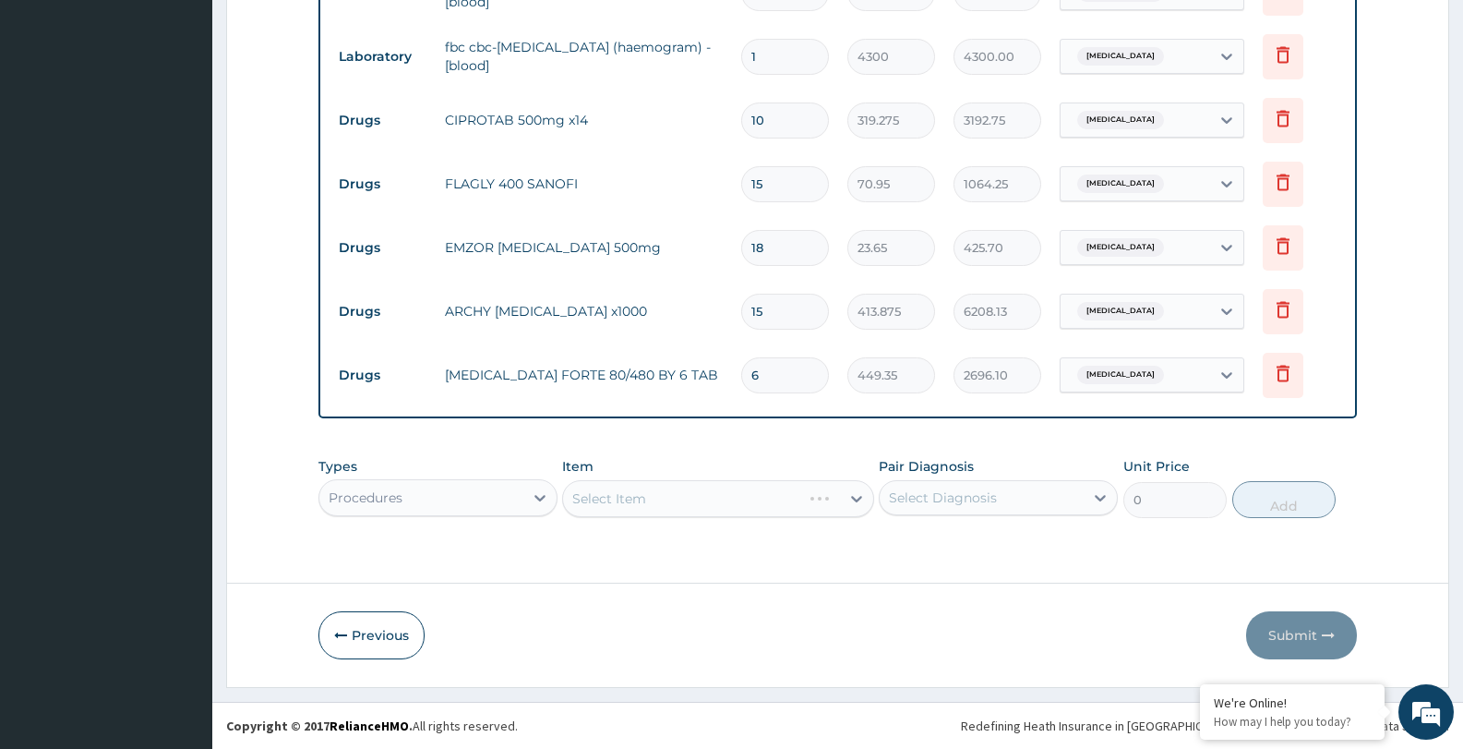
scroll to position [0, 0]
click at [857, 502] on div at bounding box center [856, 498] width 33 height 33
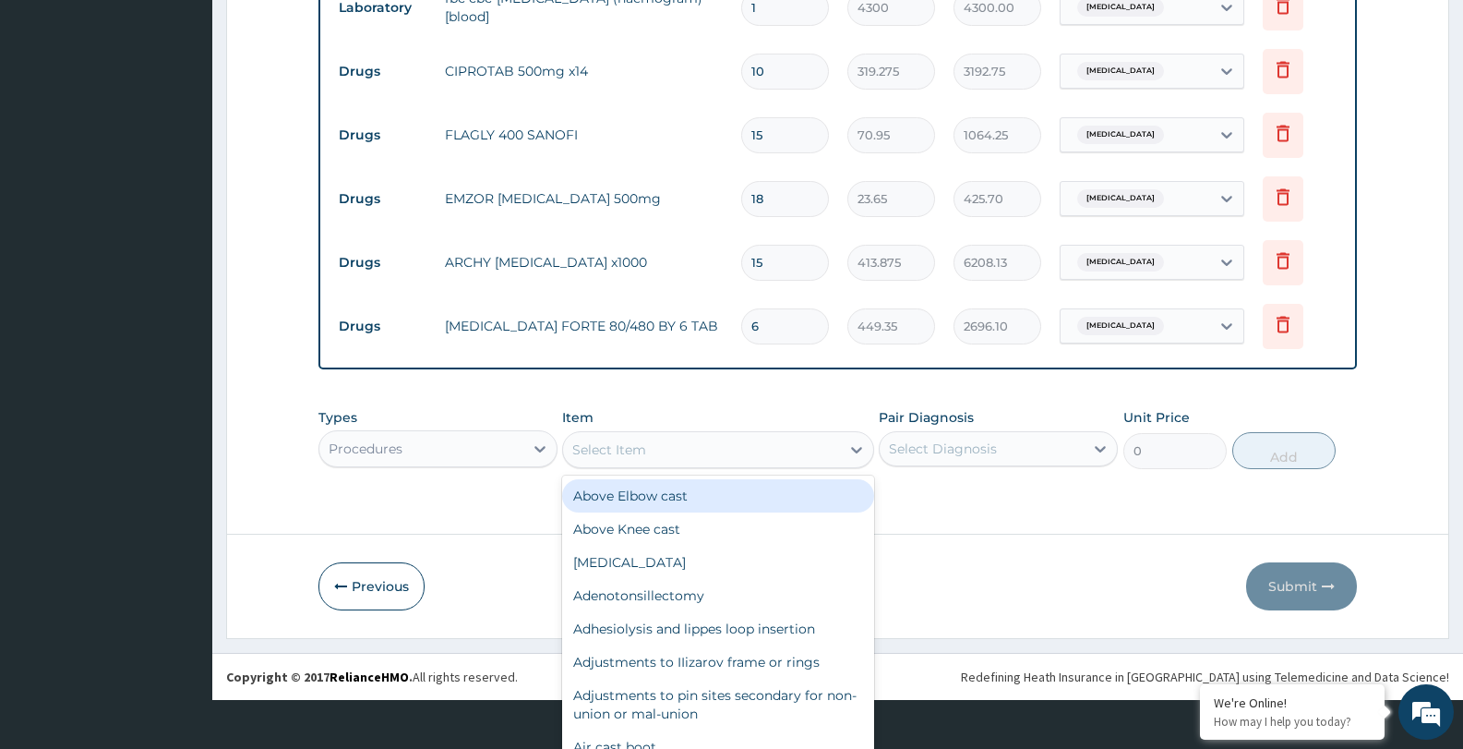
scroll to position [53, 0]
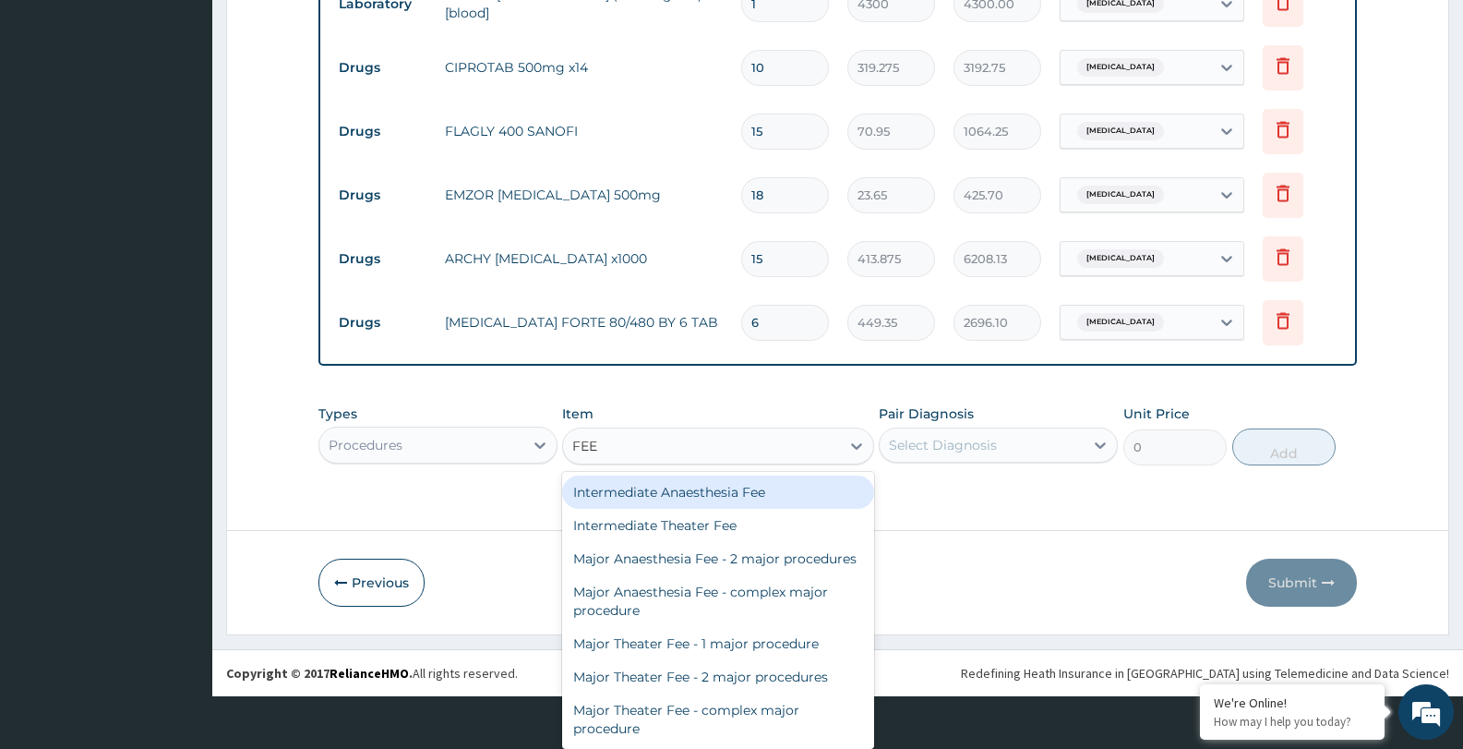
type input "FEED"
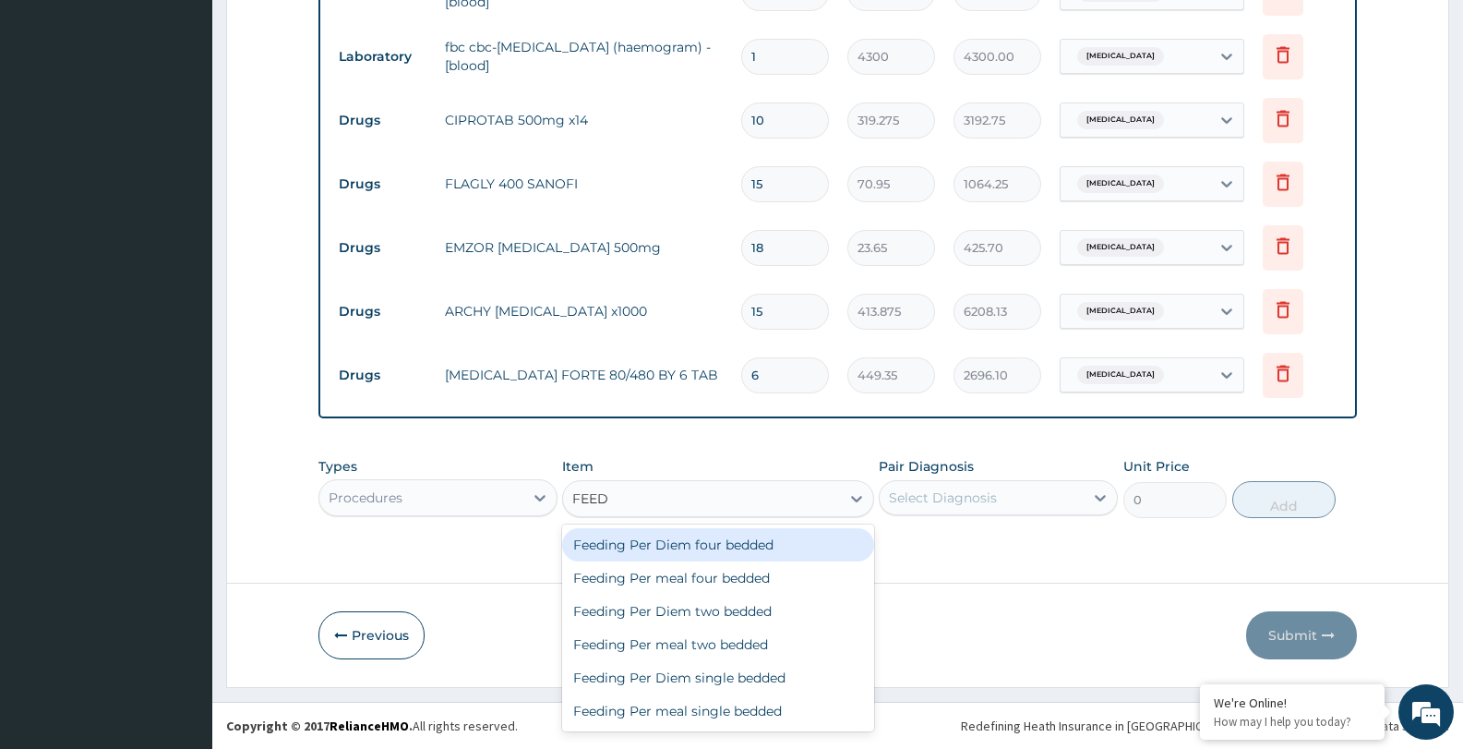
click at [825, 544] on div "Feeding Per Diem four bedded" at bounding box center [717, 544] width 311 height 33
type input "8062.5"
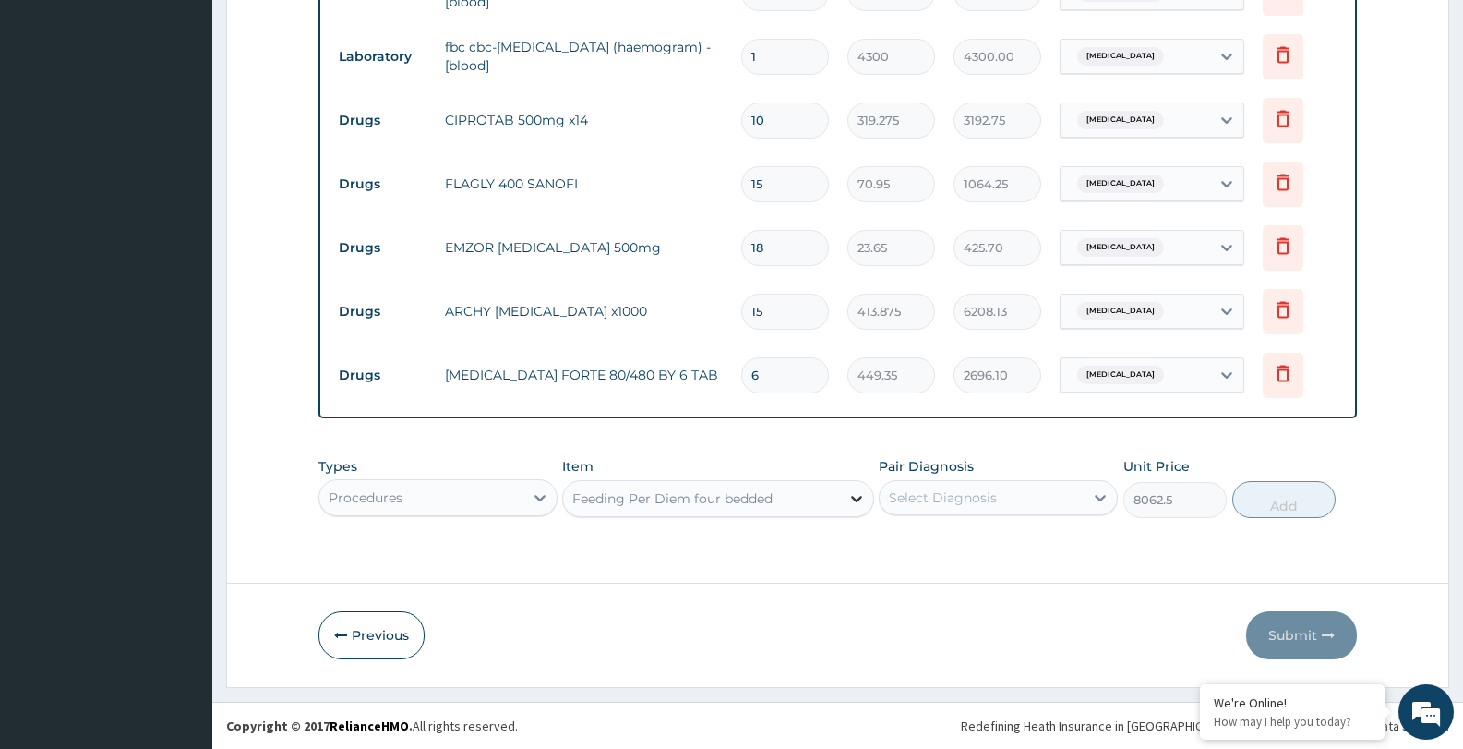
click at [857, 496] on icon at bounding box center [856, 498] width 18 height 18
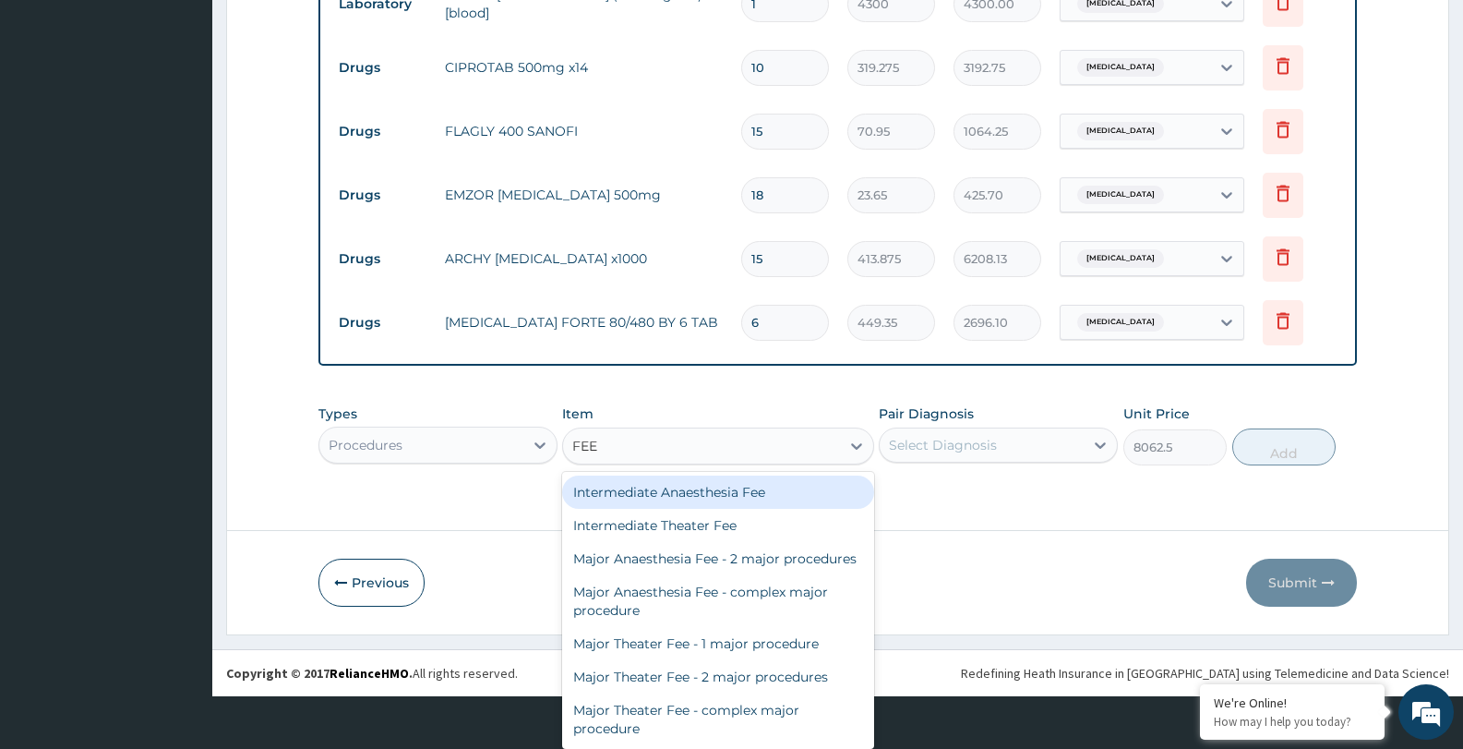
type input "FEED"
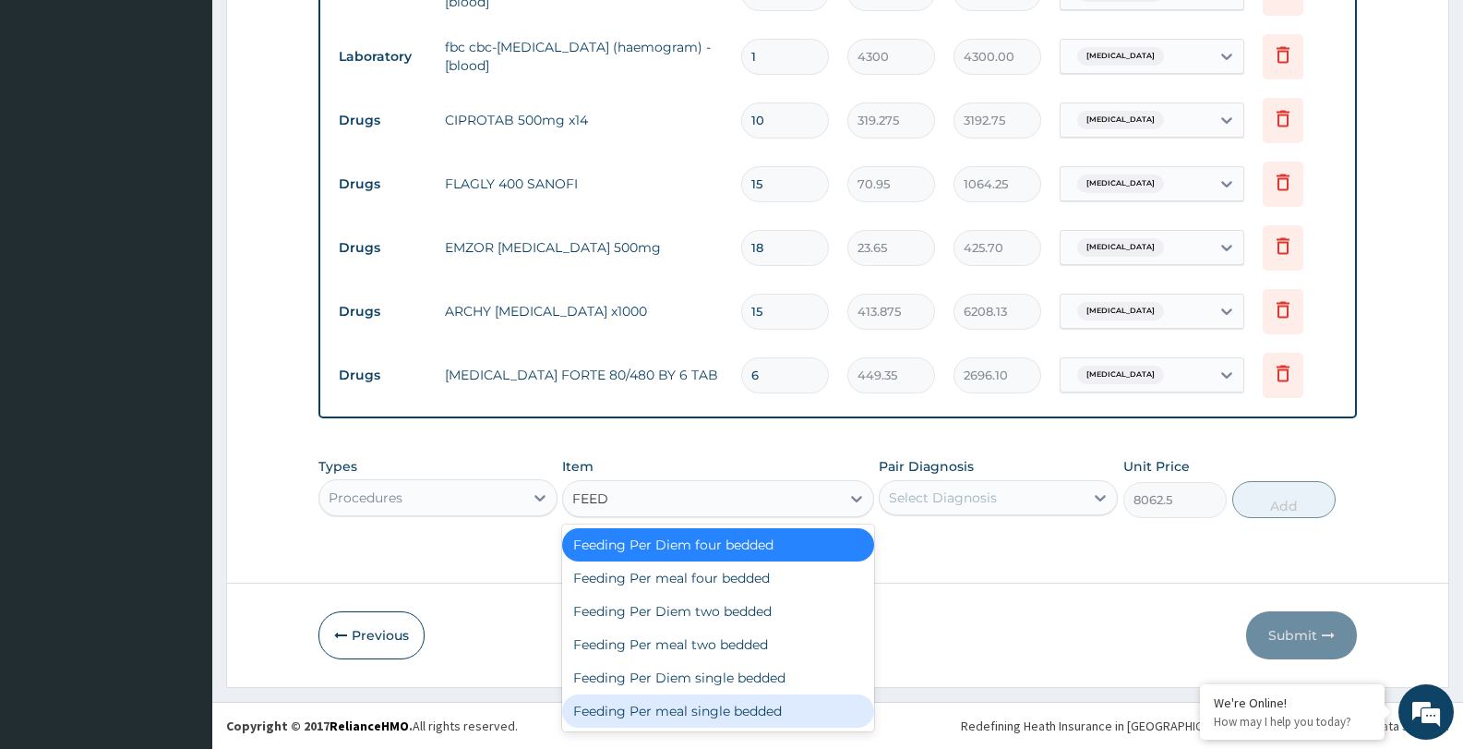
click at [797, 706] on div "Feeding Per meal single bedded" at bounding box center [717, 710] width 311 height 33
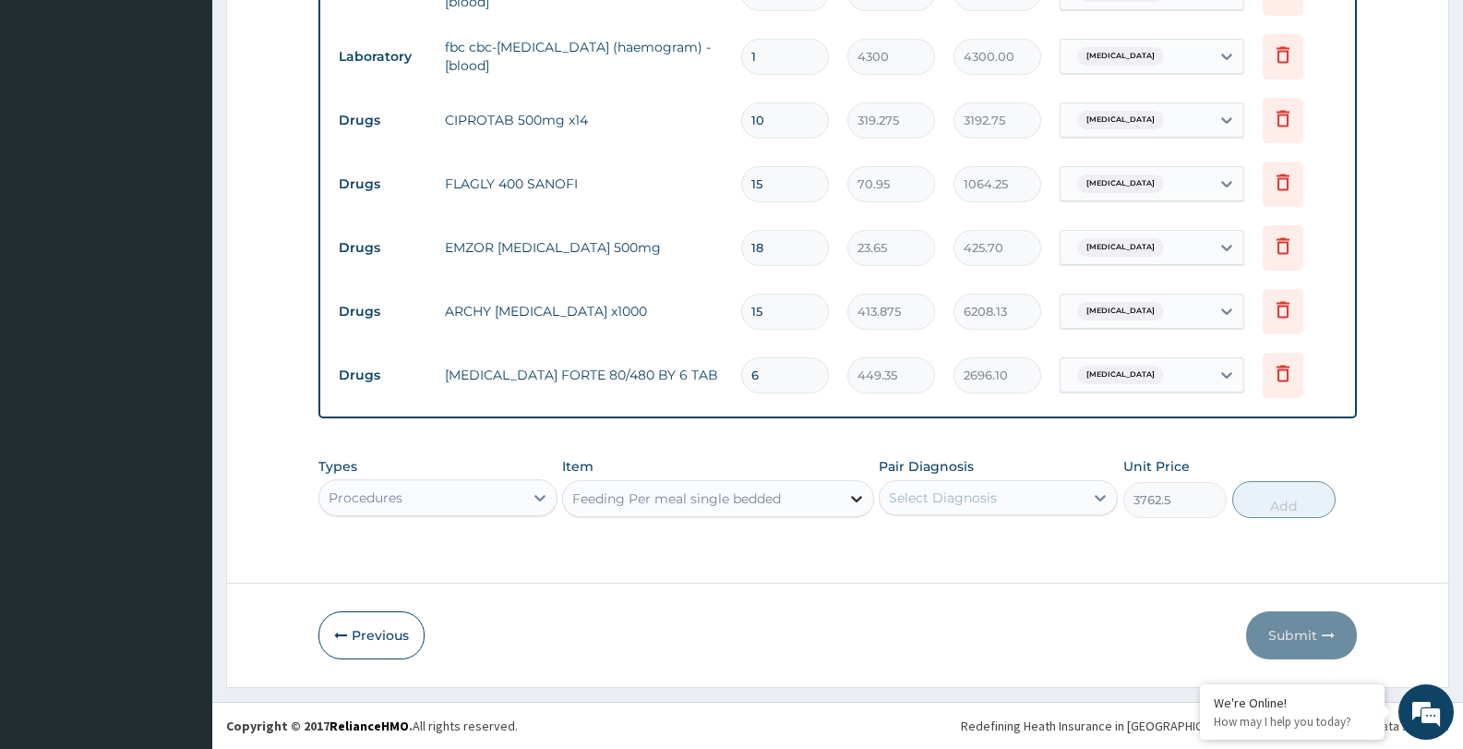
click at [855, 497] on icon at bounding box center [856, 498] width 18 height 18
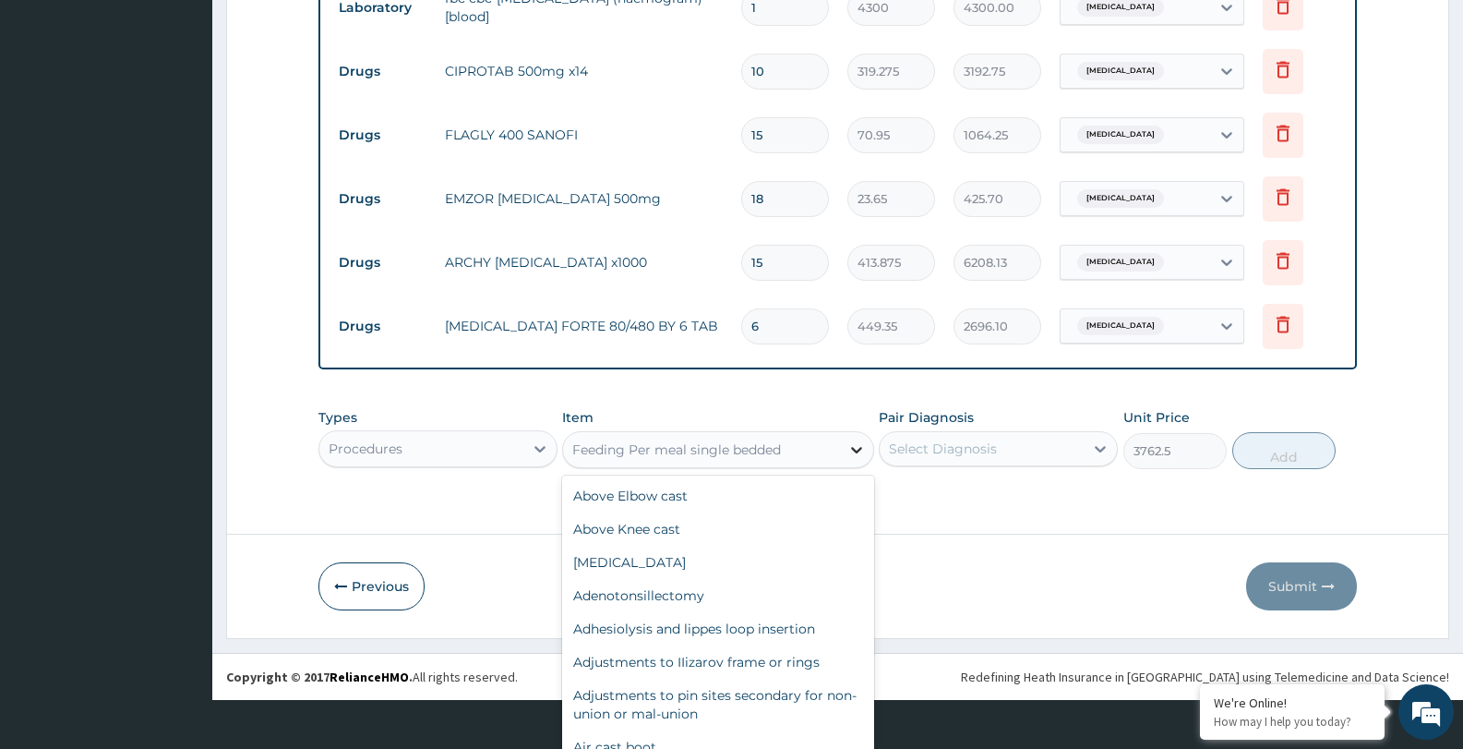
scroll to position [53, 0]
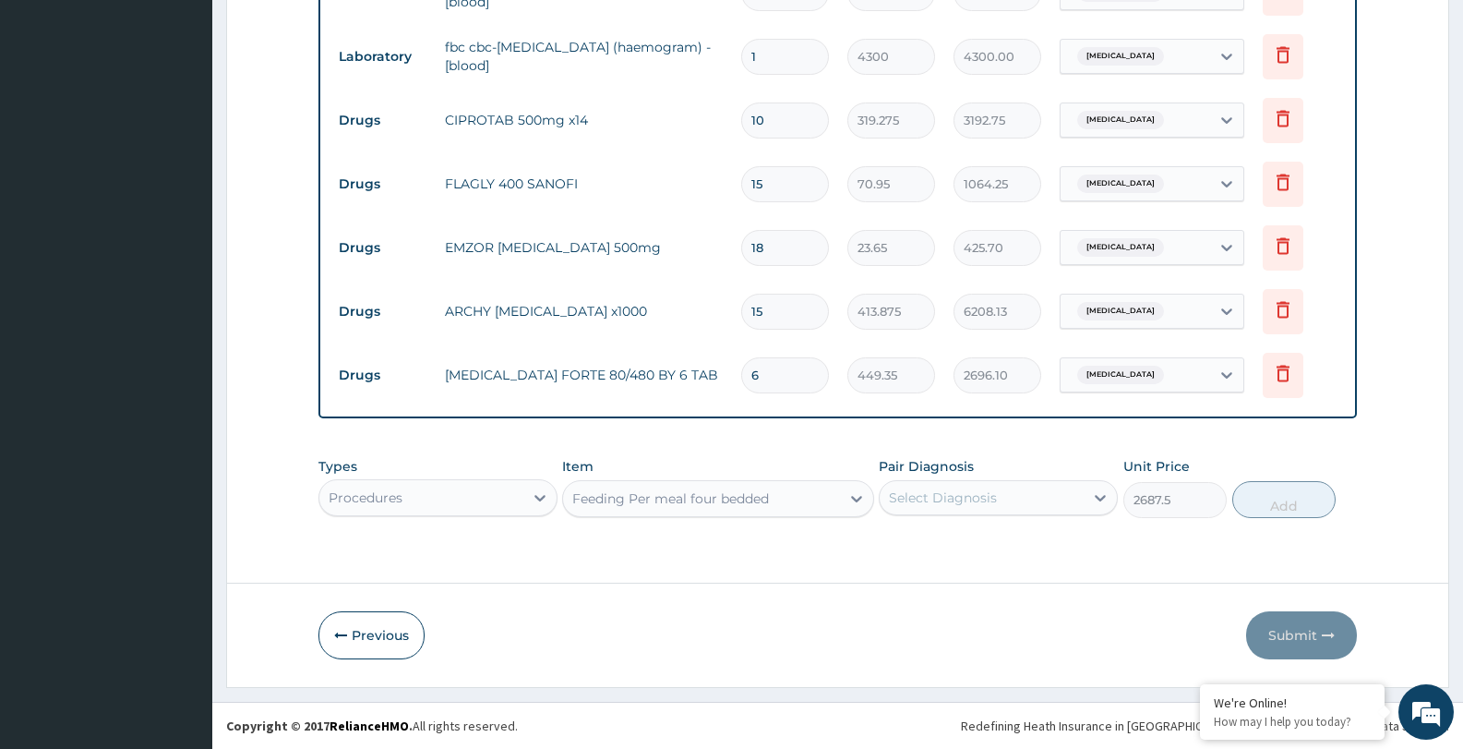
scroll to position [0, 0]
click at [855, 496] on icon at bounding box center [856, 498] width 18 height 18
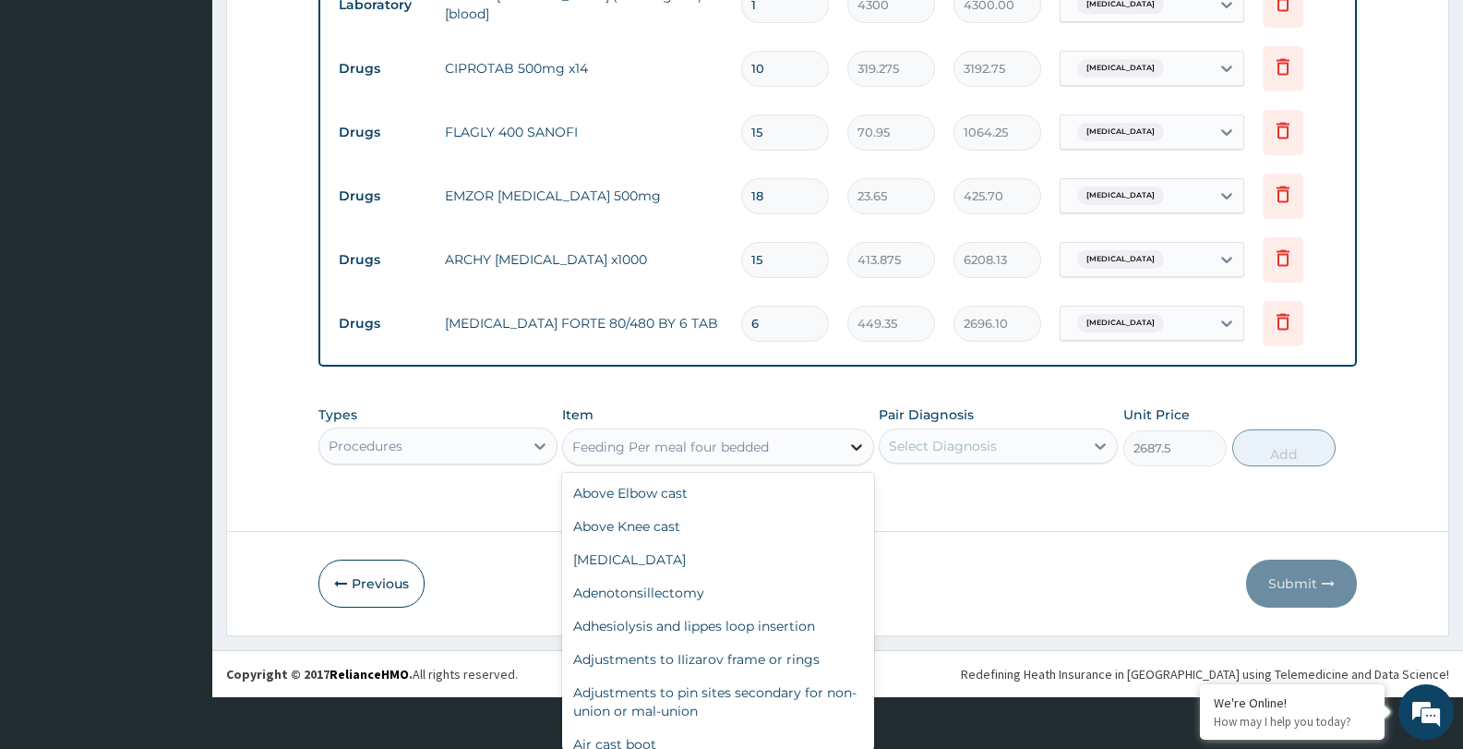
scroll to position [16064, 0]
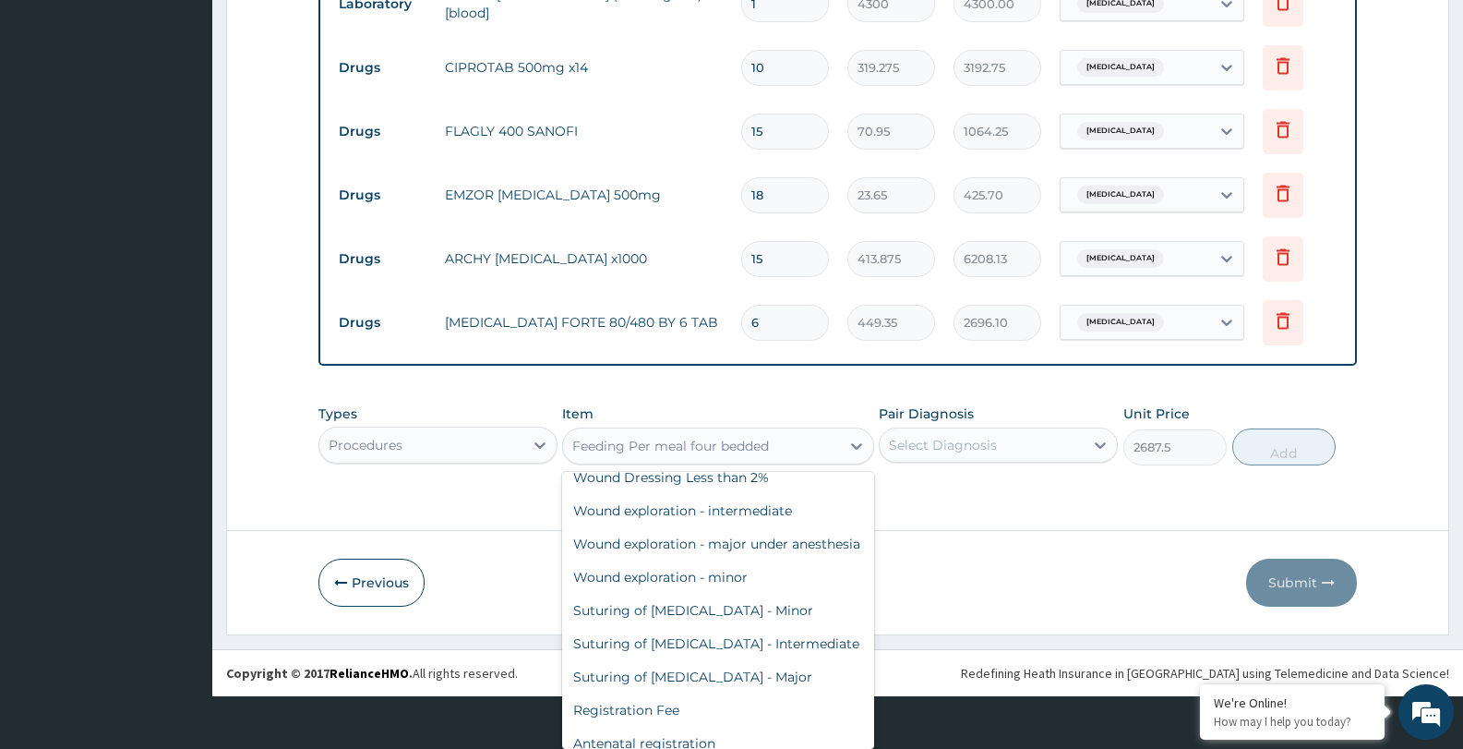
type input "8062.5"
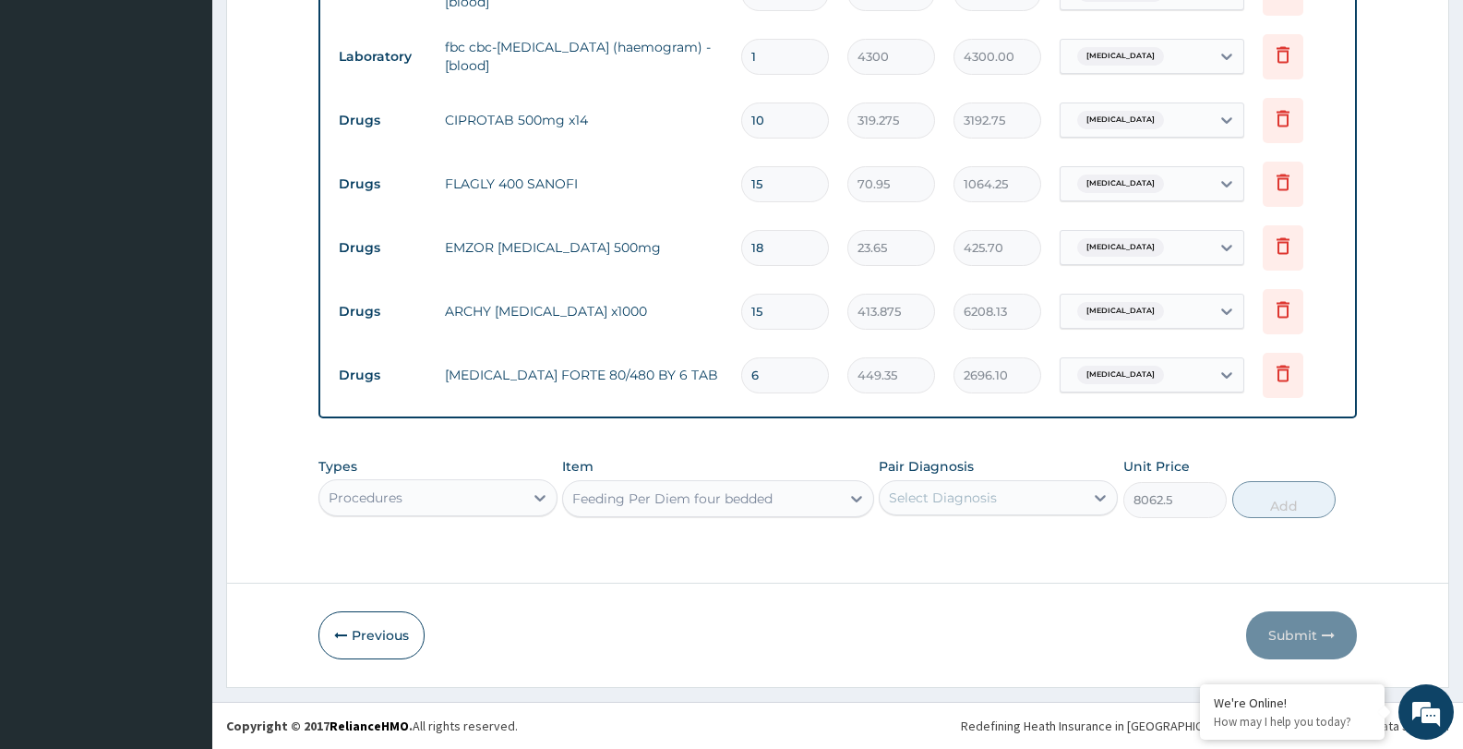
scroll to position [0, 0]
click at [1097, 492] on icon at bounding box center [1100, 497] width 18 height 18
click at [896, 533] on div "[MEDICAL_DATA]" at bounding box center [998, 545] width 239 height 38
checkbox input "true"
click at [1287, 495] on button "Add" at bounding box center [1283, 499] width 103 height 37
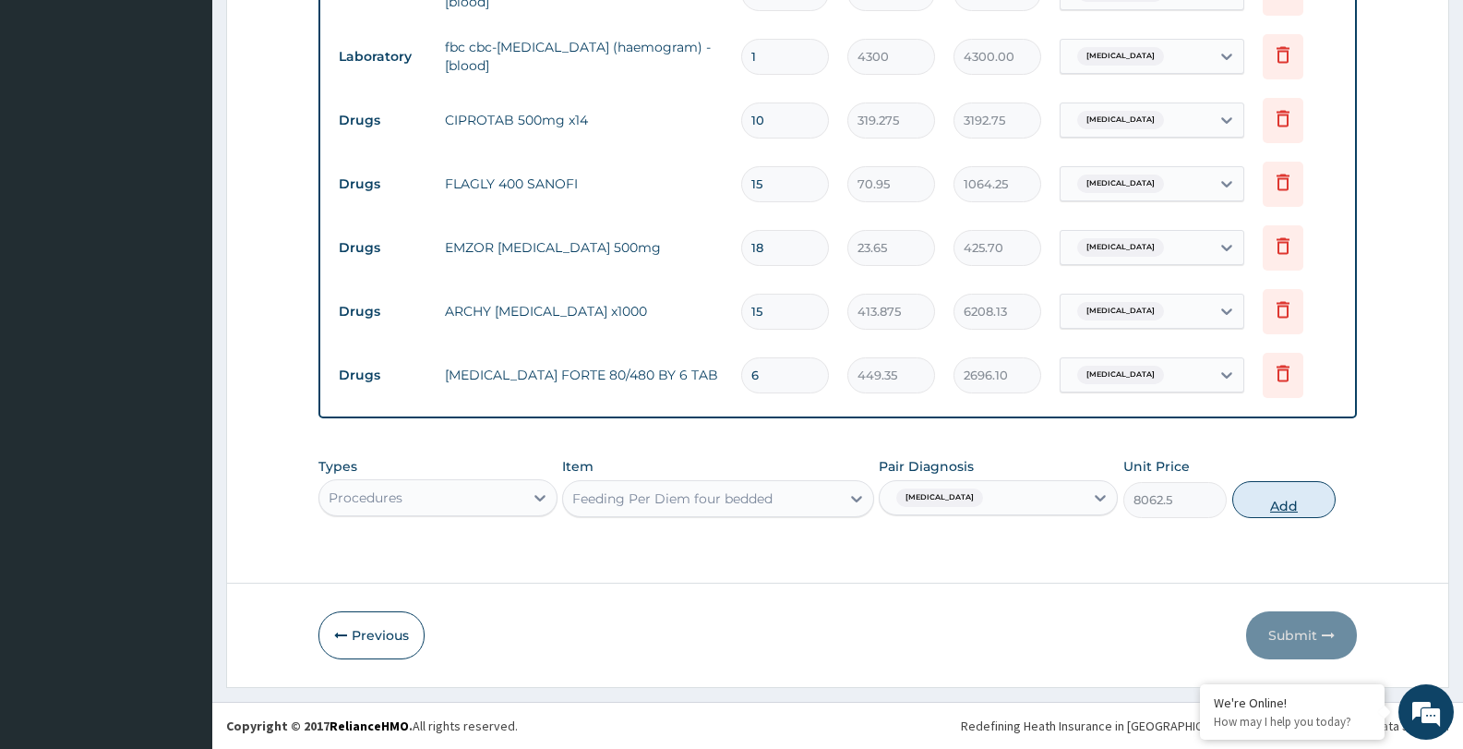
type input "0"
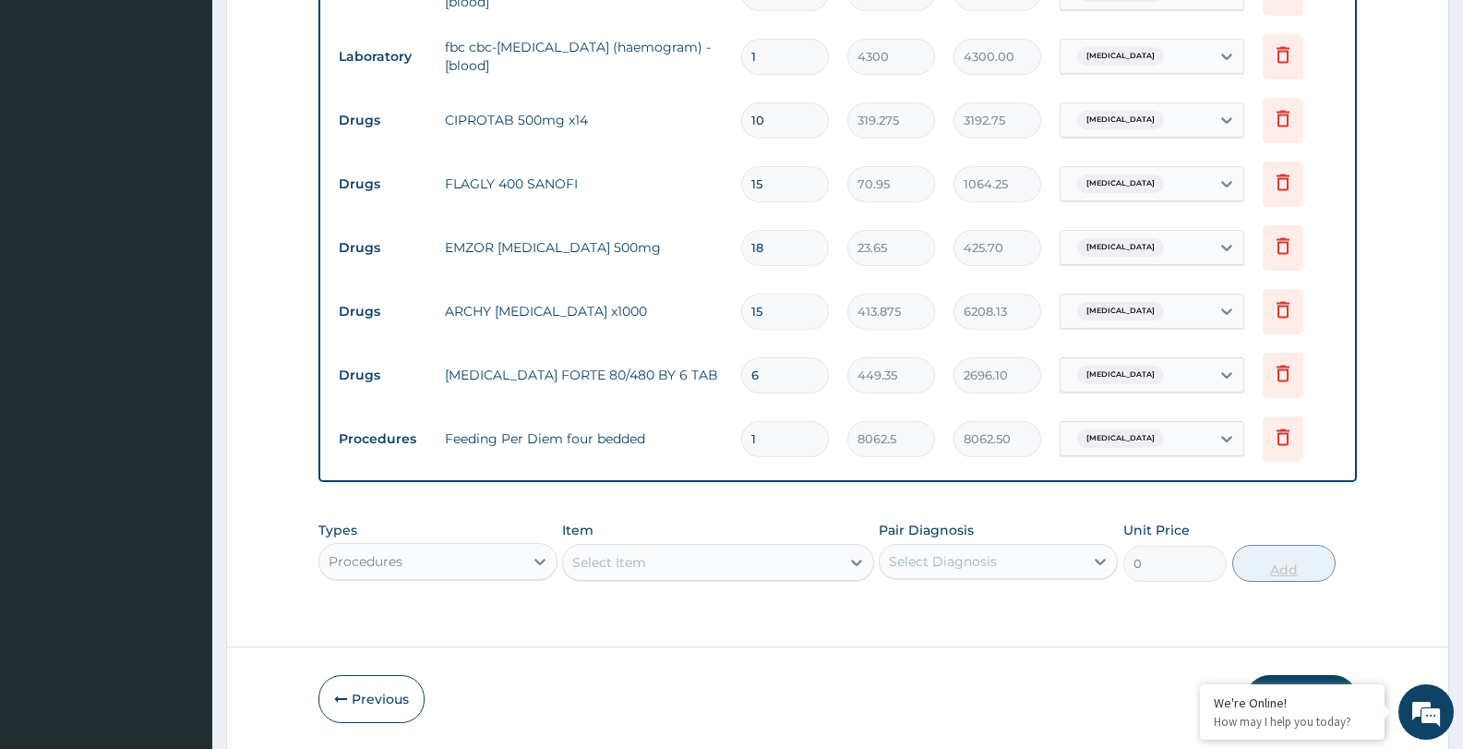
type input "0.00"
type input "3"
type input "24187.50"
type input "3"
click at [853, 563] on div "Types Procedures Item Select Item Pair Diagnosis Select Diagnosis Unit Price 0 …" at bounding box center [837, 550] width 1038 height 79
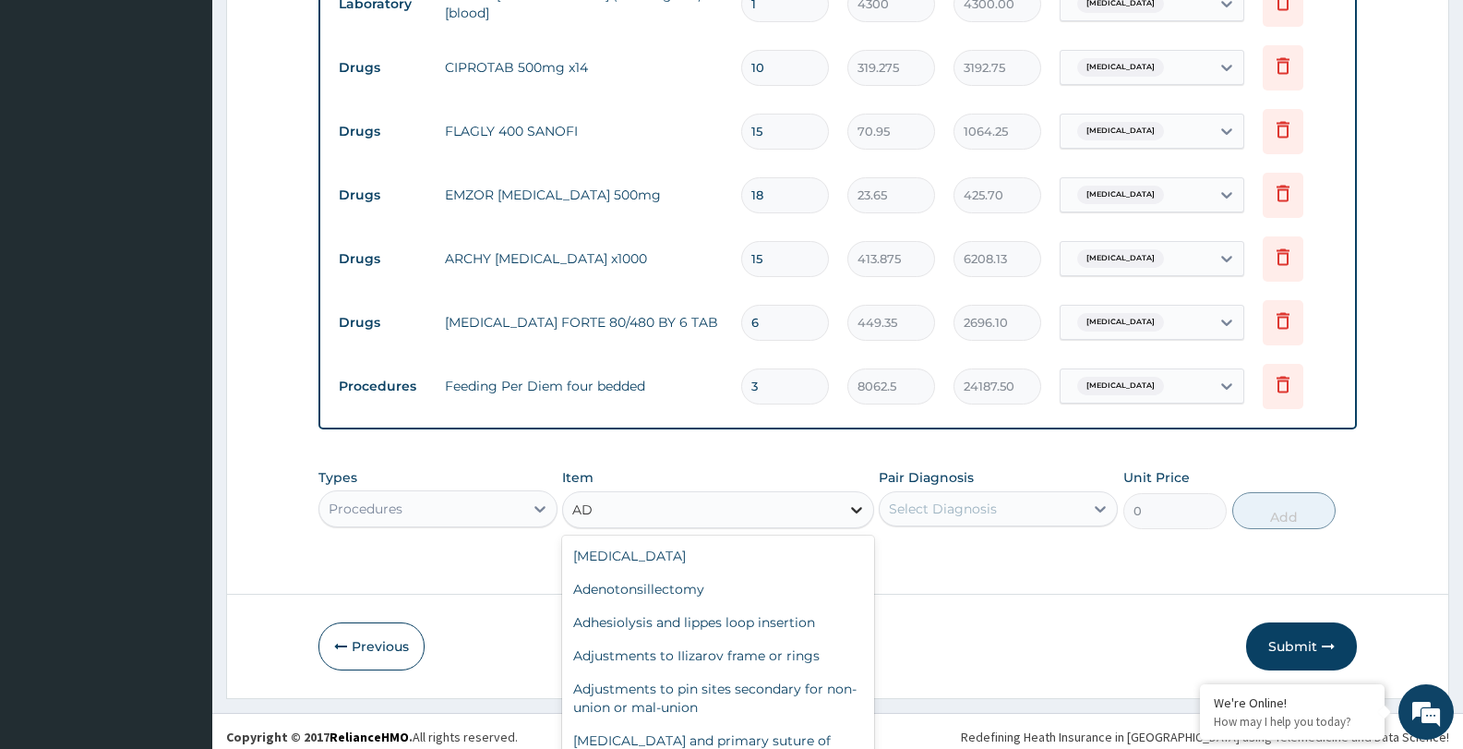
type input "A"
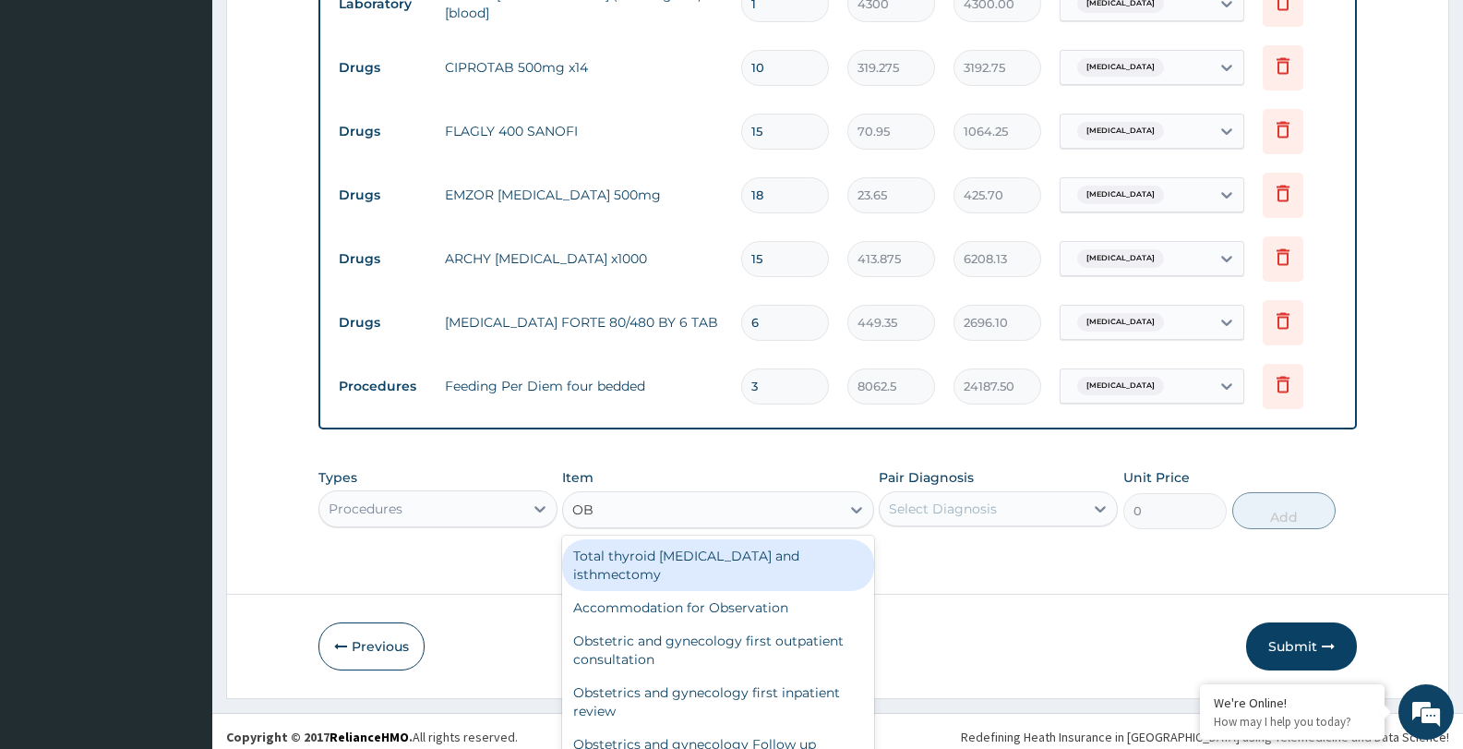
scroll to position [1285, 0]
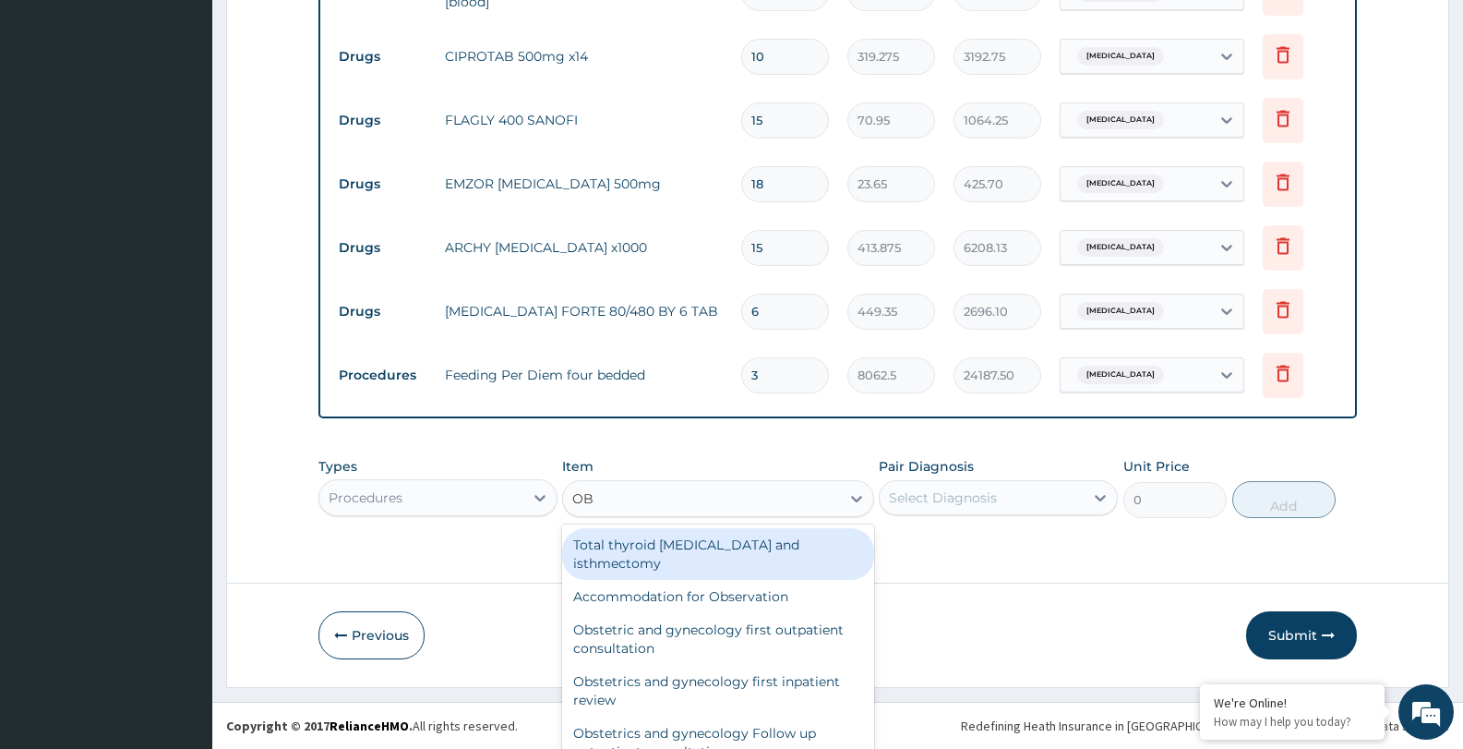
type input "O"
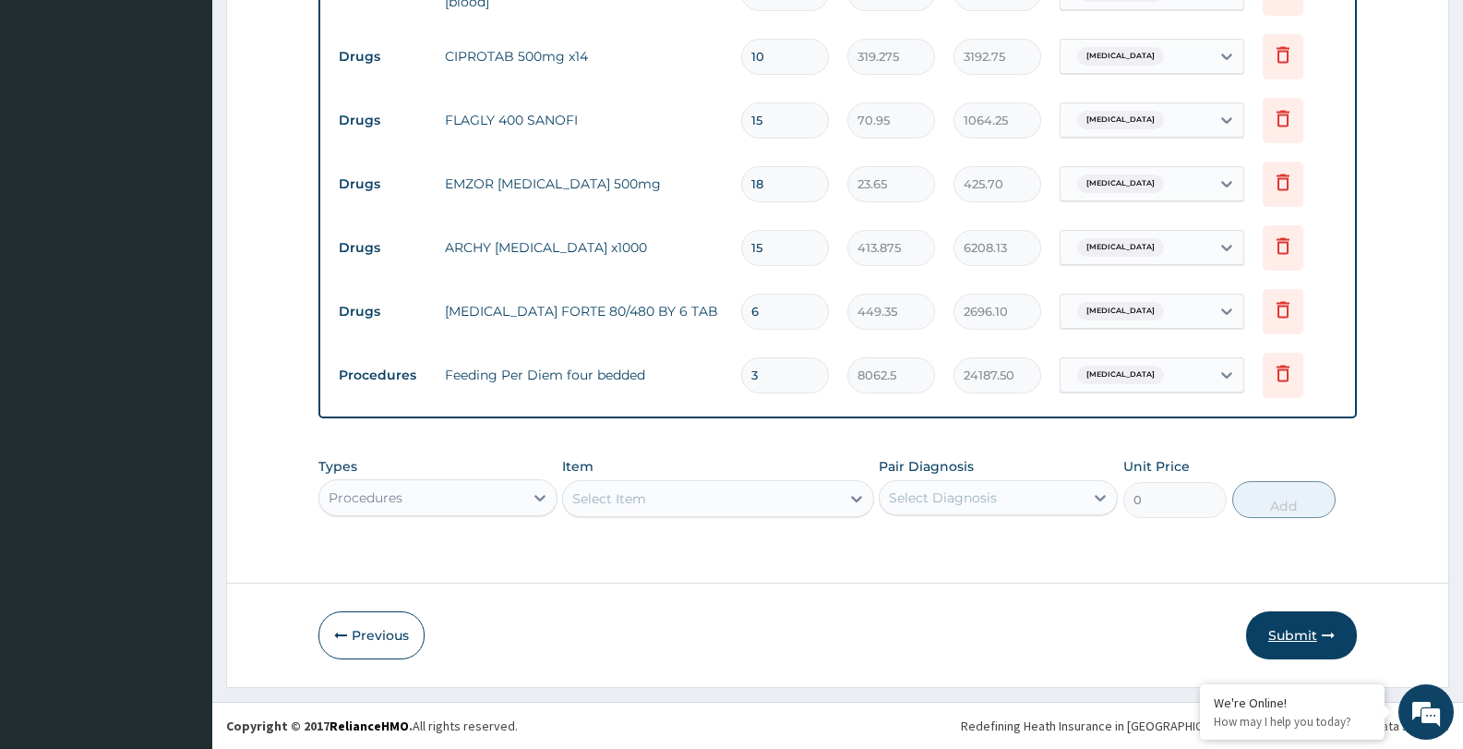
click at [1278, 629] on button "Submit" at bounding box center [1301, 635] width 111 height 48
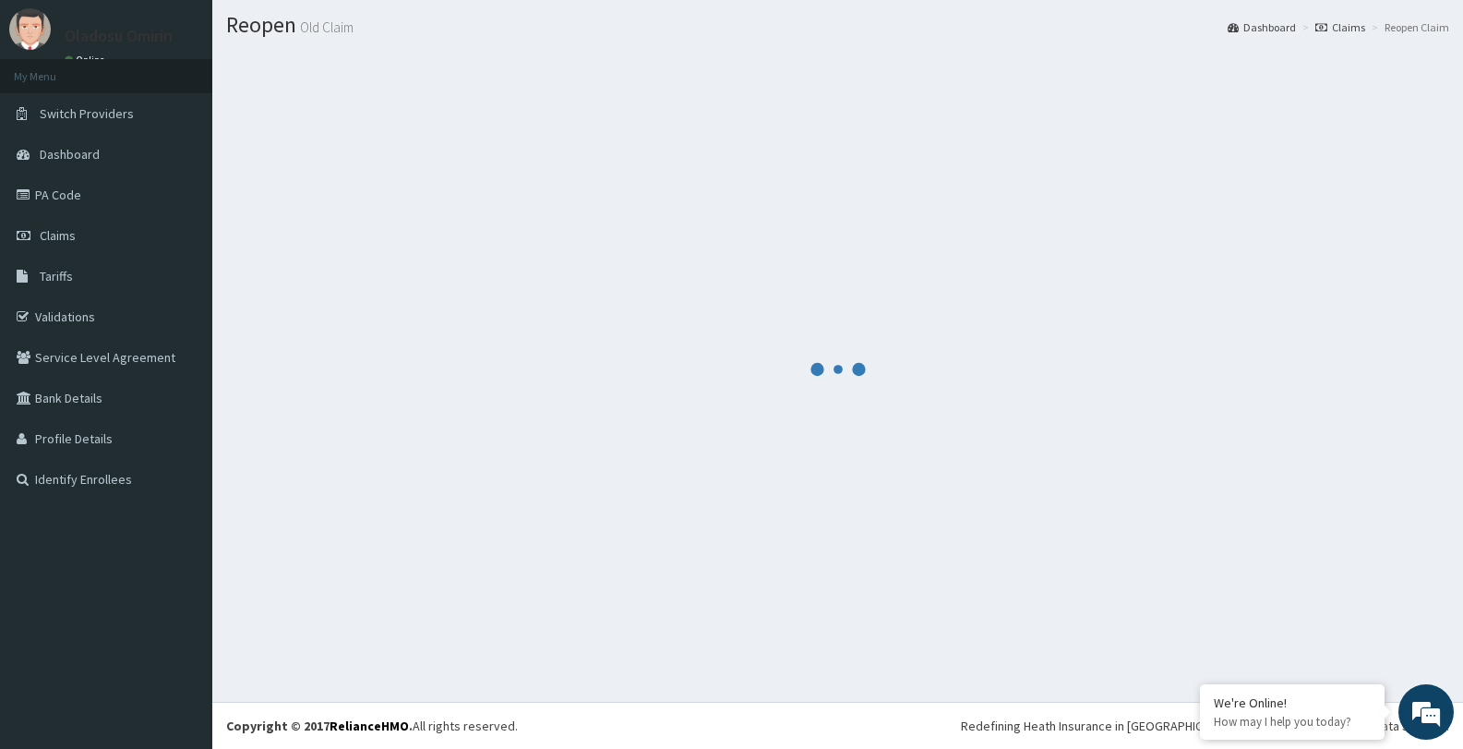
scroll to position [47, 0]
click at [1278, 629] on div at bounding box center [837, 369] width 1223 height 636
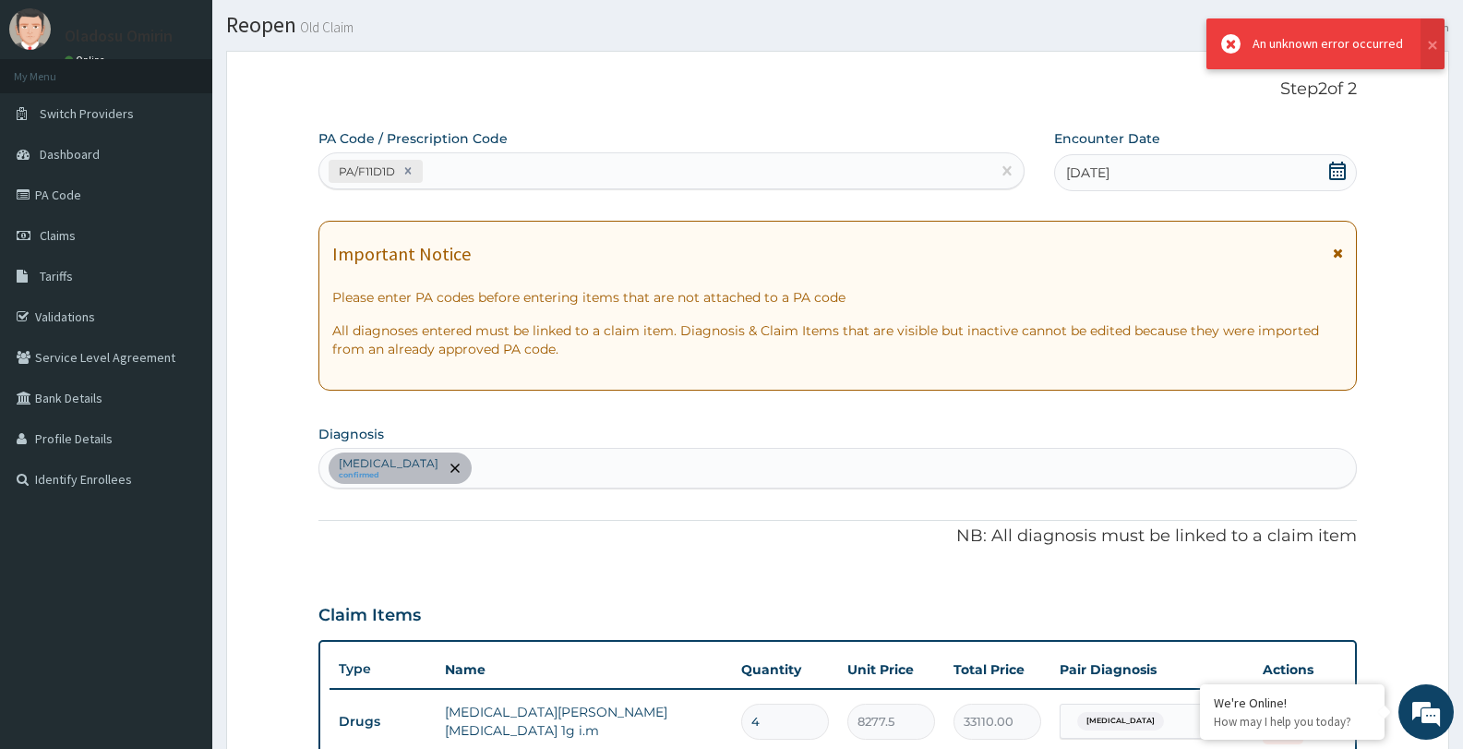
scroll to position [1285, 0]
